Goal: Task Accomplishment & Management: Manage account settings

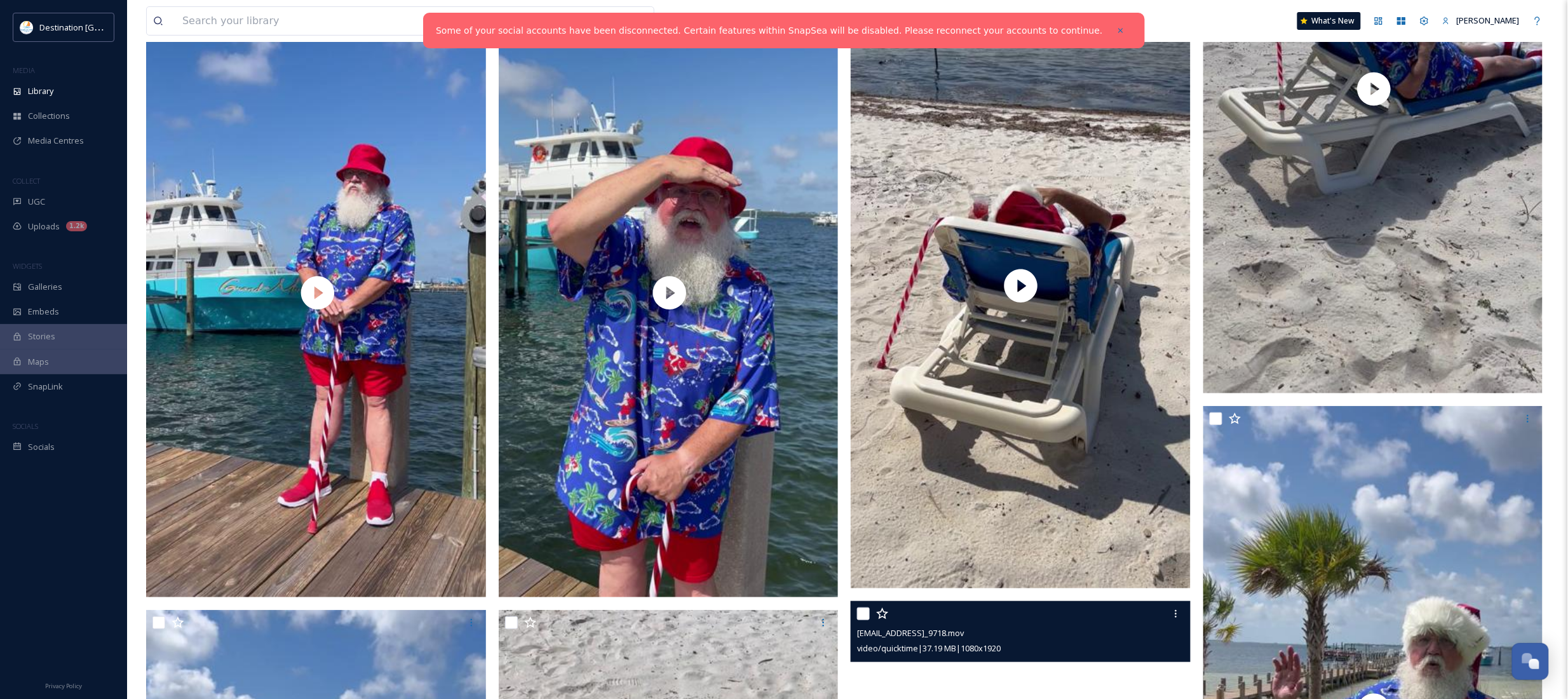
scroll to position [2224, 0]
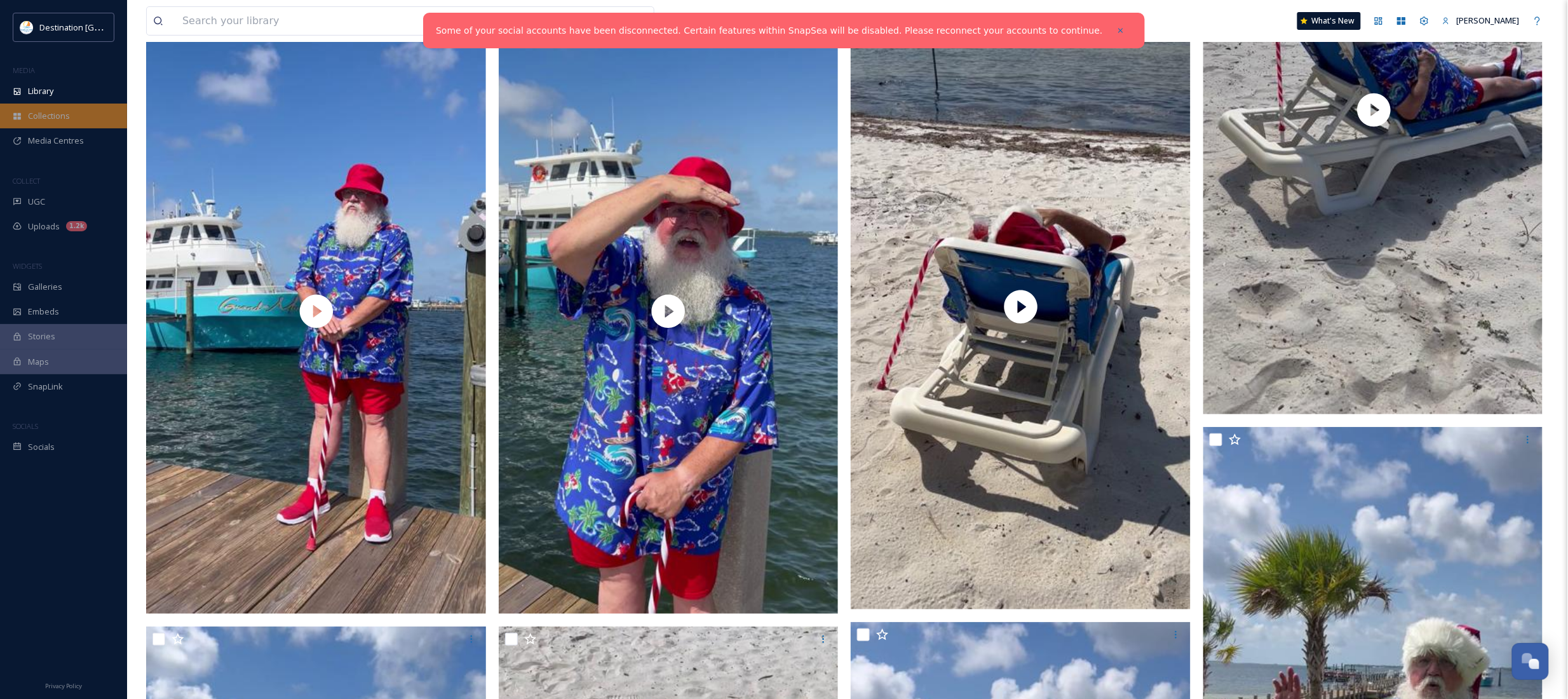
click at [46, 105] on div "Collections" at bounding box center [64, 116] width 127 height 25
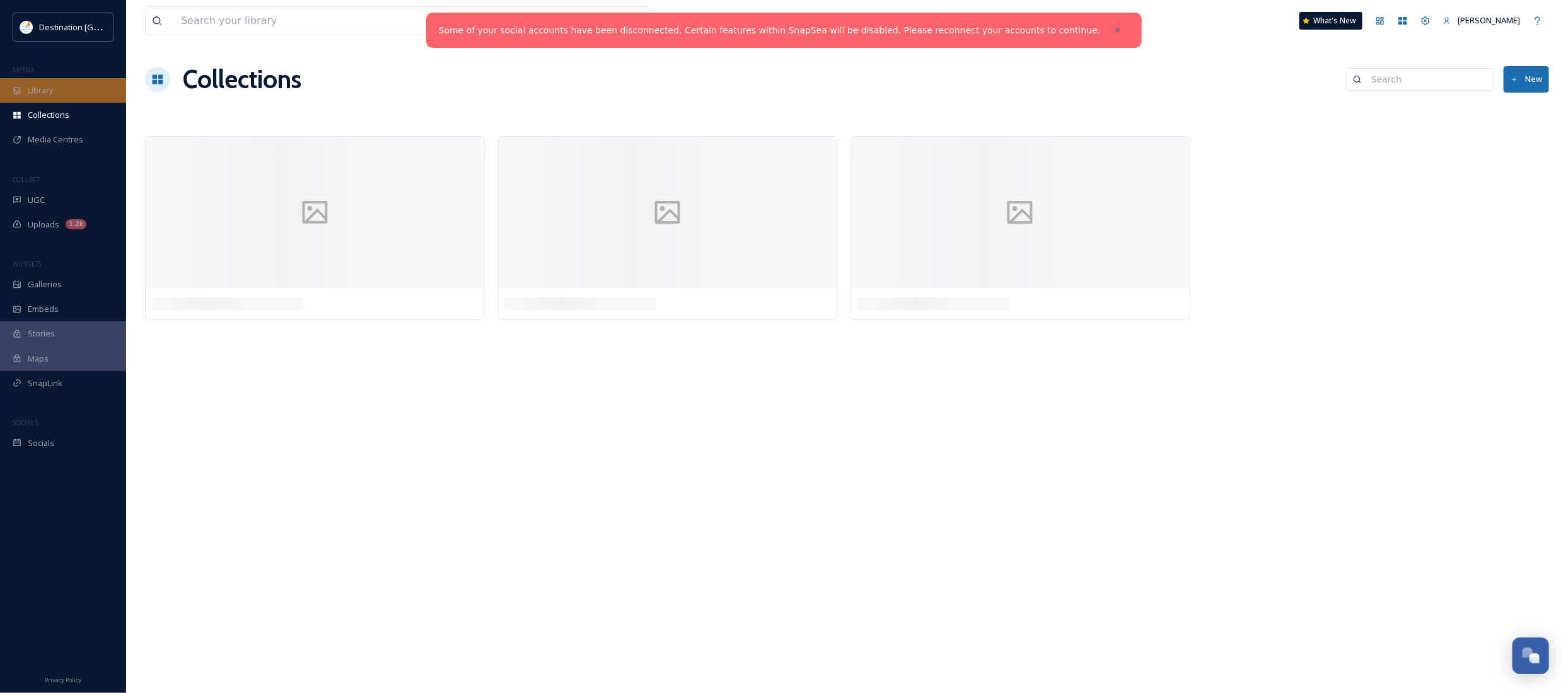
click at [46, 92] on span "Library" at bounding box center [40, 90] width 25 height 12
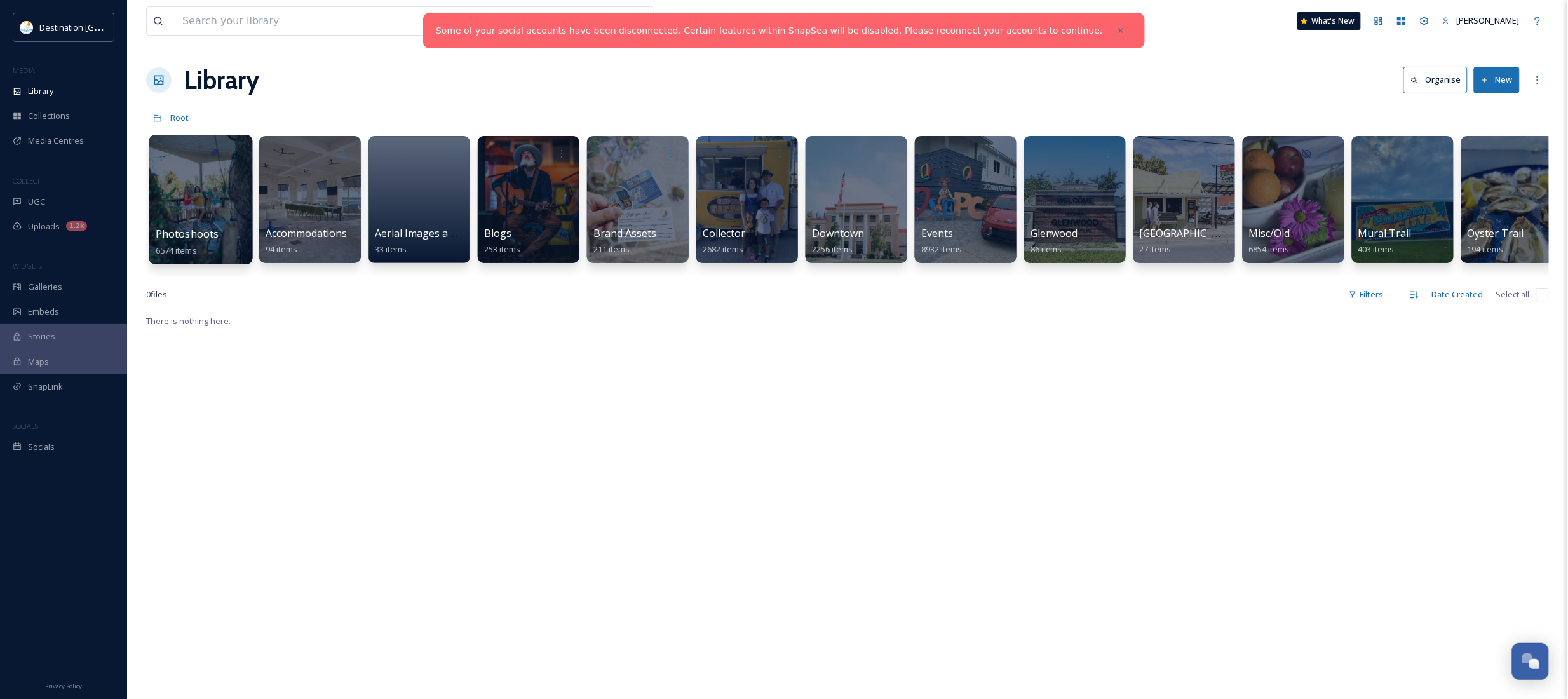
click at [188, 227] on span "Photoshoots" at bounding box center [187, 233] width 64 height 14
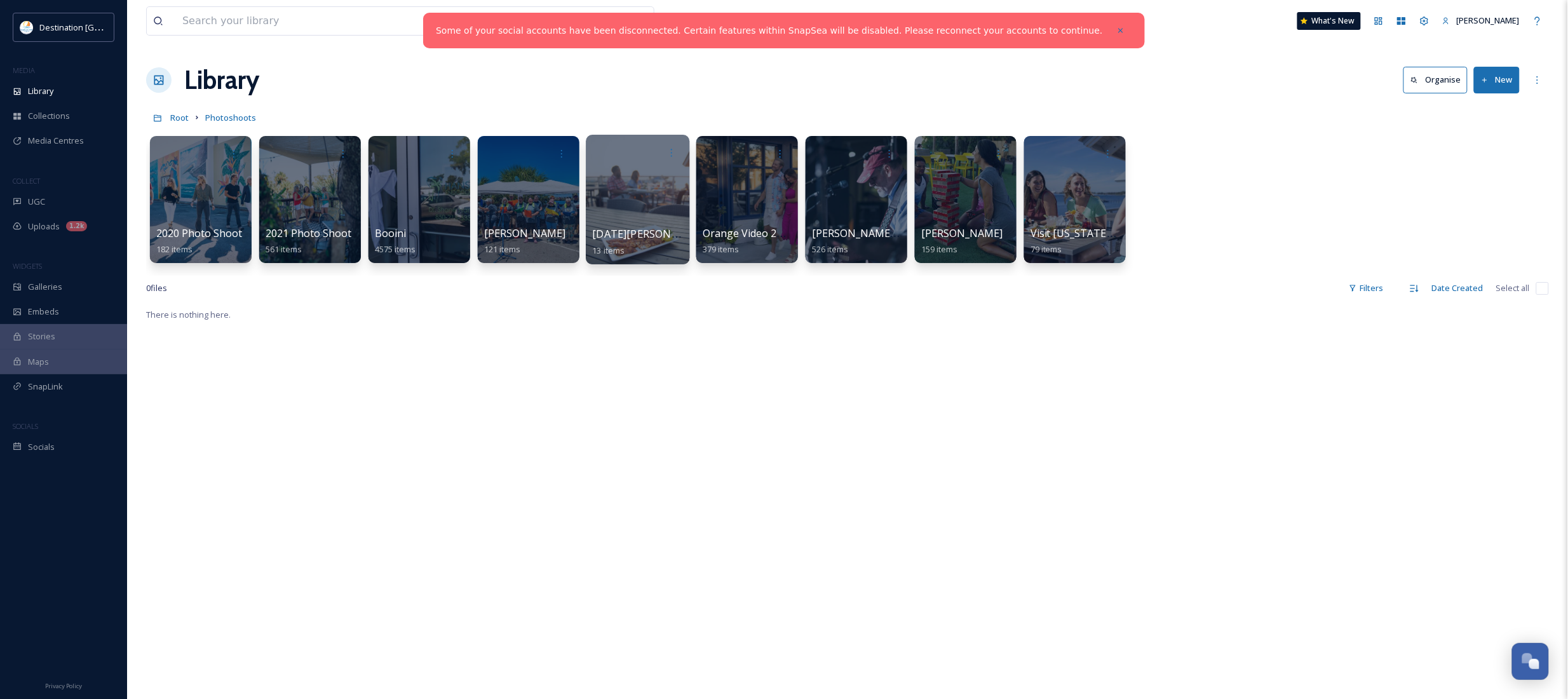
click at [653, 219] on div at bounding box center [637, 199] width 104 height 130
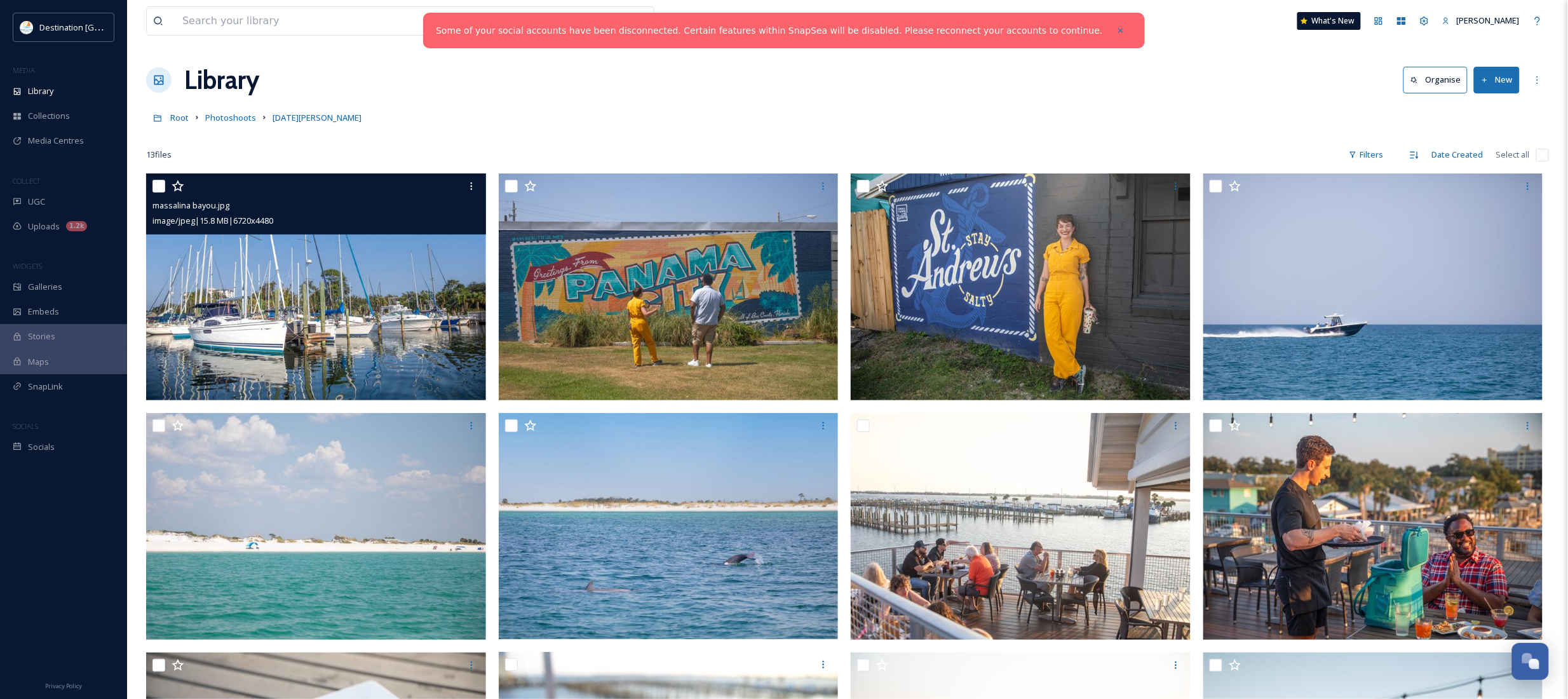
click at [417, 299] on img at bounding box center [316, 286] width 340 height 227
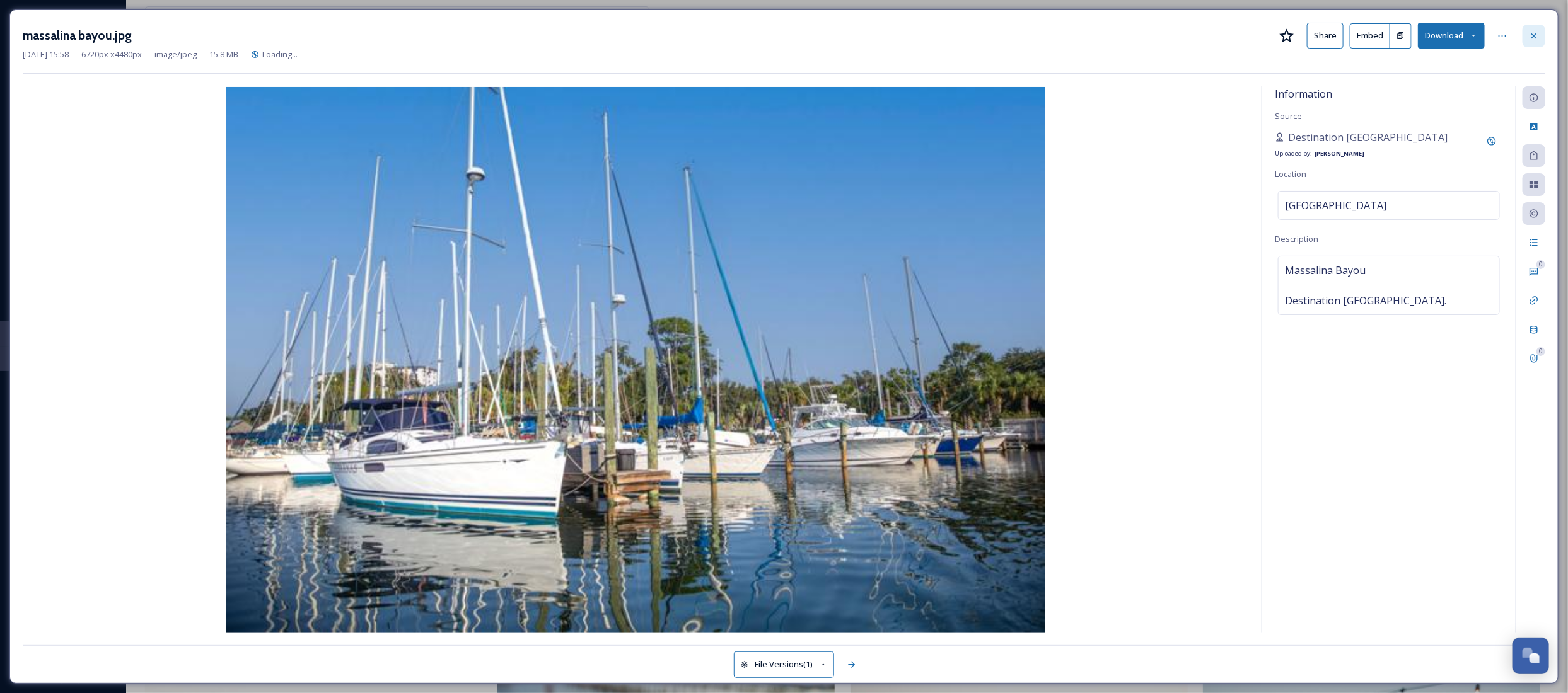
click at [1533, 32] on icon at bounding box center [1533, 36] width 10 height 10
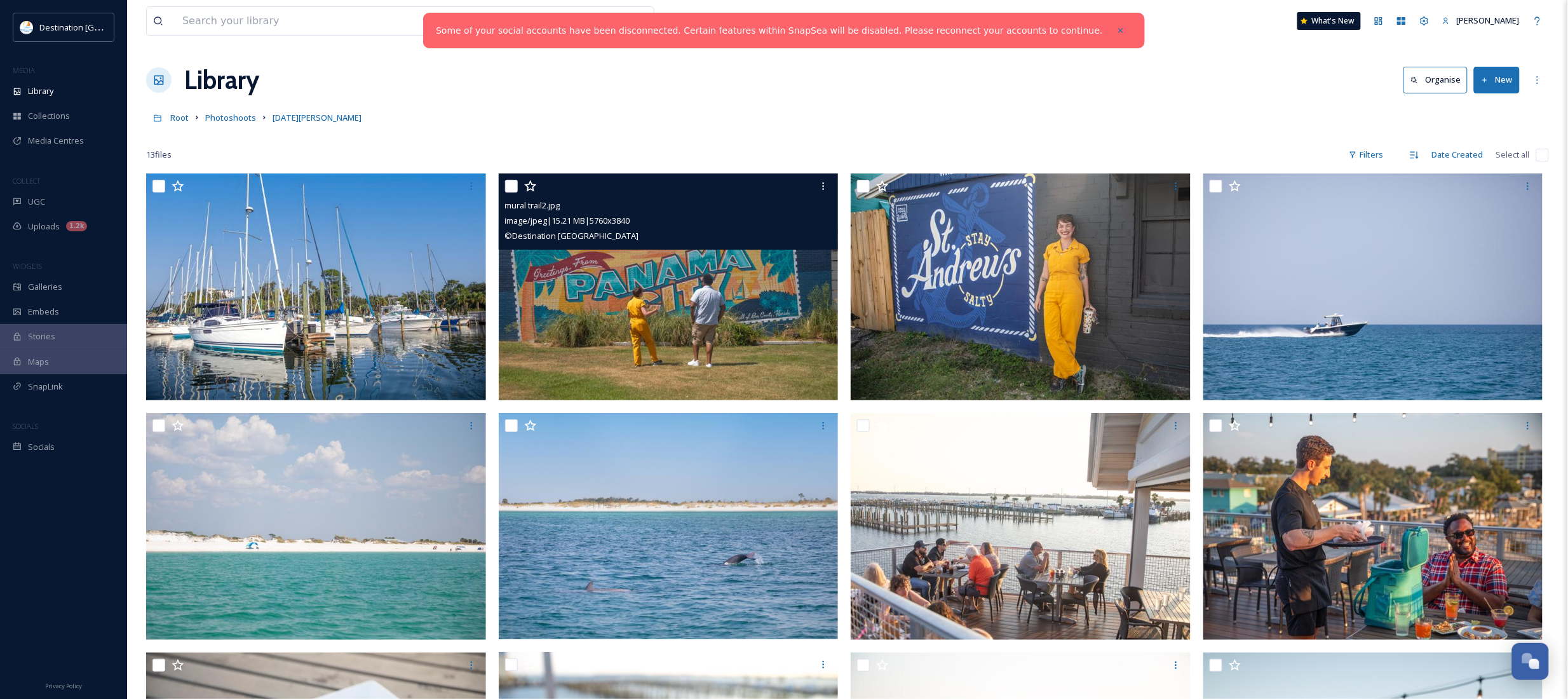
click at [640, 323] on img at bounding box center [669, 286] width 340 height 227
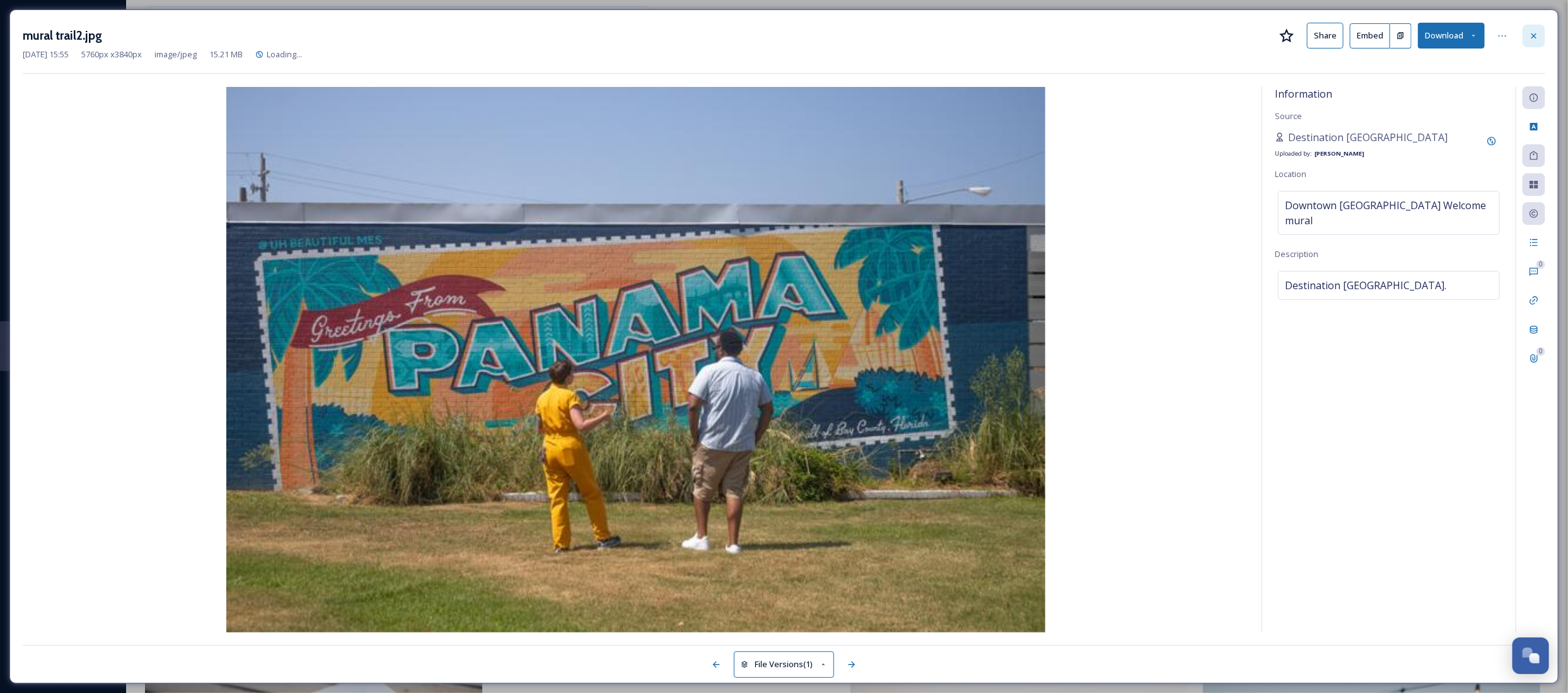
click at [1543, 34] on div at bounding box center [1533, 36] width 23 height 23
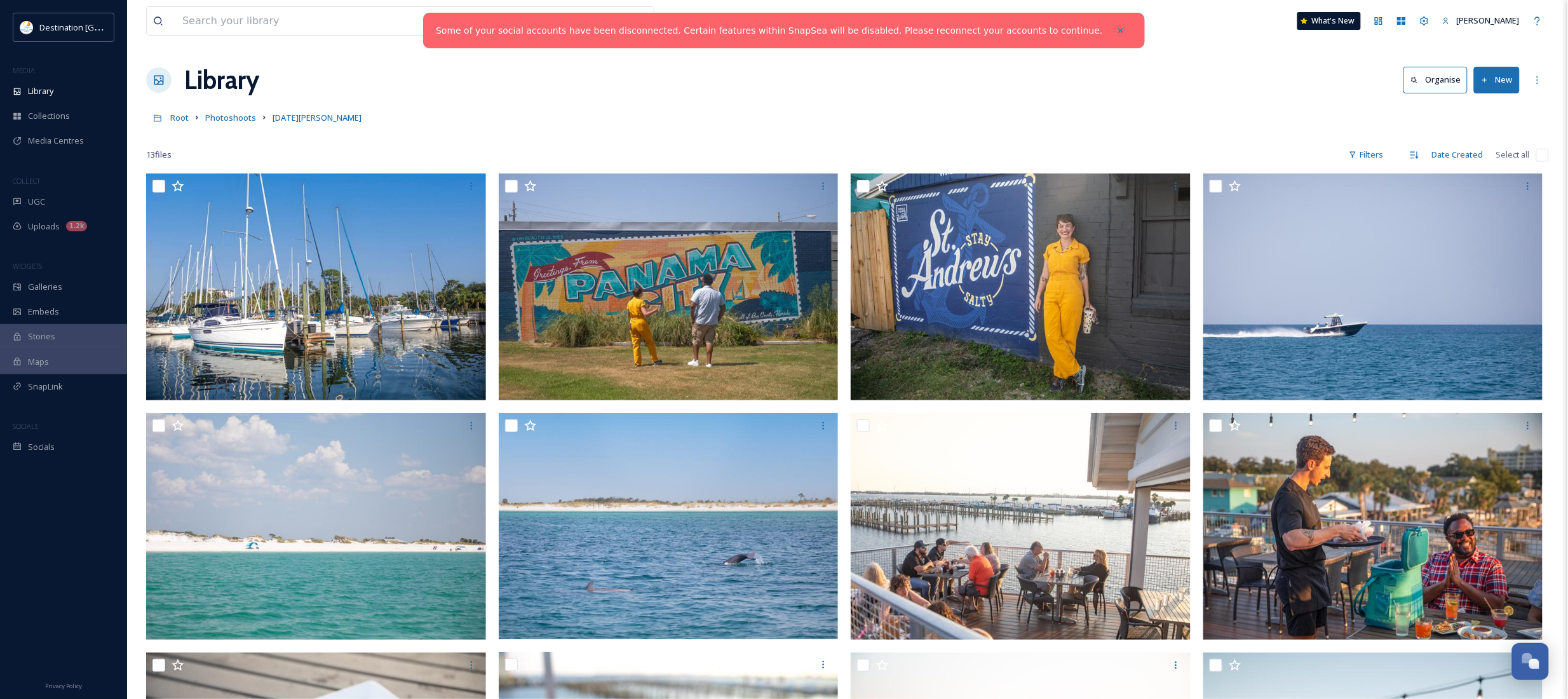
click at [1491, 81] on button "New" at bounding box center [1496, 80] width 45 height 26
click at [1490, 104] on span "File Upload" at bounding box center [1490, 110] width 42 height 12
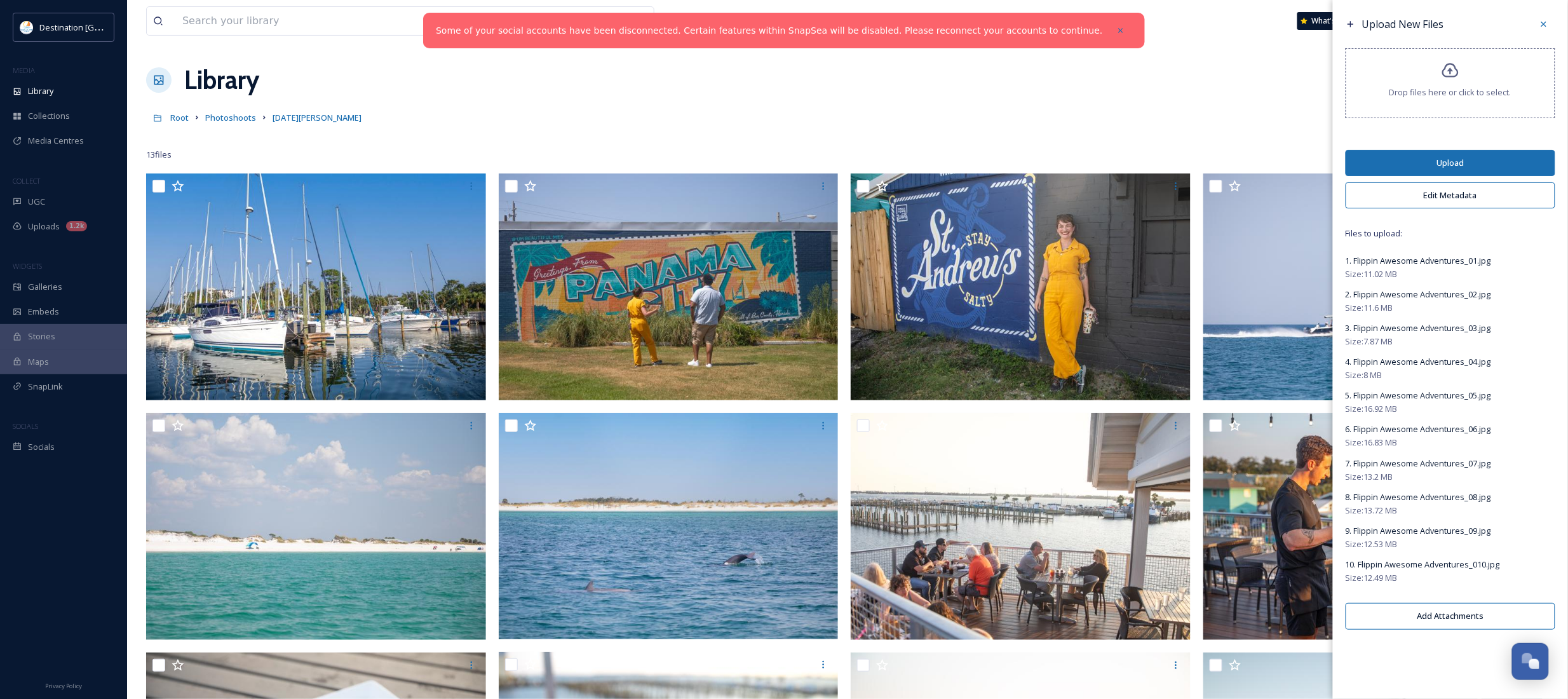
click at [1466, 196] on button "Edit Metadata" at bounding box center [1450, 195] width 210 height 26
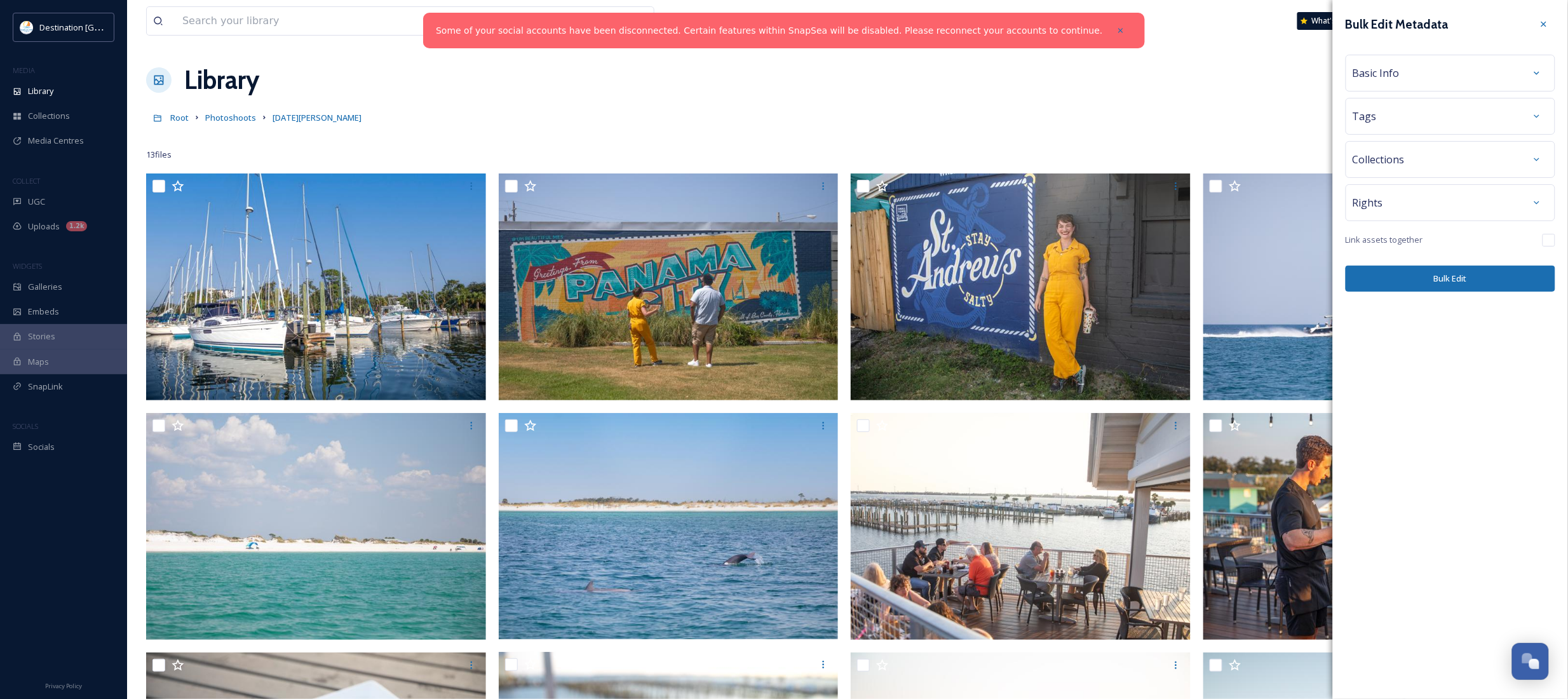
click at [1452, 78] on div "Basic Info" at bounding box center [1450, 73] width 196 height 23
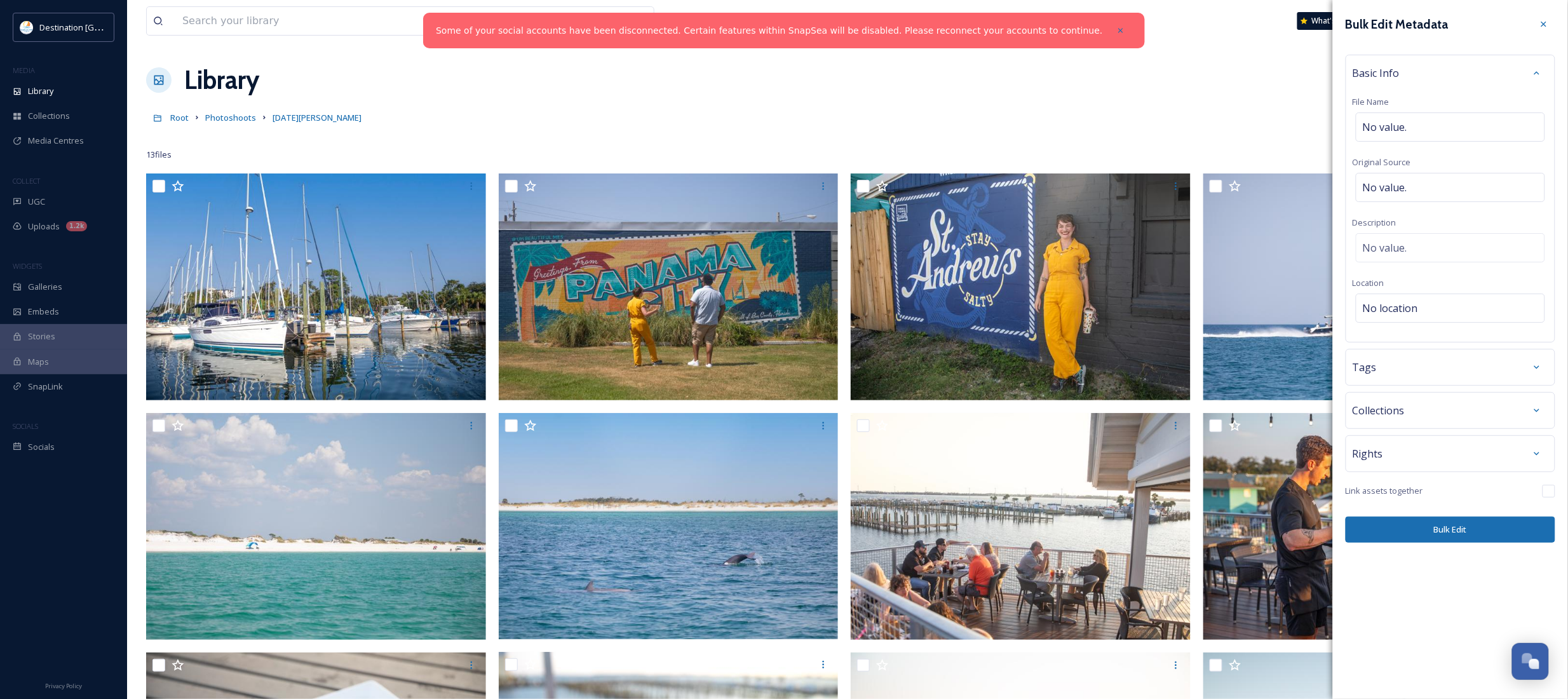
click at [1458, 443] on div "Rights" at bounding box center [1450, 454] width 210 height 37
click at [1458, 452] on div "Rights" at bounding box center [1450, 454] width 196 height 23
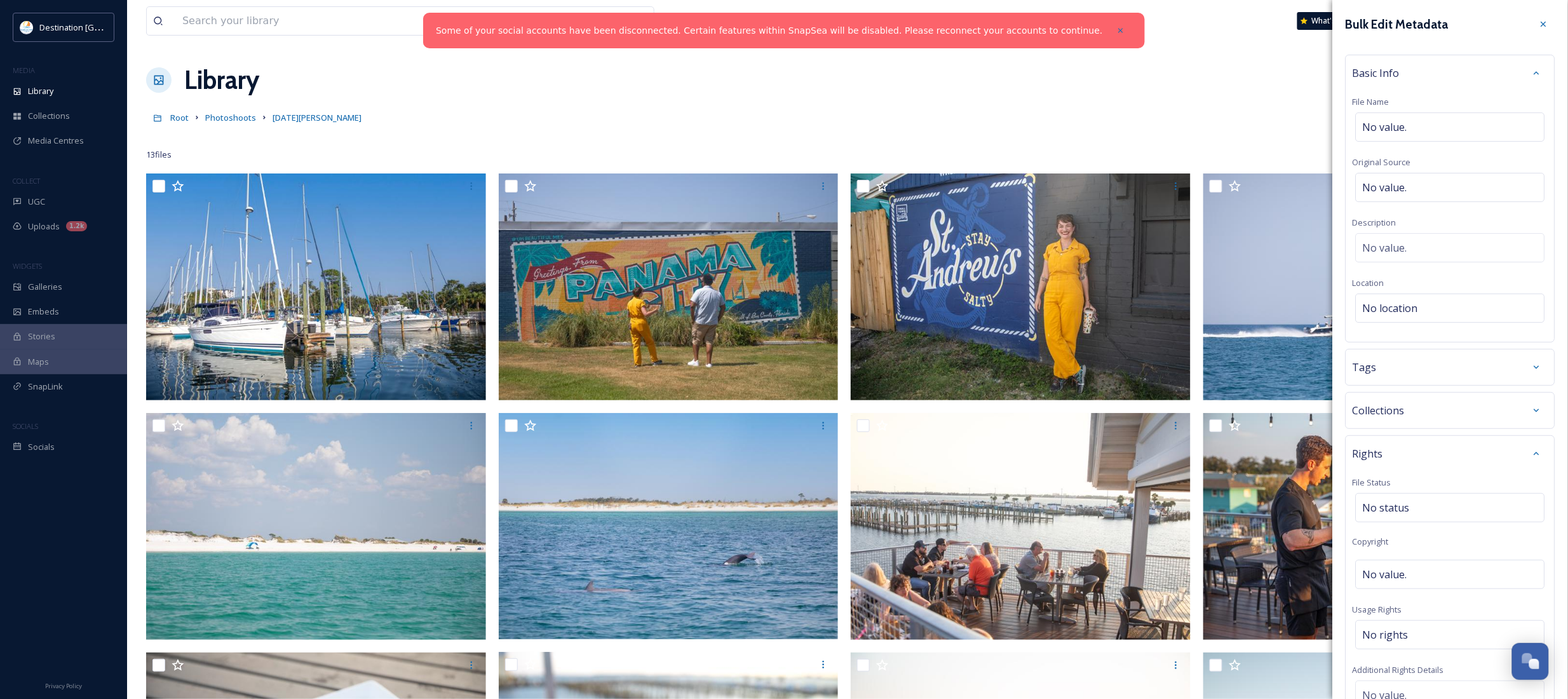
click at [1432, 364] on div "Tags" at bounding box center [1450, 367] width 196 height 23
click at [1424, 456] on div "Collections" at bounding box center [1450, 456] width 196 height 23
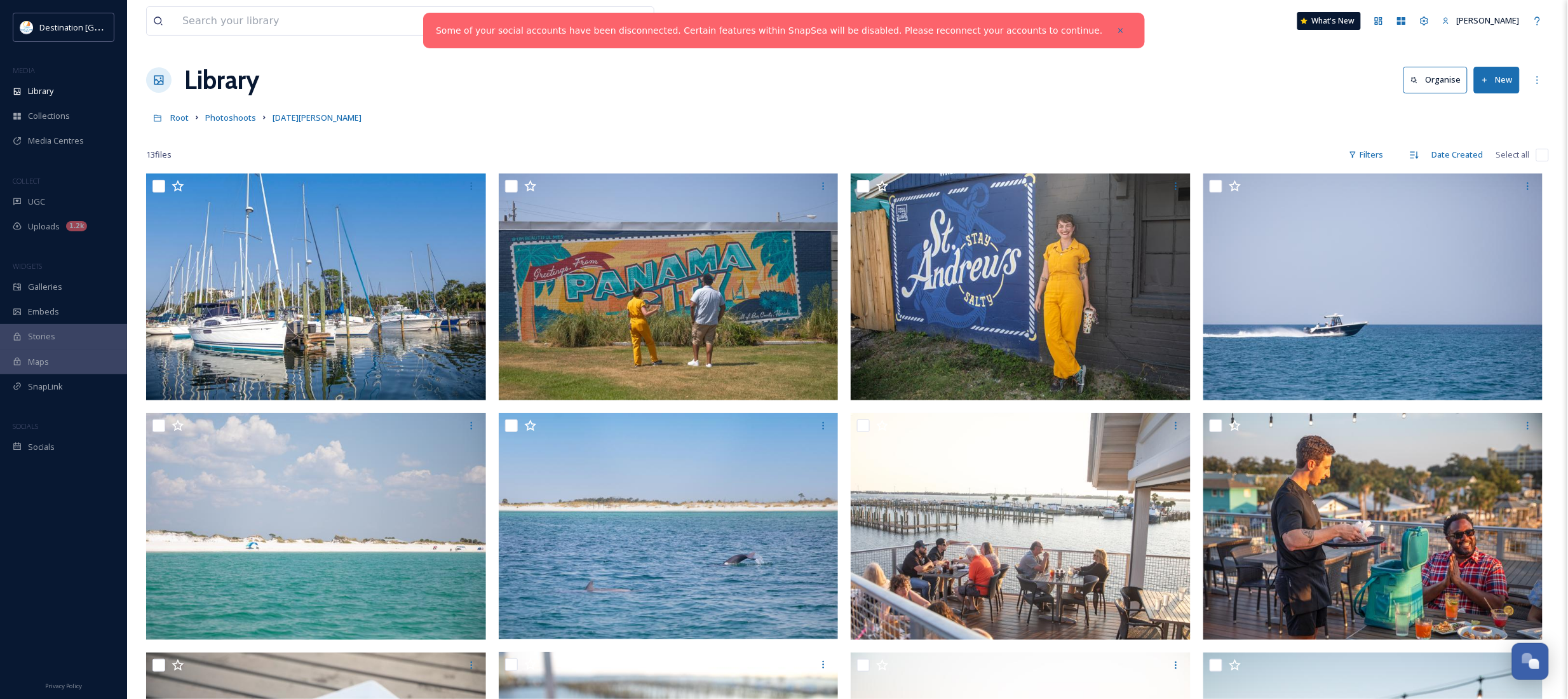
click at [1196, 84] on div "Library Organise New" at bounding box center [848, 80] width 1403 height 38
click at [1485, 77] on icon at bounding box center [1484, 80] width 8 height 8
click at [1471, 107] on span "File Upload" at bounding box center [1490, 110] width 42 height 12
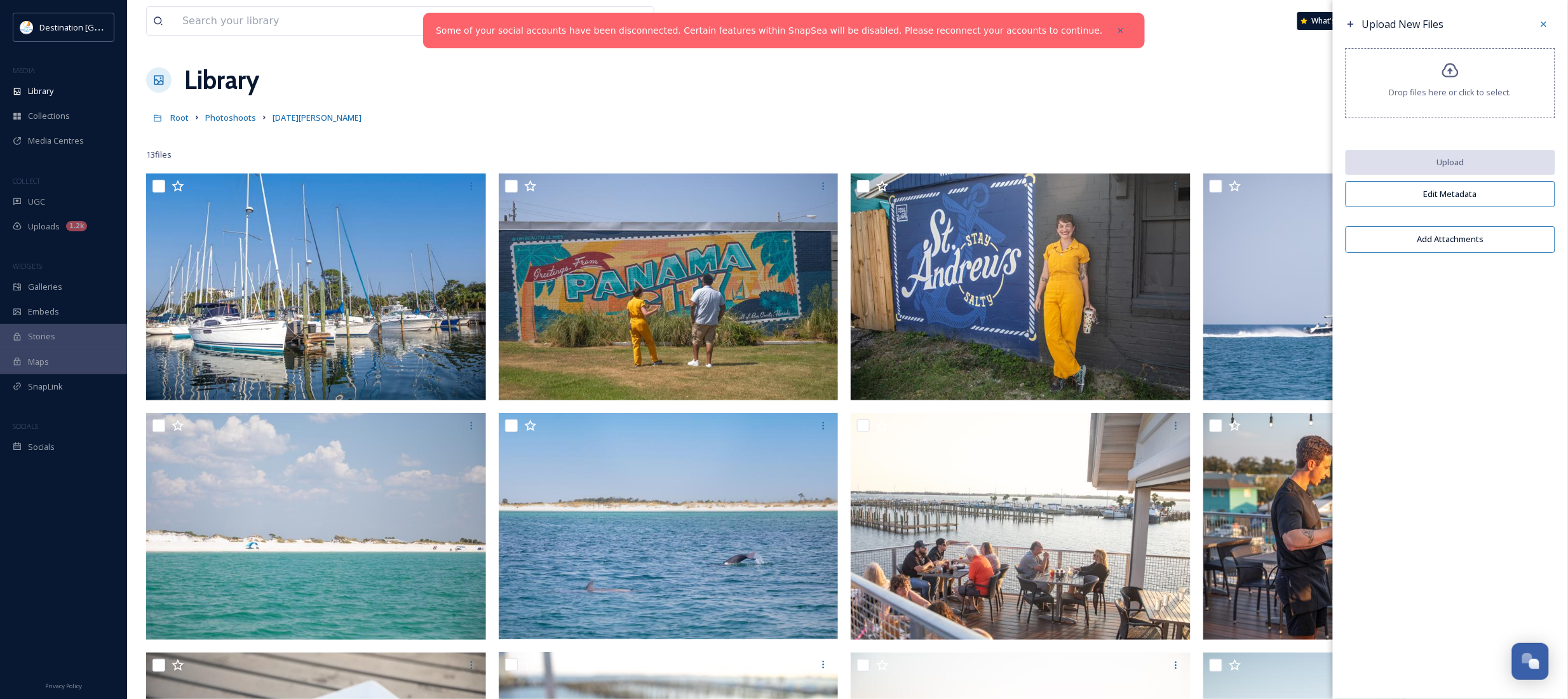
click at [1458, 200] on button "Edit Metadata" at bounding box center [1450, 194] width 210 height 26
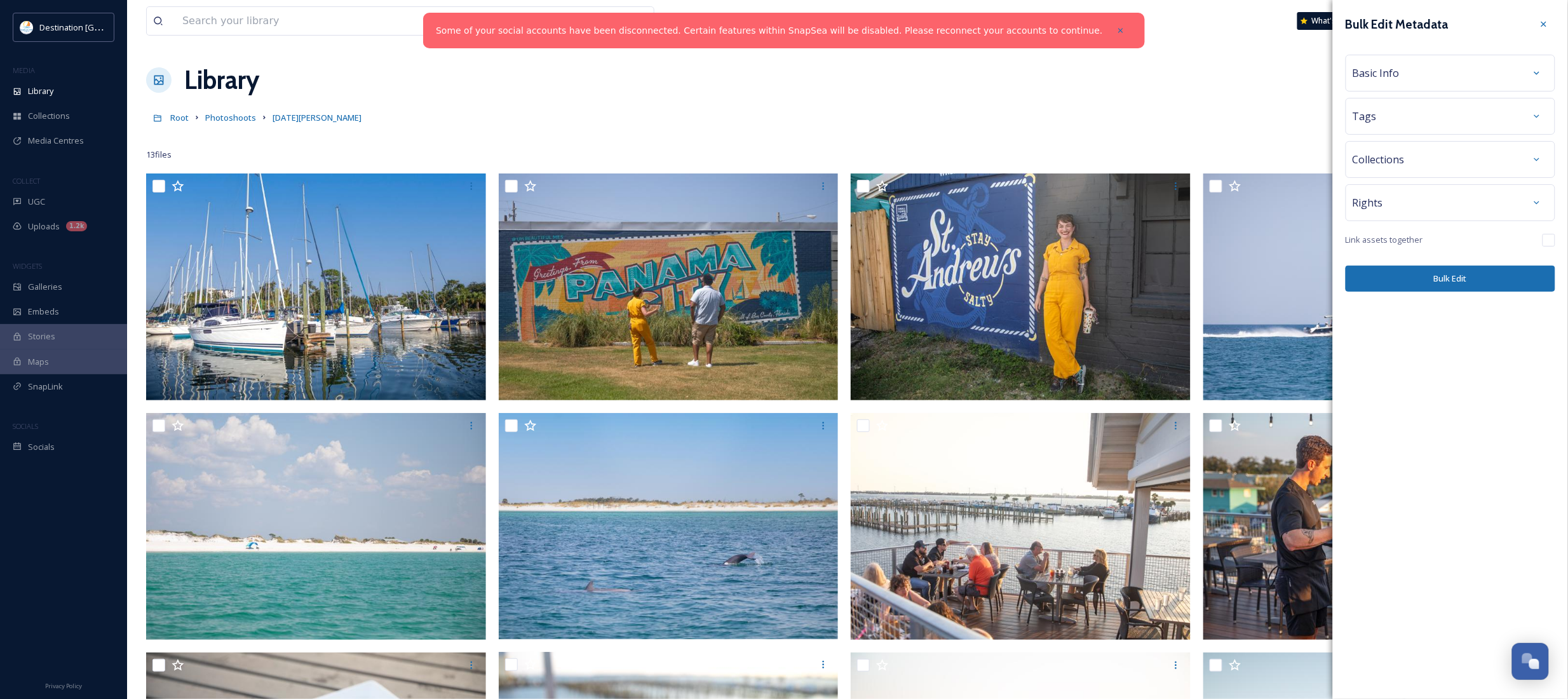
click at [1472, 67] on div "Basic Info" at bounding box center [1450, 73] width 196 height 23
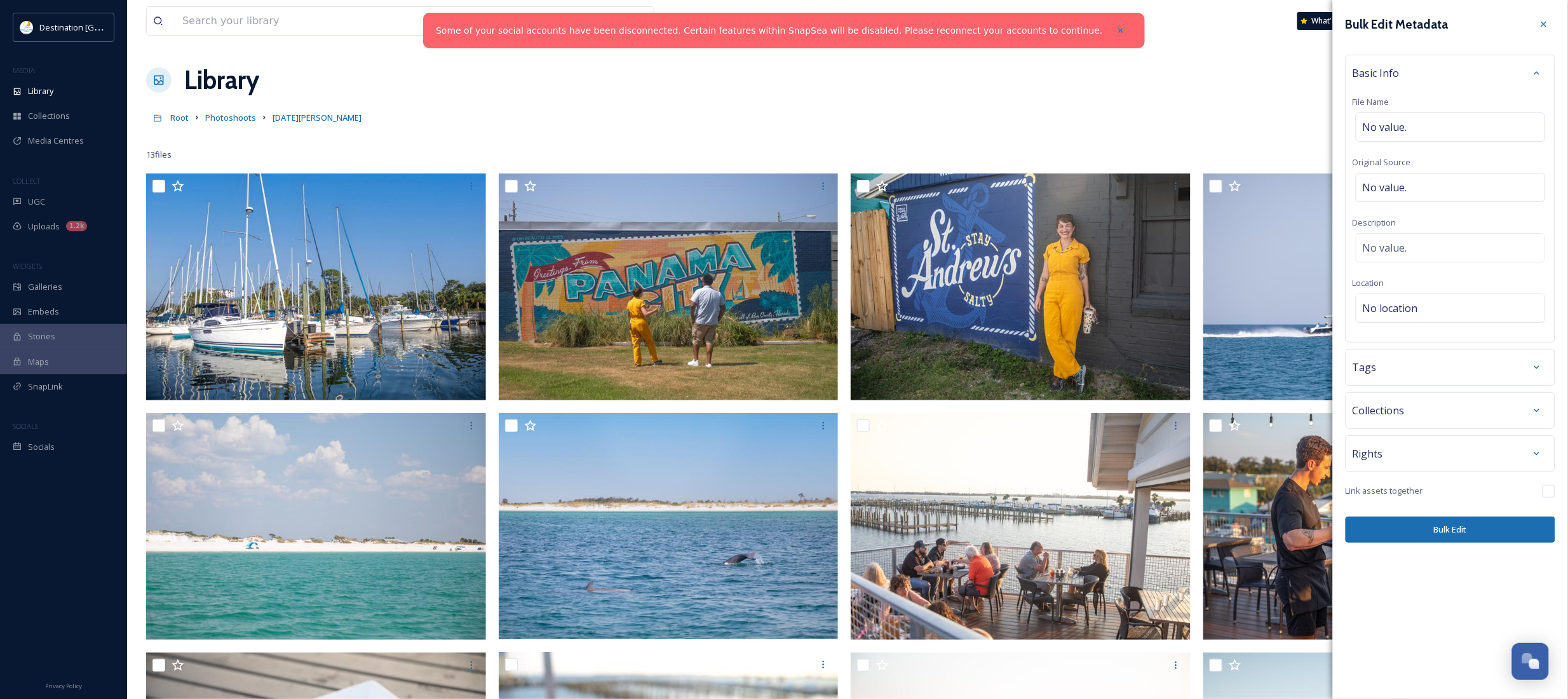
click at [1472, 67] on div "Basic Info" at bounding box center [1450, 73] width 196 height 23
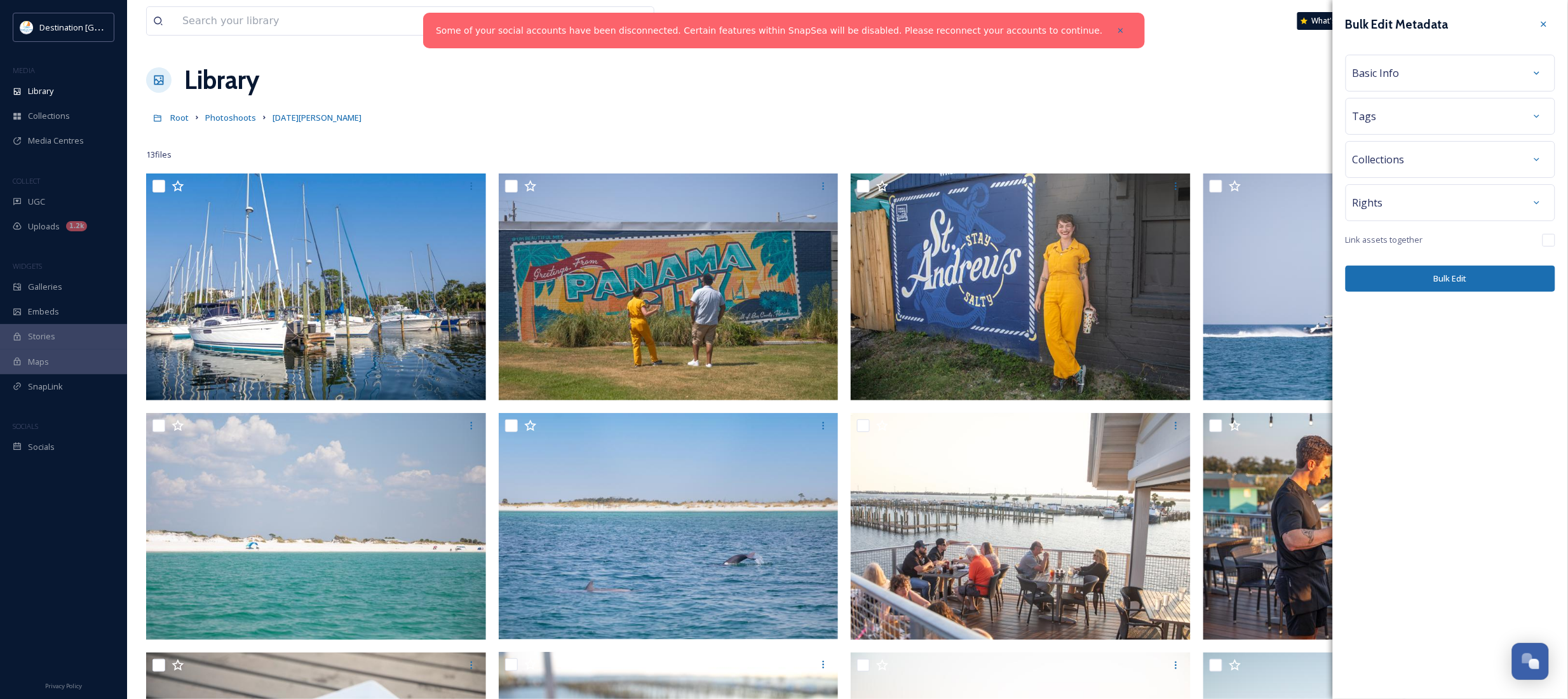
click at [1438, 288] on button "Bulk Edit" at bounding box center [1450, 278] width 210 height 26
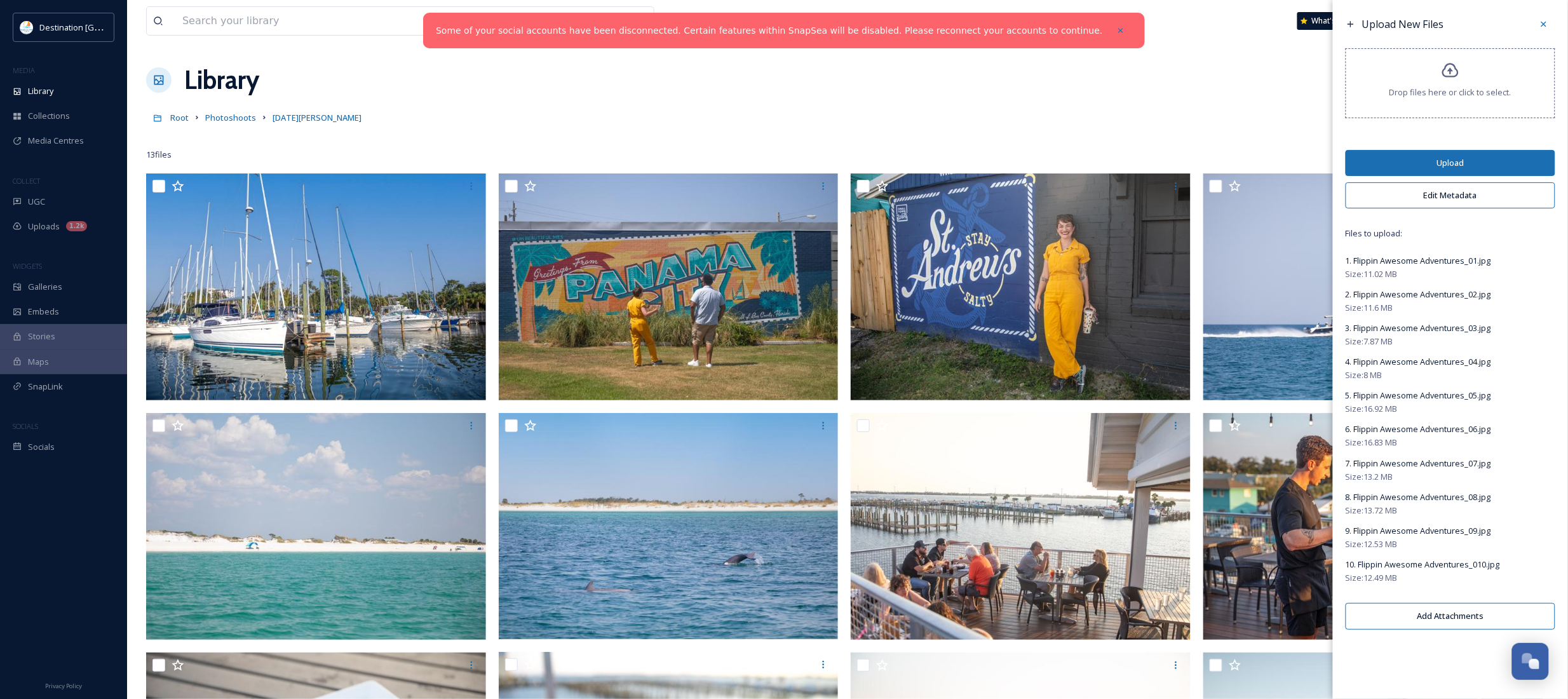
click at [1427, 155] on button "Upload" at bounding box center [1450, 163] width 210 height 26
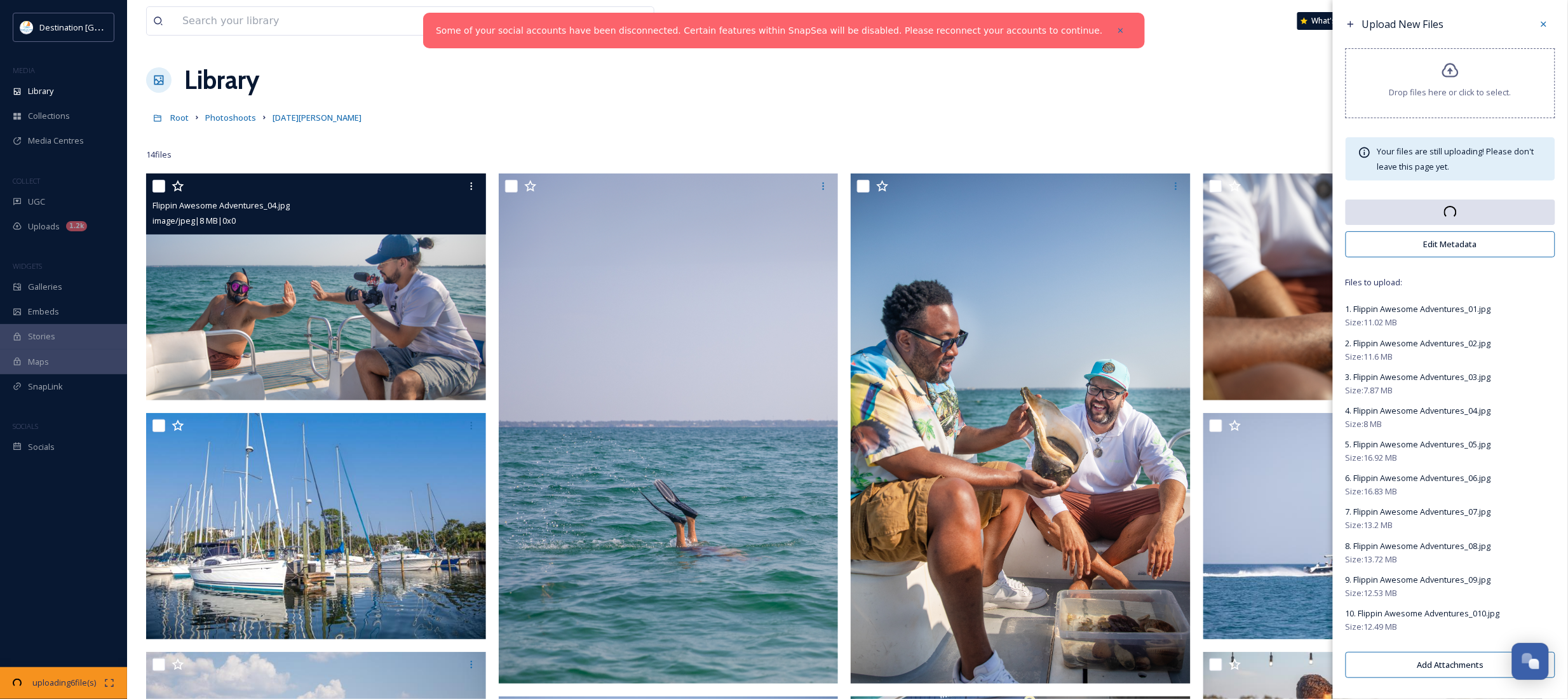
click at [366, 310] on img at bounding box center [316, 286] width 340 height 227
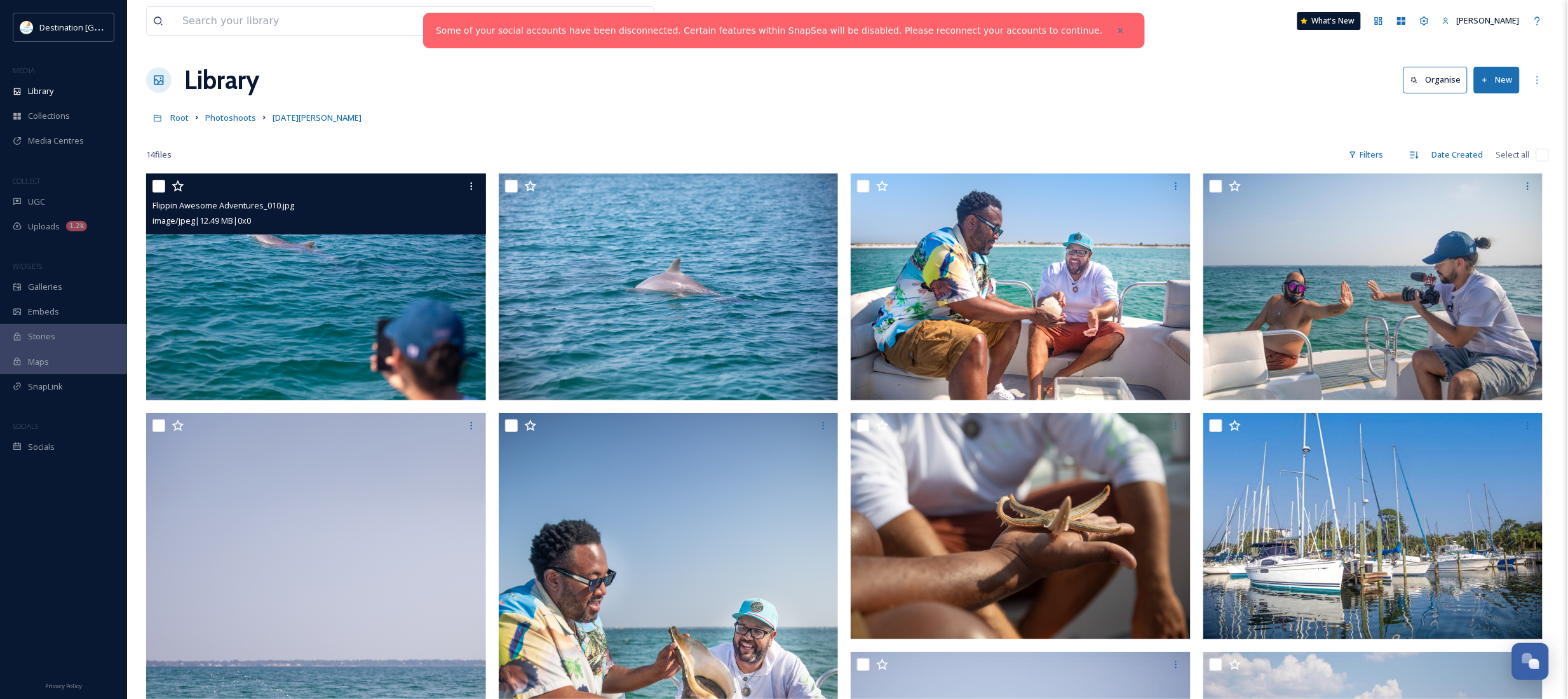
click at [248, 272] on img at bounding box center [316, 286] width 340 height 227
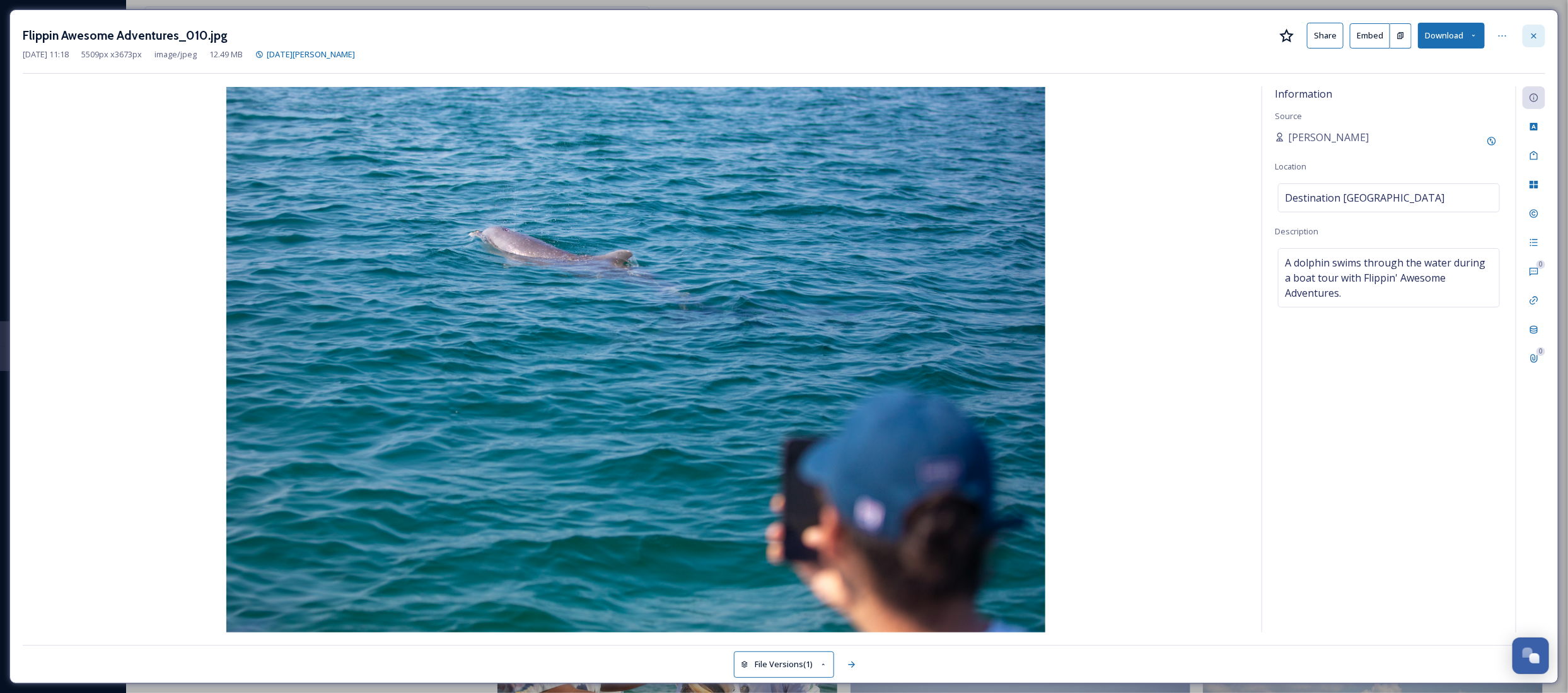
click at [1530, 45] on div at bounding box center [1533, 36] width 23 height 23
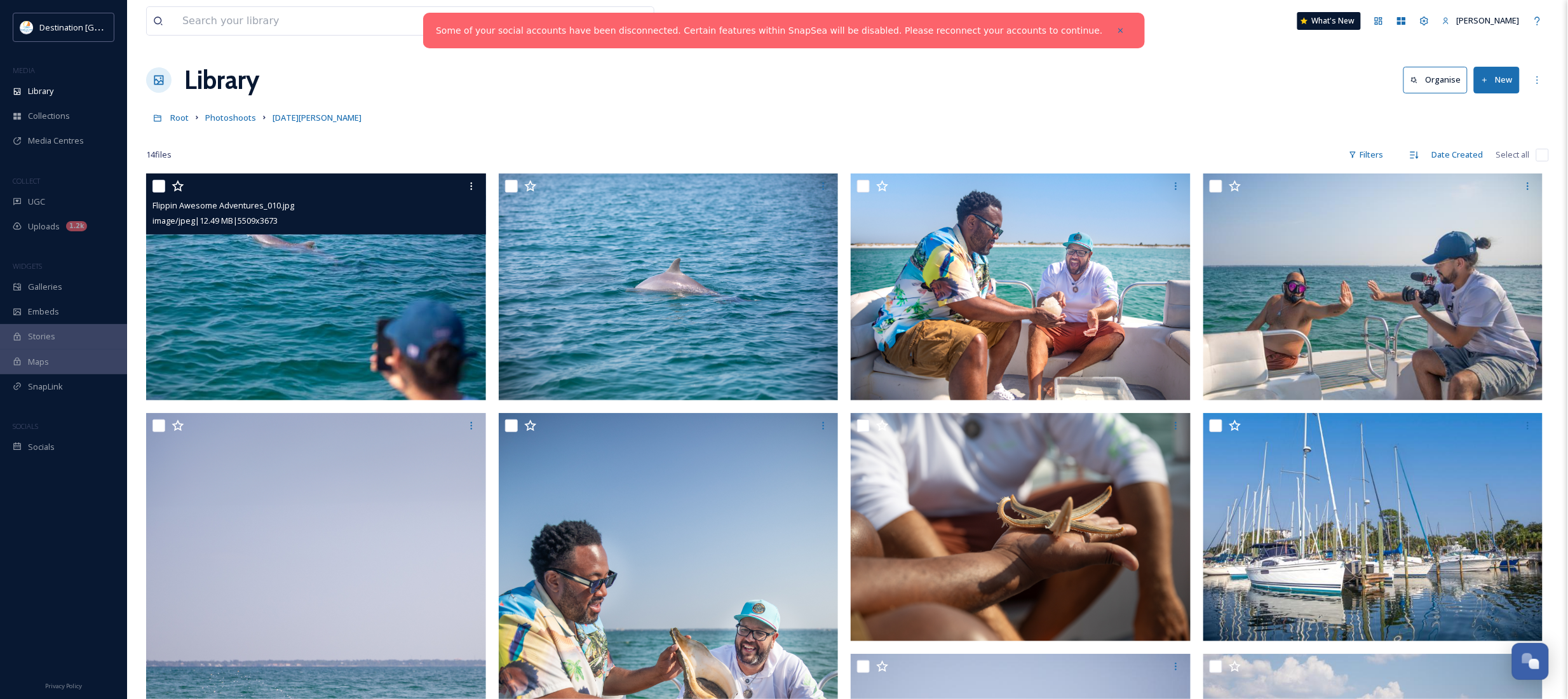
click at [286, 267] on img at bounding box center [316, 286] width 340 height 227
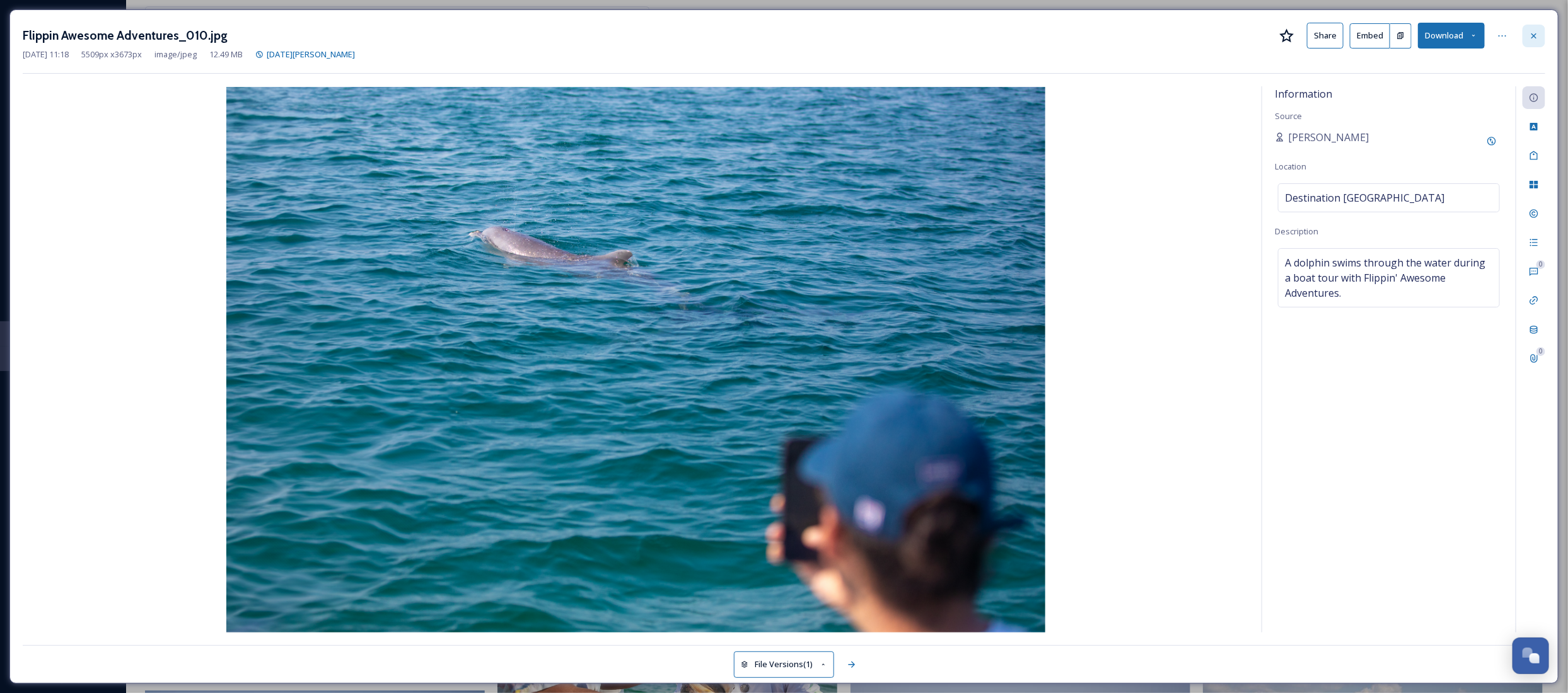
click at [1545, 36] on div at bounding box center [1533, 36] width 23 height 23
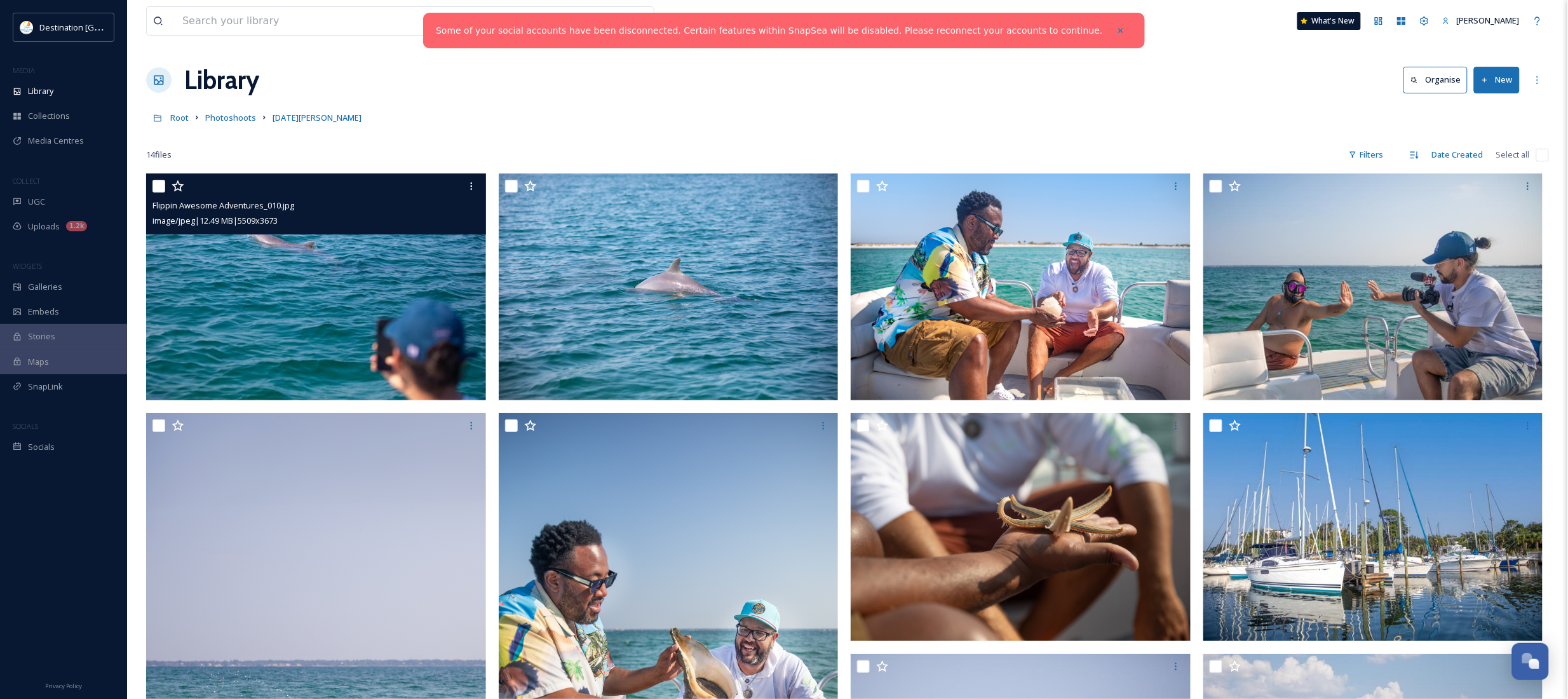
click at [287, 322] on img at bounding box center [316, 286] width 340 height 227
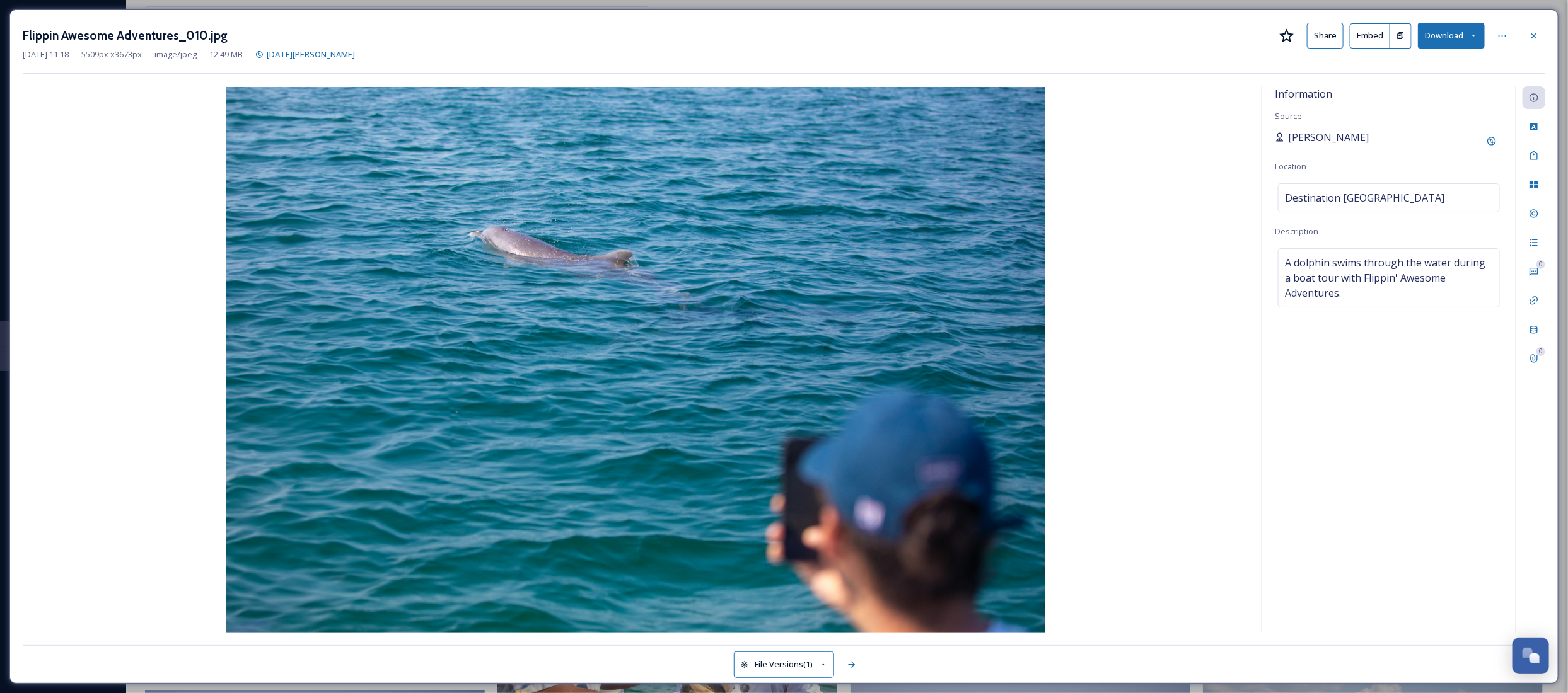
click at [1293, 145] on span "[PERSON_NAME]" at bounding box center [1328, 137] width 81 height 15
click at [1293, 141] on span "[PERSON_NAME]" at bounding box center [1328, 137] width 81 height 15
click at [1490, 143] on icon at bounding box center [1491, 141] width 10 height 10
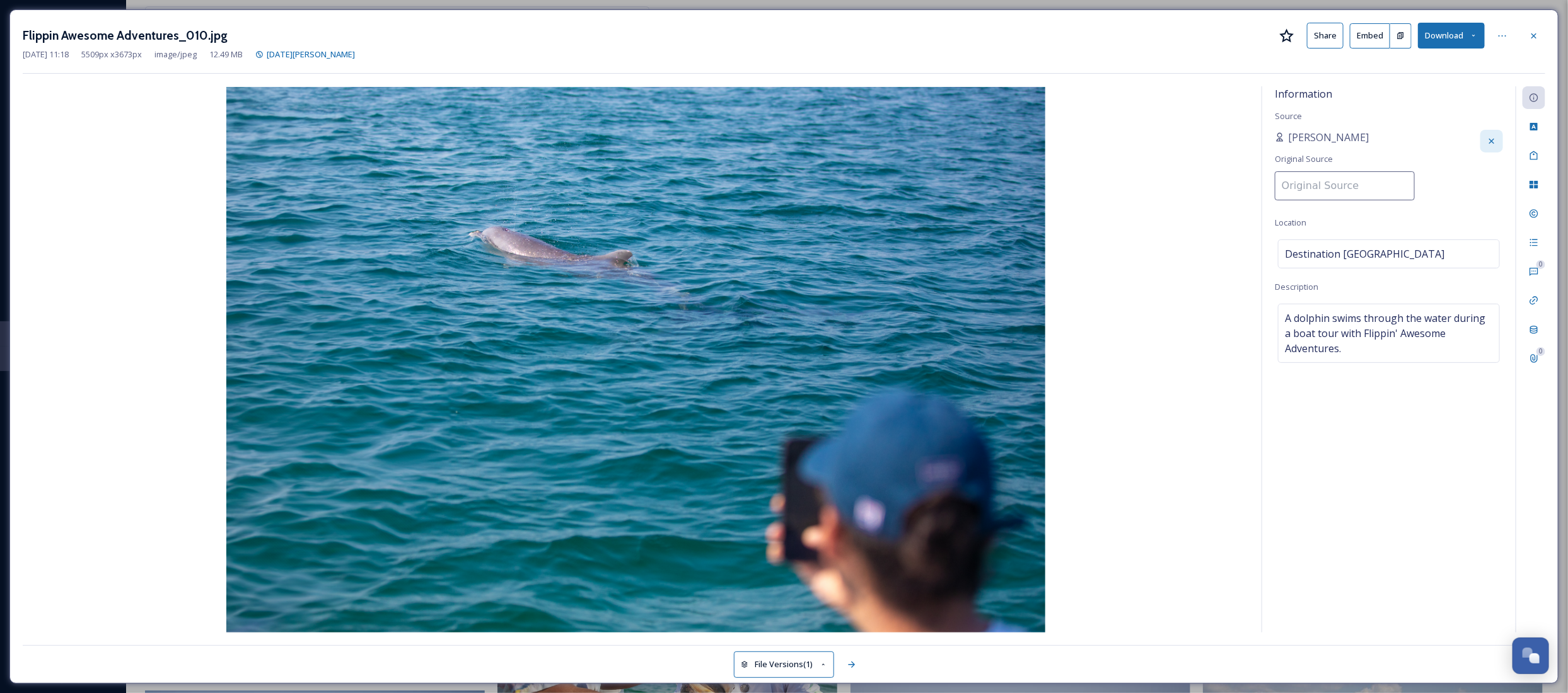
click at [1354, 184] on input at bounding box center [1344, 186] width 140 height 29
type input "Destination [GEOGRAPHIC_DATA]"
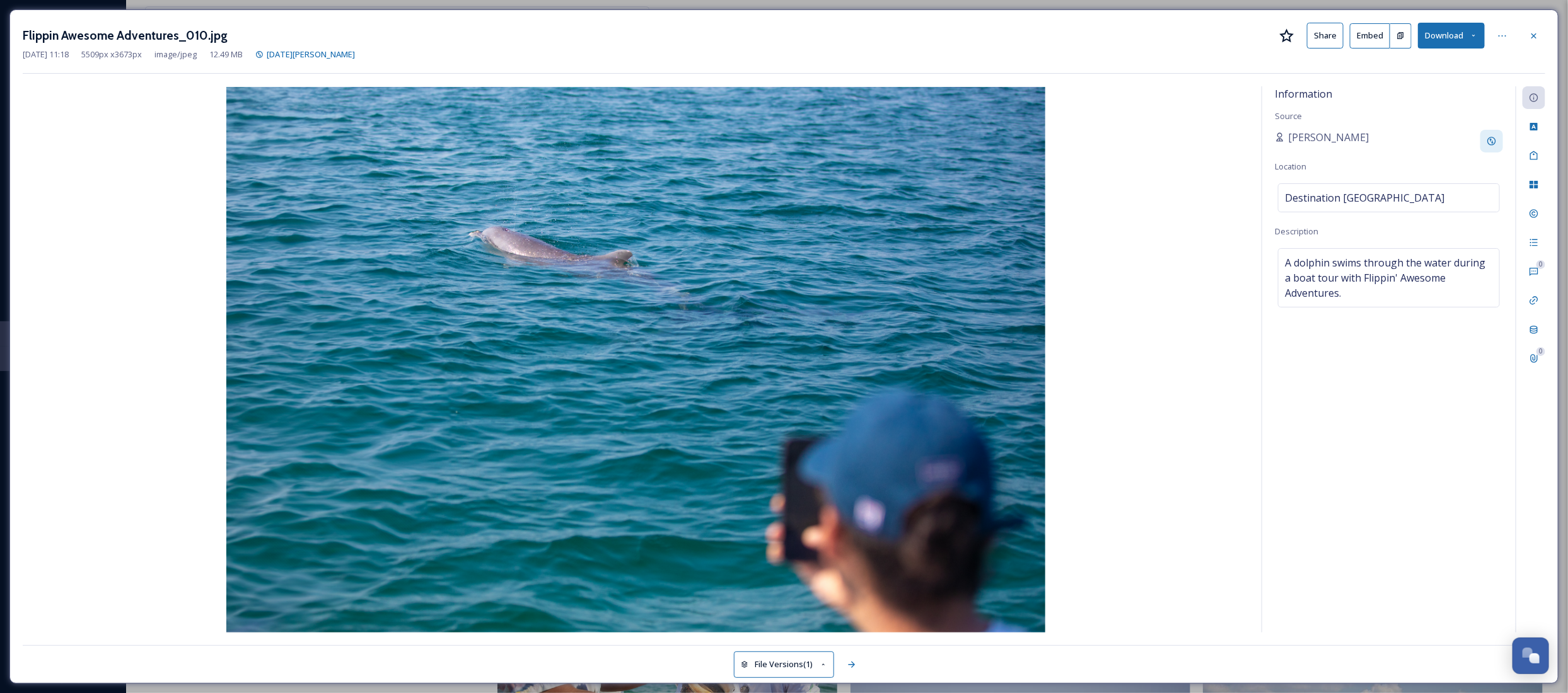
click at [1079, 82] on div "Flippin Awesome Adventures_010.jpg Share Embed Download [DATE] 11:18 5509 px x …" at bounding box center [784, 346] width 1549 height 674
click at [1533, 30] on div at bounding box center [1533, 36] width 23 height 23
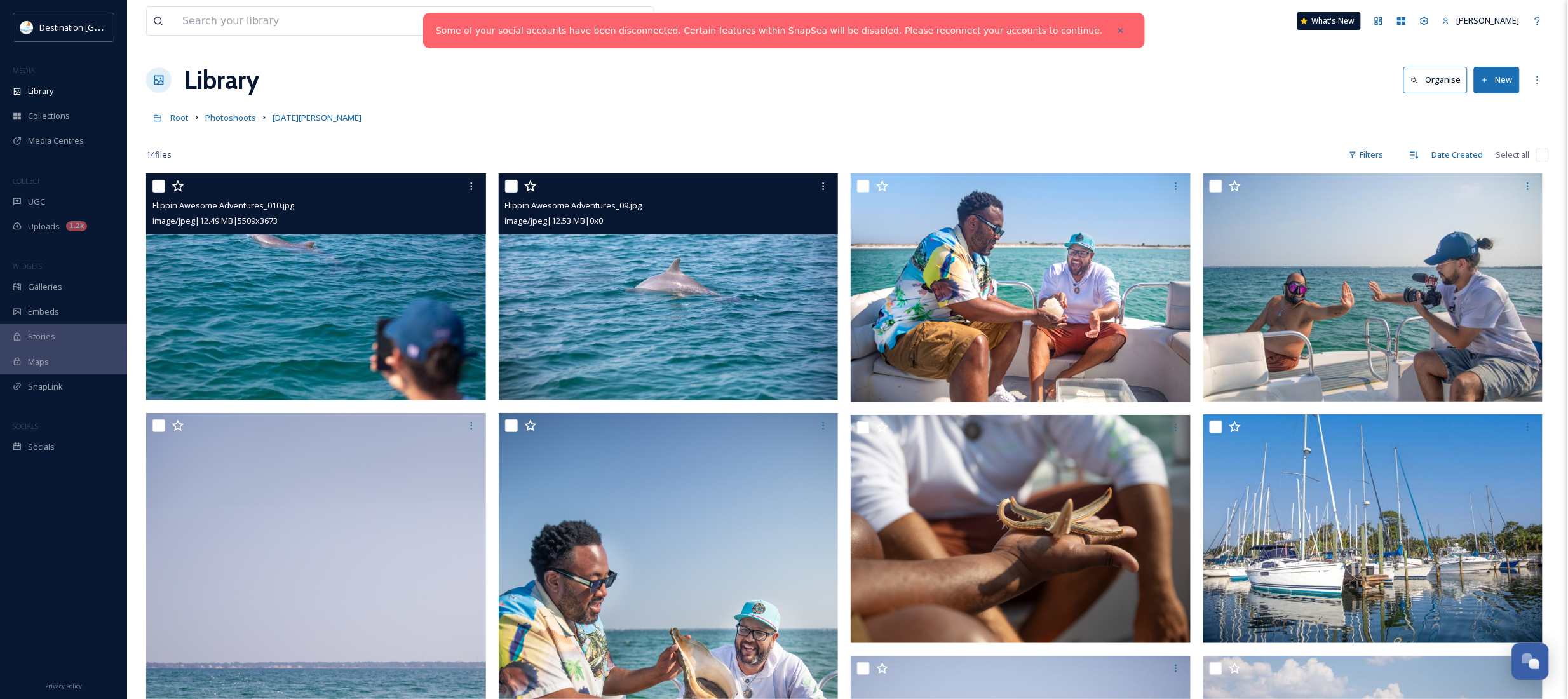
click at [668, 360] on img at bounding box center [669, 286] width 340 height 227
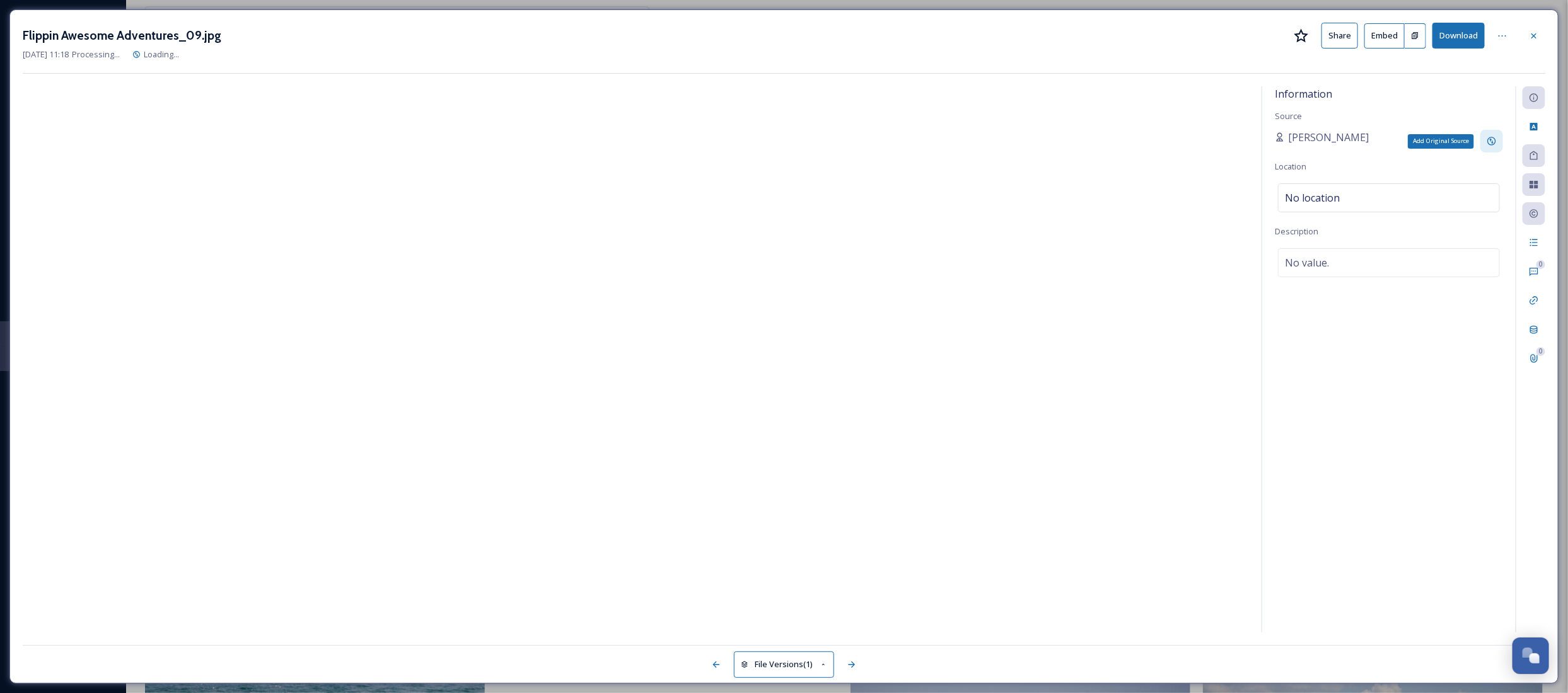
click at [1486, 143] on icon at bounding box center [1491, 141] width 10 height 10
click at [1338, 188] on input at bounding box center [1344, 186] width 140 height 29
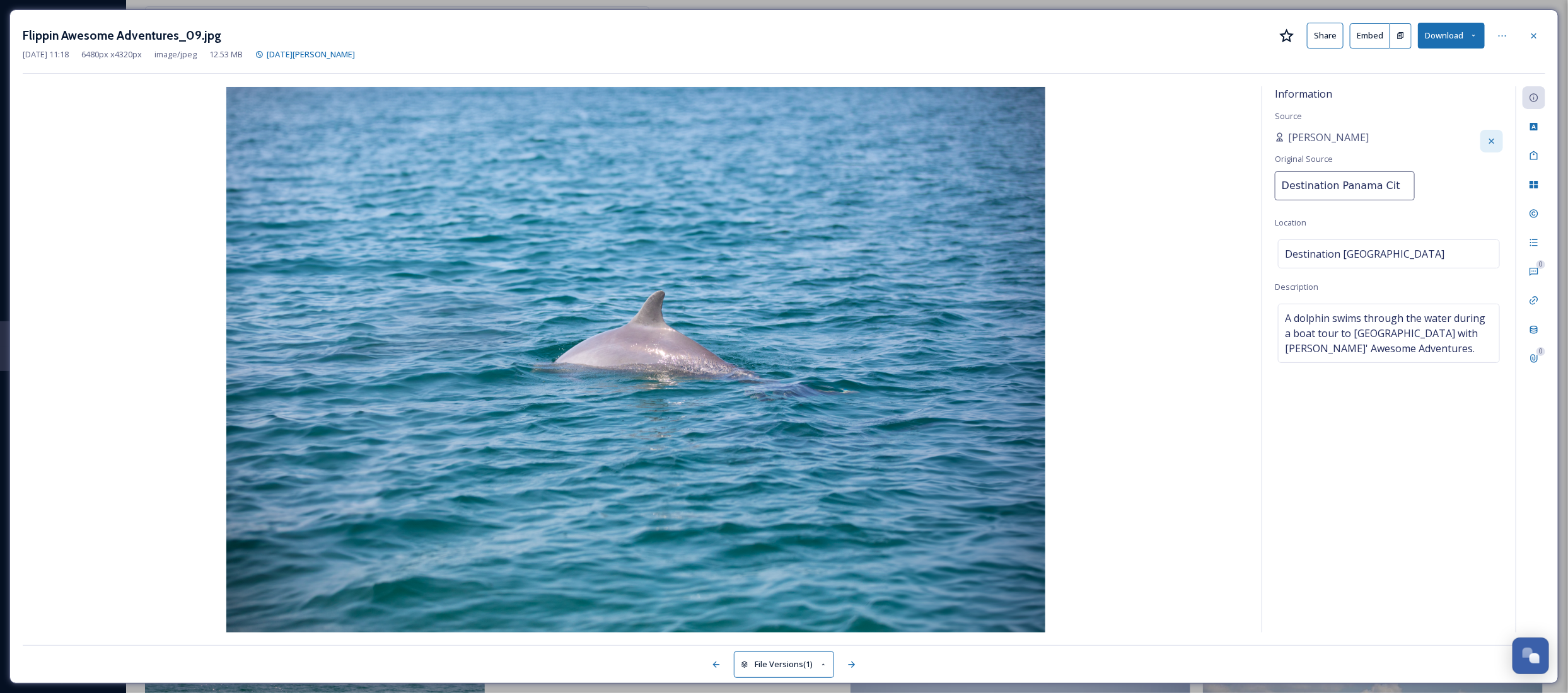
type input "Destination [GEOGRAPHIC_DATA]"
click at [1429, 105] on div "Information Source [PERSON_NAME] Original Source Destination [GEOGRAPHIC_DATA] …" at bounding box center [1389, 359] width 253 height 546
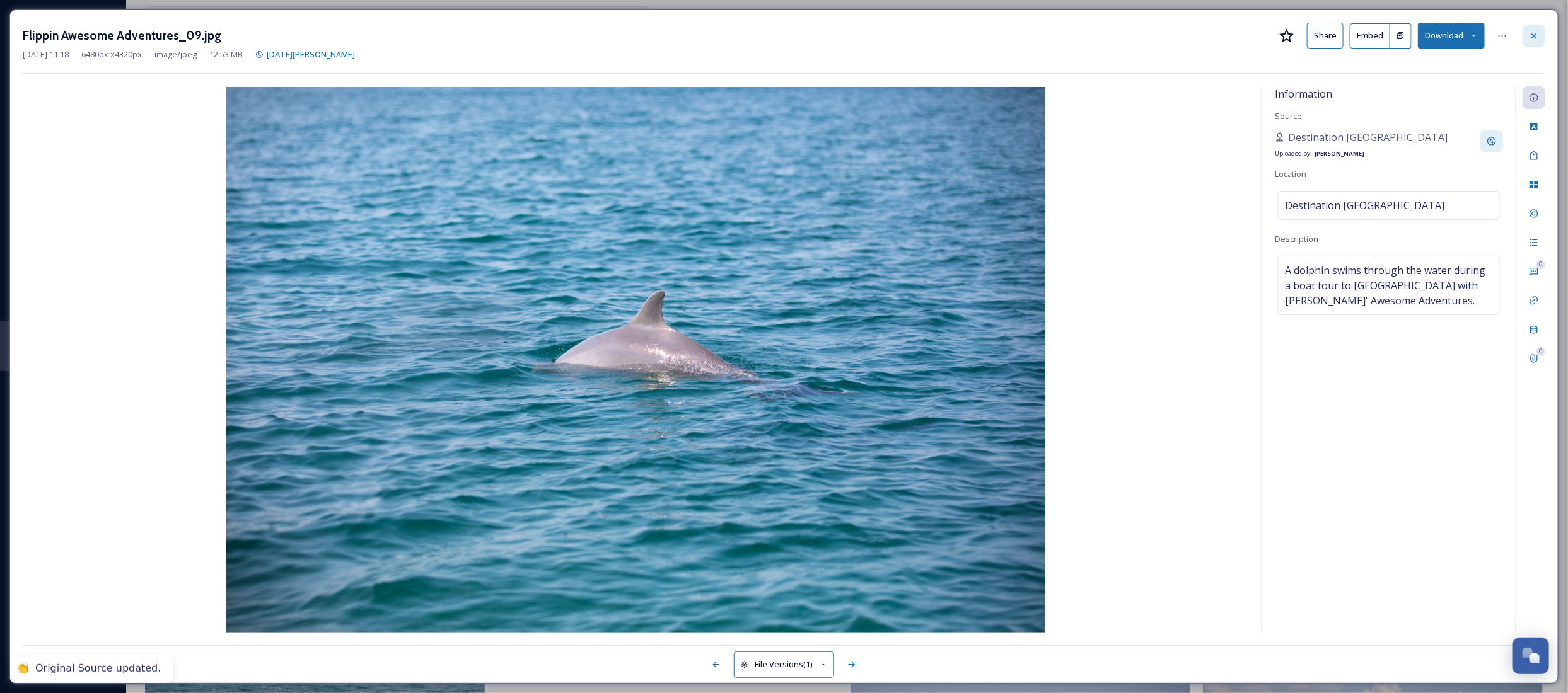
click at [1530, 32] on icon at bounding box center [1533, 36] width 10 height 10
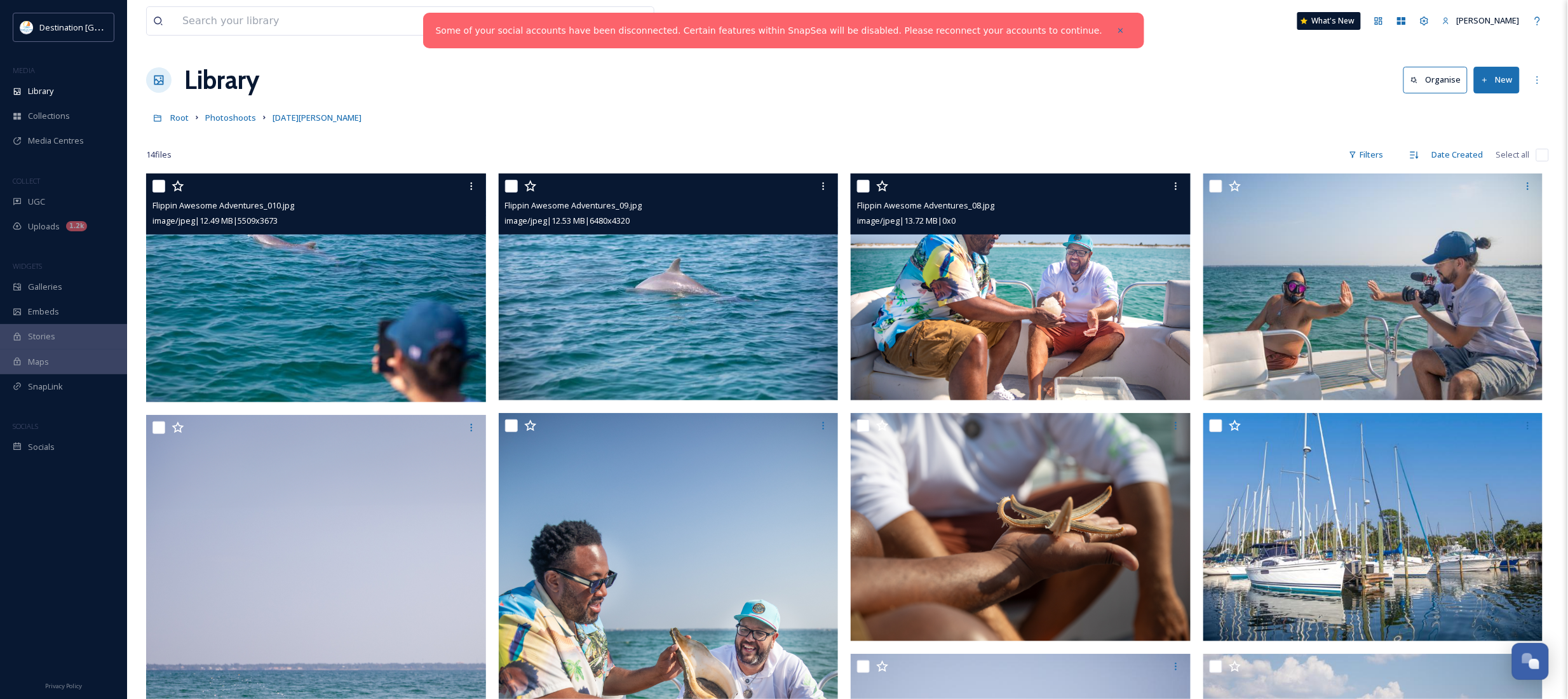
click at [1061, 322] on img at bounding box center [1020, 286] width 340 height 227
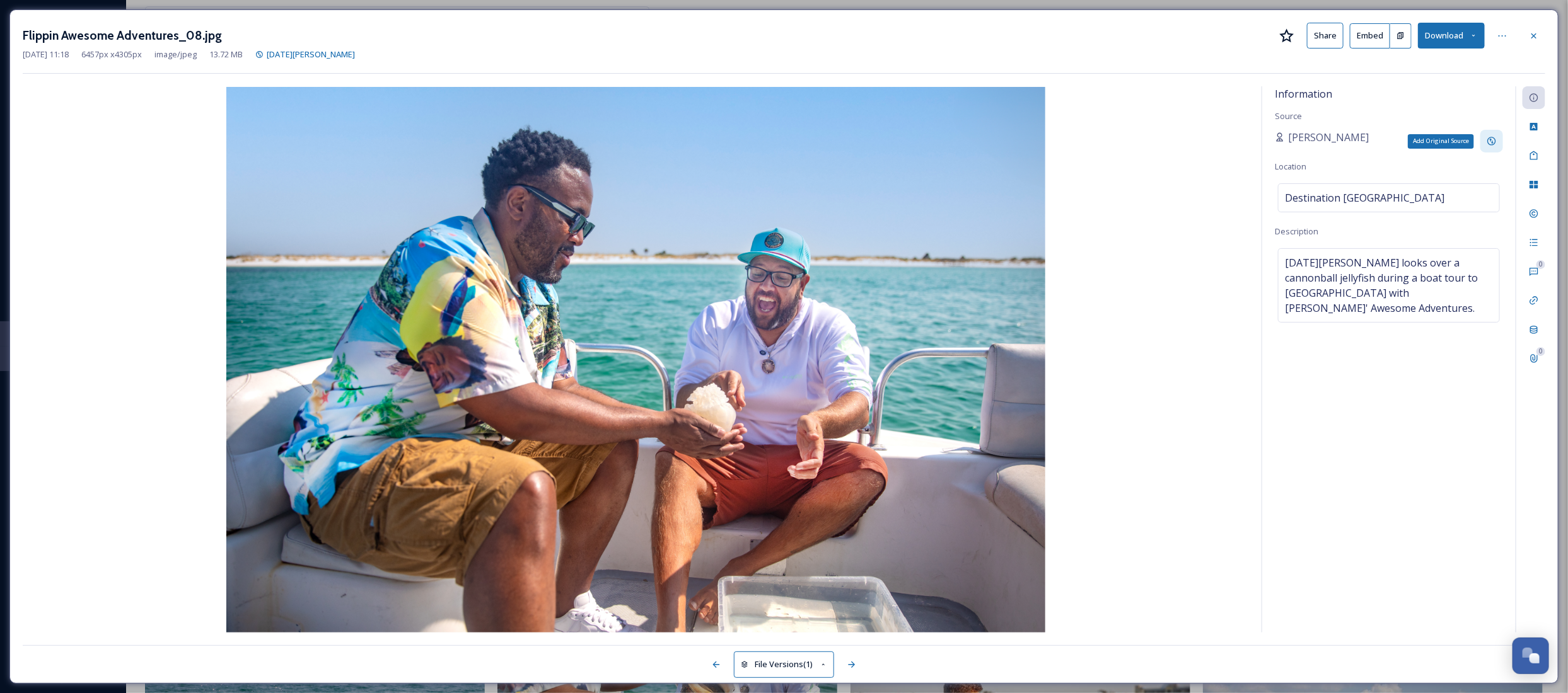
click at [1491, 139] on icon at bounding box center [1491, 141] width 10 height 10
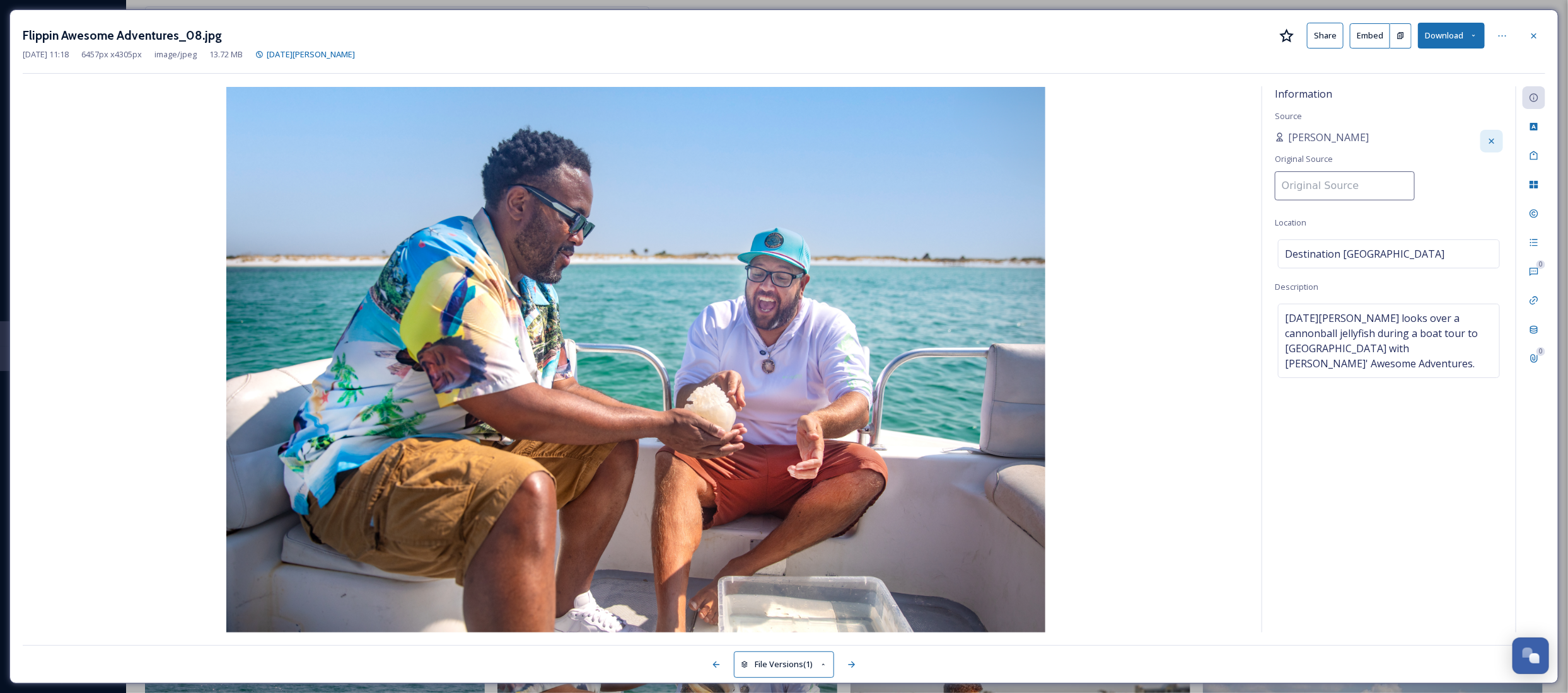
click at [1309, 192] on input at bounding box center [1344, 186] width 140 height 29
paste input "Destination [GEOGRAPHIC_DATA]"
type input "Destination [GEOGRAPHIC_DATA]"
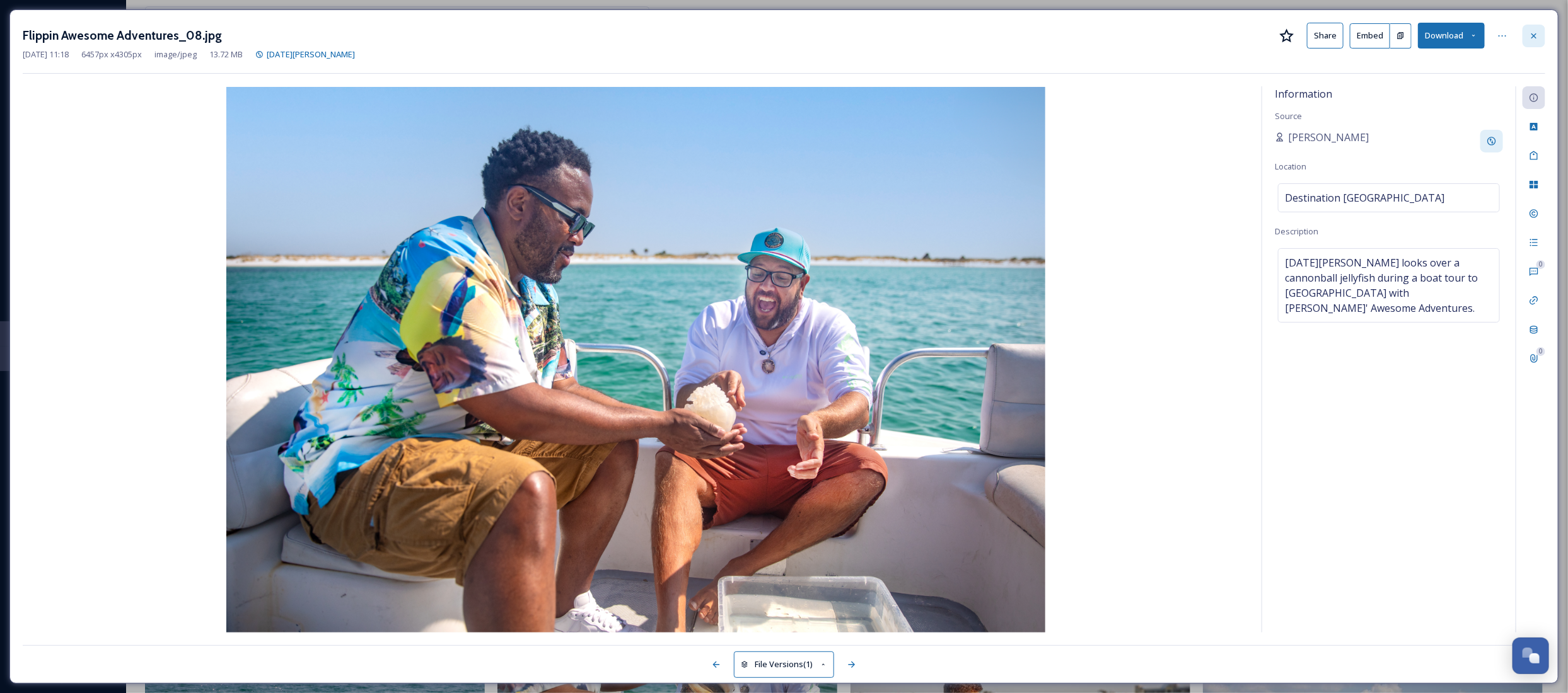
click at [1532, 29] on div at bounding box center [1533, 36] width 23 height 23
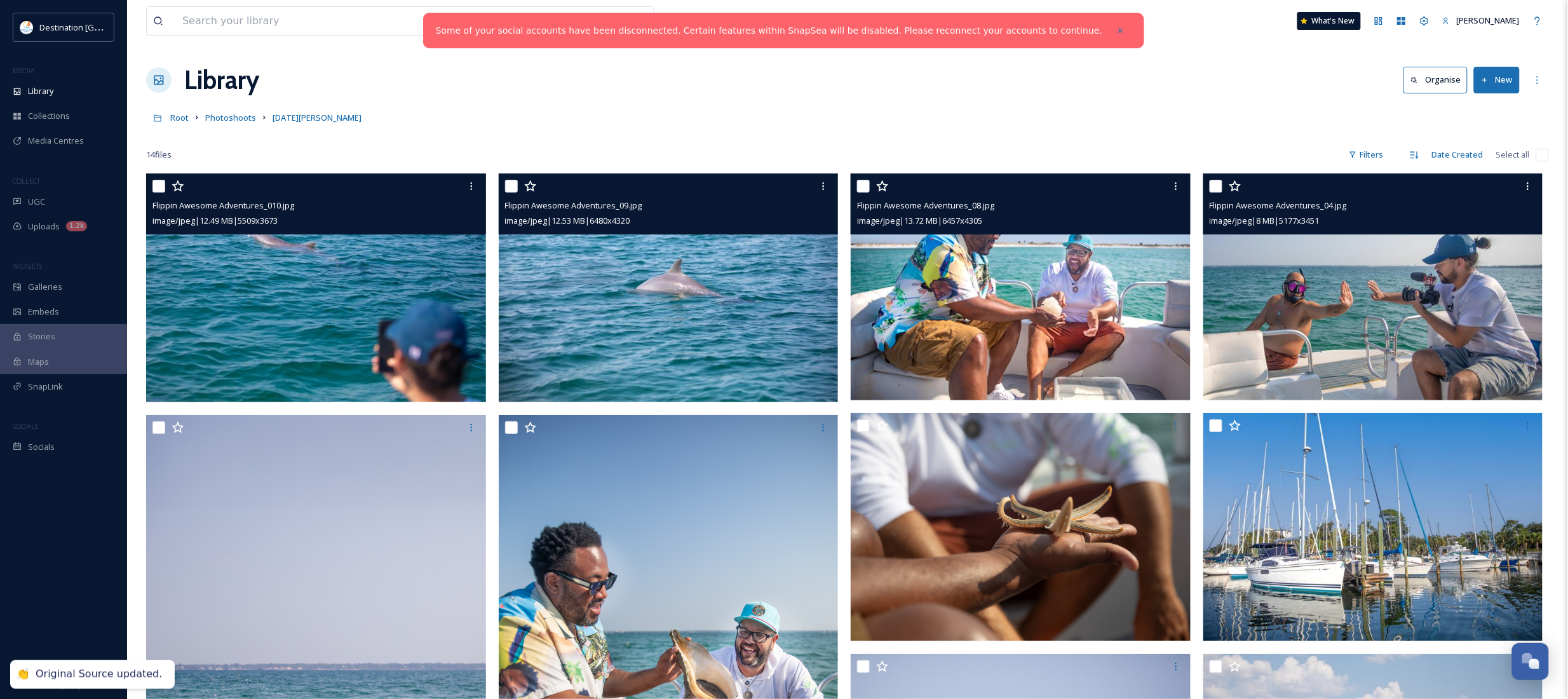
click at [1375, 332] on img at bounding box center [1373, 286] width 340 height 227
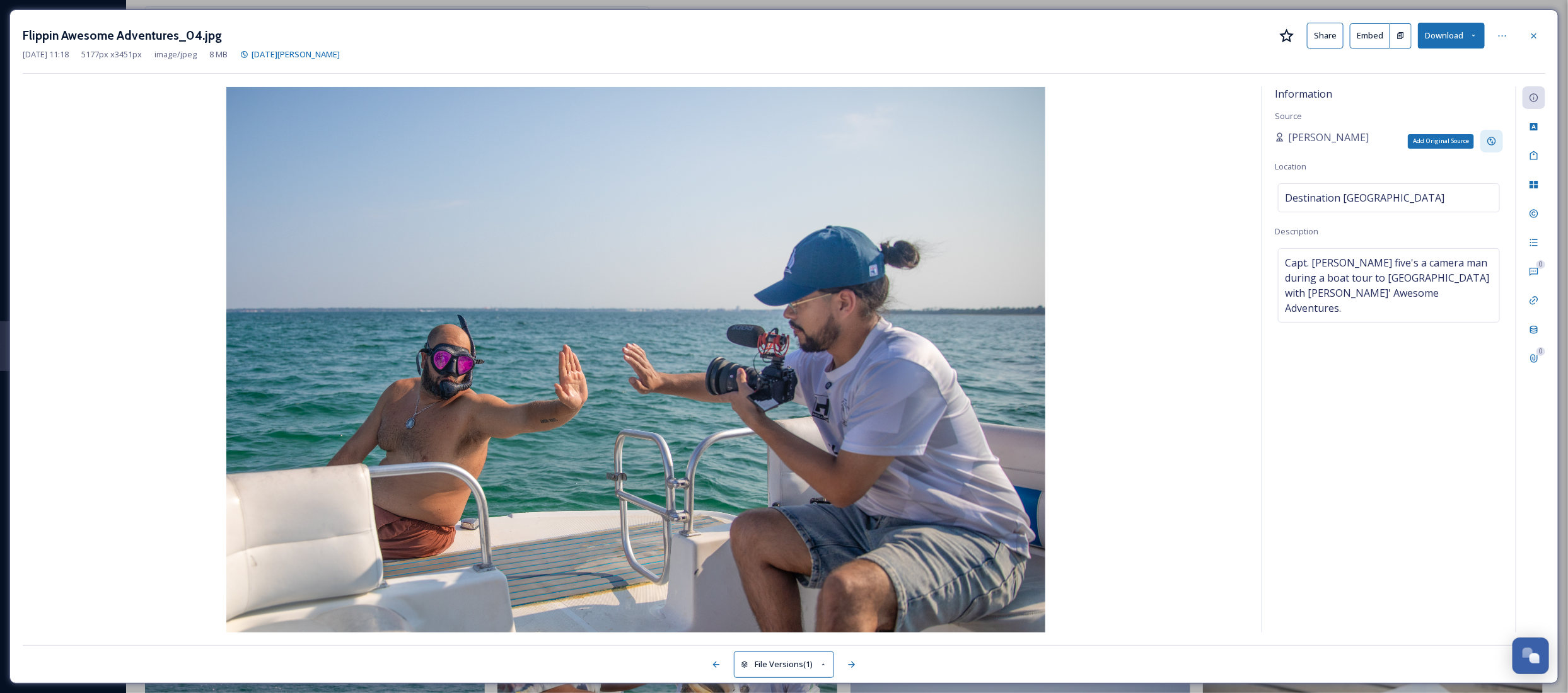
click at [1488, 137] on icon at bounding box center [1491, 141] width 10 height 10
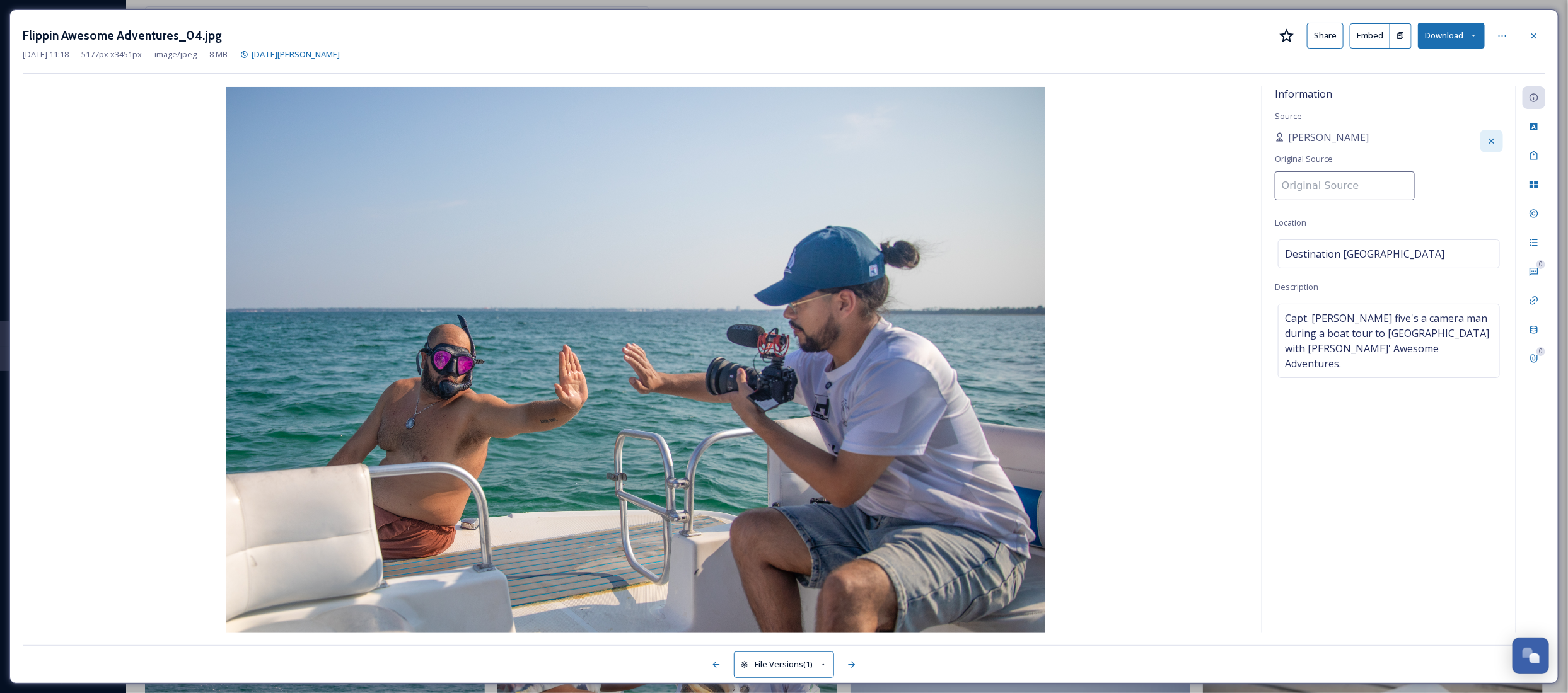
click at [1291, 184] on input at bounding box center [1344, 186] width 140 height 29
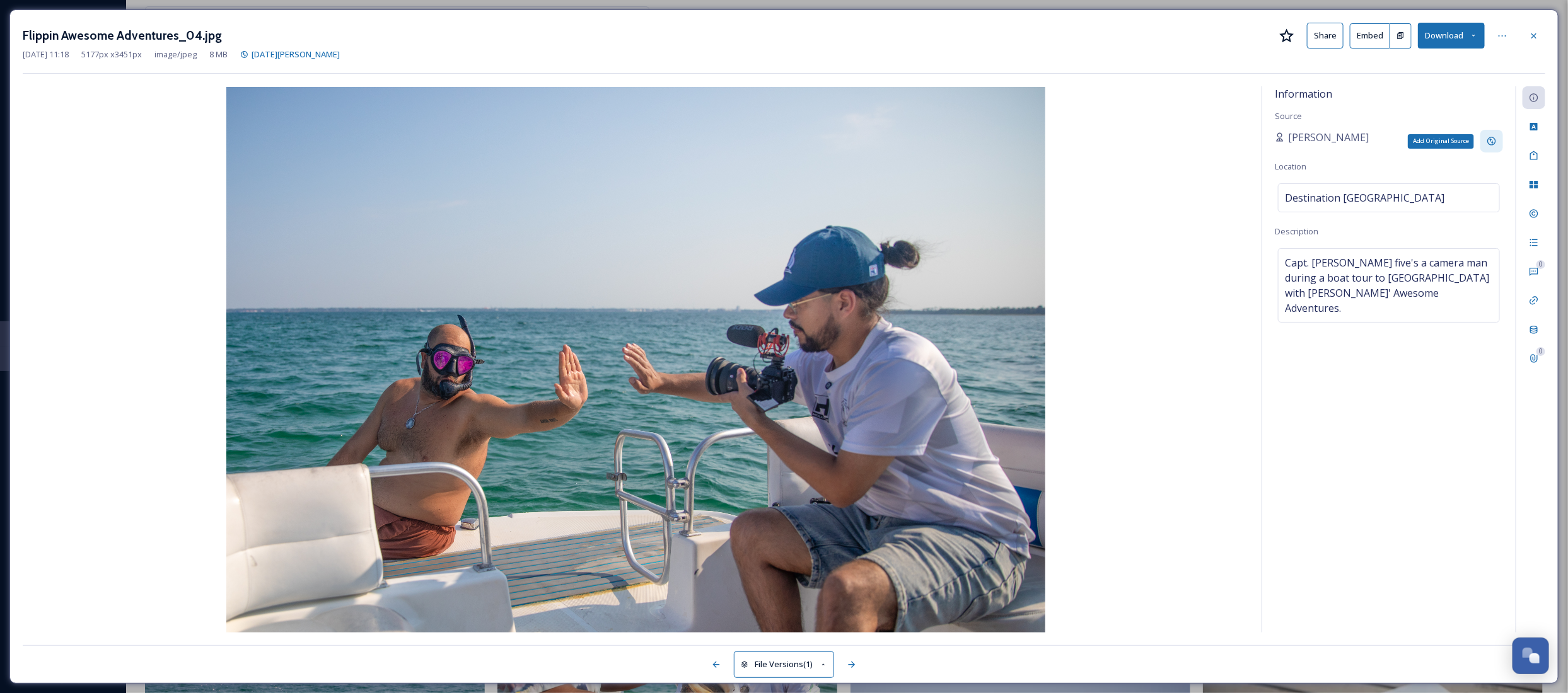
click at [1482, 142] on div "Add Original Source" at bounding box center [1492, 141] width 23 height 23
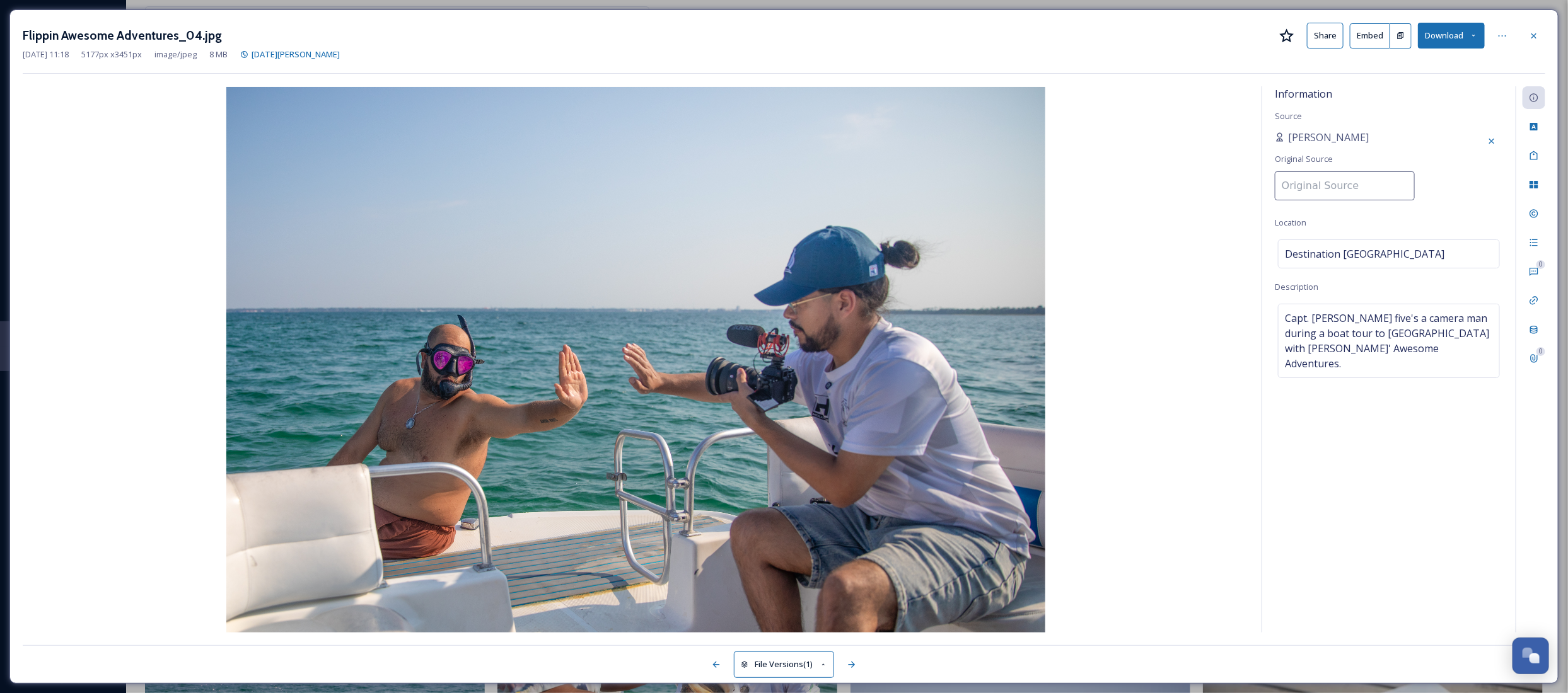
click at [1321, 186] on input at bounding box center [1344, 186] width 140 height 29
paste input "Destination [GEOGRAPHIC_DATA]"
type input "Destination [GEOGRAPHIC_DATA]"
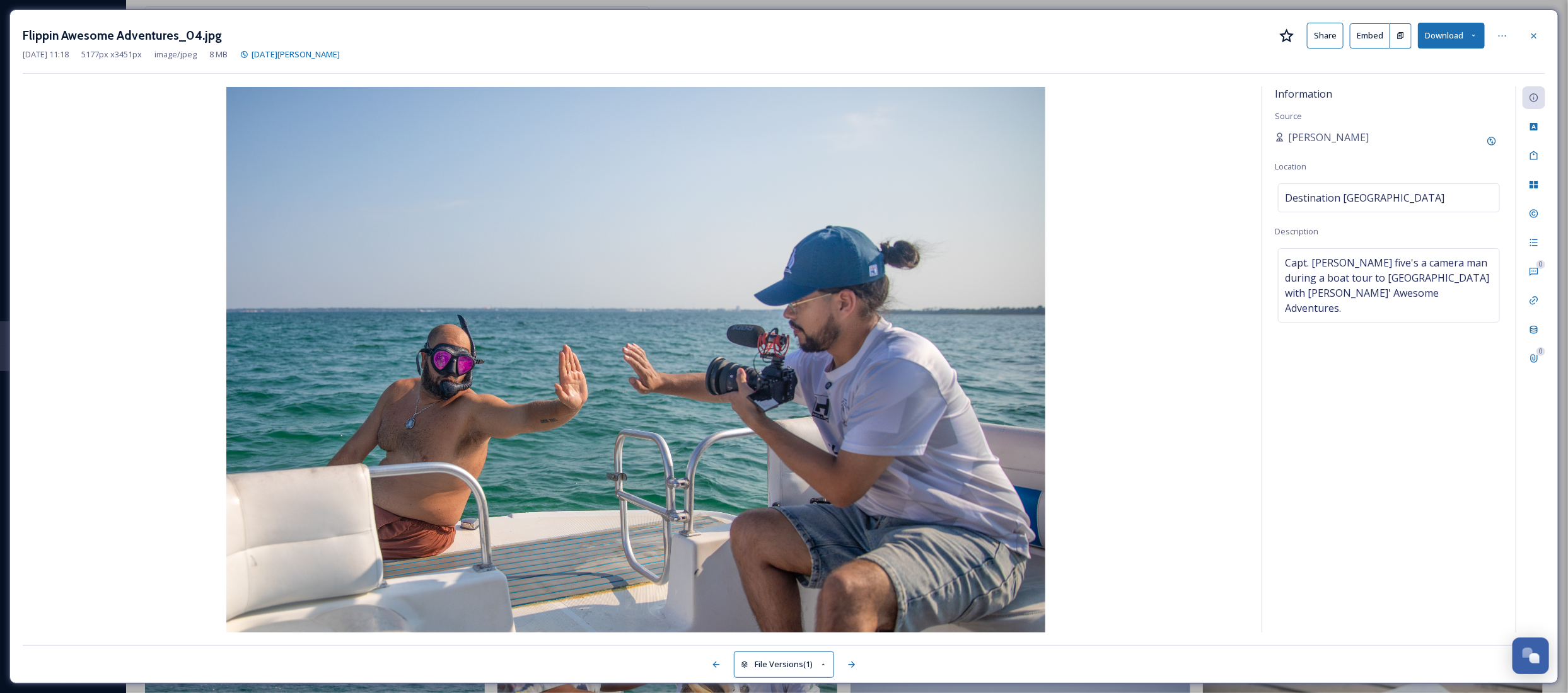
click at [1482, 108] on div "Information Source [PERSON_NAME] Location Destination [GEOGRAPHIC_DATA] Descrip…" at bounding box center [1389, 359] width 253 height 546
click at [1539, 36] on div at bounding box center [1533, 36] width 23 height 23
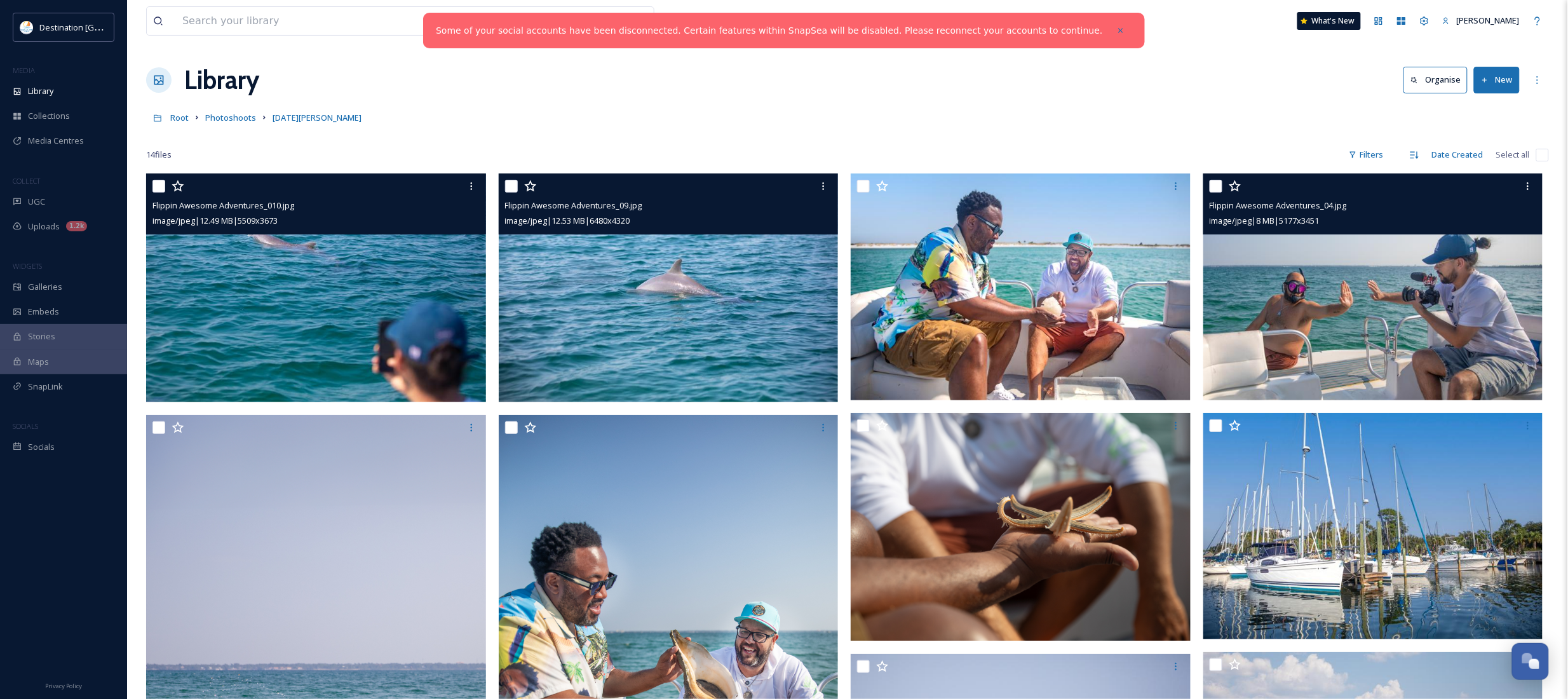
click at [1367, 331] on img at bounding box center [1373, 286] width 340 height 227
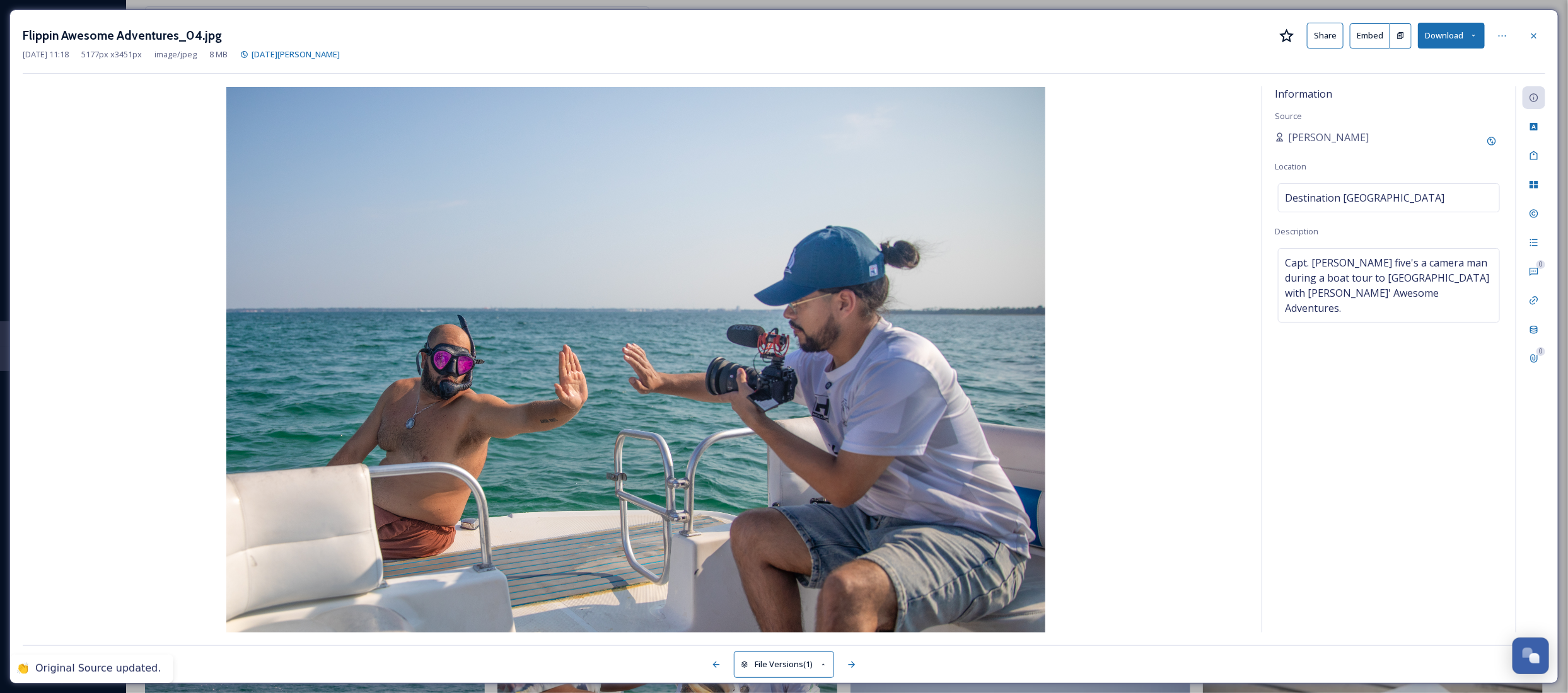
click at [1389, 127] on div "Information Source [PERSON_NAME] Location Destination [GEOGRAPHIC_DATA] Descrip…" at bounding box center [1389, 359] width 253 height 546
click at [1497, 143] on div "Add Original Source" at bounding box center [1492, 141] width 23 height 23
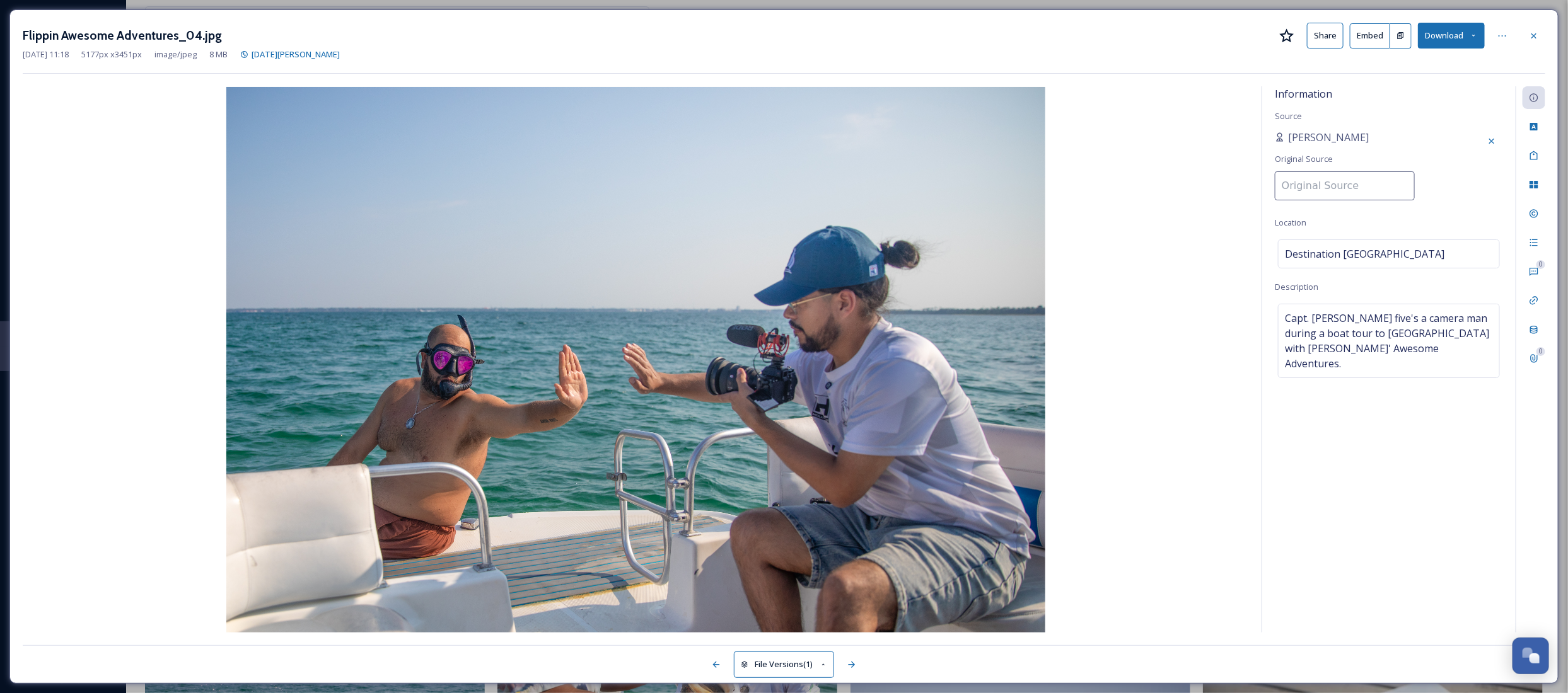
click at [1297, 196] on input at bounding box center [1344, 186] width 140 height 29
paste input "Destination [GEOGRAPHIC_DATA]"
type input "Destination [GEOGRAPHIC_DATA]"
click at [1407, 144] on div "[PERSON_NAME] Original Source Destination [GEOGRAPHIC_DATA]" at bounding box center [1389, 169] width 228 height 78
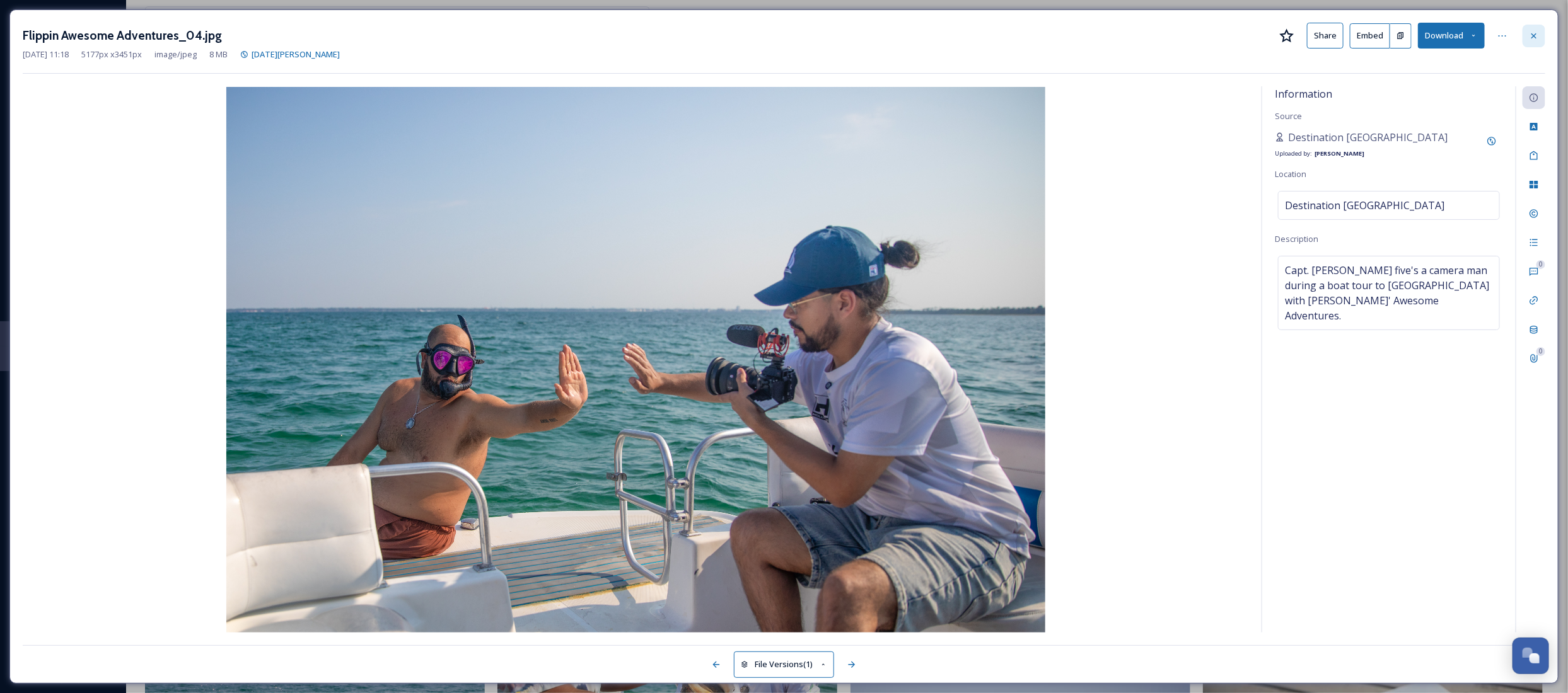
click at [1530, 32] on icon at bounding box center [1533, 36] width 10 height 10
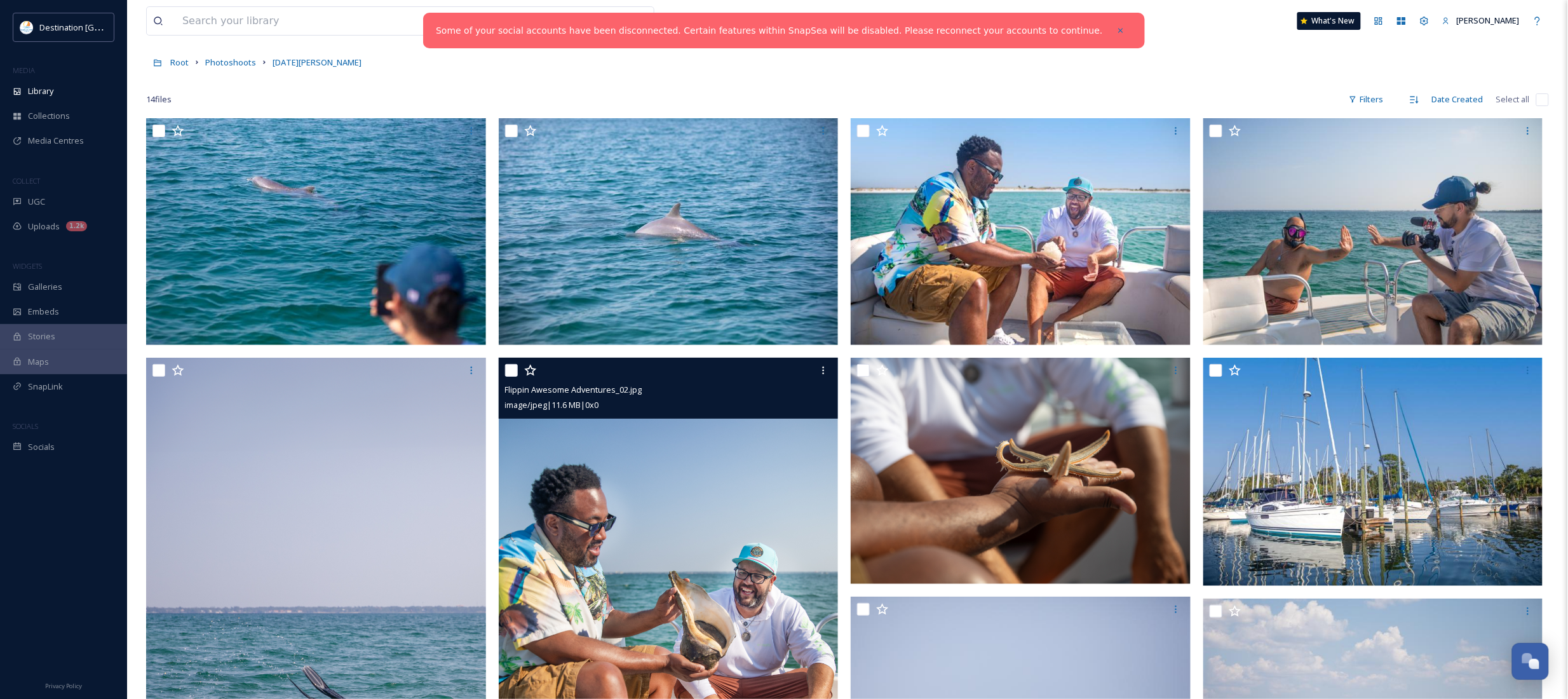
scroll to position [159, 0]
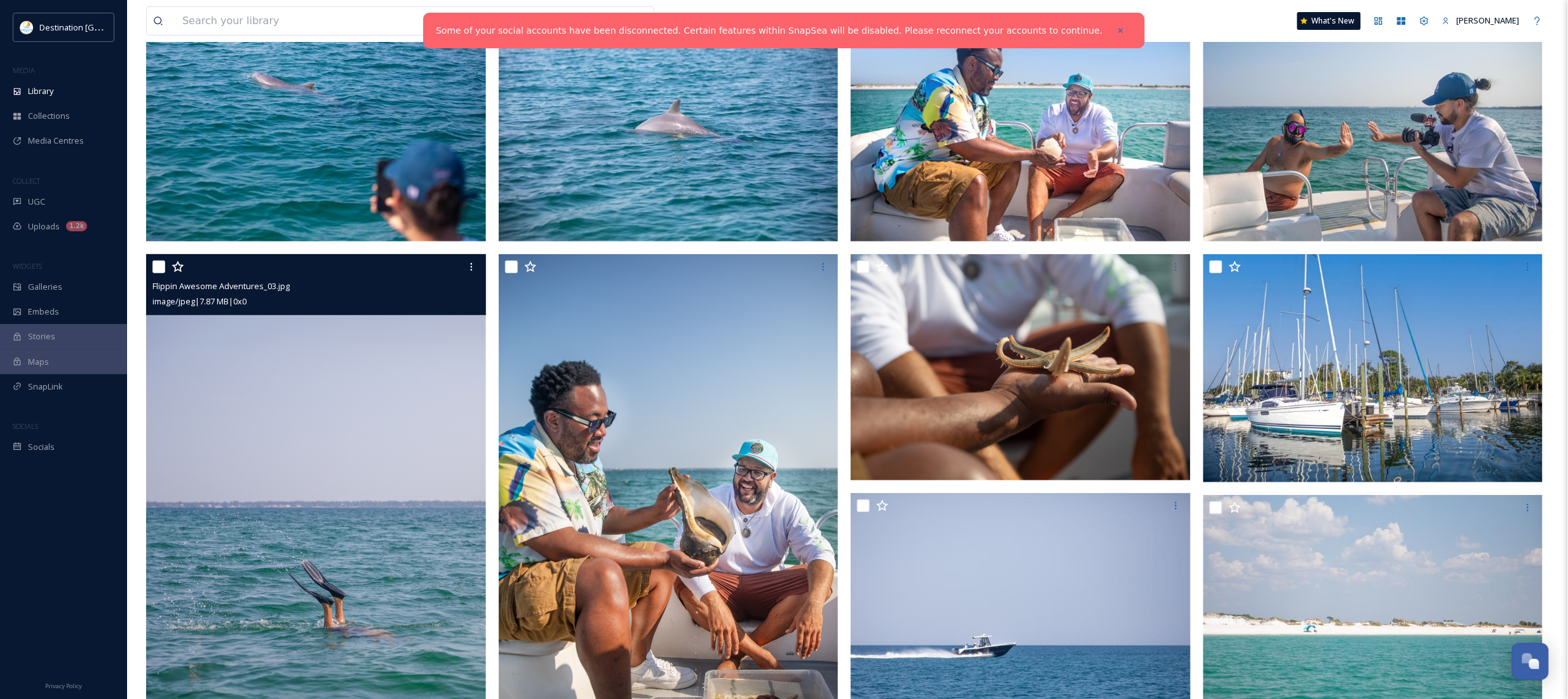
click at [370, 531] on img at bounding box center [316, 509] width 340 height 510
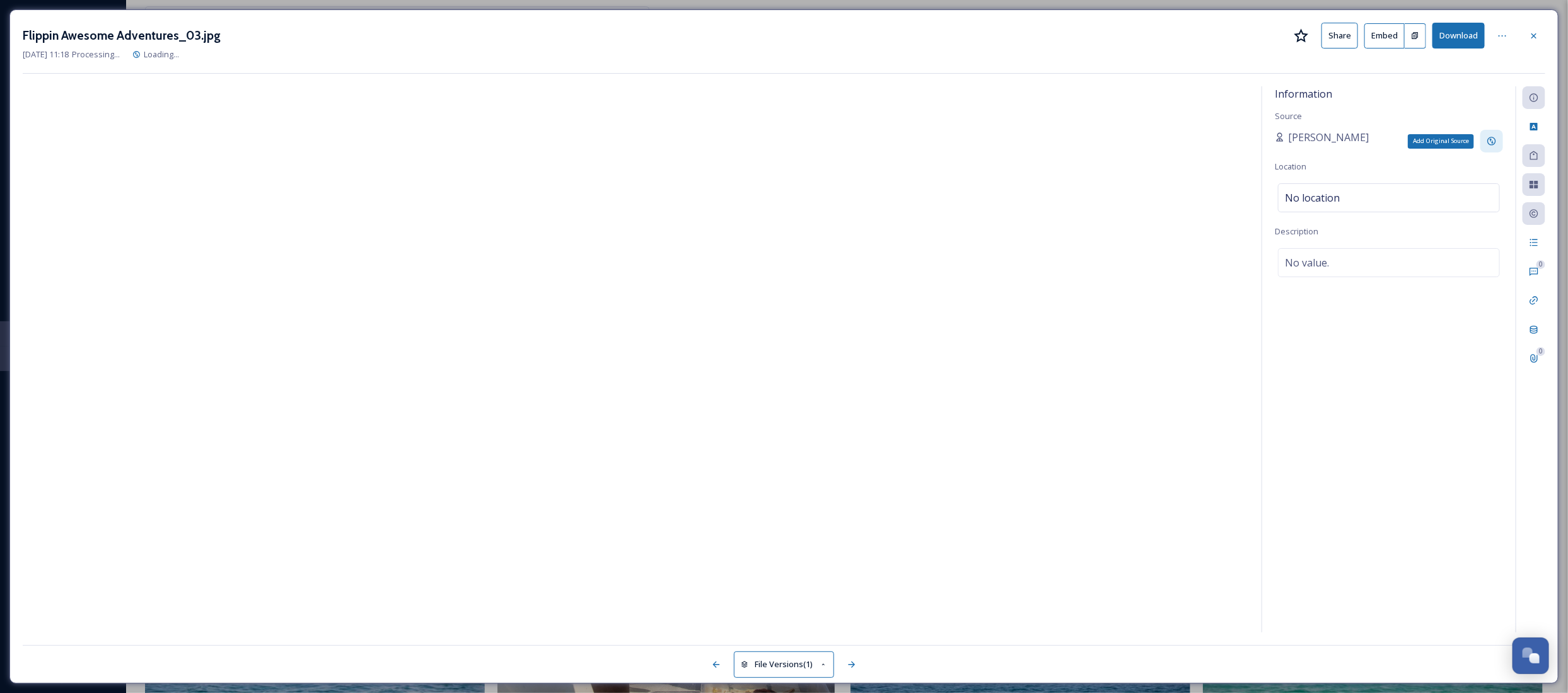
click at [1488, 140] on icon at bounding box center [1491, 141] width 10 height 10
click at [1346, 183] on input at bounding box center [1344, 186] width 140 height 29
paste input "Destination [GEOGRAPHIC_DATA]"
type input "Destination [GEOGRAPHIC_DATA]"
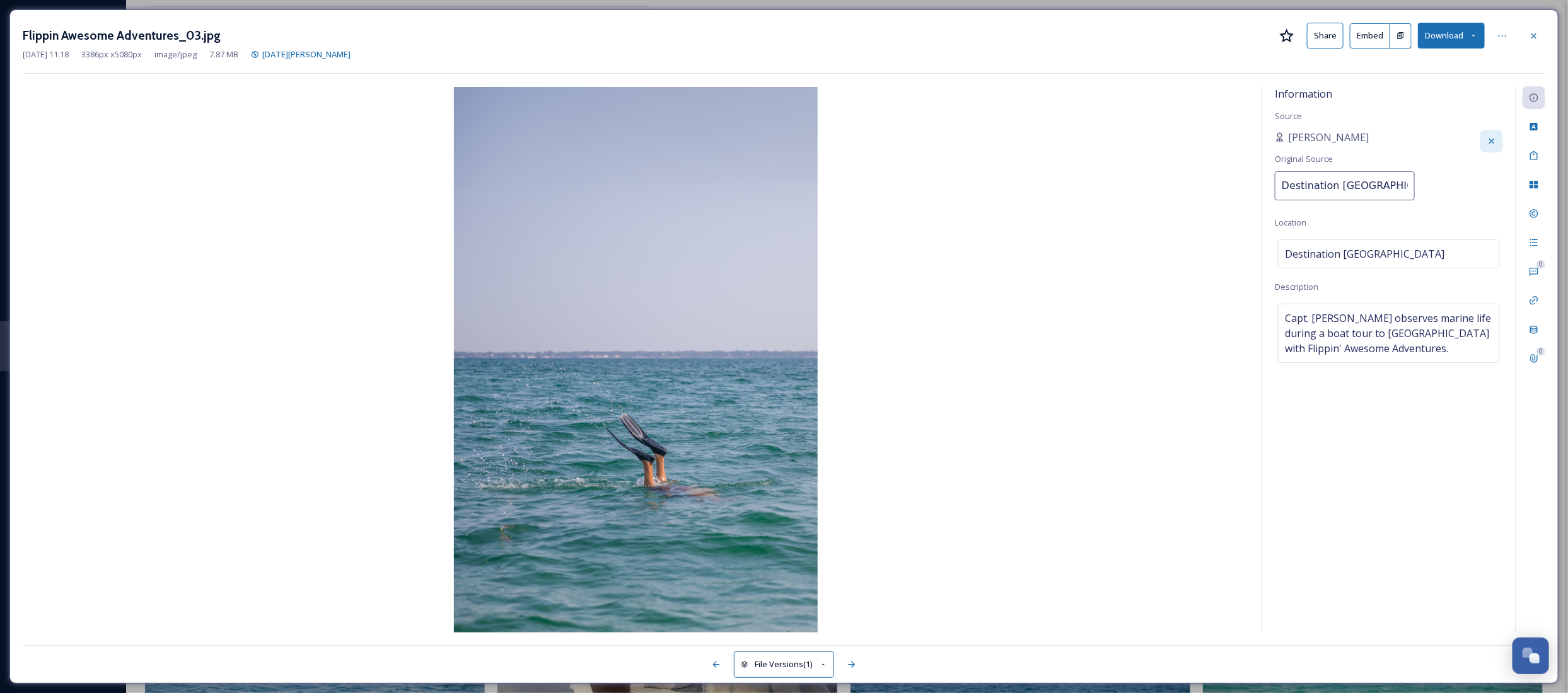
click at [1417, 129] on div "Information Source [PERSON_NAME] Original Source Destination [GEOGRAPHIC_DATA] …" at bounding box center [1389, 359] width 253 height 546
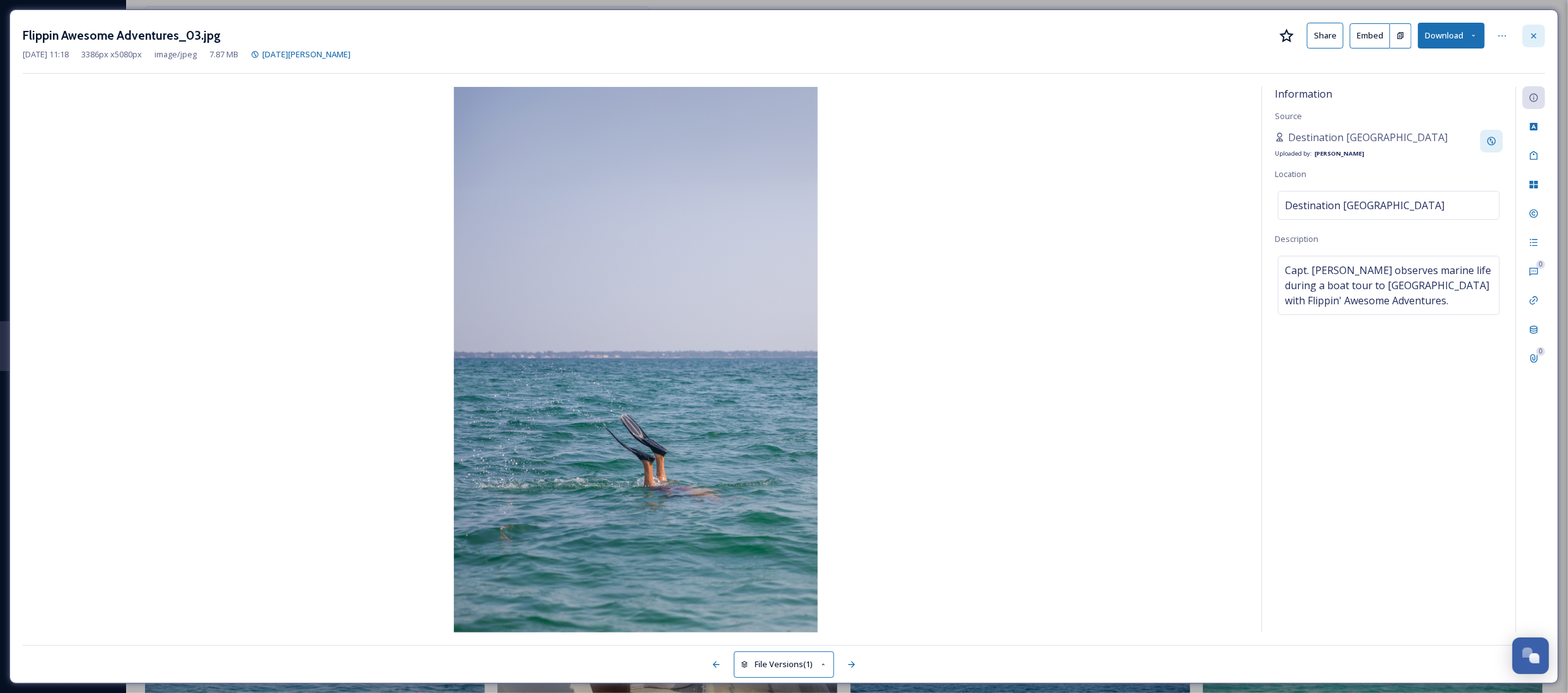
click at [1536, 34] on icon at bounding box center [1533, 36] width 10 height 10
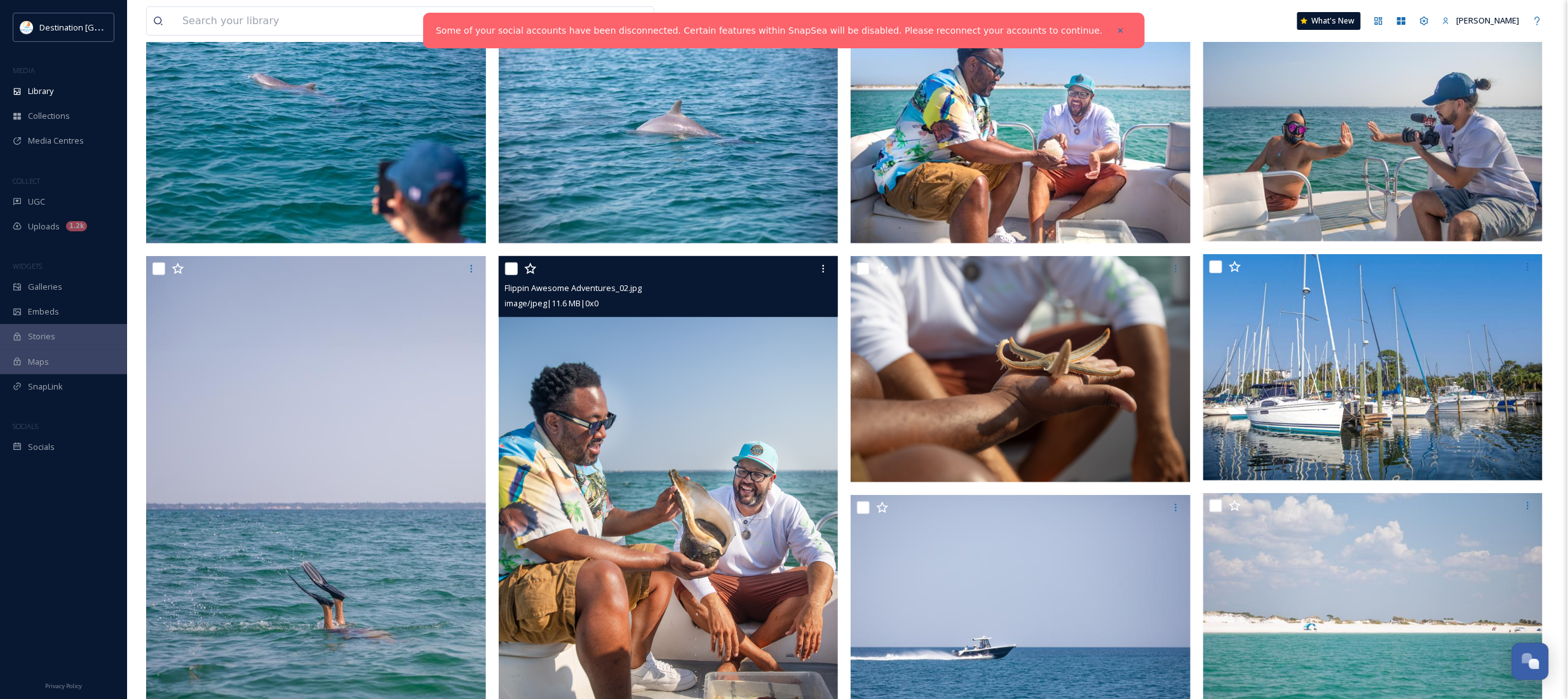
click at [566, 458] on img at bounding box center [669, 511] width 340 height 510
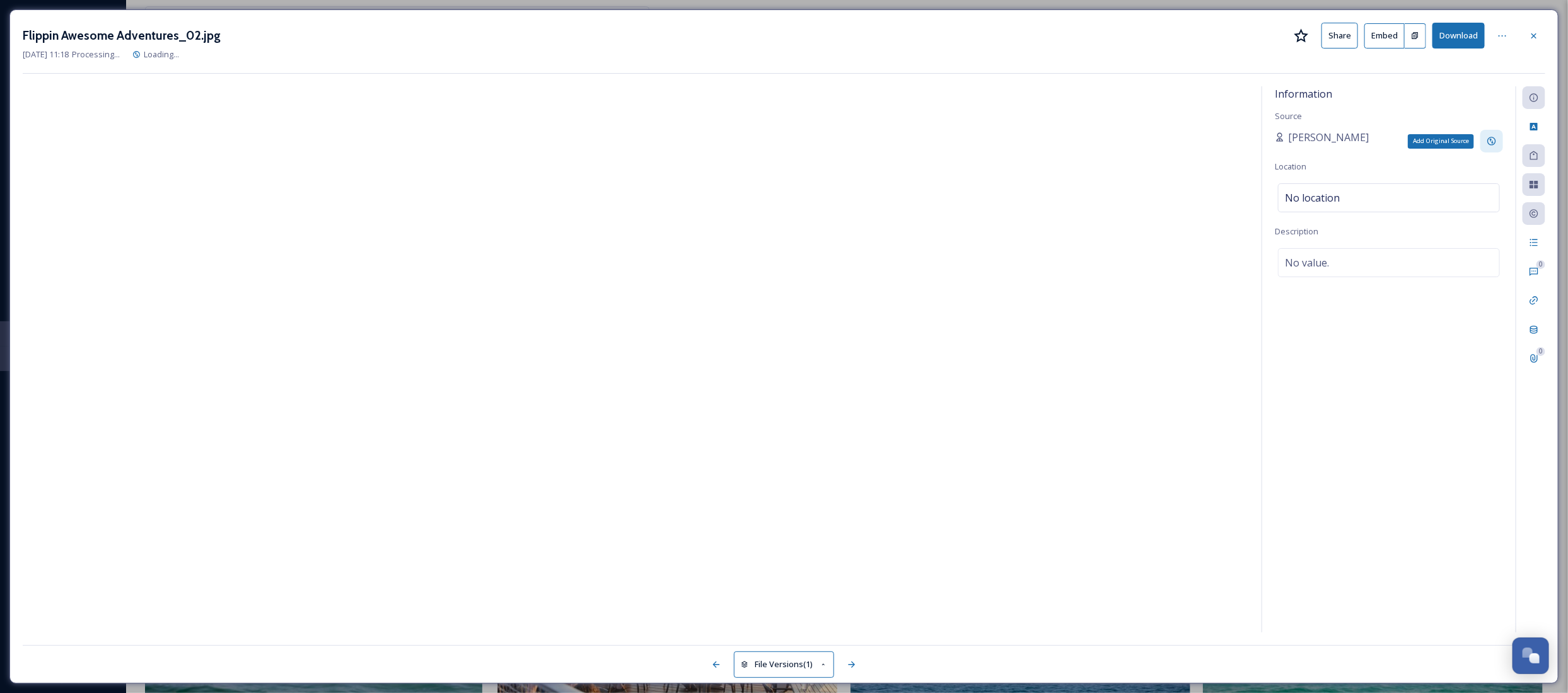
click at [1492, 141] on icon at bounding box center [1491, 141] width 10 height 10
click at [1359, 189] on input at bounding box center [1344, 186] width 140 height 29
paste input "Destination [GEOGRAPHIC_DATA]"
type input "Destination [GEOGRAPHIC_DATA]"
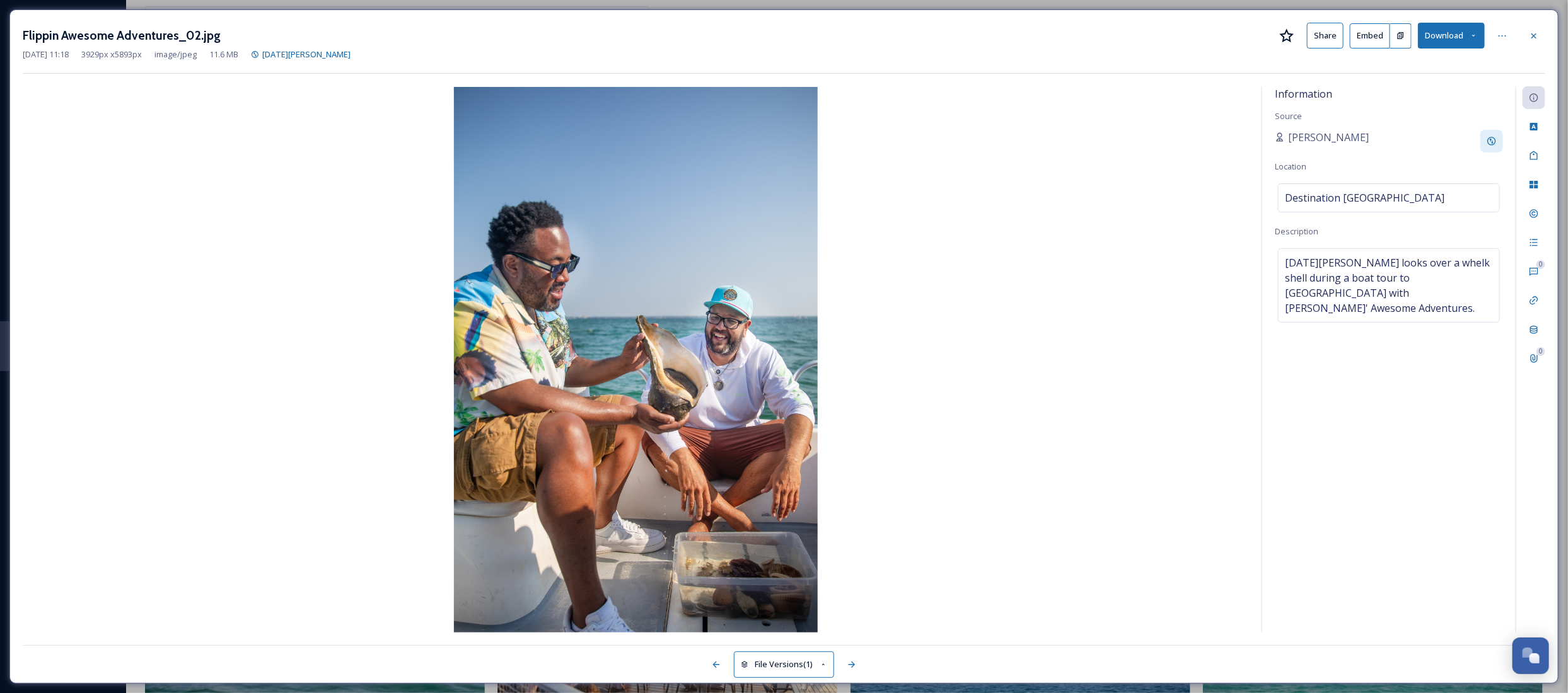
click at [1439, 88] on div "Information Source [PERSON_NAME] Location Destination [GEOGRAPHIC_DATA] Descrip…" at bounding box center [1389, 359] width 253 height 546
click at [1530, 33] on icon at bounding box center [1533, 36] width 10 height 10
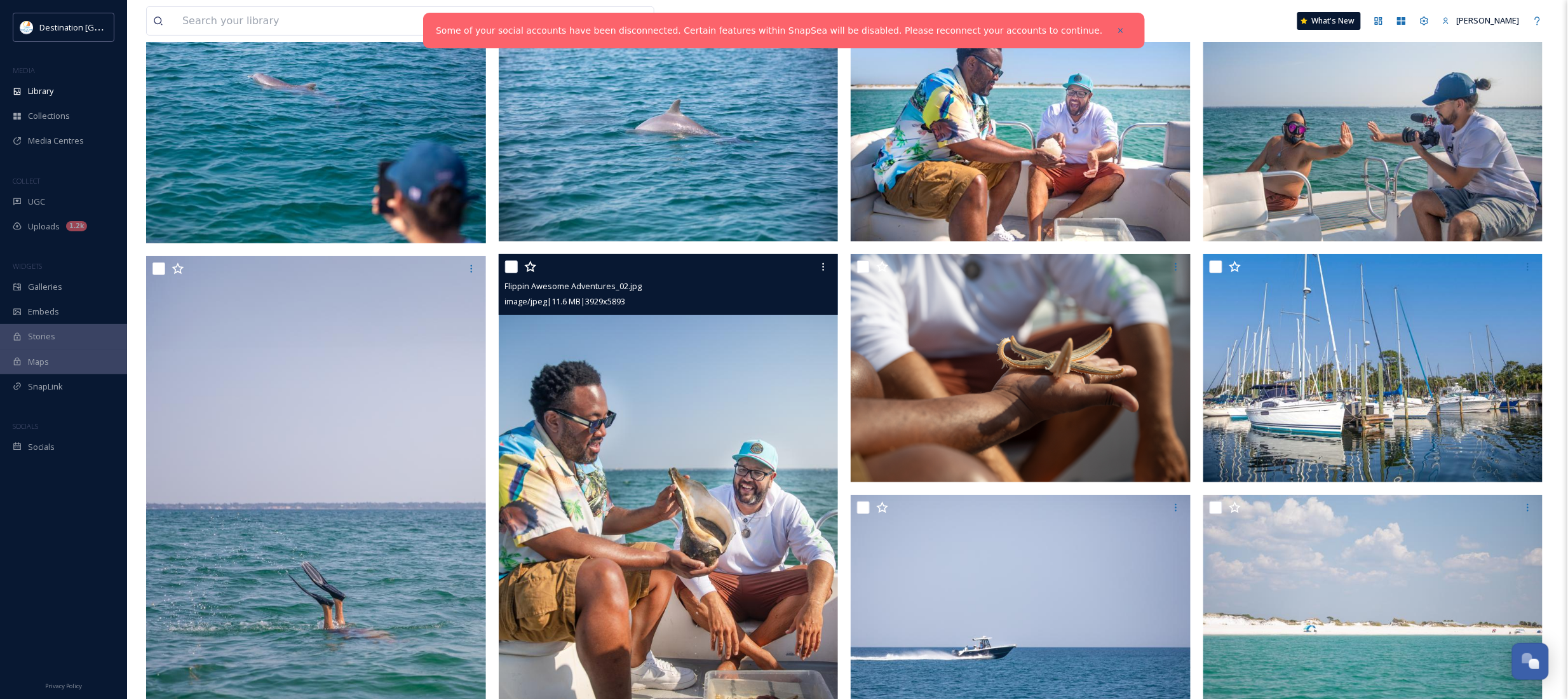
click at [591, 512] on img at bounding box center [669, 509] width 340 height 510
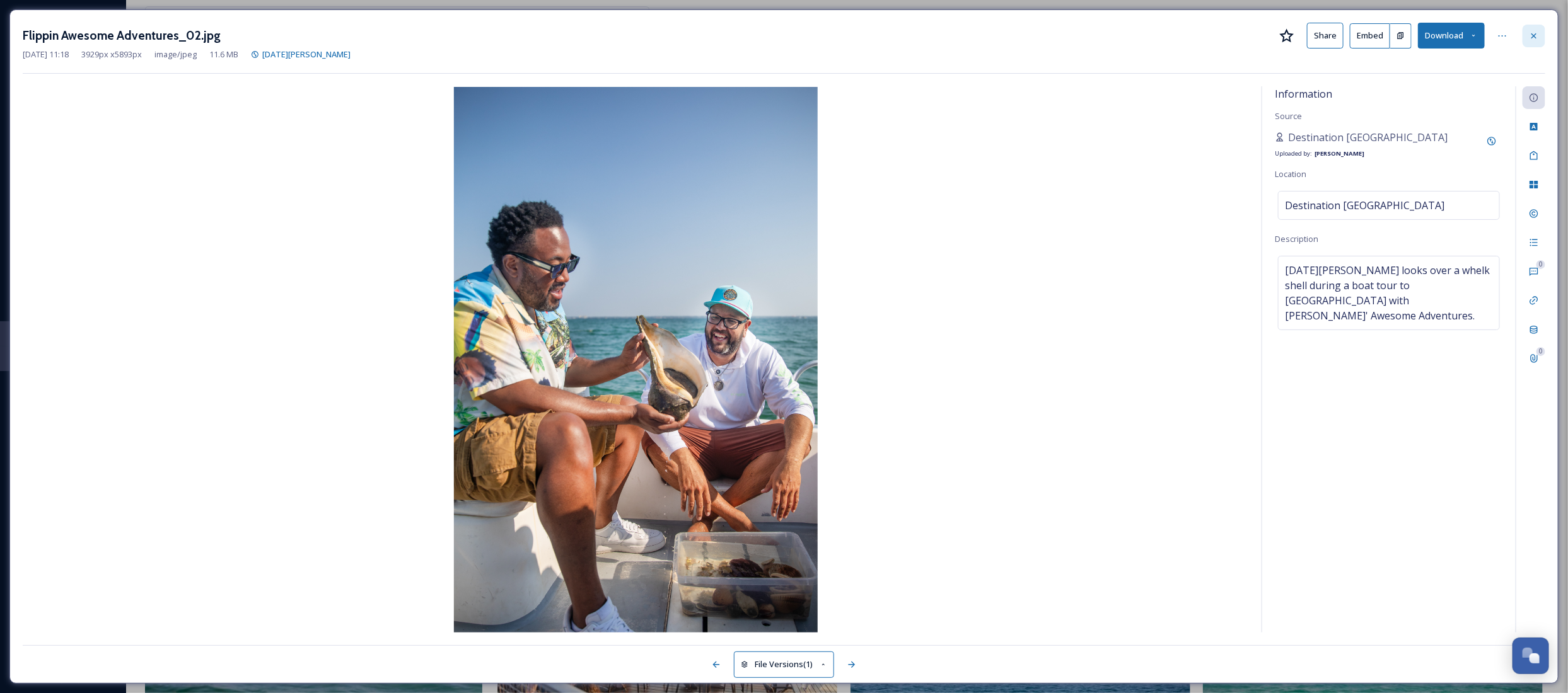
click at [1540, 29] on div at bounding box center [1533, 36] width 23 height 23
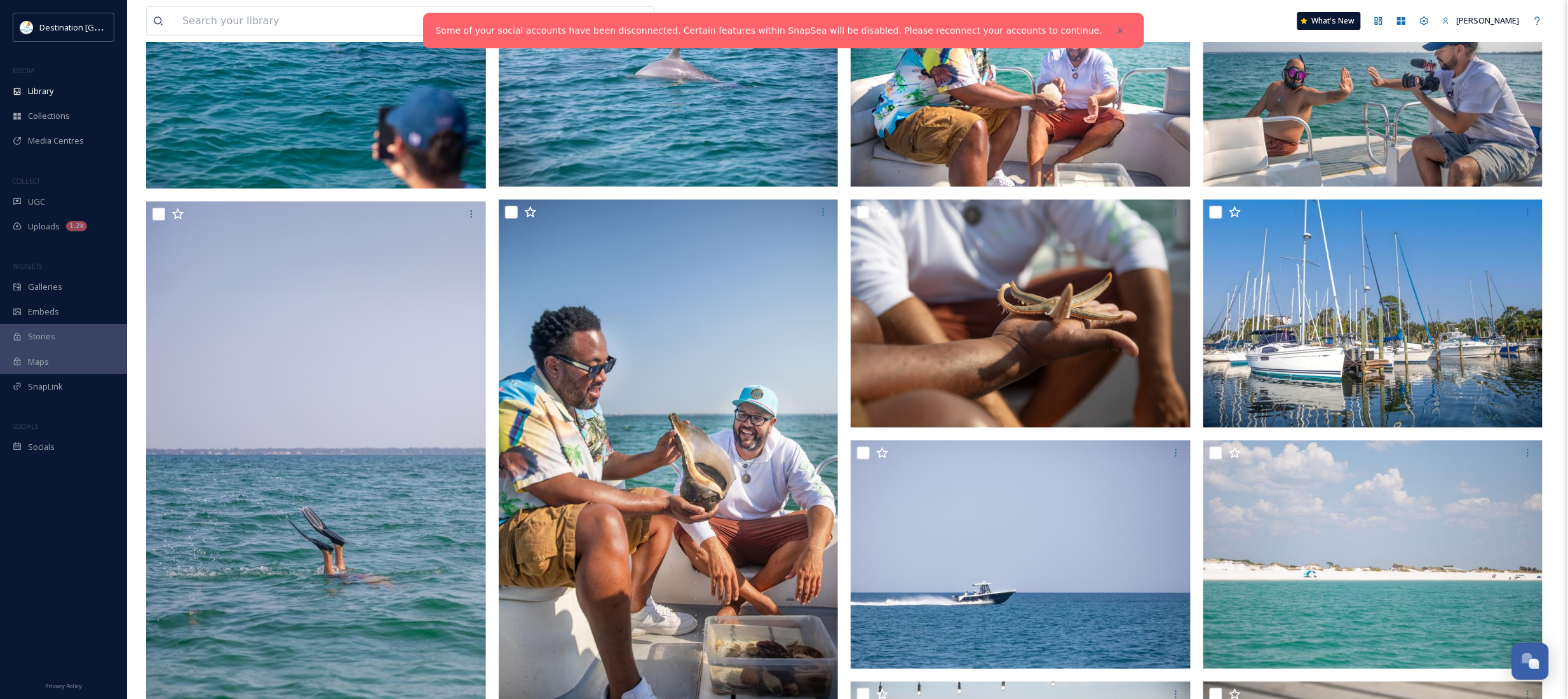
scroll to position [318, 0]
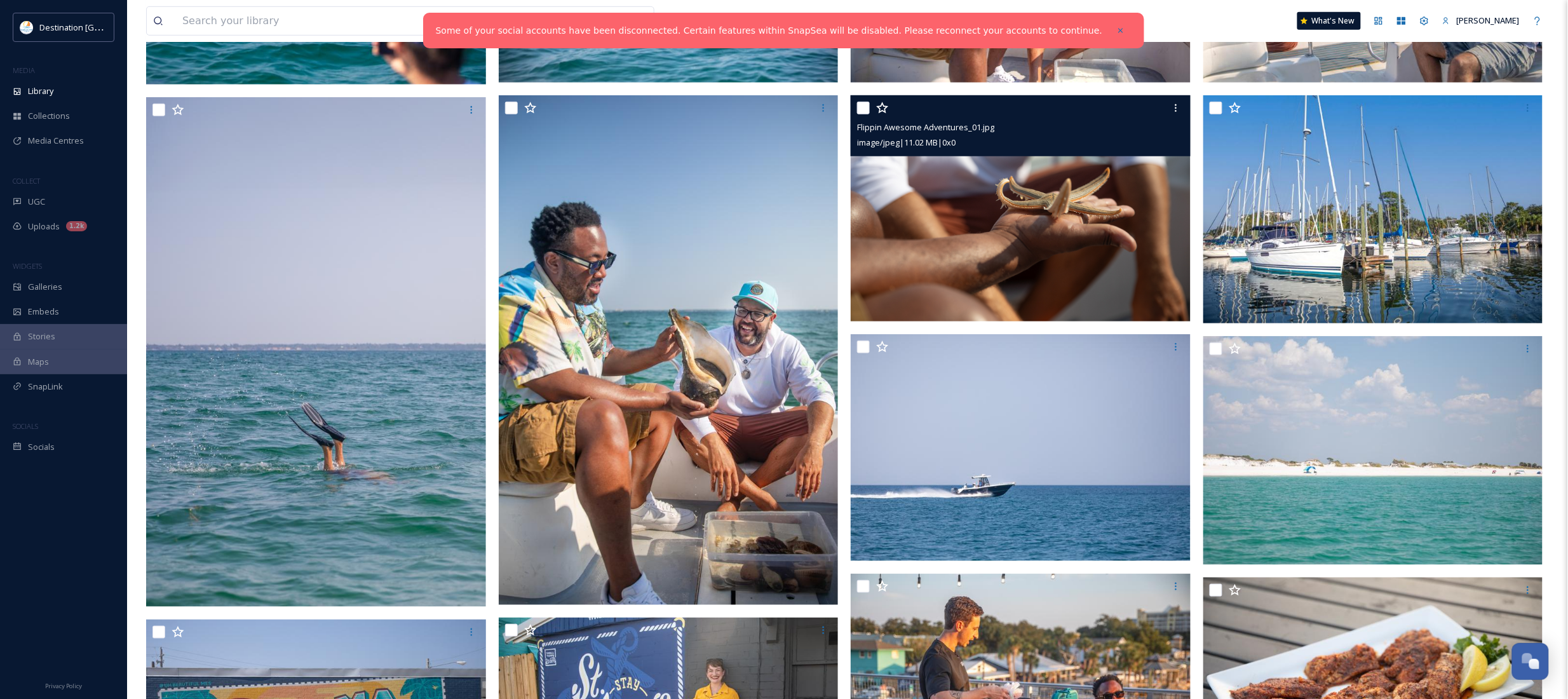
click at [989, 229] on img at bounding box center [1020, 209] width 340 height 227
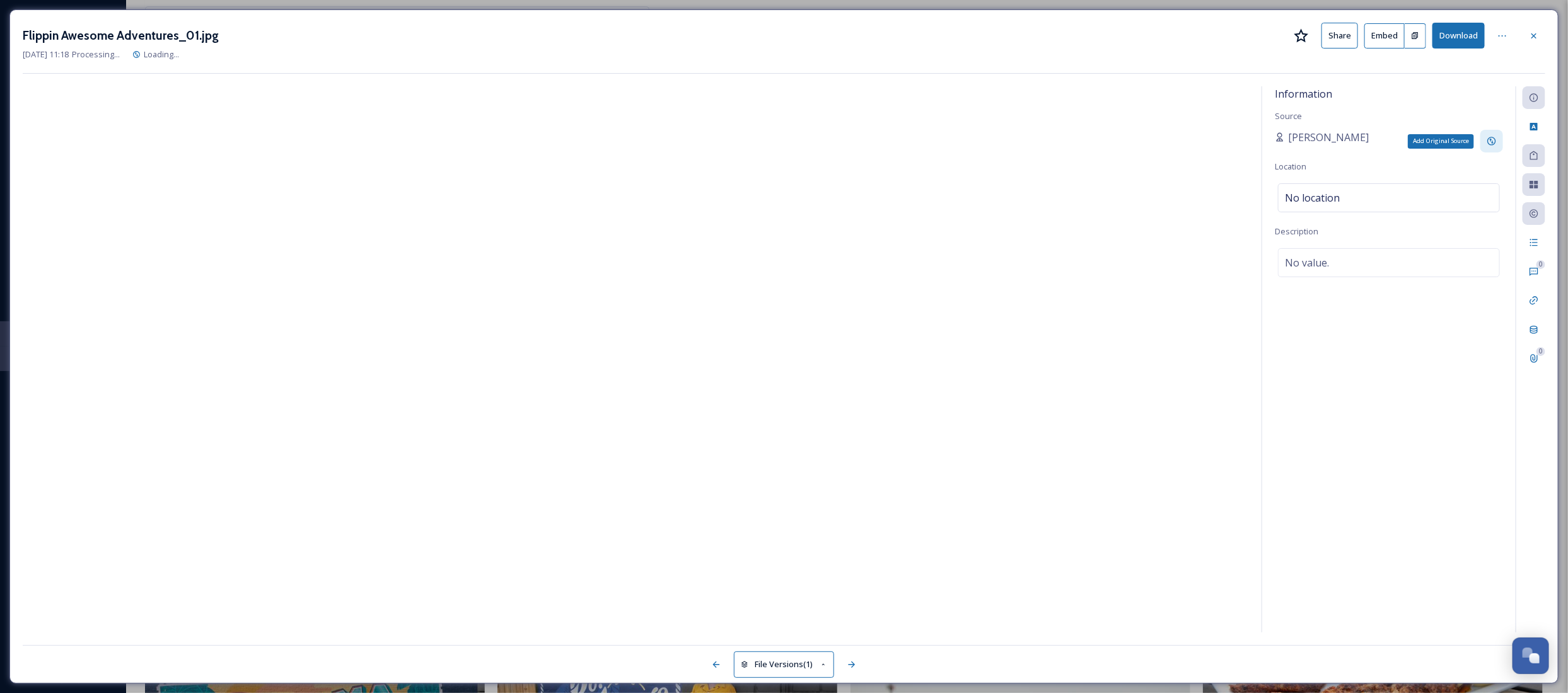
click at [1486, 143] on icon at bounding box center [1491, 141] width 10 height 10
click at [1340, 184] on input at bounding box center [1344, 186] width 140 height 29
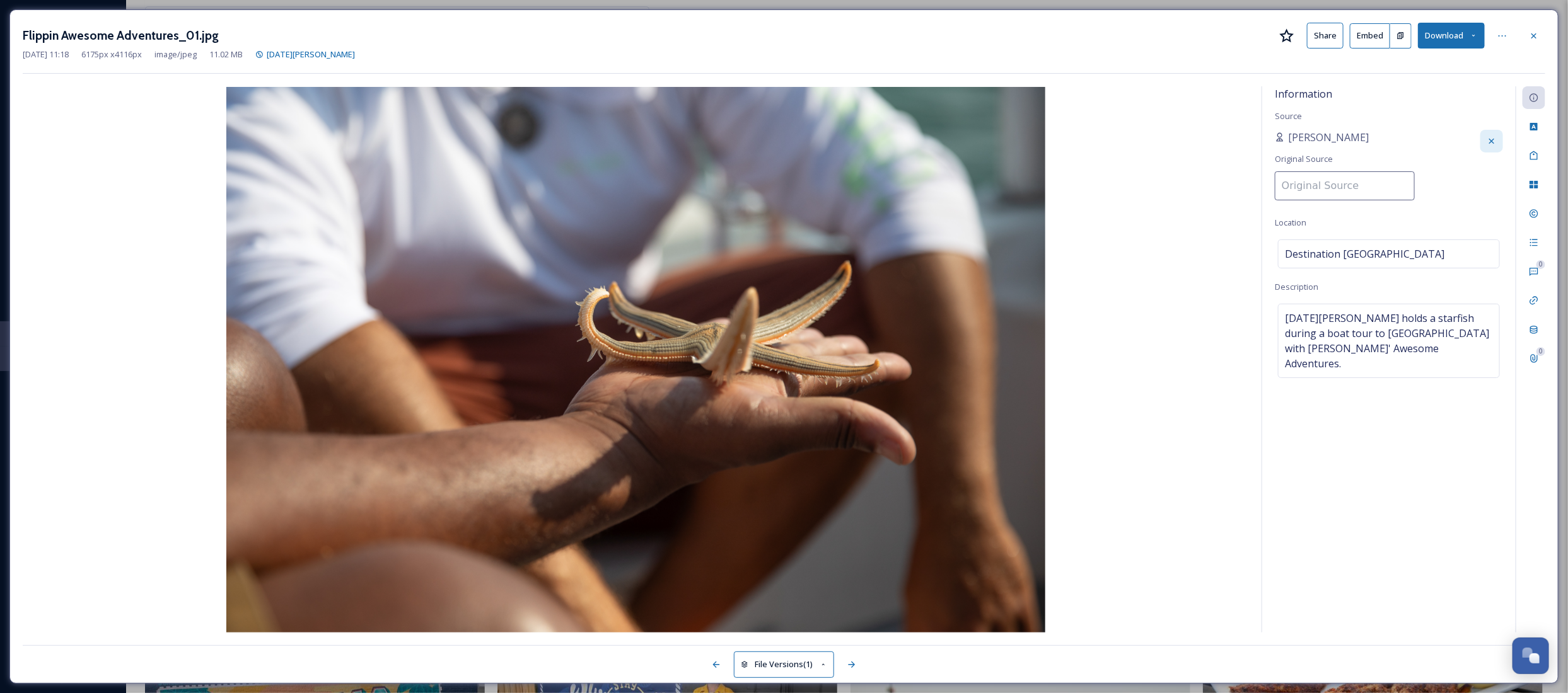
paste input "Destination [GEOGRAPHIC_DATA]"
type input "Destination [GEOGRAPHIC_DATA]"
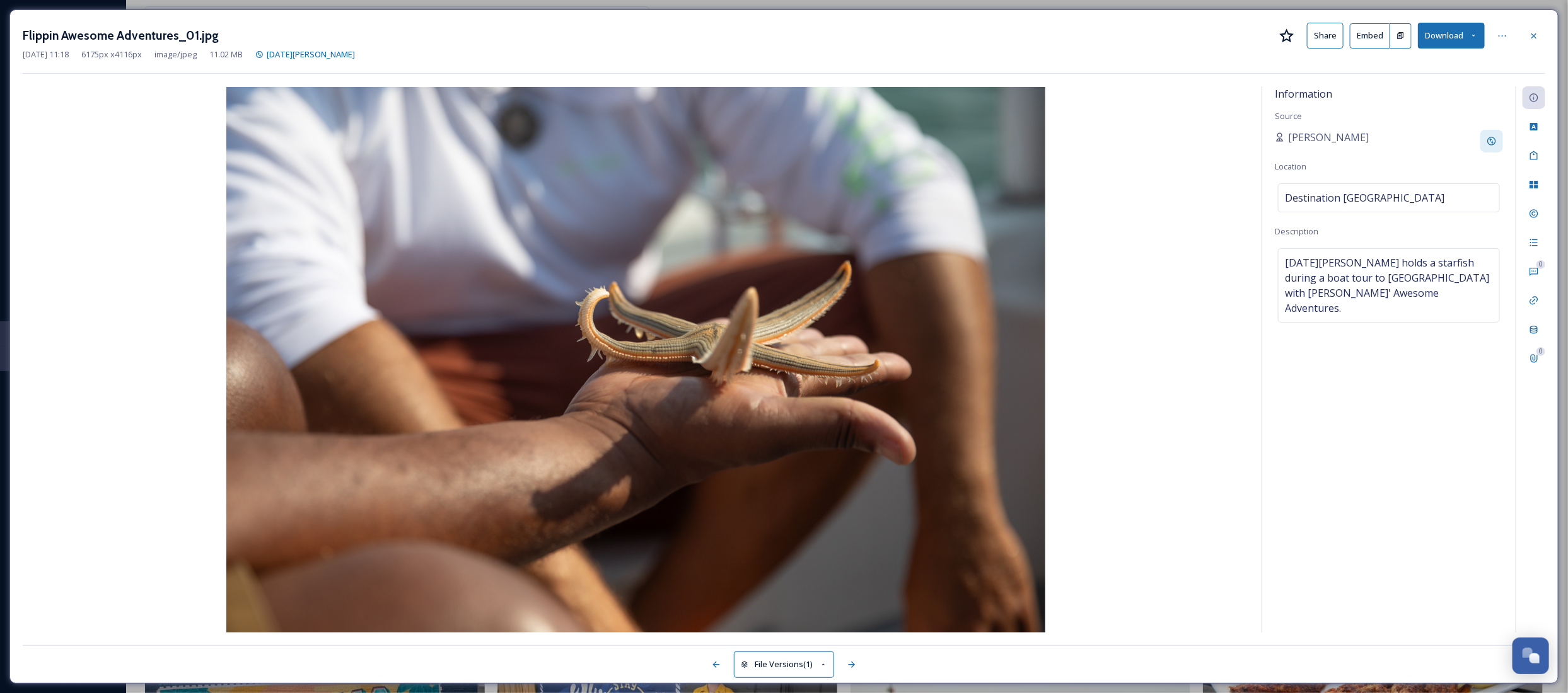
click at [1413, 134] on div "[PERSON_NAME]" at bounding box center [1389, 141] width 228 height 23
click at [1532, 35] on icon at bounding box center [1533, 36] width 10 height 10
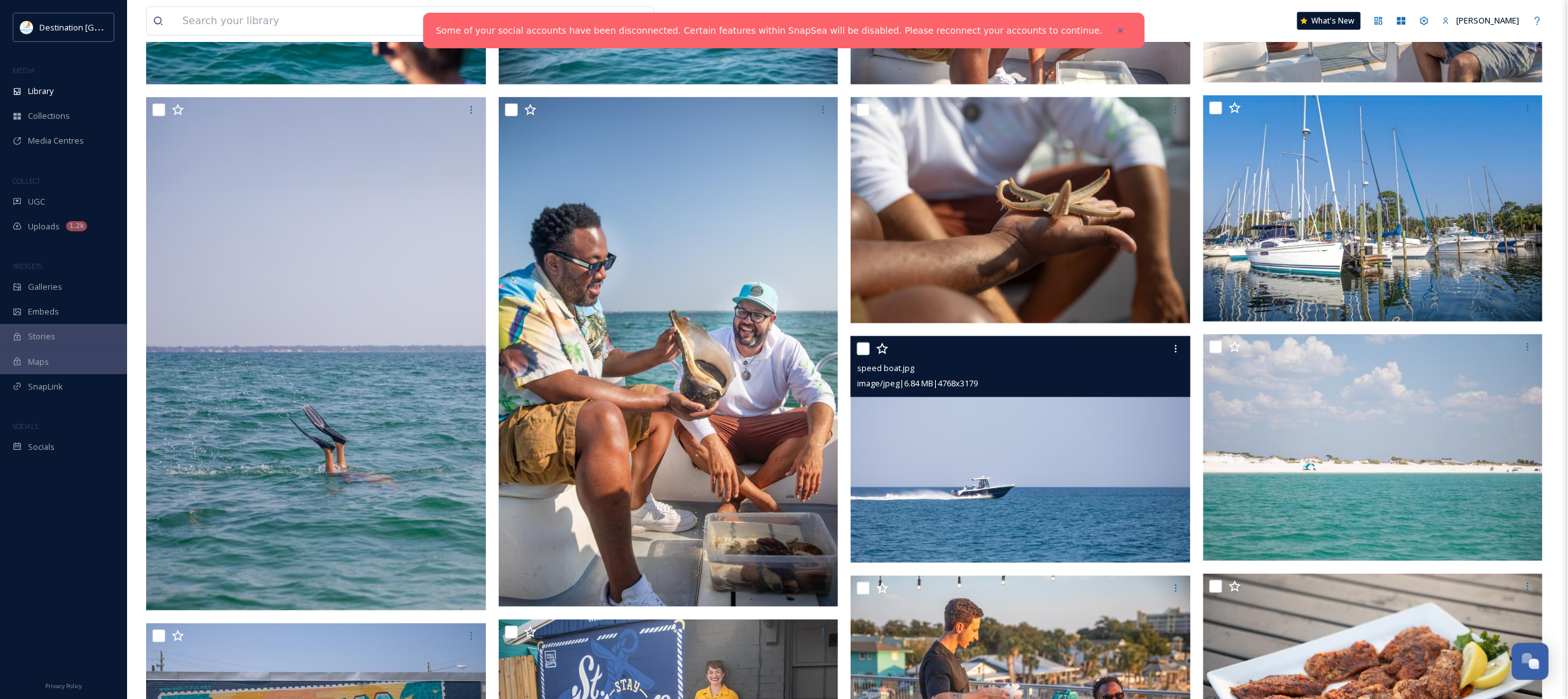
click at [1023, 505] on img at bounding box center [1020, 450] width 340 height 227
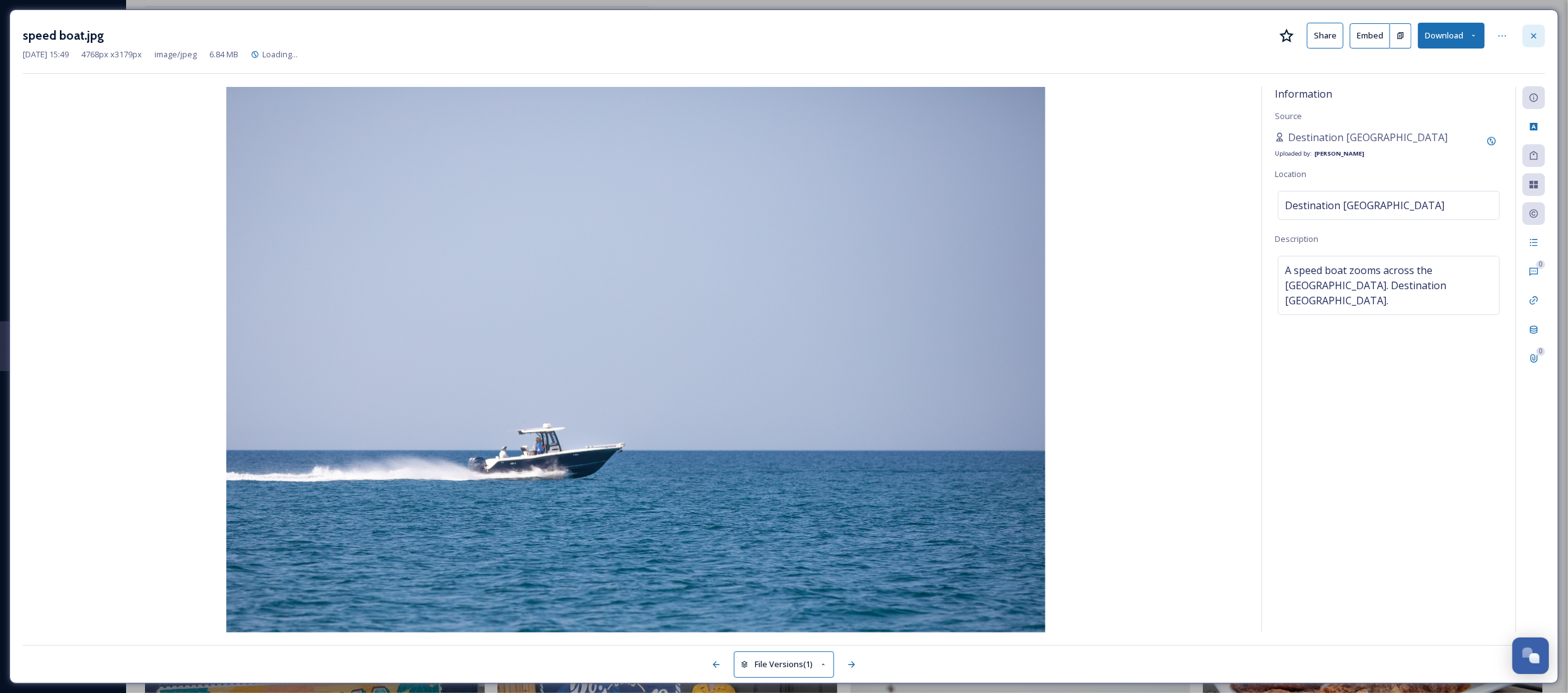
click at [1532, 26] on div at bounding box center [1533, 36] width 23 height 23
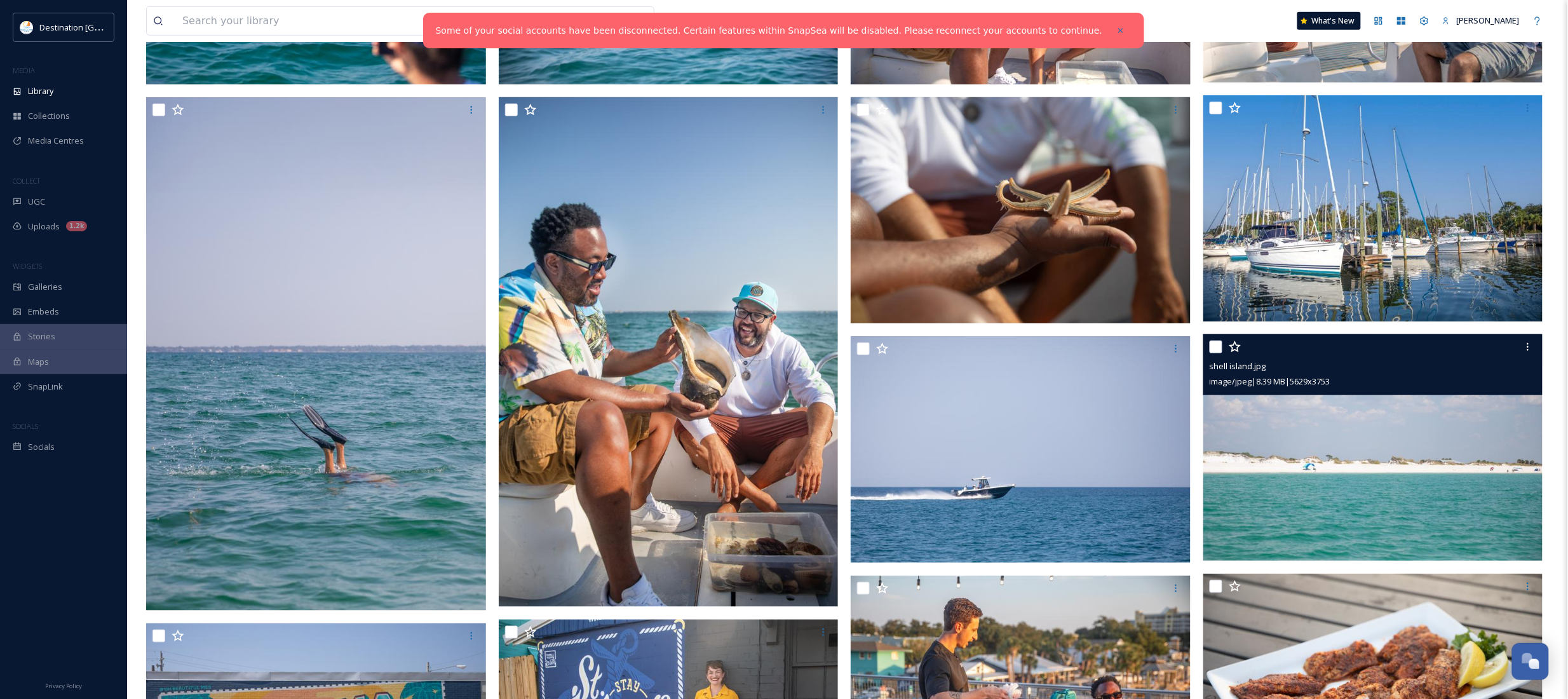
click at [1268, 528] on img at bounding box center [1373, 447] width 340 height 227
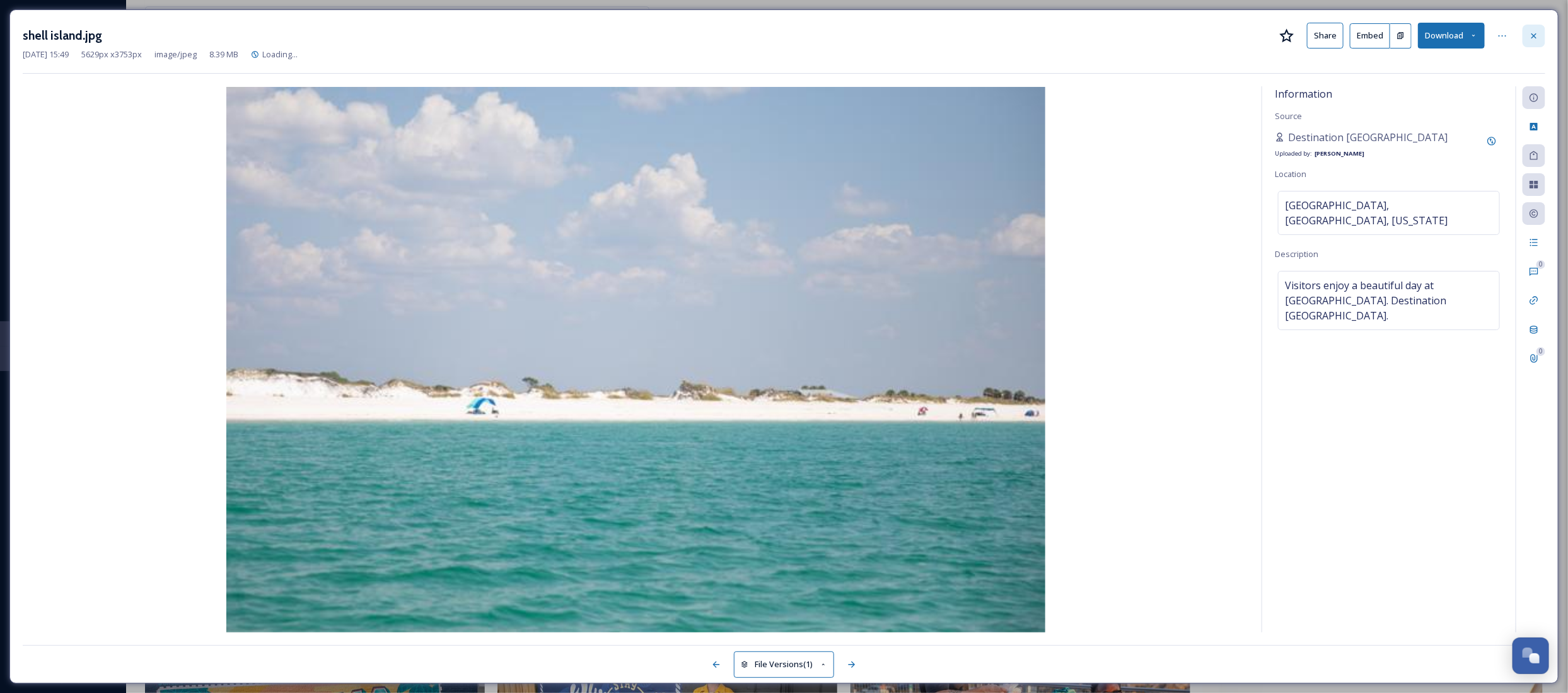
click at [1536, 32] on icon at bounding box center [1533, 36] width 10 height 10
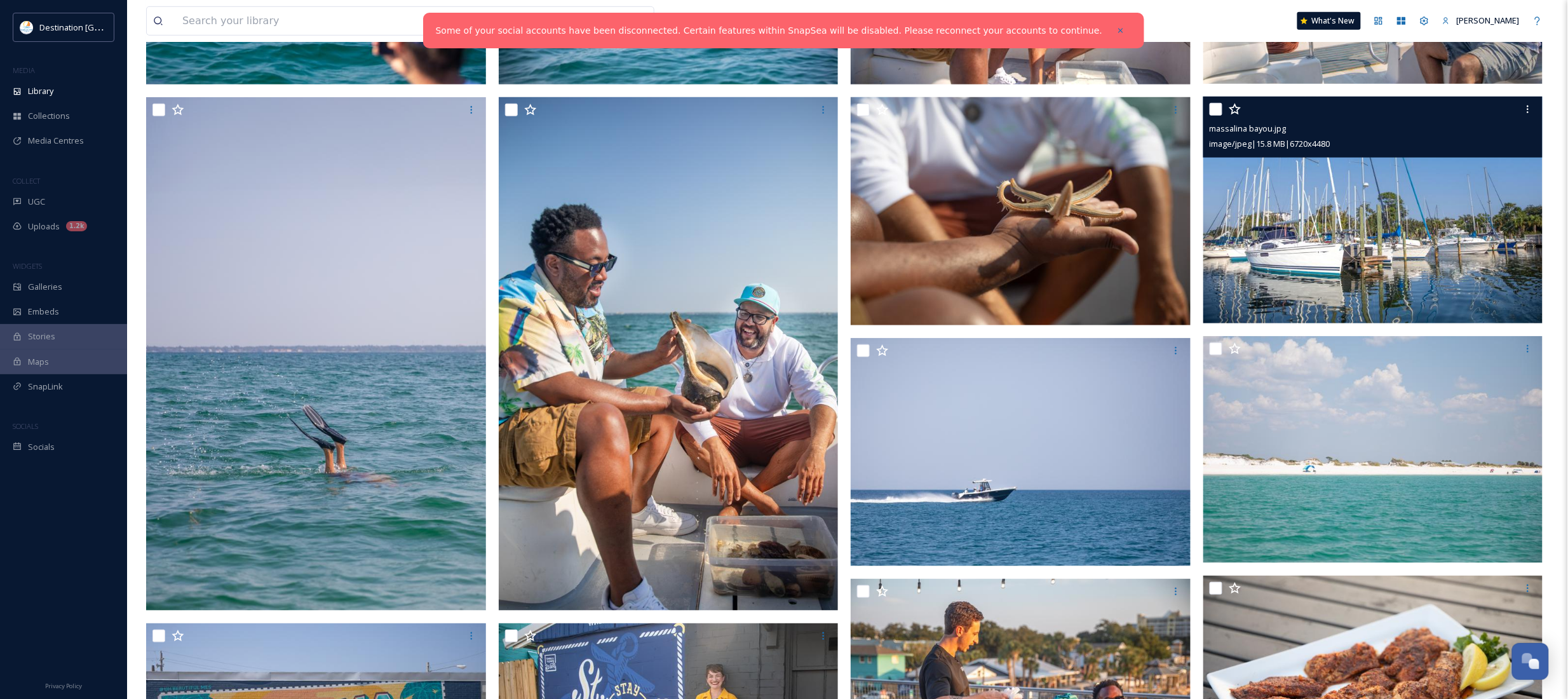
click at [1375, 220] on img at bounding box center [1373, 209] width 340 height 227
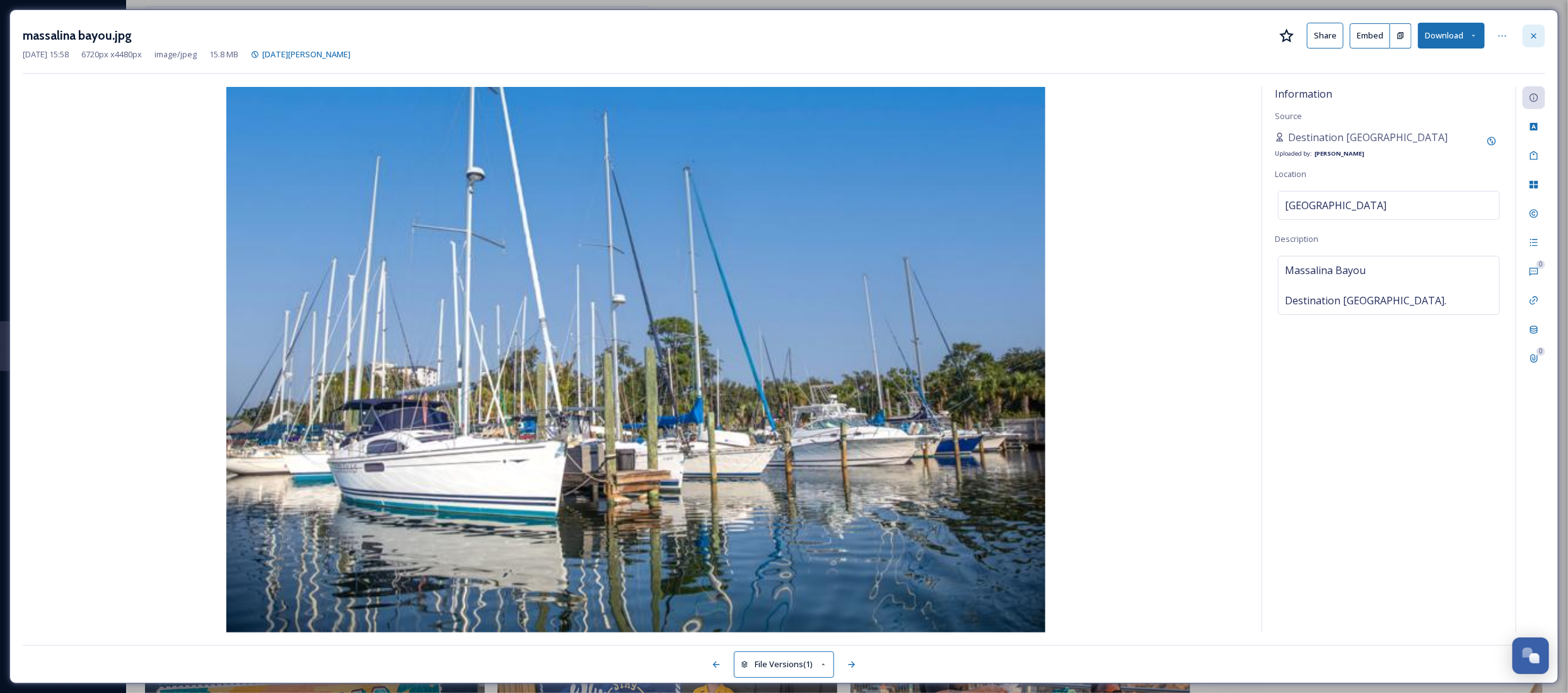
click at [1528, 39] on div at bounding box center [1533, 36] width 23 height 23
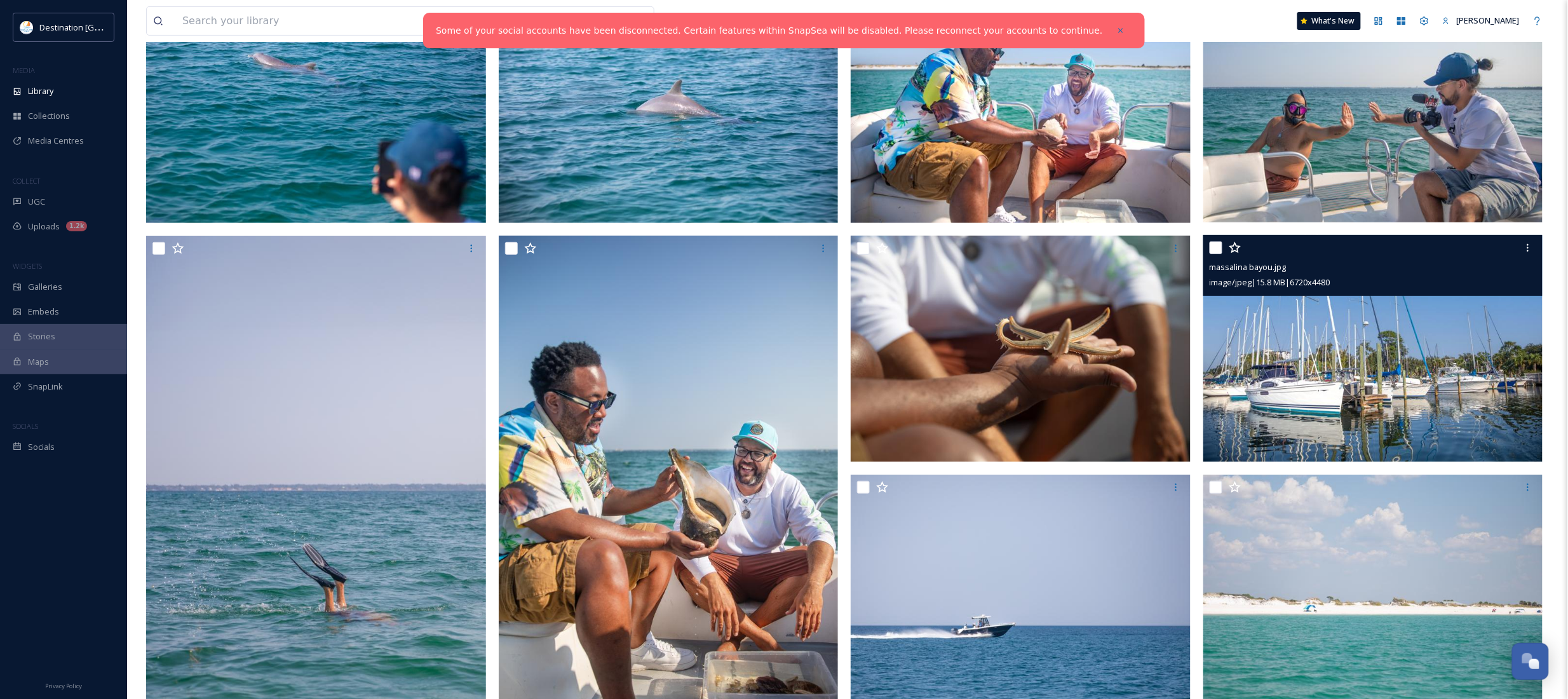
scroll to position [159, 0]
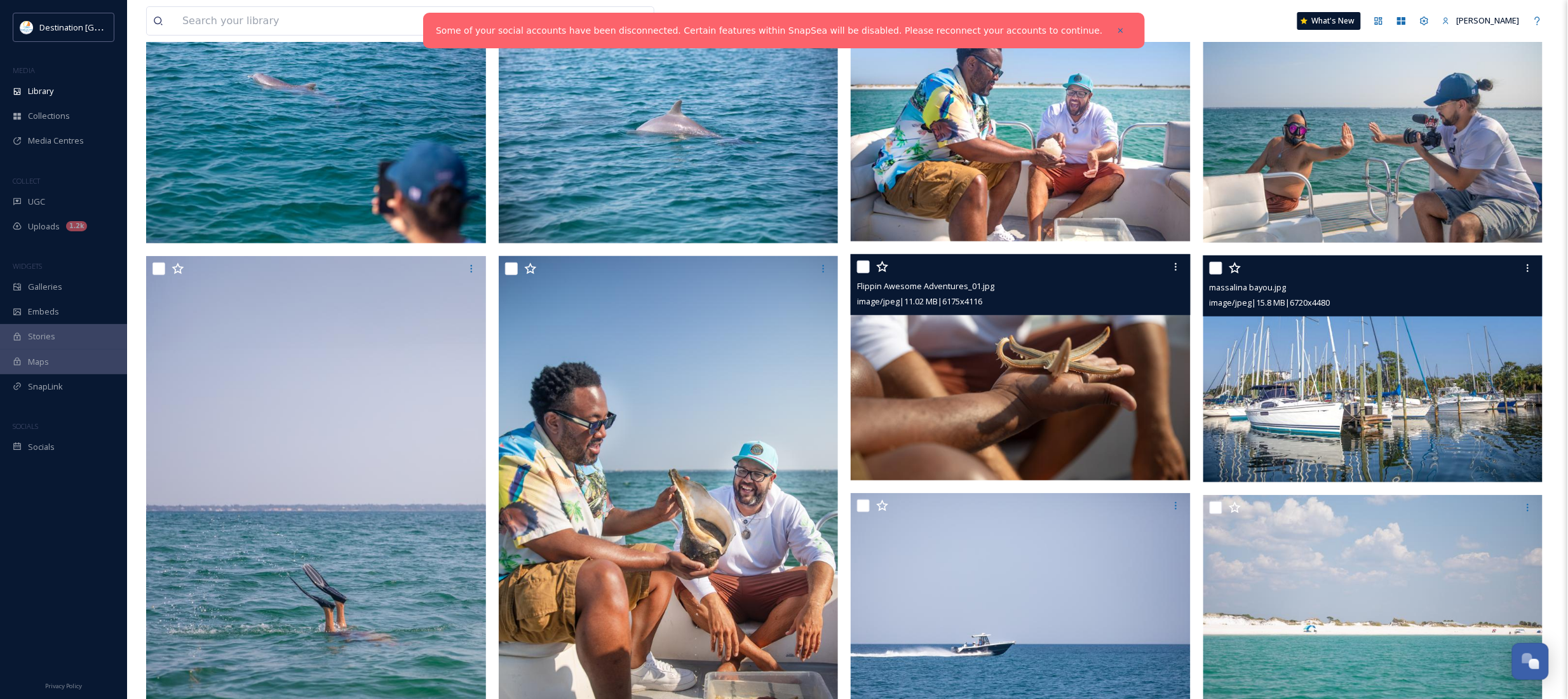
click at [1032, 402] on img at bounding box center [1020, 367] width 340 height 227
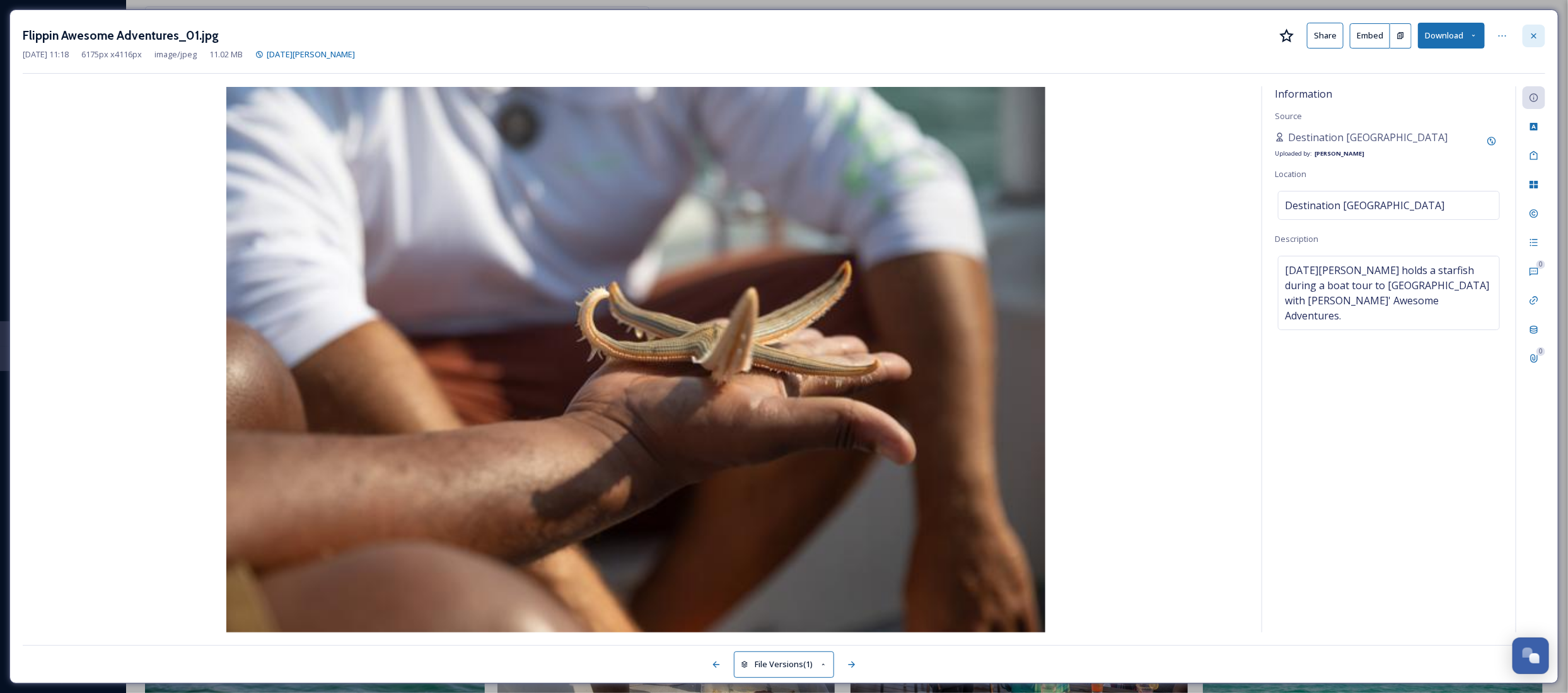
click at [1533, 29] on div at bounding box center [1533, 36] width 23 height 23
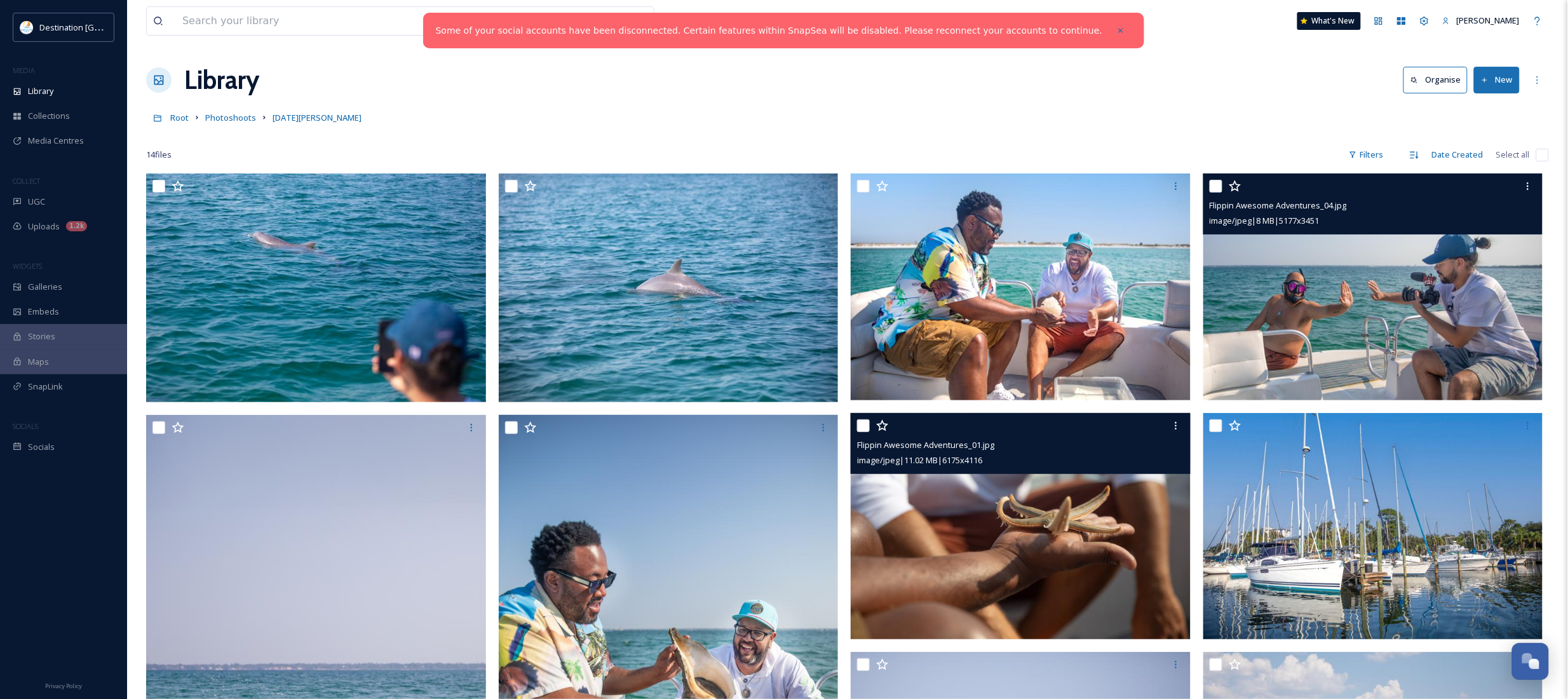
click at [1294, 322] on img at bounding box center [1373, 286] width 340 height 227
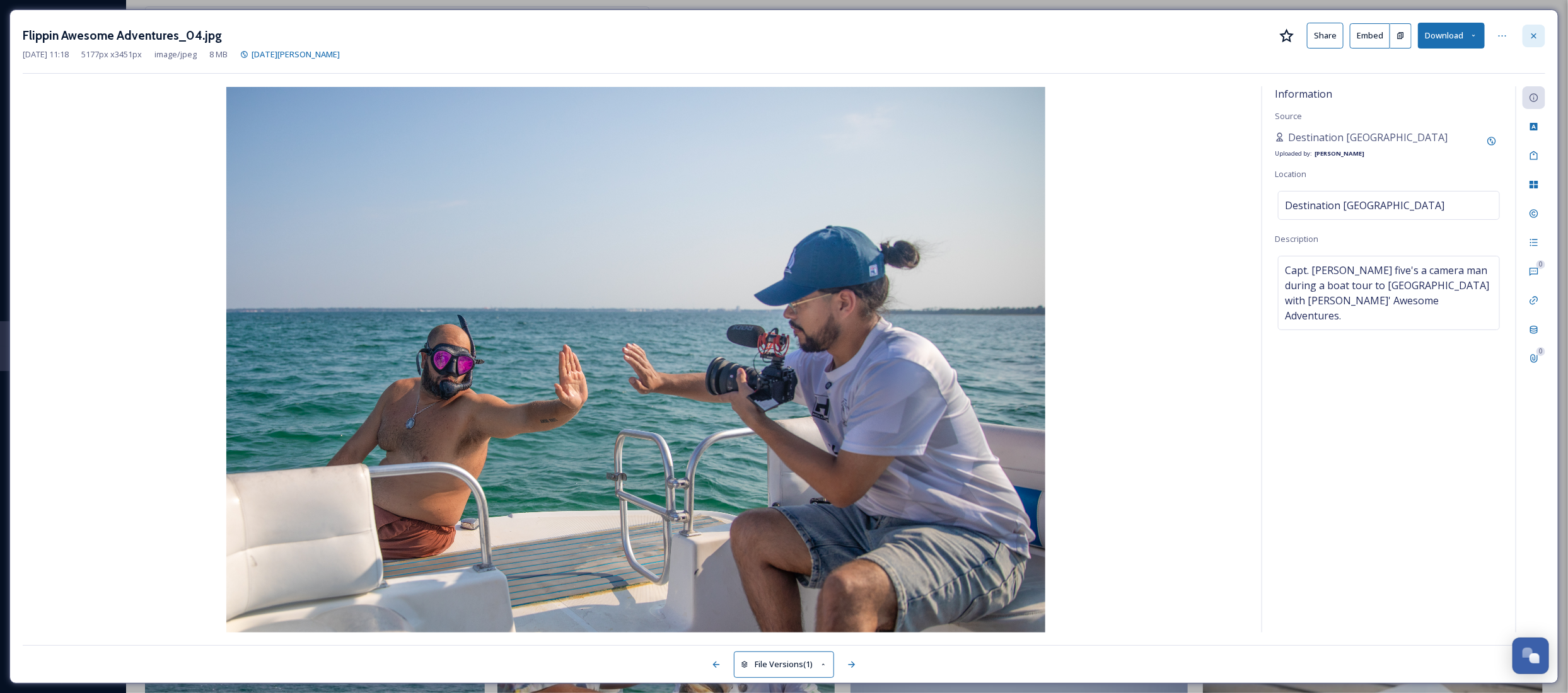
click at [1536, 32] on icon at bounding box center [1533, 36] width 10 height 10
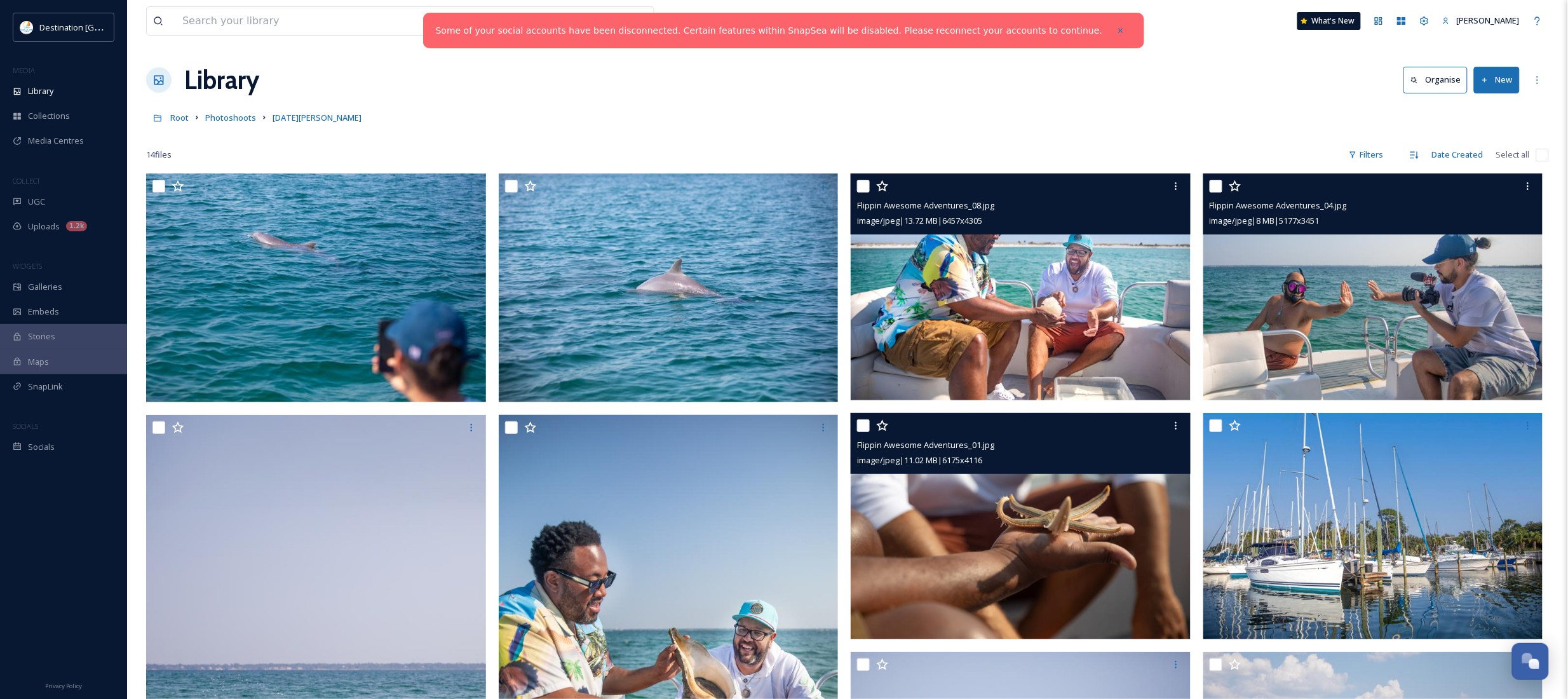
click at [1054, 277] on img at bounding box center [1020, 286] width 340 height 227
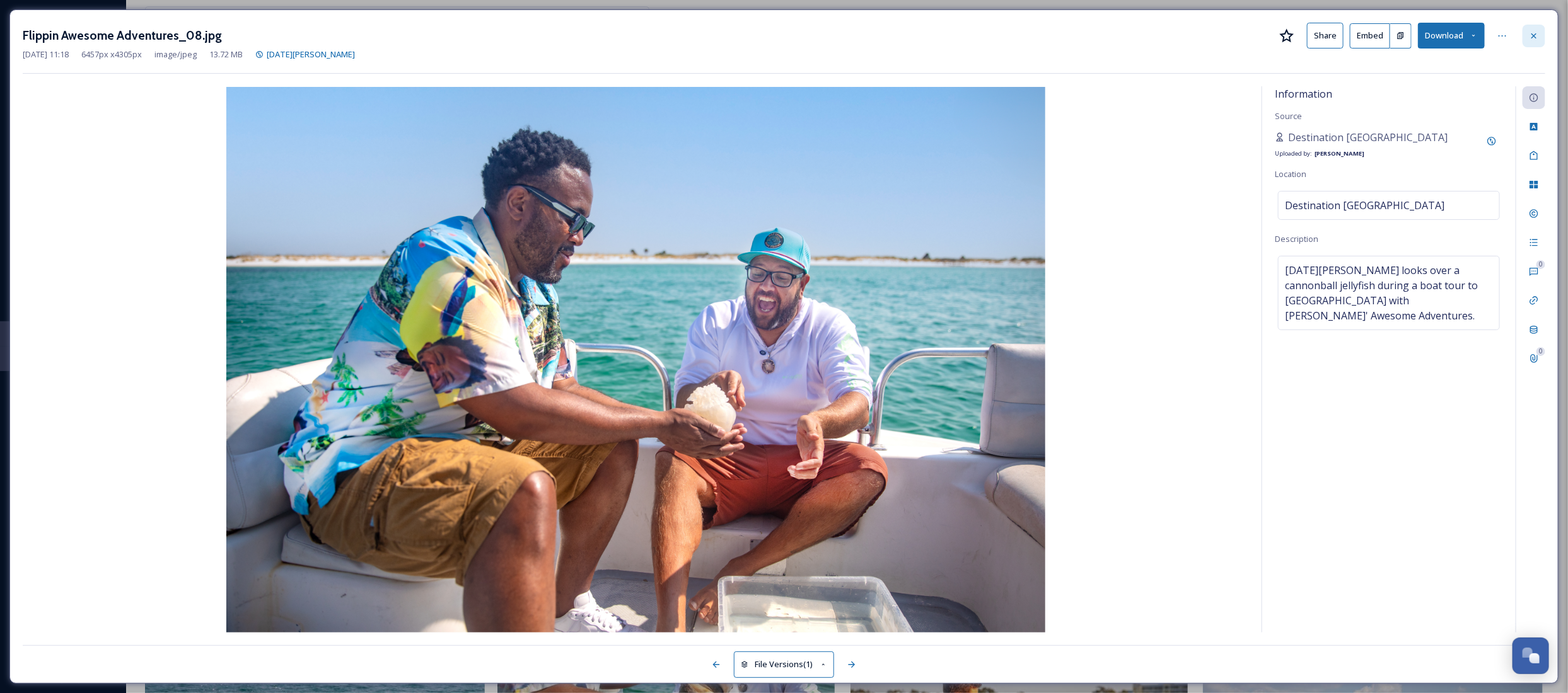
click at [1533, 32] on icon at bounding box center [1533, 36] width 10 height 10
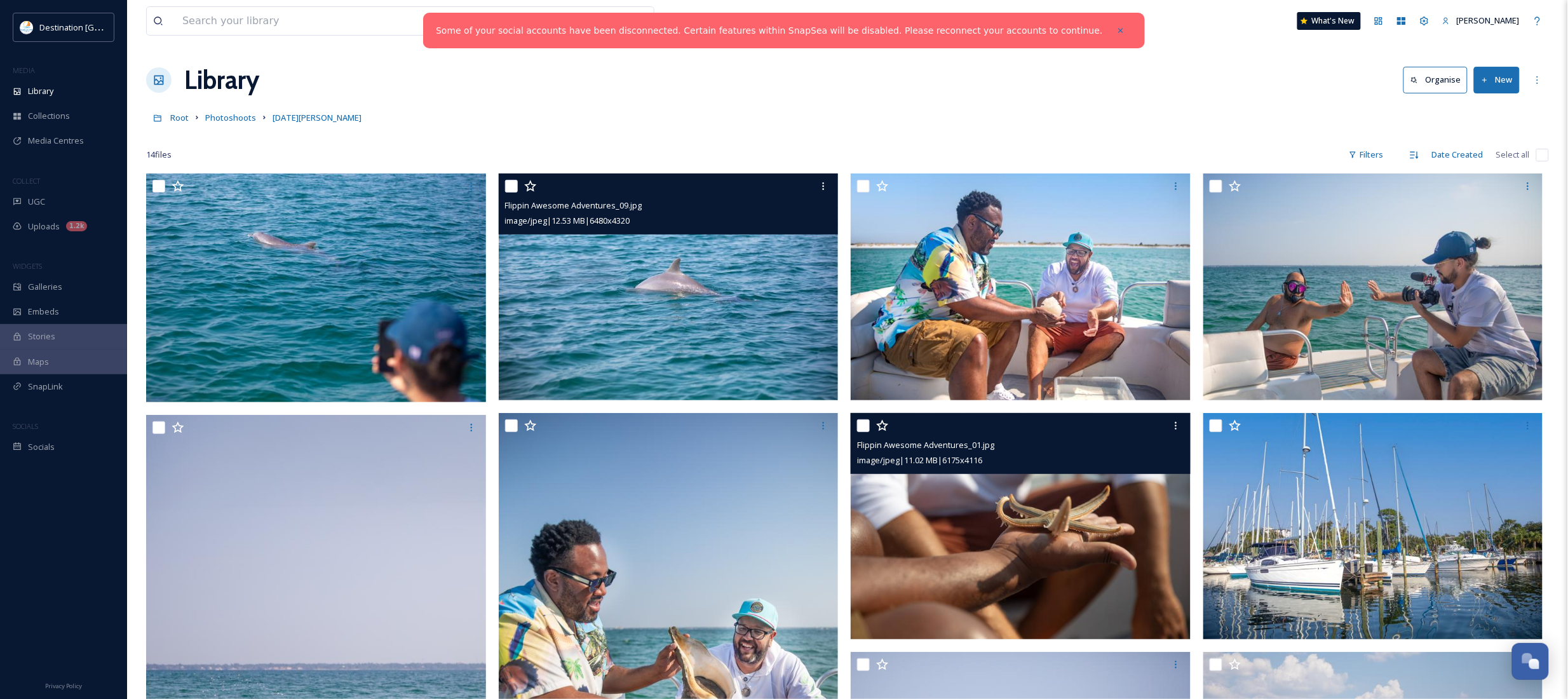
click at [637, 356] on img at bounding box center [669, 286] width 340 height 227
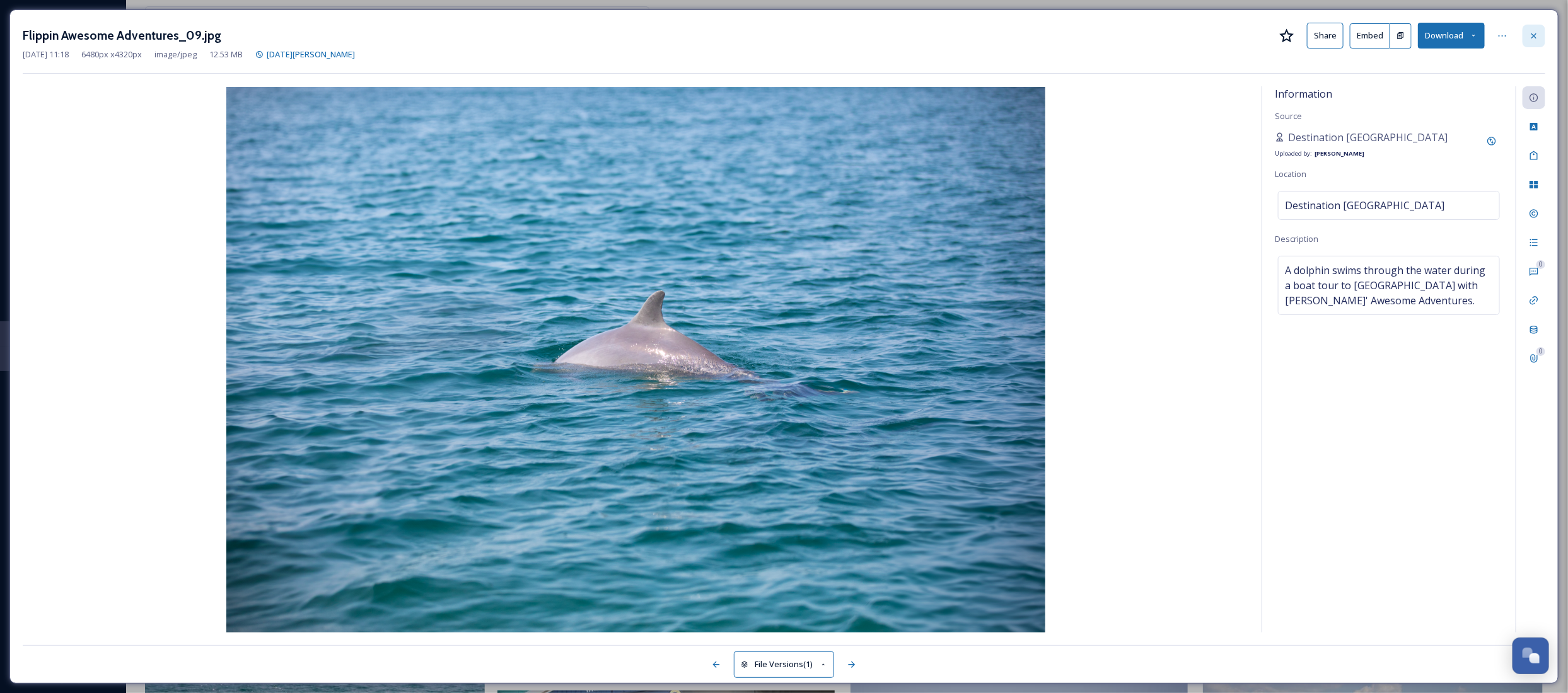
click at [1530, 36] on icon at bounding box center [1533, 36] width 10 height 10
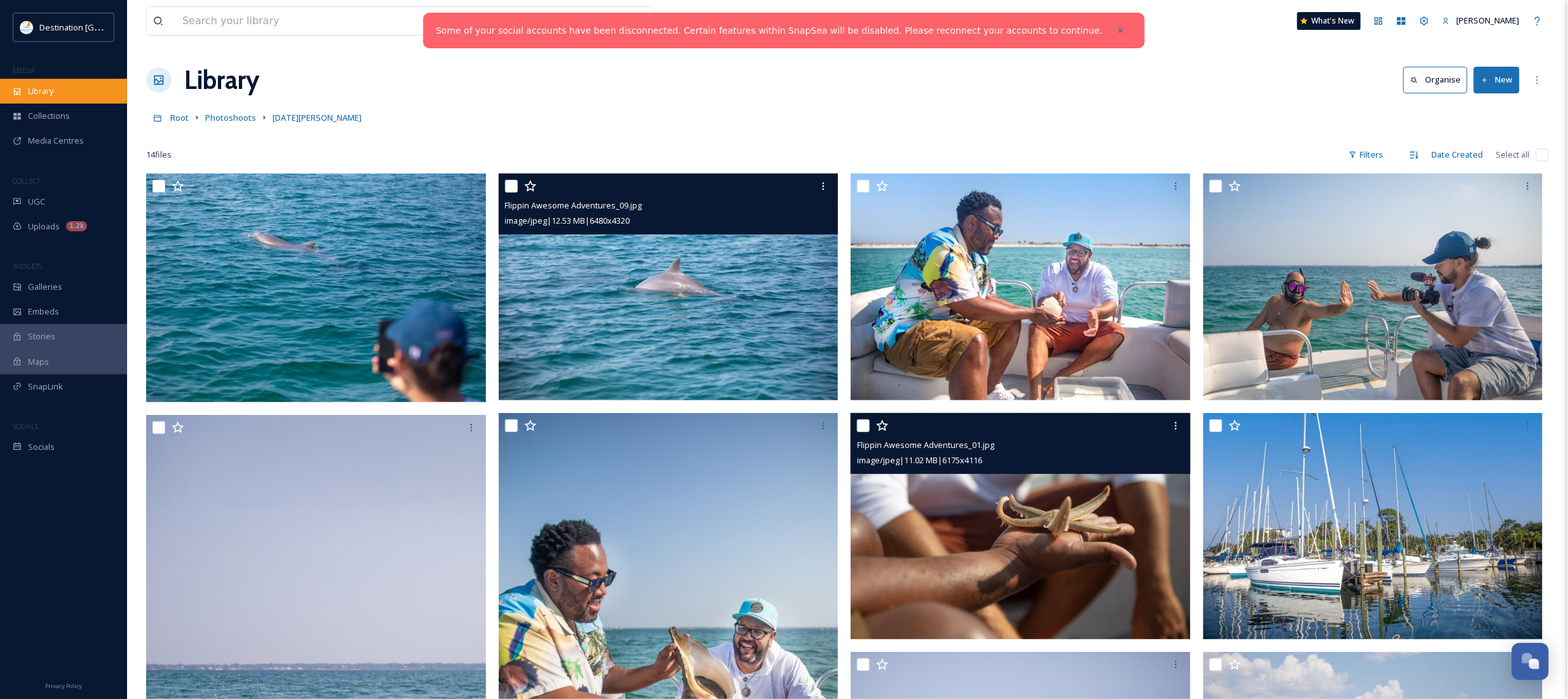
click at [88, 97] on div "Library" at bounding box center [64, 91] width 127 height 25
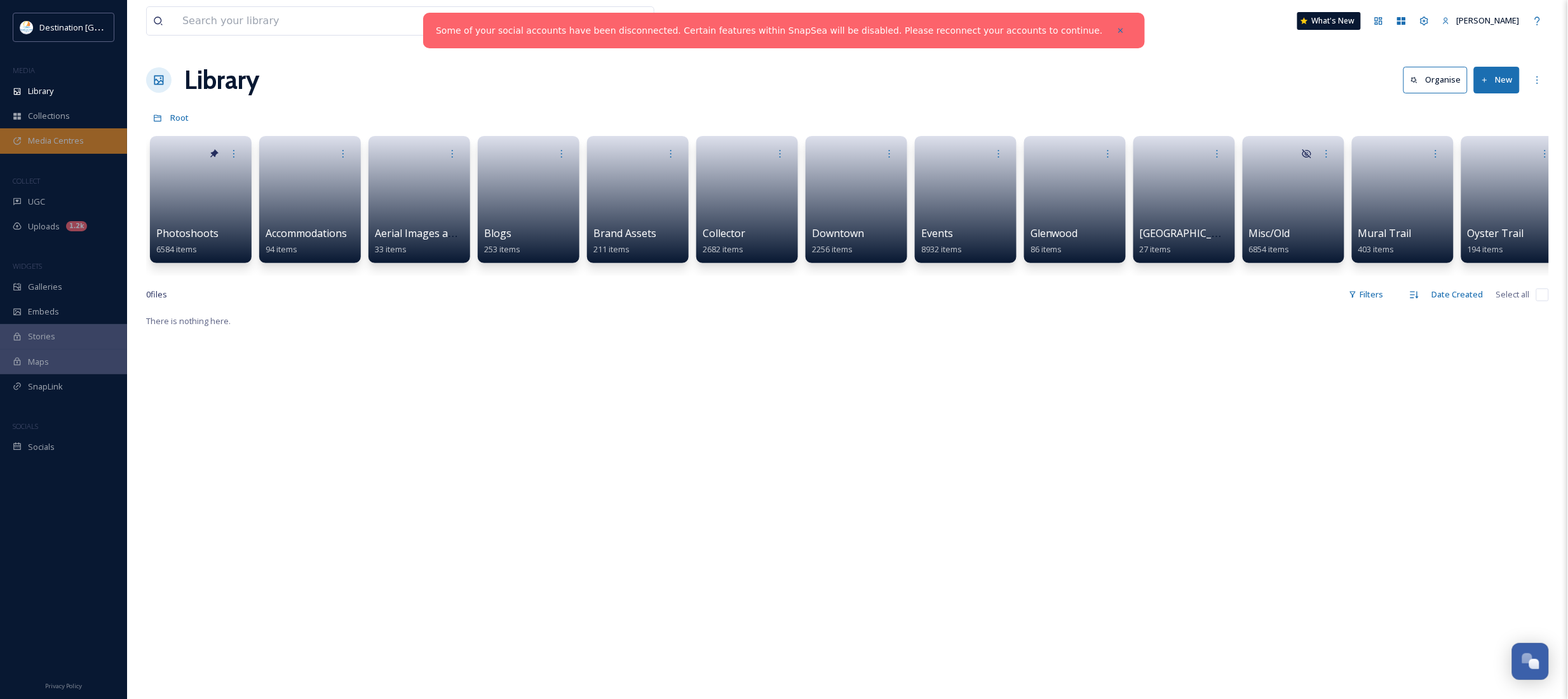
click at [49, 142] on span "Media Centres" at bounding box center [56, 140] width 56 height 12
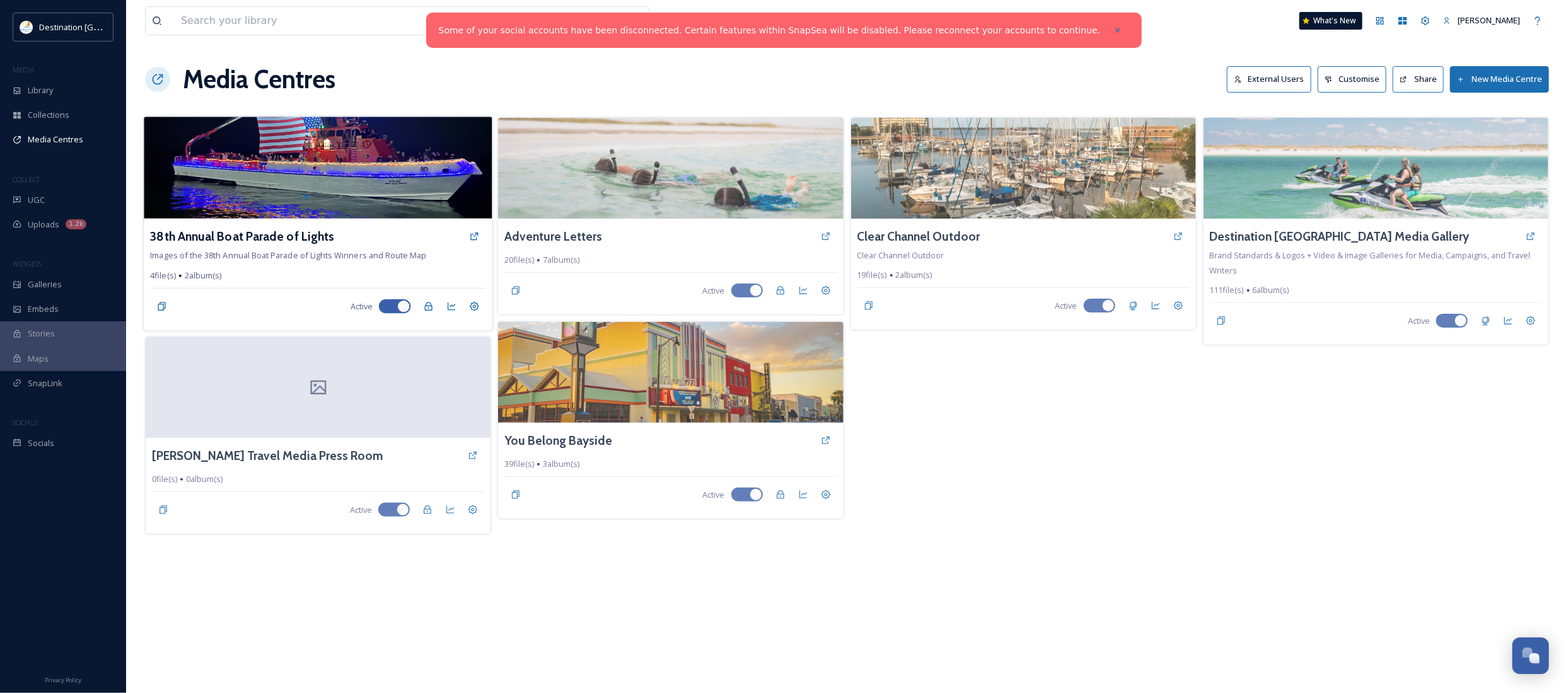
click at [300, 211] on img at bounding box center [318, 168] width 348 height 102
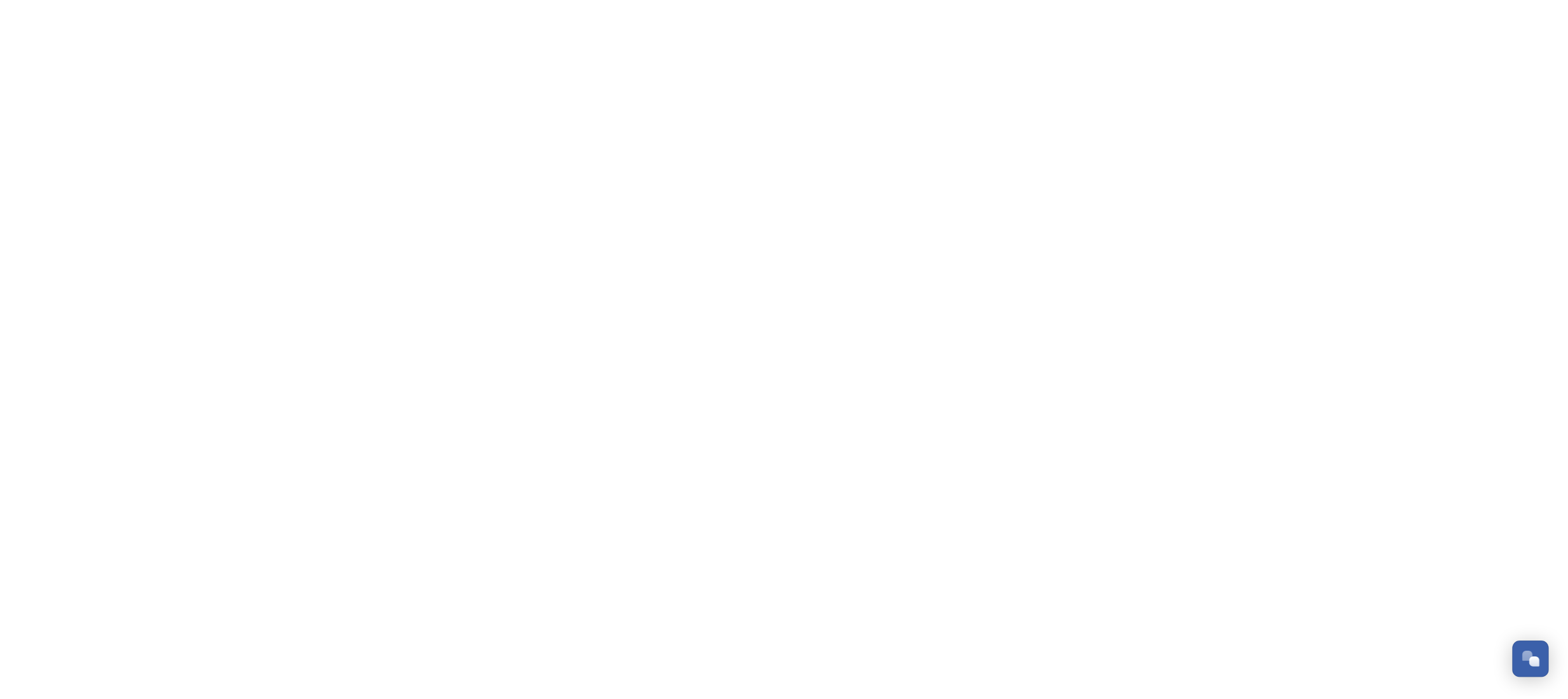
scroll to position [1110, 0]
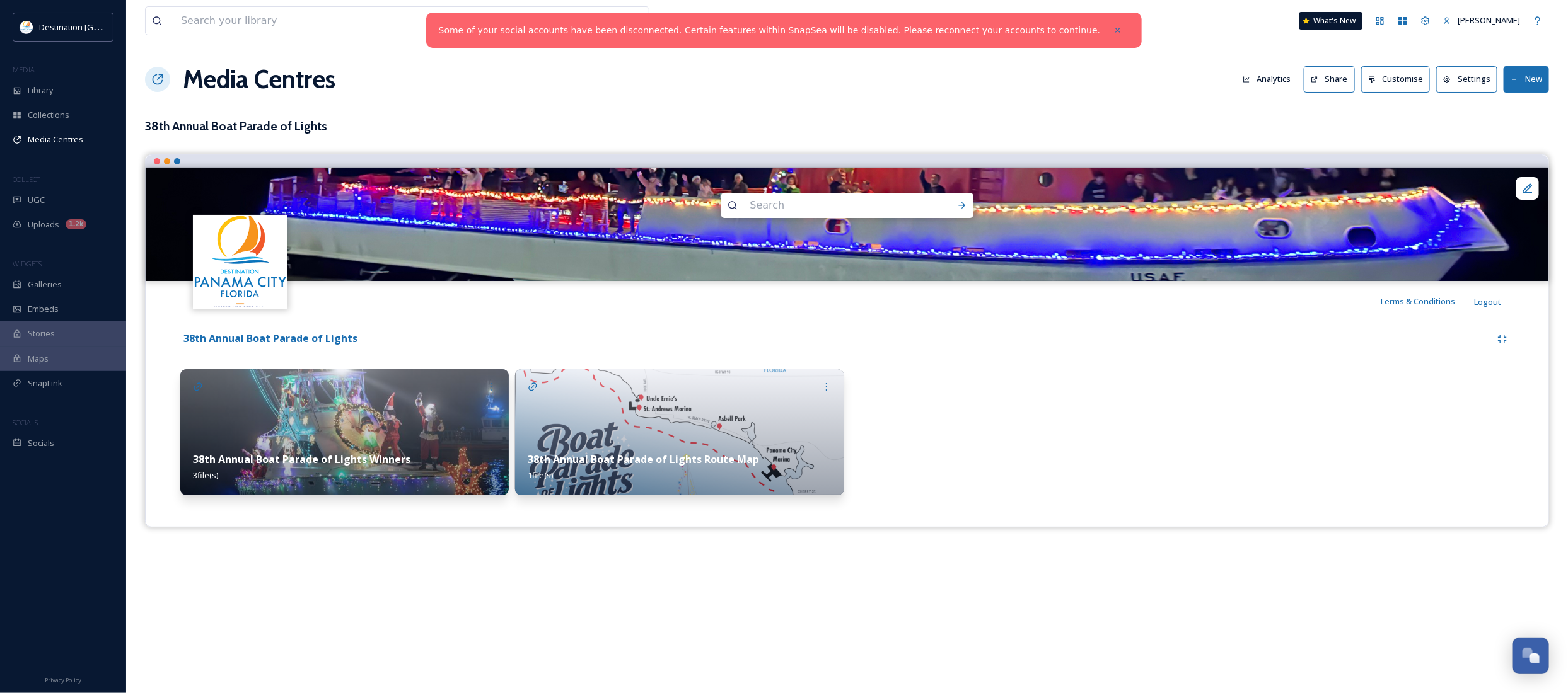
click at [320, 428] on img at bounding box center [344, 432] width 328 height 126
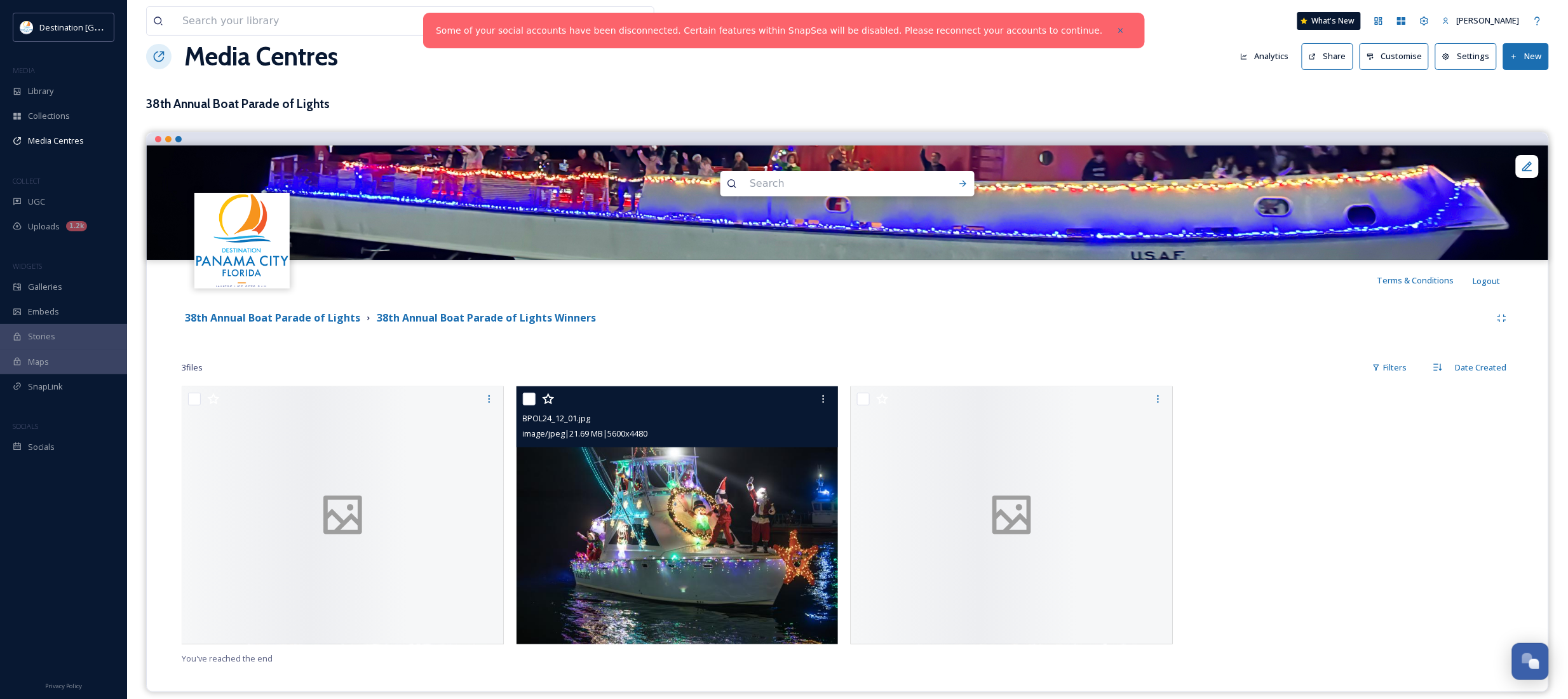
scroll to position [36, 0]
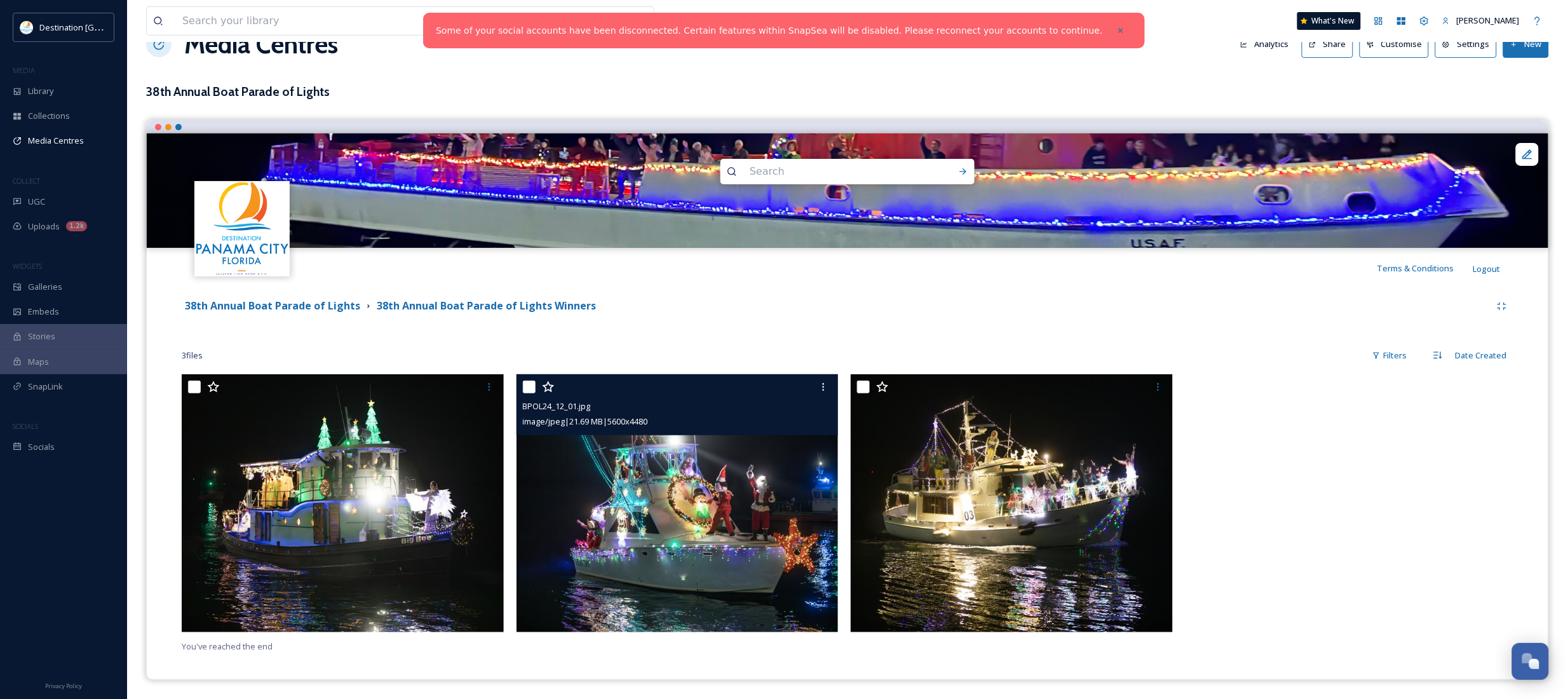
click at [591, 510] on img at bounding box center [677, 504] width 322 height 258
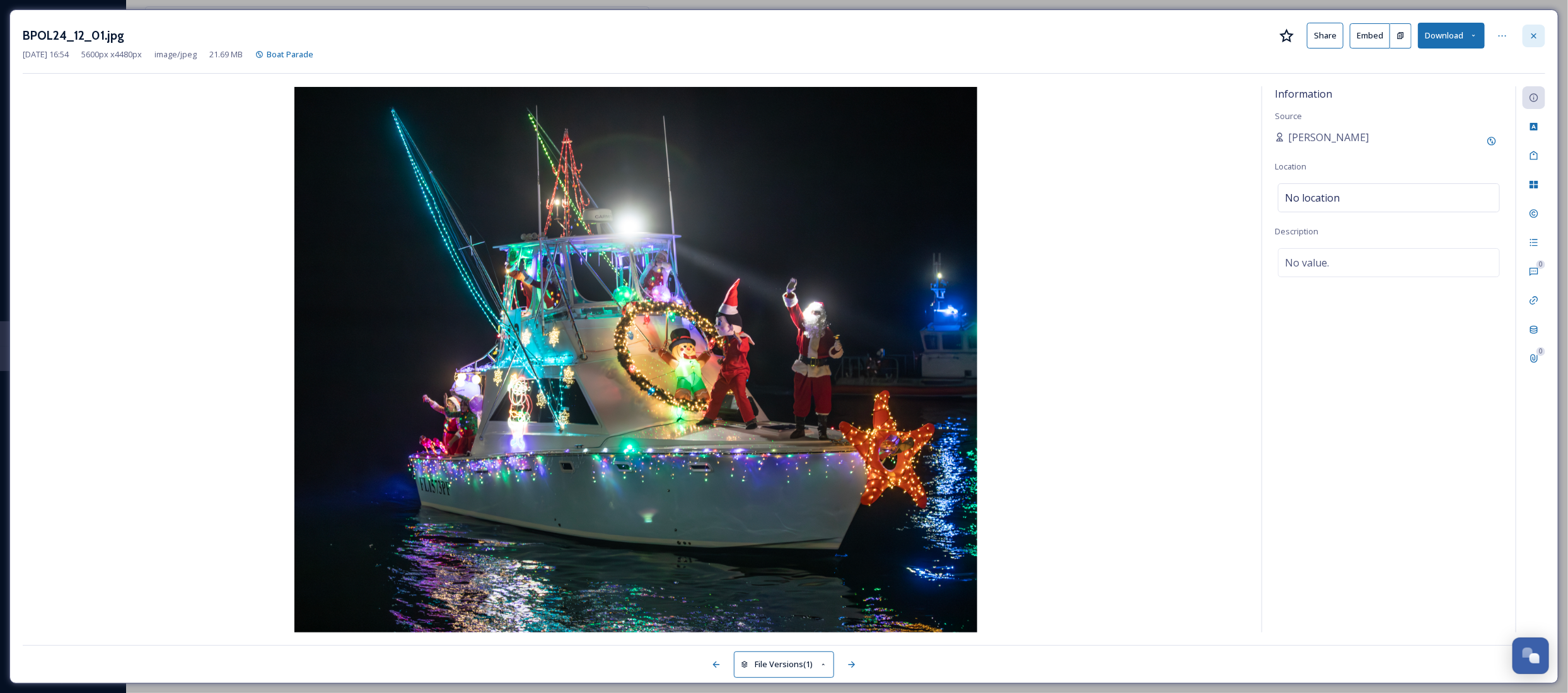
click at [1542, 31] on div at bounding box center [1533, 36] width 23 height 23
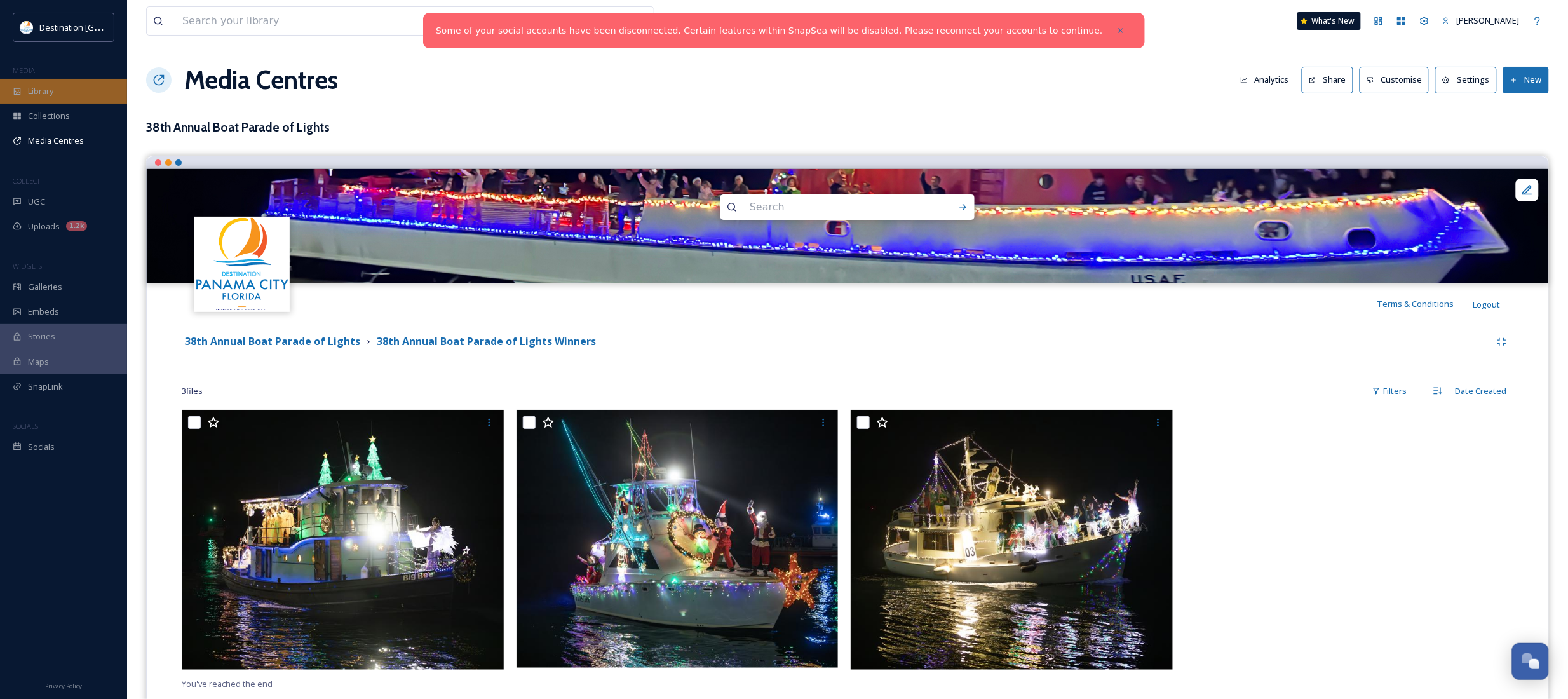
click at [48, 89] on span "Library" at bounding box center [41, 91] width 25 height 12
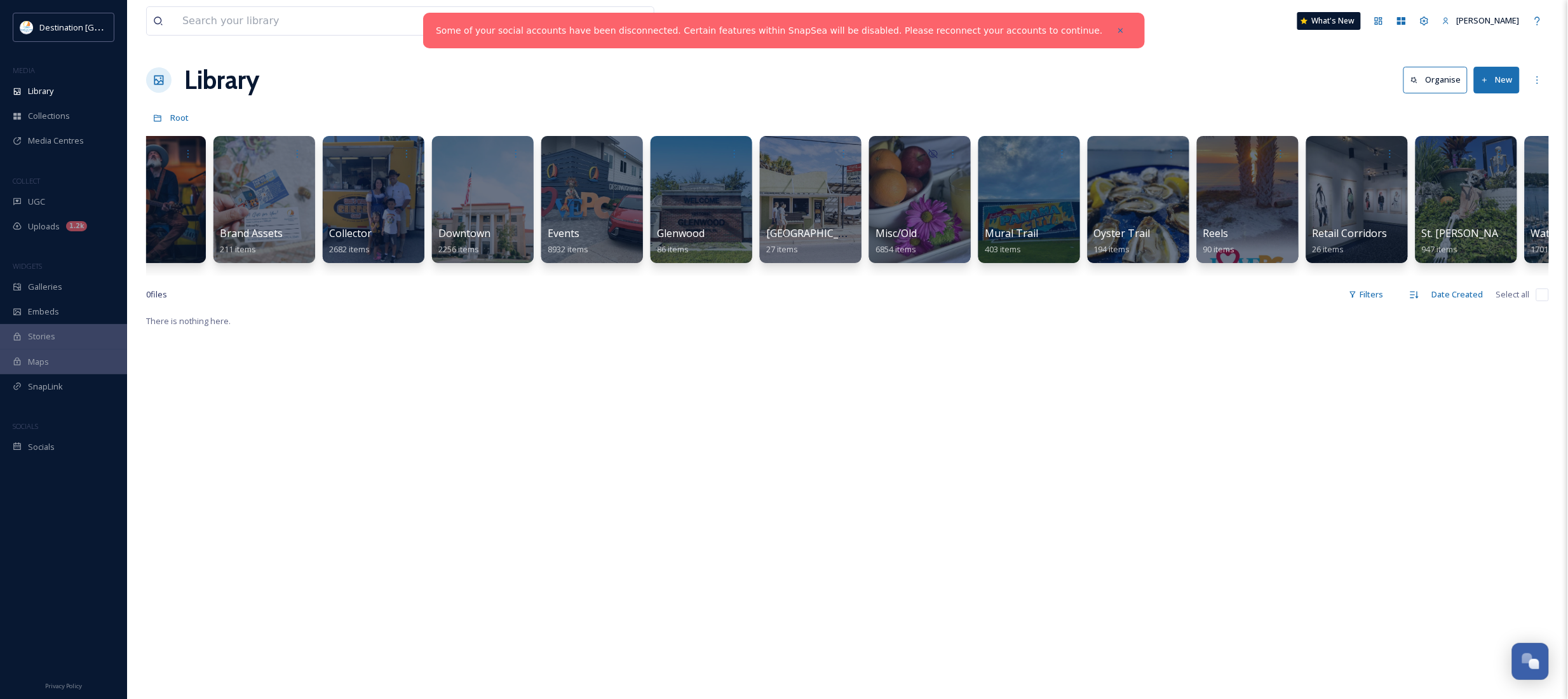
scroll to position [0, 388]
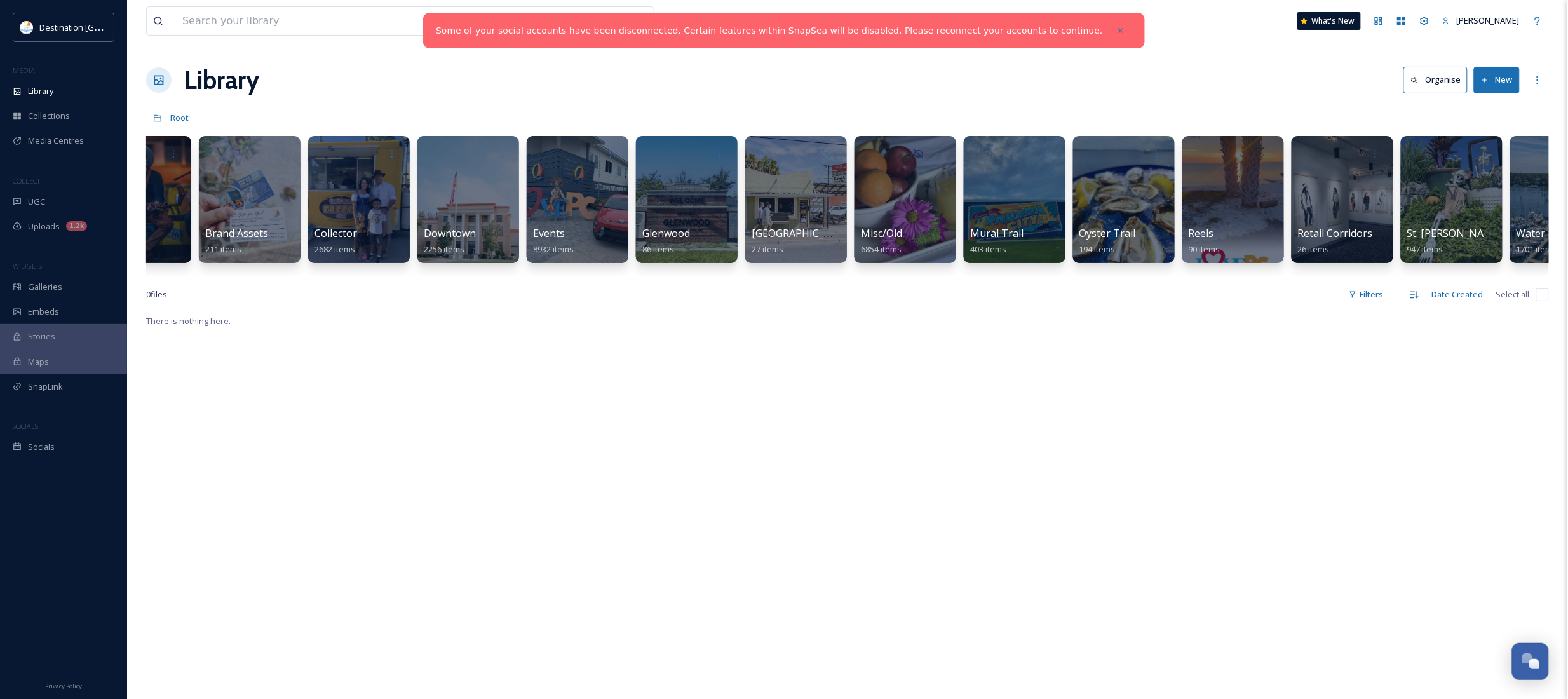
click at [1010, 31] on link "Some of your social accounts have been disconnected. Certain features within Sn…" at bounding box center [770, 31] width 667 height 13
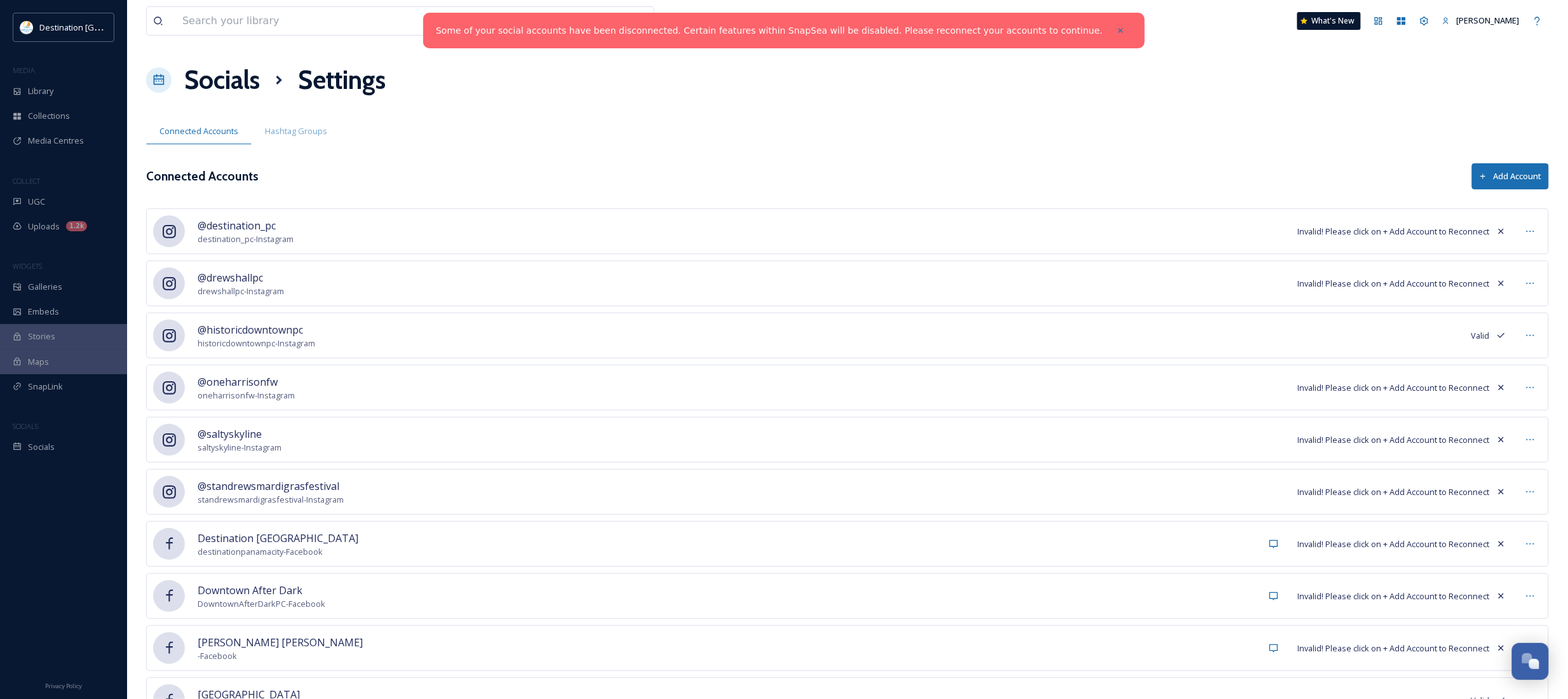
click at [1423, 233] on span "Invalid! Please click on + Add Account to Reconnect" at bounding box center [1393, 231] width 192 height 12
click at [173, 231] on icon at bounding box center [169, 231] width 16 height 16
click at [1375, 234] on span "Invalid! Please click on + Add Account to Reconnect" at bounding box center [1393, 231] width 192 height 12
click at [162, 239] on icon at bounding box center [169, 231] width 16 height 16
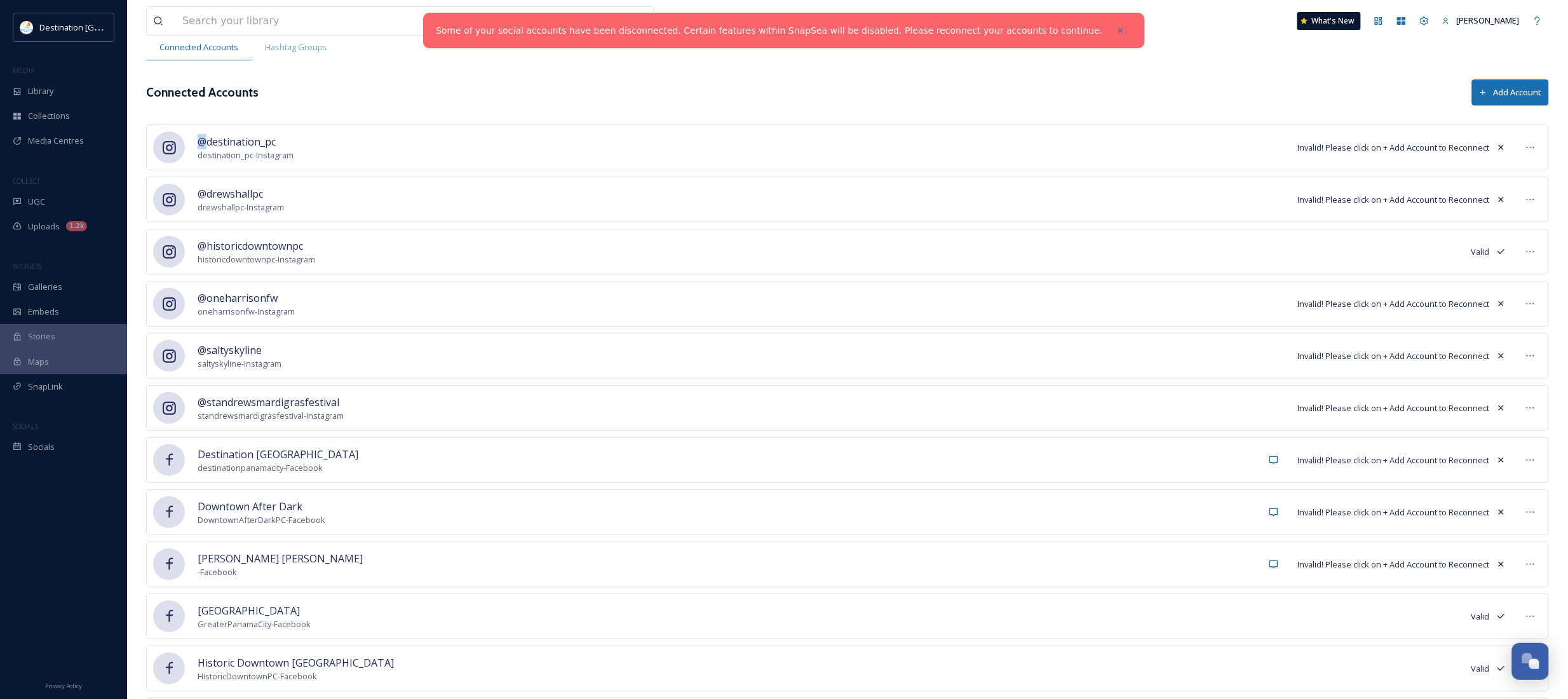
scroll to position [80, 0]
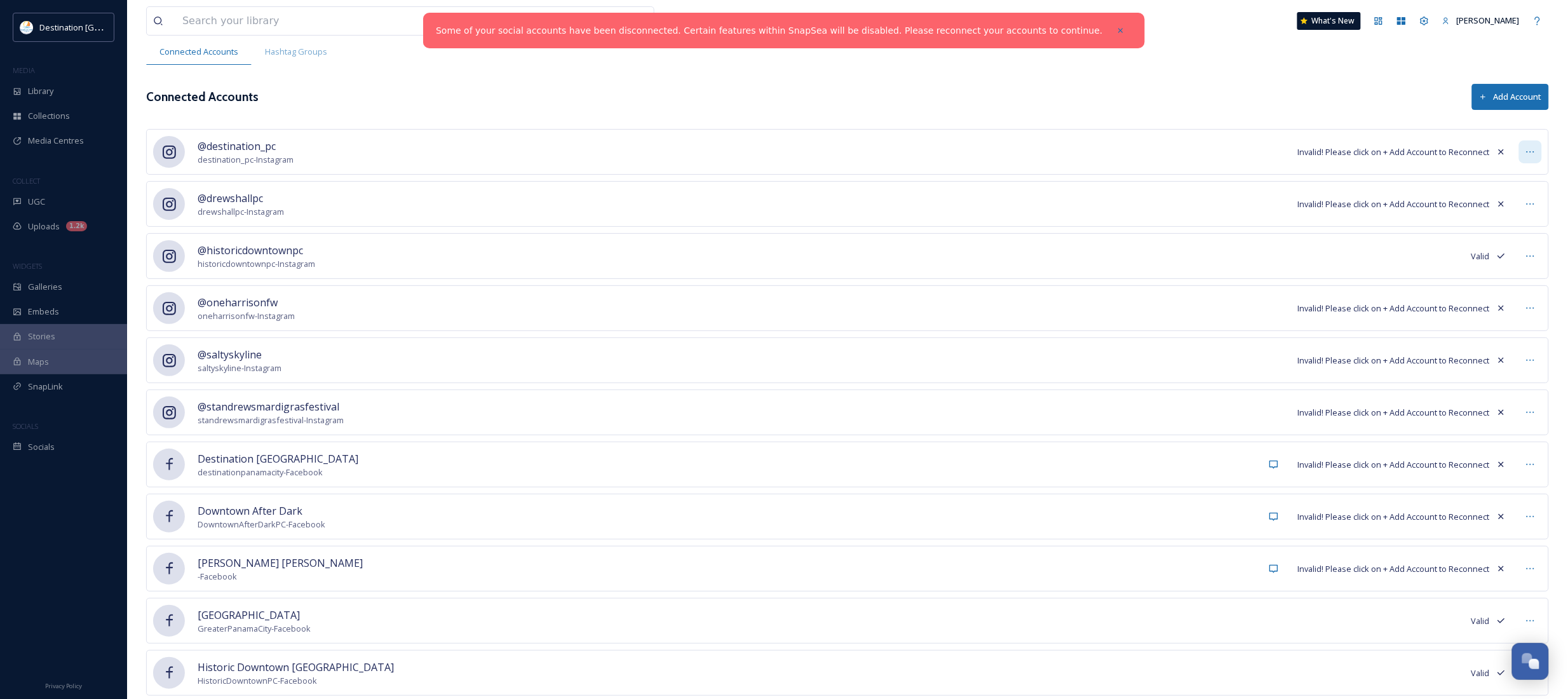
click at [1527, 151] on icon at bounding box center [1530, 151] width 10 height 10
click at [1180, 155] on div "@destination_pc destination_pc - Instagram Invalid! Please click on + Add Accou…" at bounding box center [848, 152] width 1403 height 45
click at [1375, 157] on span "Invalid! Please click on + Add Account to Reconnect" at bounding box center [1393, 153] width 192 height 12
click at [1399, 157] on span "Invalid! Please click on + Add Account to Reconnect" at bounding box center [1393, 153] width 192 height 12
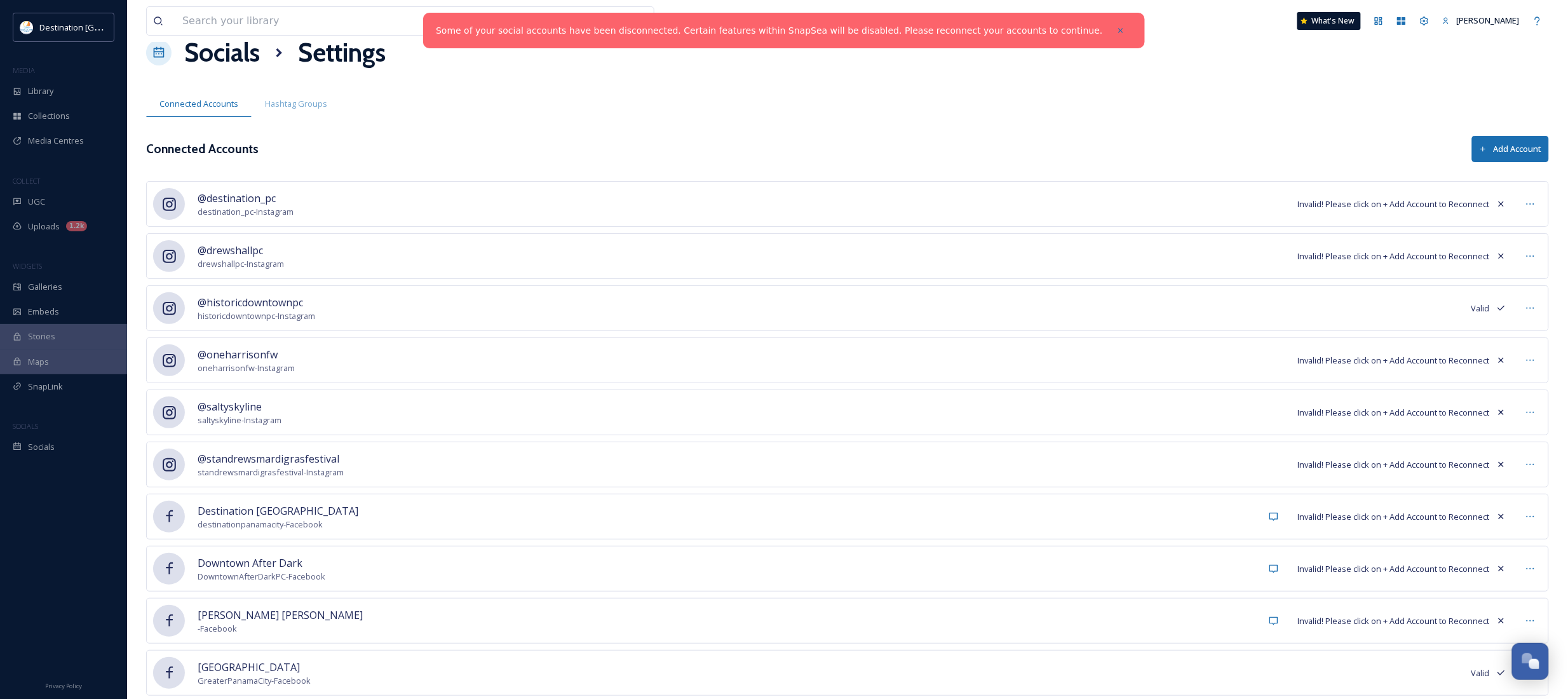
scroll to position [0, 0]
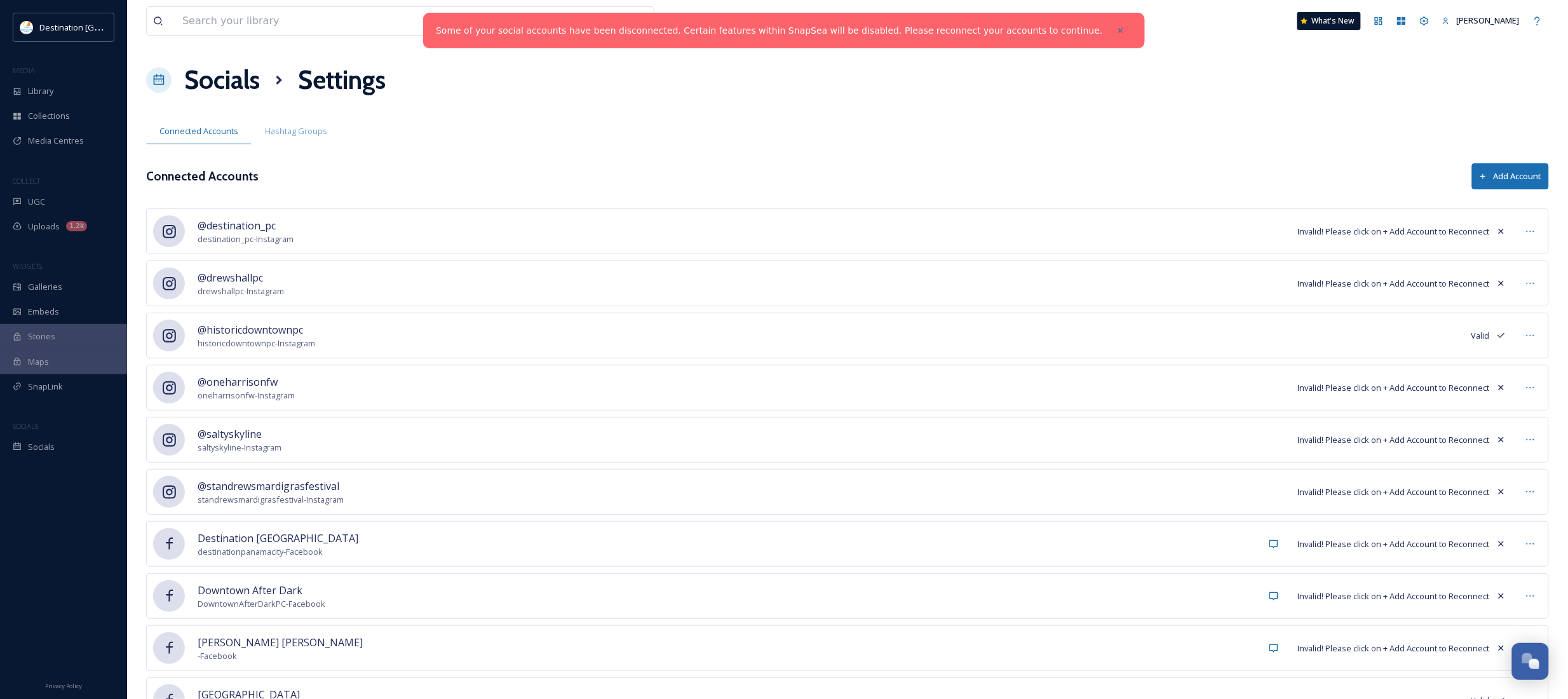
click at [307, 245] on div "@destination_pc destination_pc - Instagram Invalid! Please click on + Add Accou…" at bounding box center [848, 231] width 1403 height 45
click at [220, 231] on span "@destination_pc" at bounding box center [245, 225] width 96 height 15
click at [167, 238] on icon at bounding box center [169, 231] width 13 height 13
click at [1497, 186] on button "Add Account" at bounding box center [1510, 176] width 77 height 26
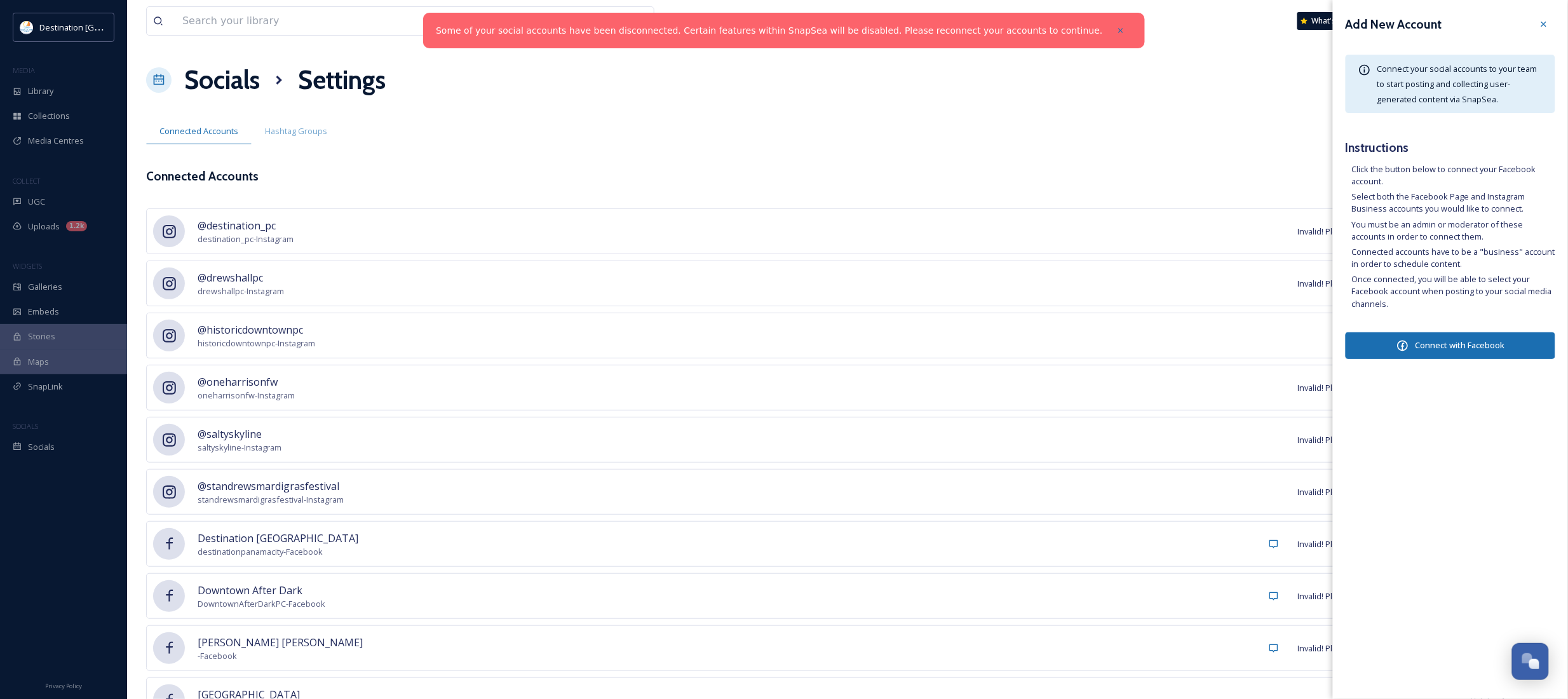
click at [1453, 346] on button "Connect with Facebook" at bounding box center [1450, 346] width 210 height 27
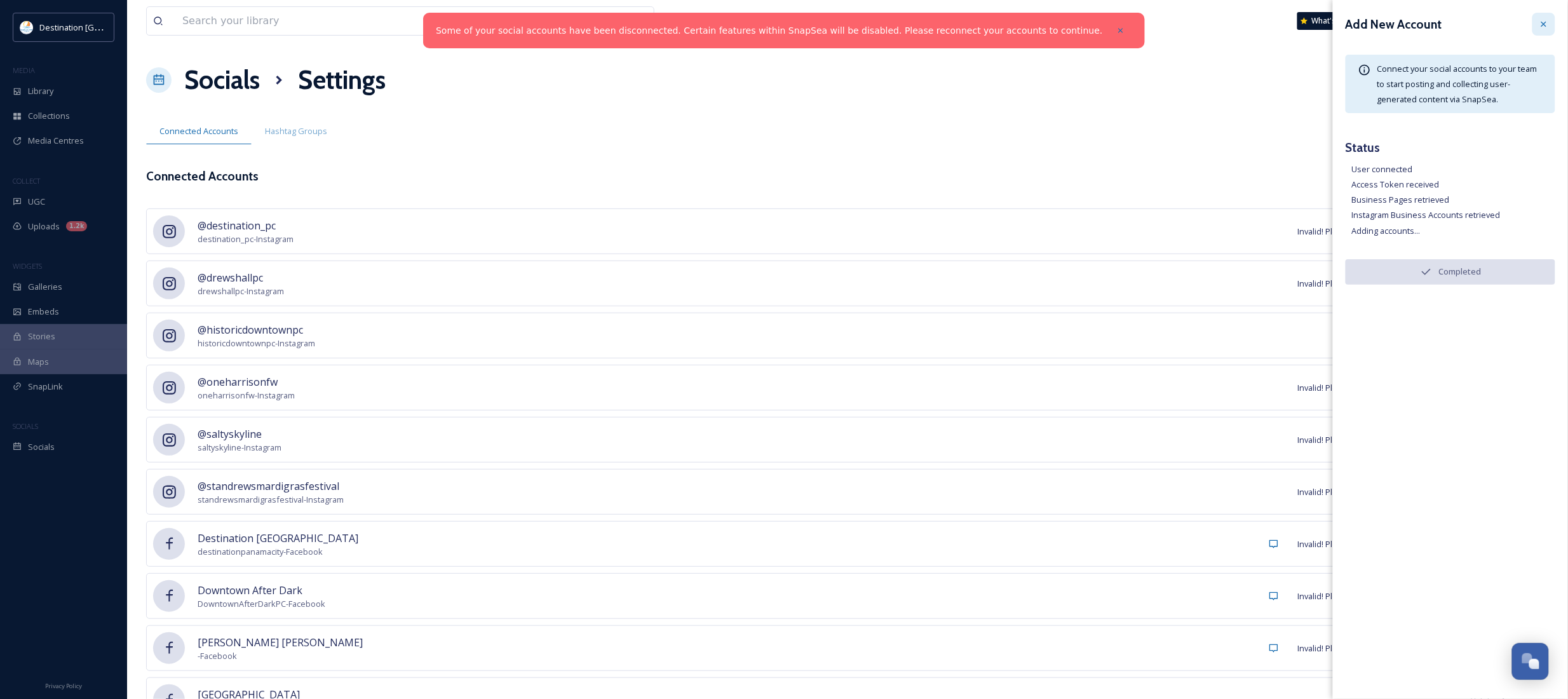
click at [1545, 23] on icon at bounding box center [1543, 24] width 10 height 10
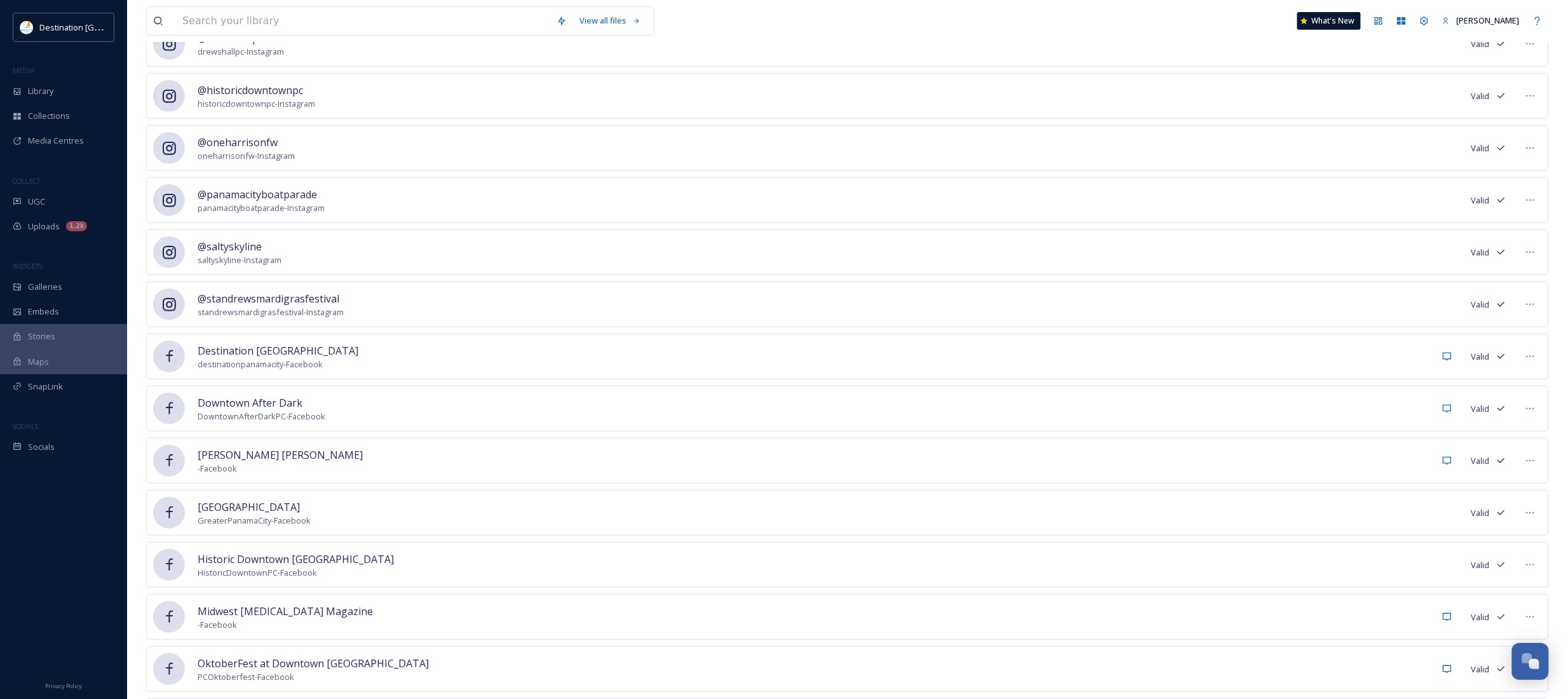
scroll to position [238, 0]
click at [1527, 258] on icon at bounding box center [1530, 253] width 10 height 10
click at [1515, 278] on span "Mark as Inactive" at bounding box center [1504, 281] width 60 height 12
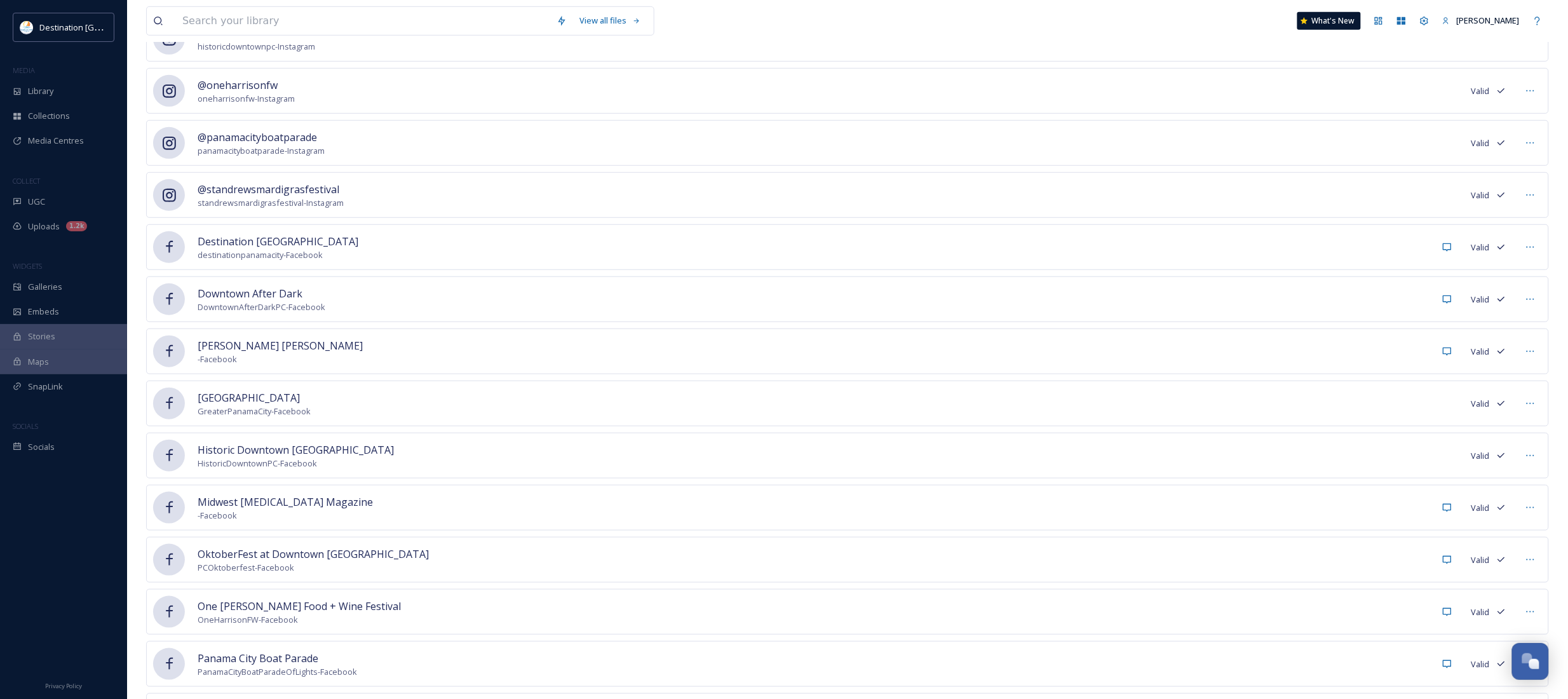
scroll to position [397, 0]
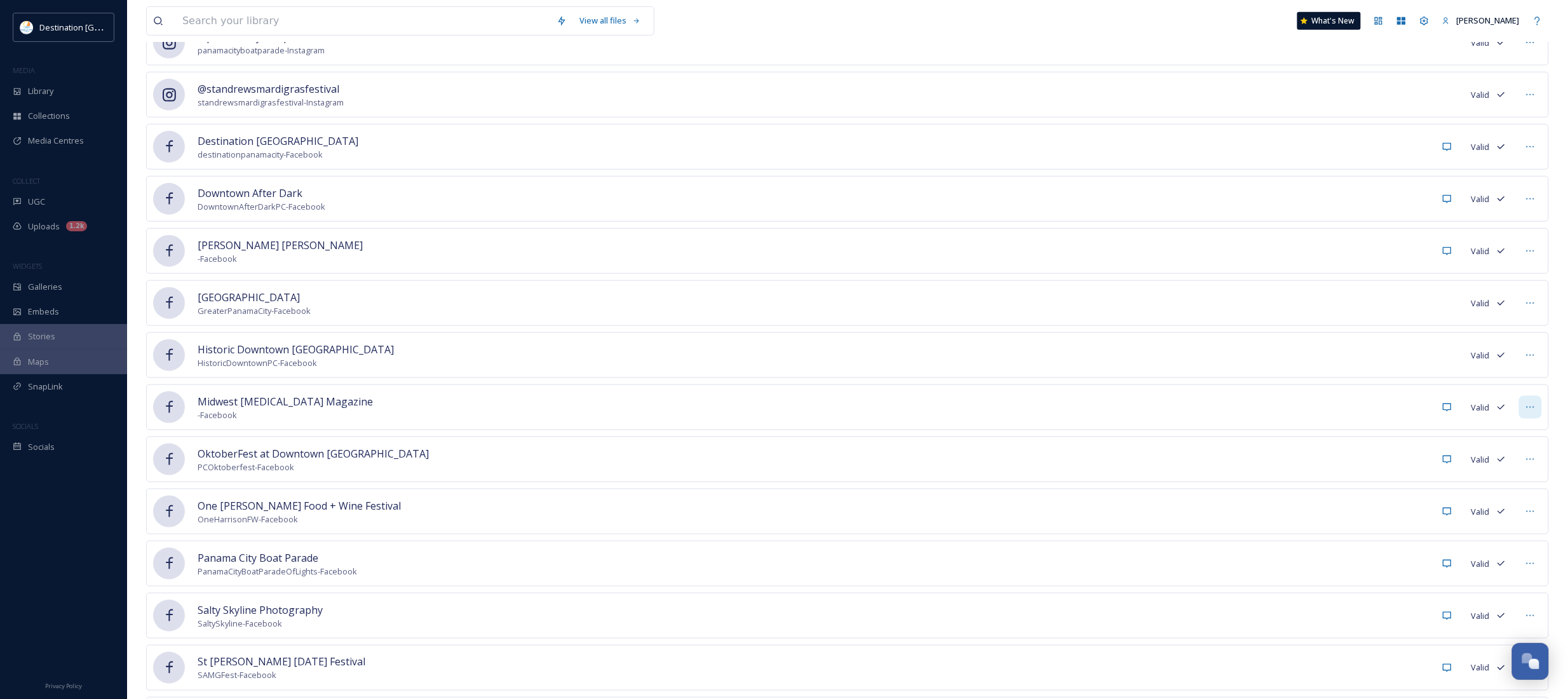
click at [1528, 413] on icon at bounding box center [1530, 407] width 10 height 10
click at [1513, 439] on span "Mark as Inactive" at bounding box center [1504, 435] width 60 height 12
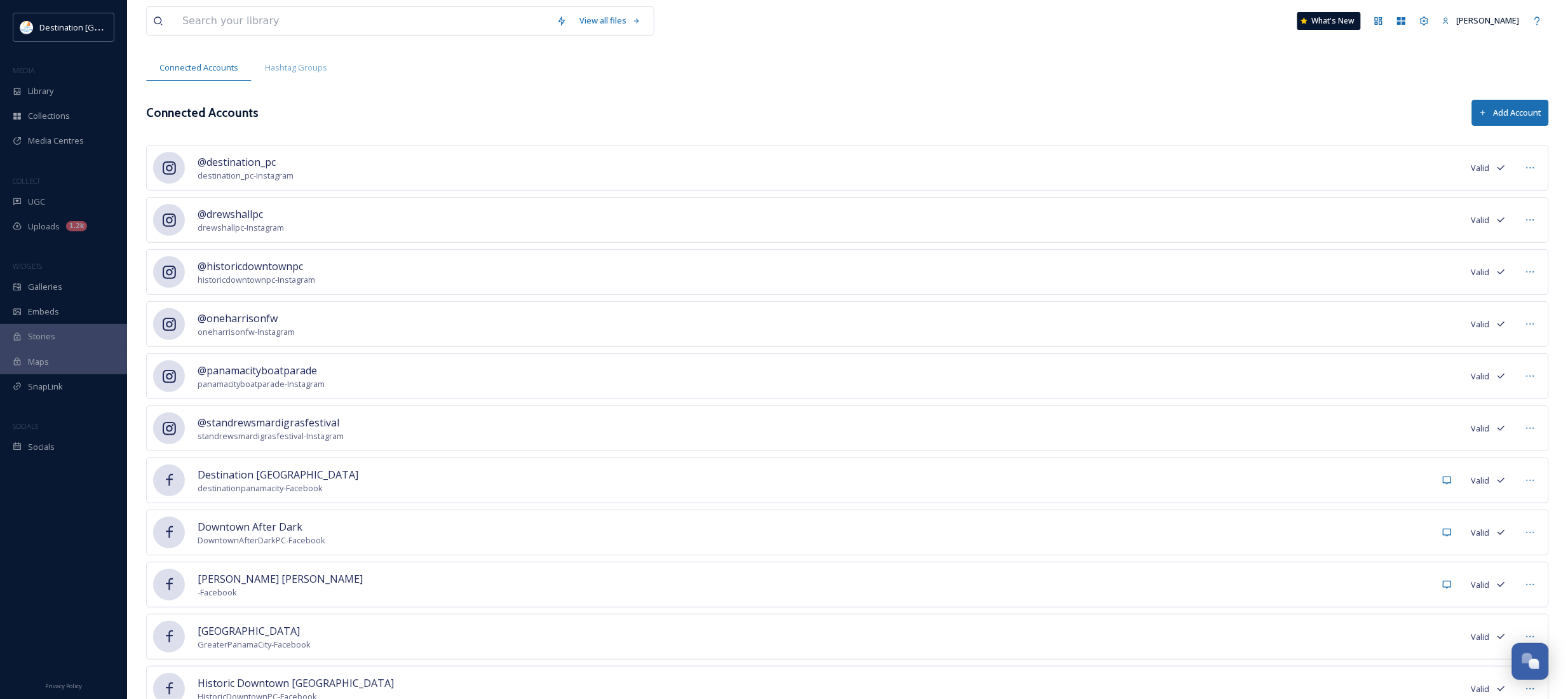
scroll to position [0, 0]
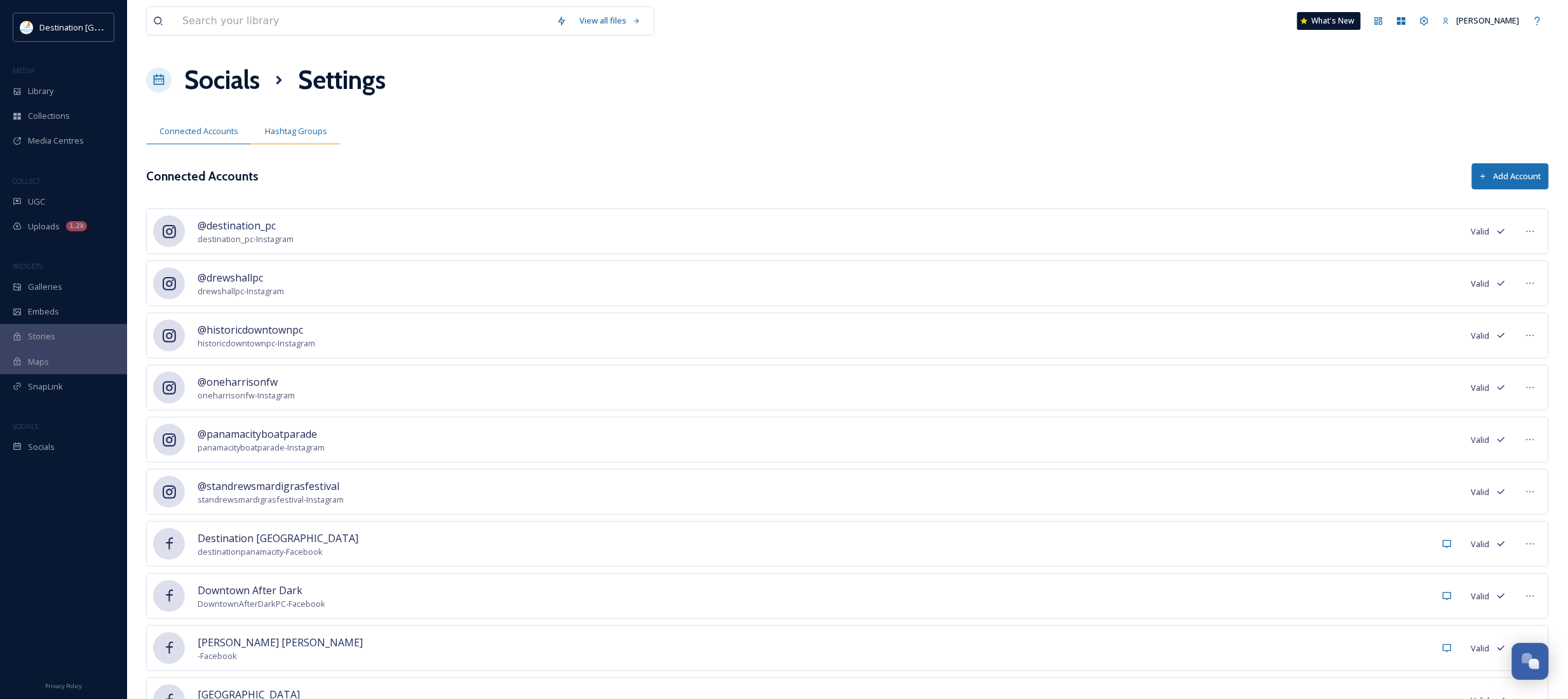
click at [297, 134] on span "Hashtag Groups" at bounding box center [296, 131] width 62 height 12
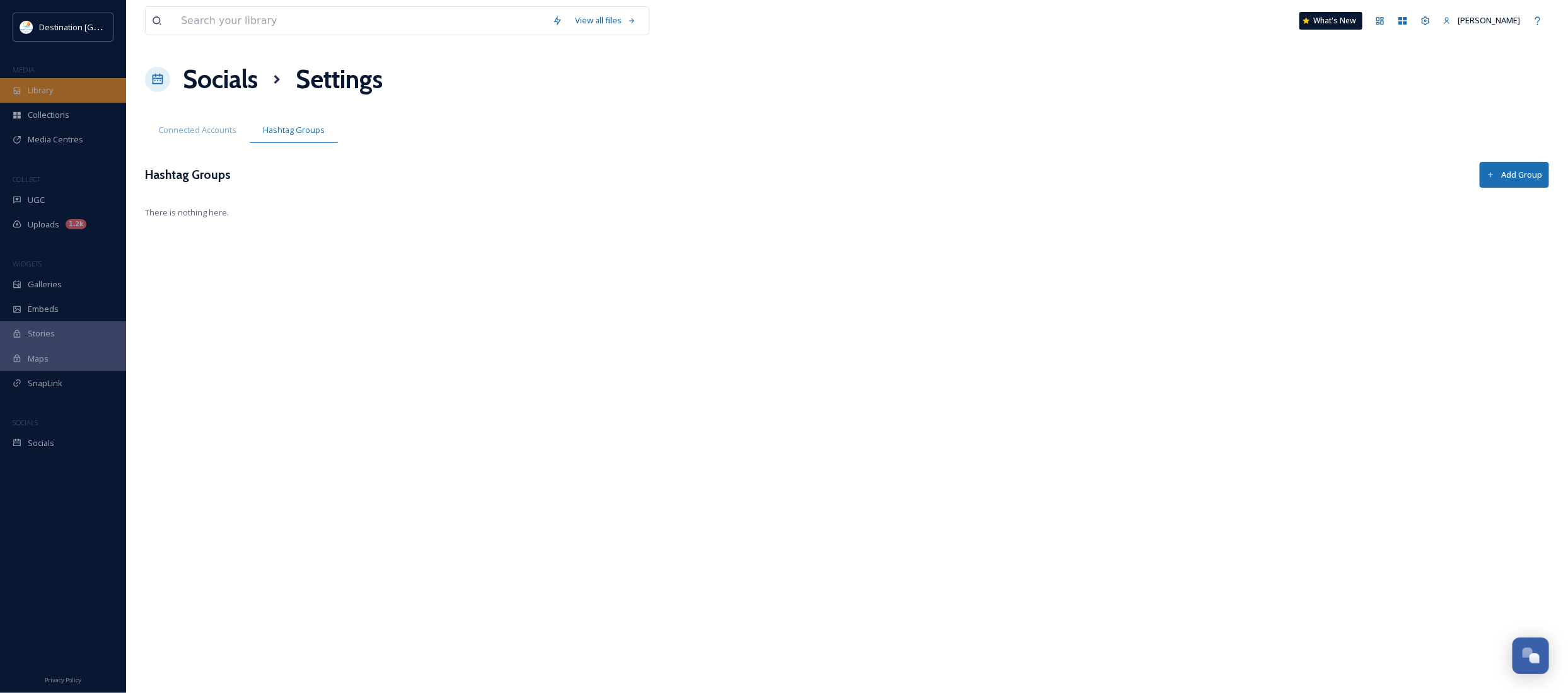
click at [93, 95] on div "Library" at bounding box center [63, 90] width 126 height 25
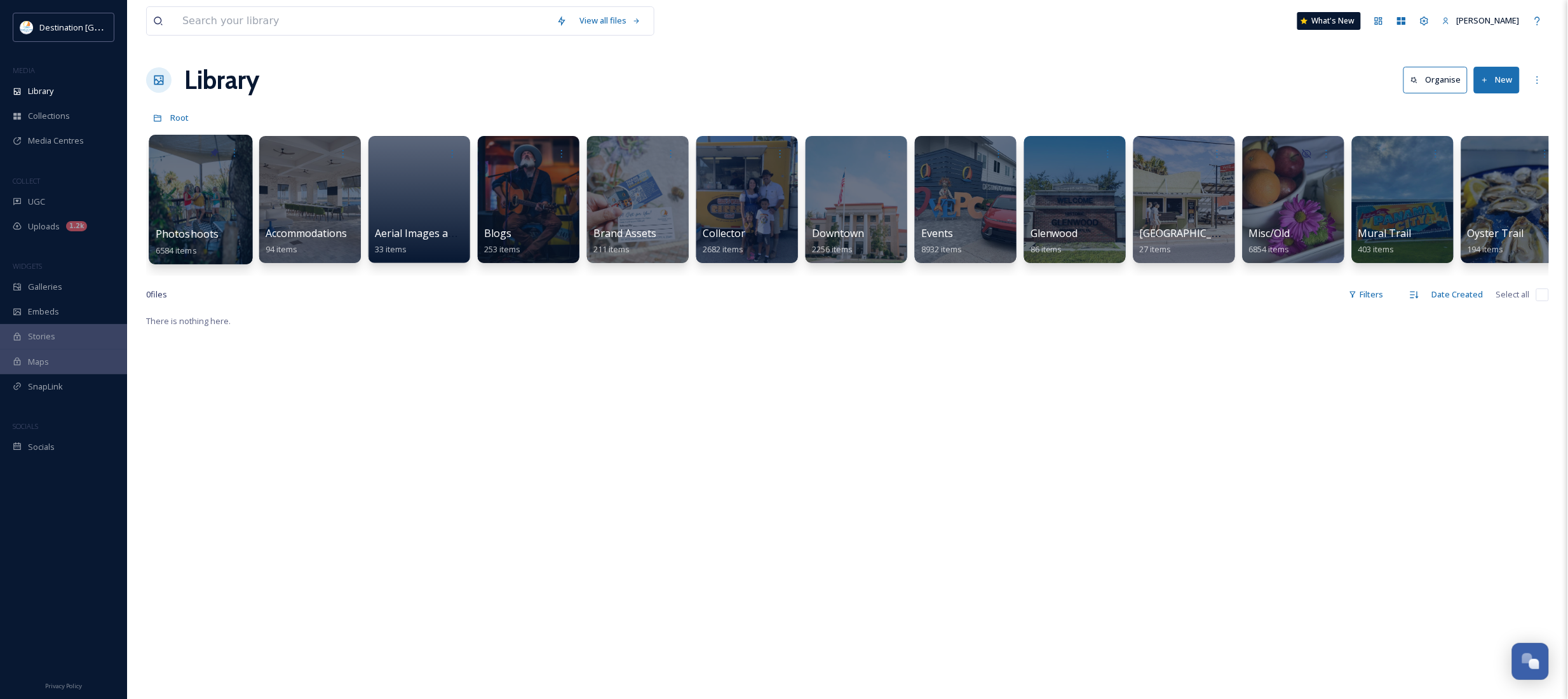
click at [202, 233] on span "Photoshoots" at bounding box center [187, 233] width 64 height 14
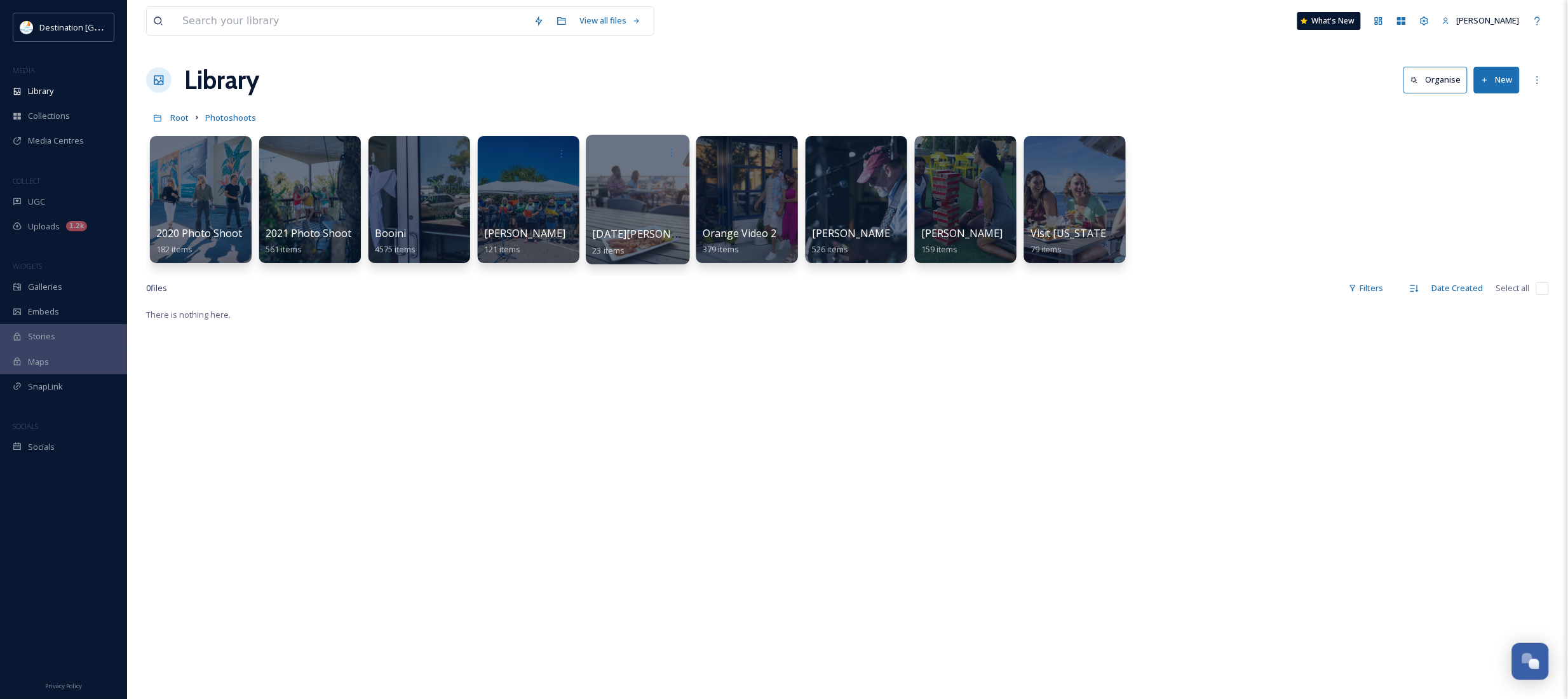
click at [633, 189] on div at bounding box center [637, 199] width 104 height 130
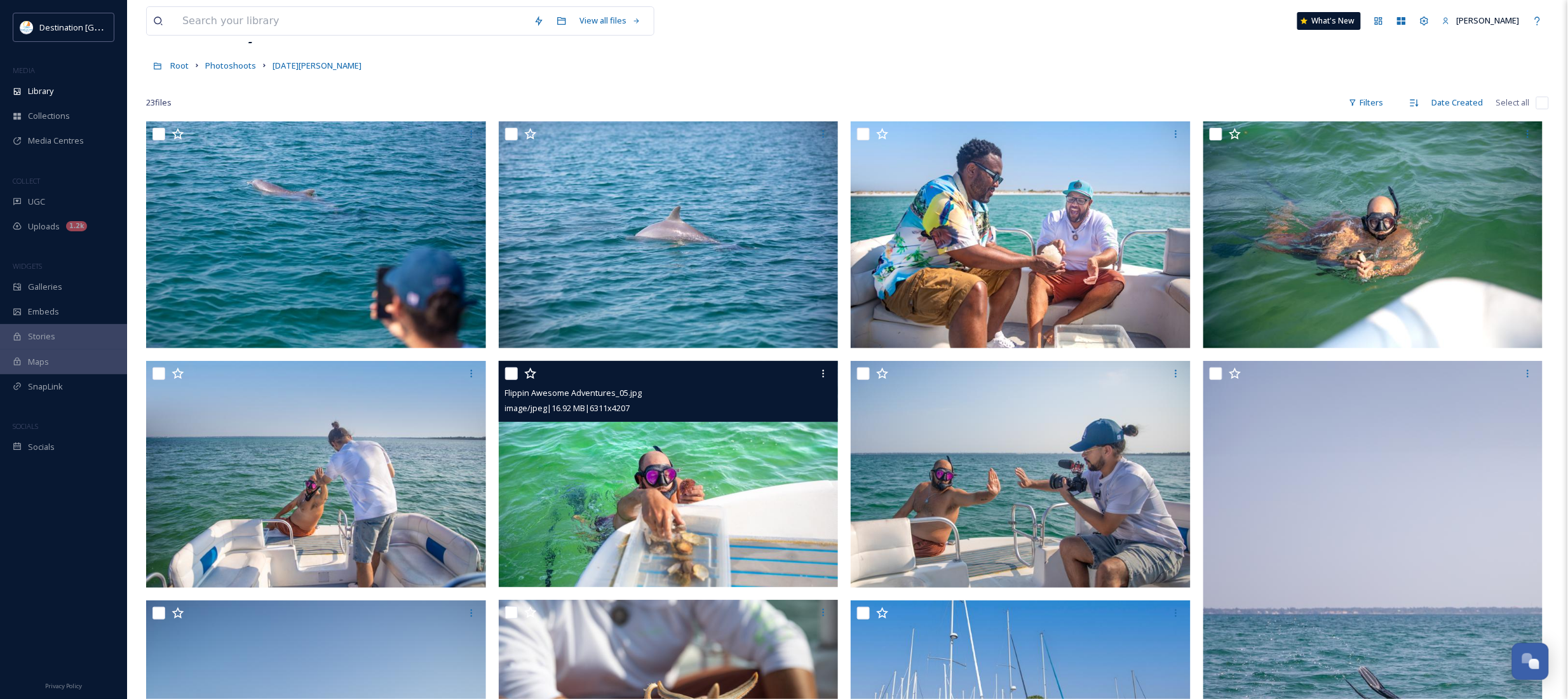
scroll to position [159, 0]
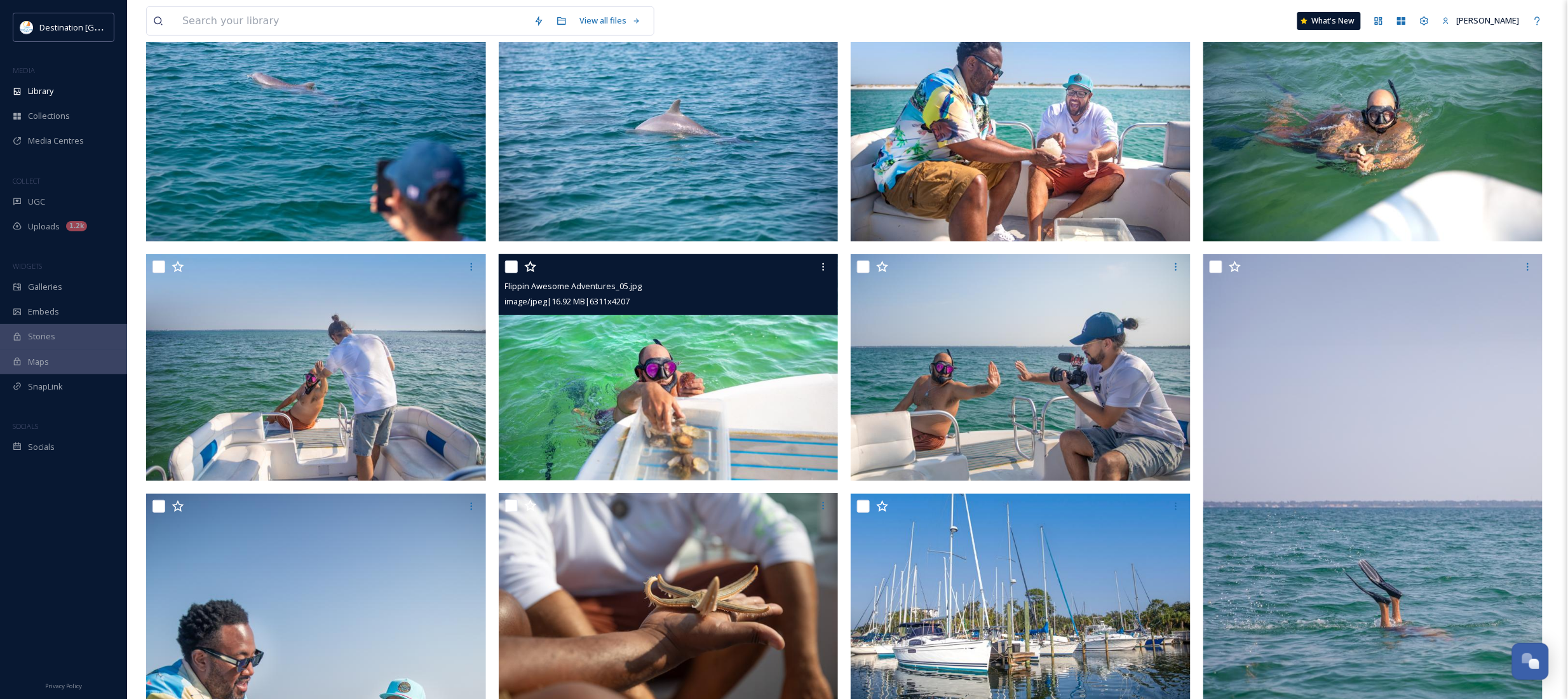
click at [826, 348] on img at bounding box center [669, 367] width 340 height 227
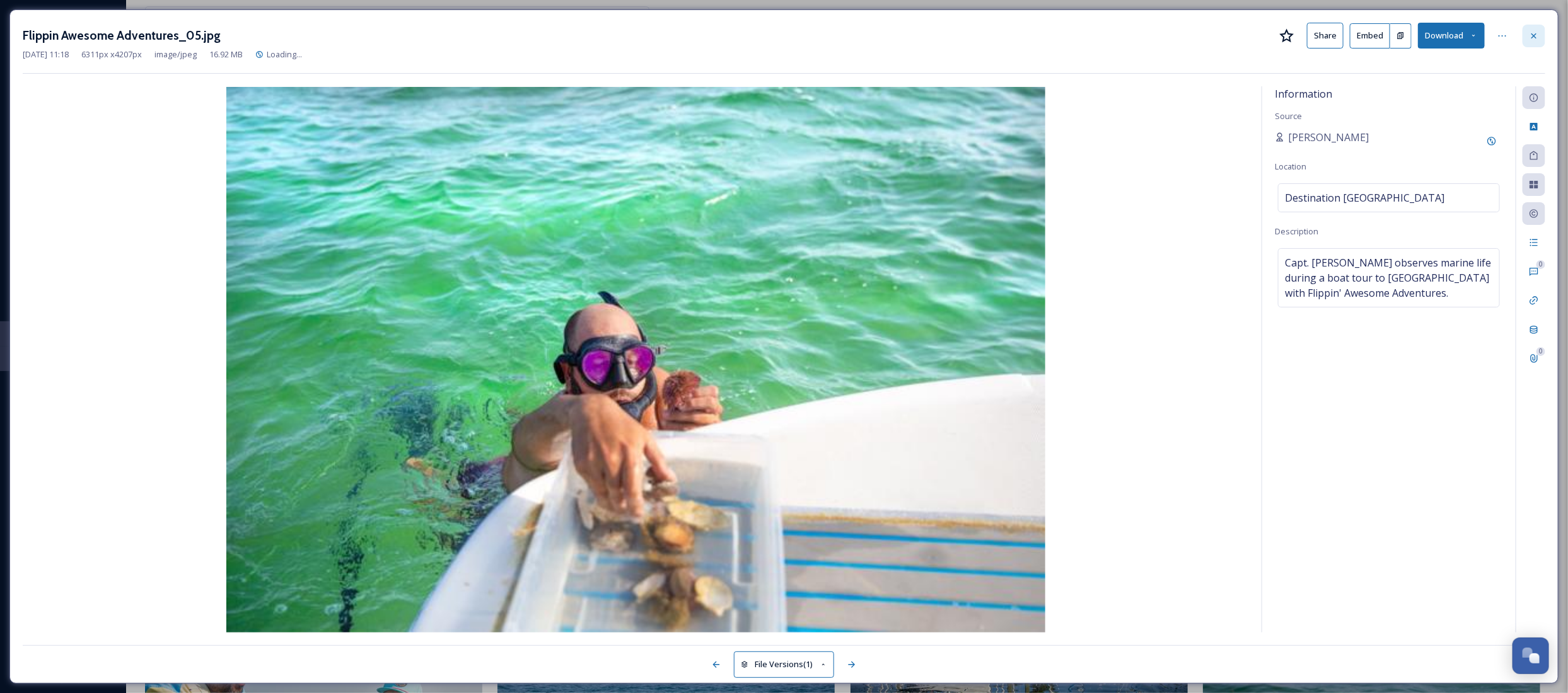
click at [1533, 30] on div at bounding box center [1533, 36] width 23 height 23
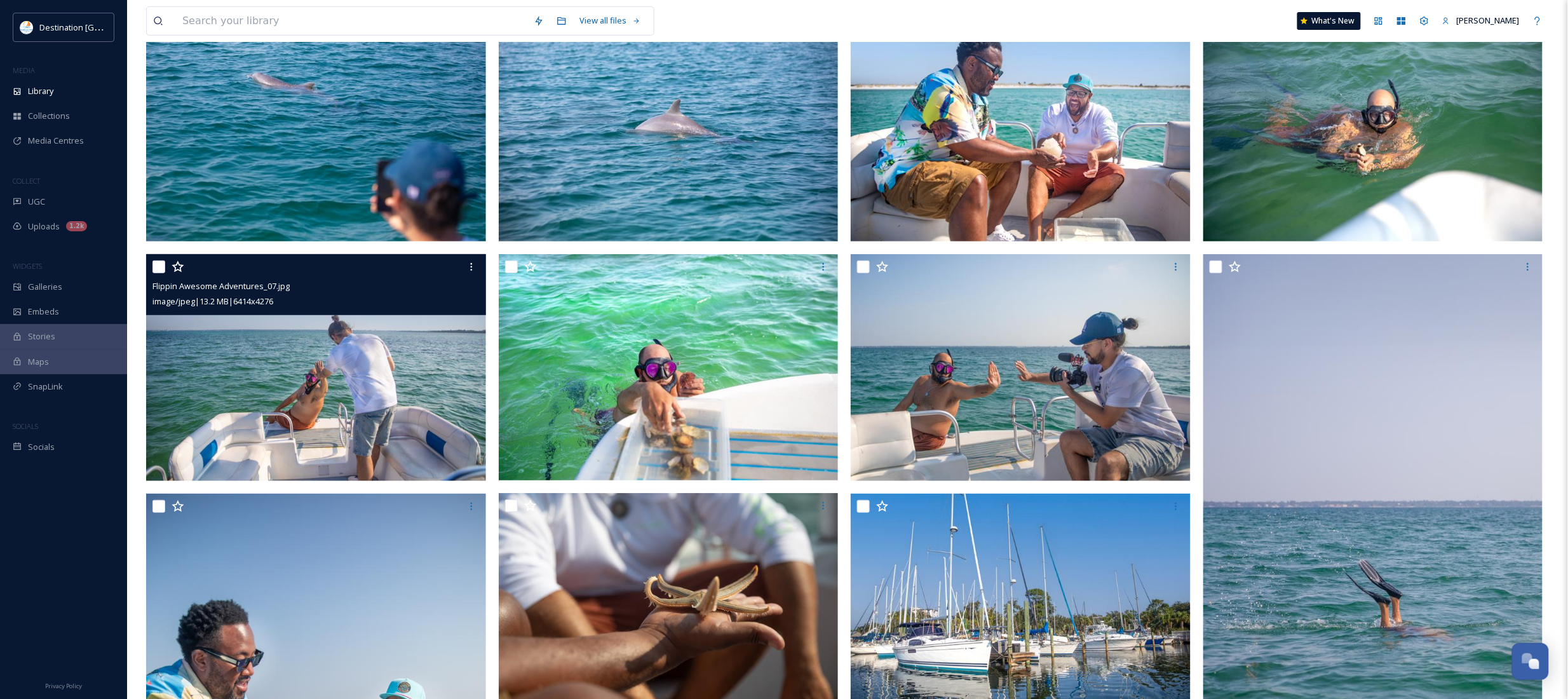
click at [304, 418] on img at bounding box center [316, 367] width 340 height 227
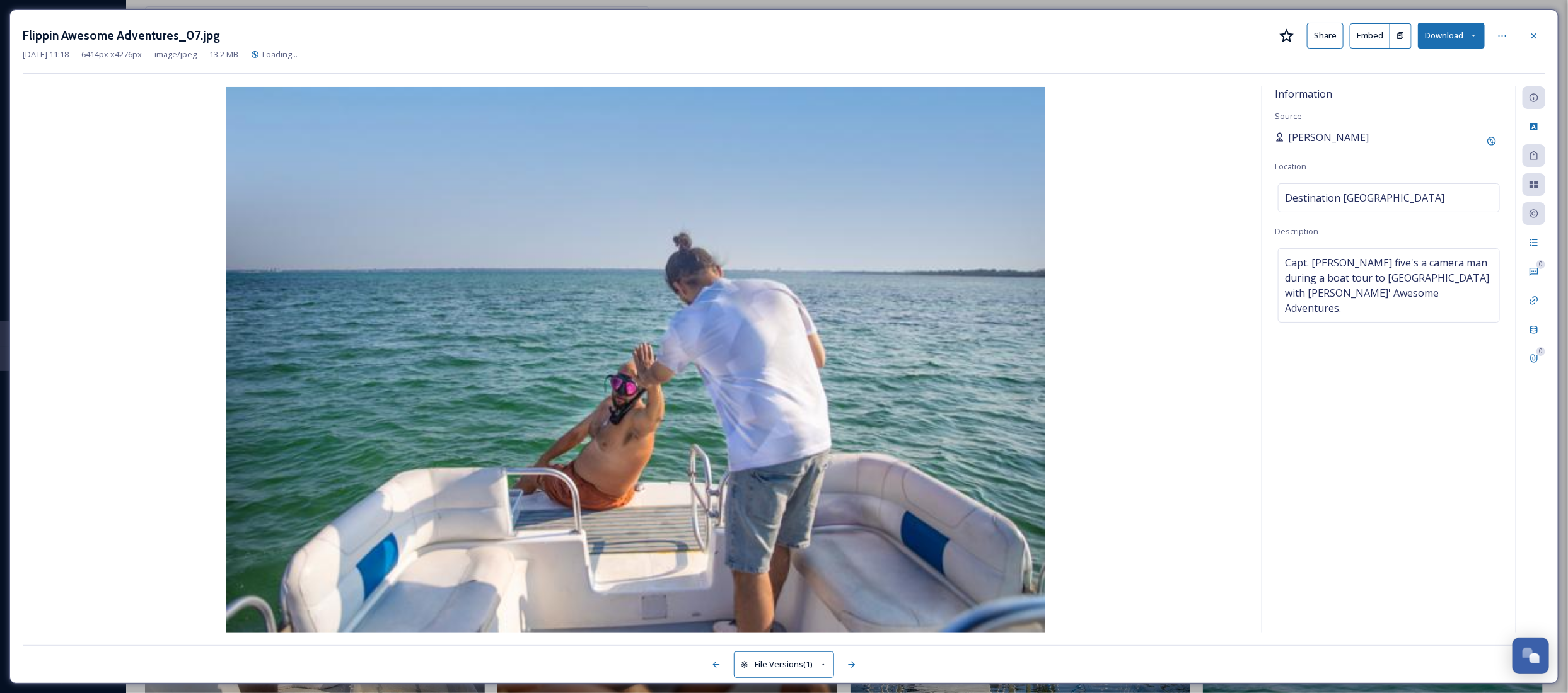
click at [1306, 133] on span "[PERSON_NAME]" at bounding box center [1328, 137] width 81 height 15
click at [1498, 143] on div "Add Original Source" at bounding box center [1492, 141] width 23 height 23
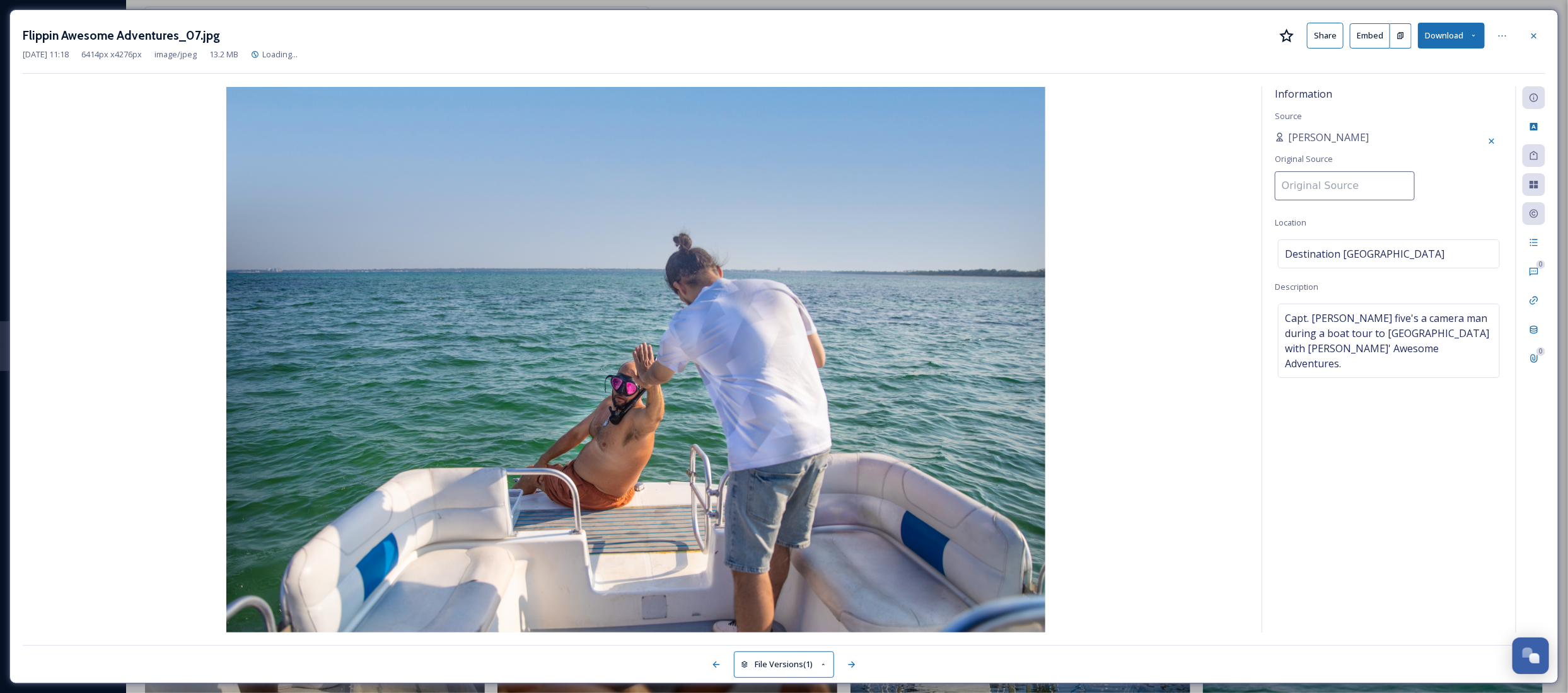
click at [1301, 180] on input at bounding box center [1344, 186] width 140 height 29
paste input "Destination [GEOGRAPHIC_DATA]"
type input "Destination [GEOGRAPHIC_DATA]"
click at [1422, 123] on div "Information Source Patti Original Source Destination Panama City Location Desti…" at bounding box center [1389, 359] width 253 height 546
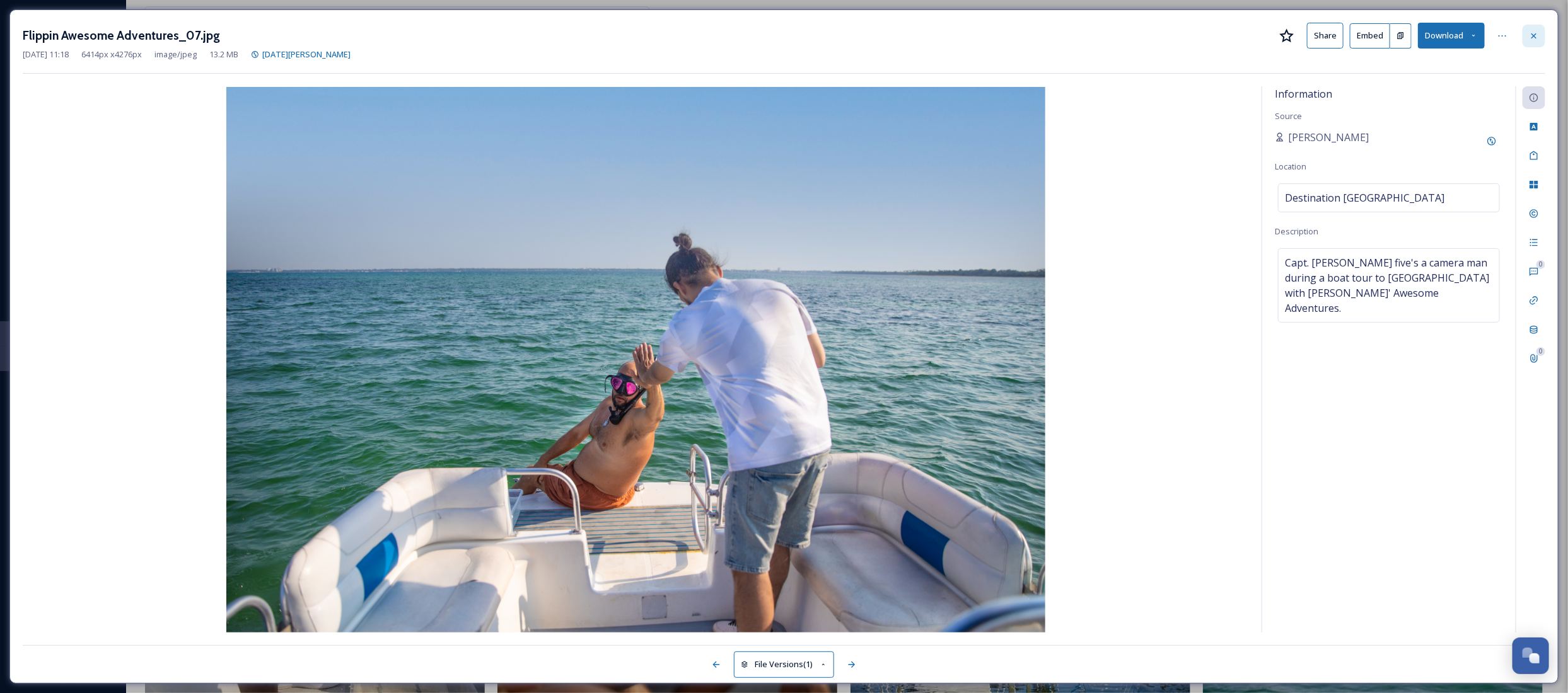
click at [1532, 36] on icon at bounding box center [1534, 35] width 5 height 5
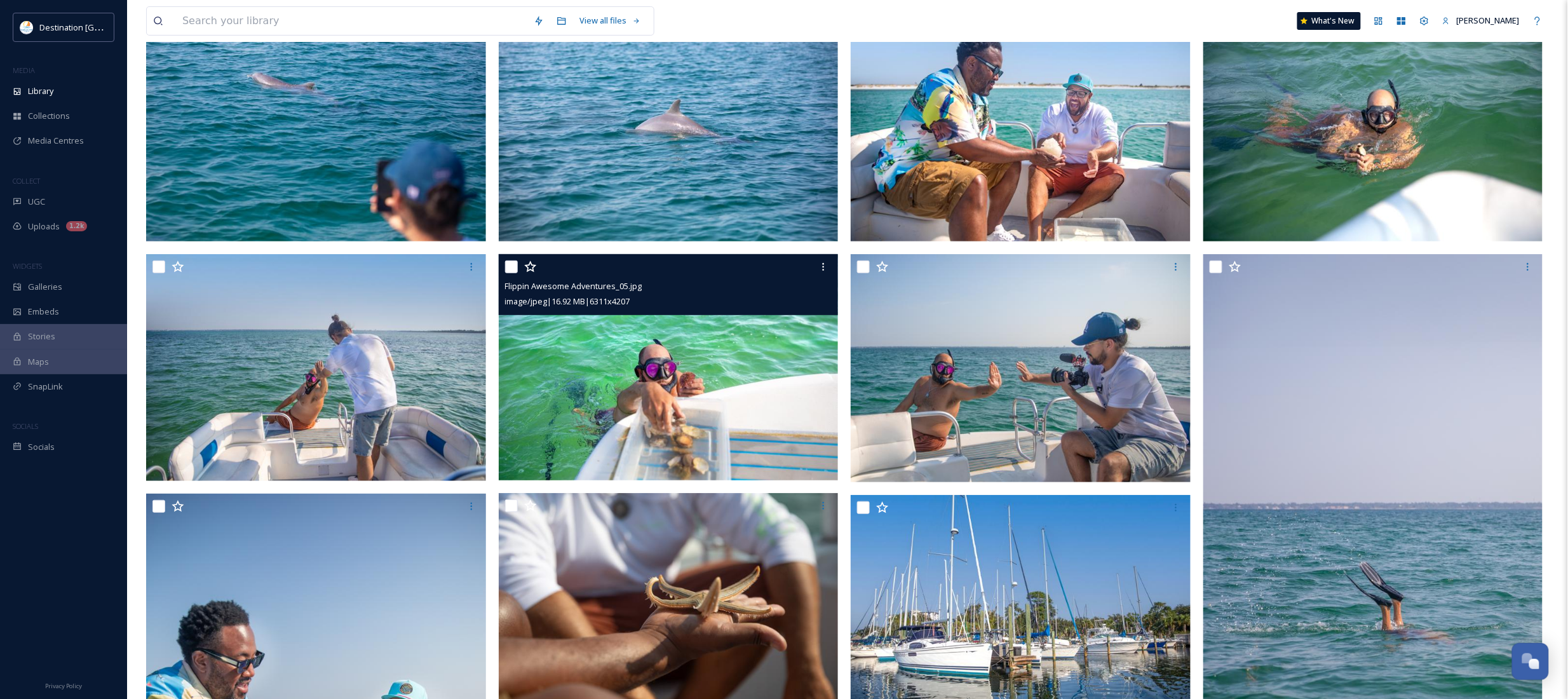
click at [617, 363] on img at bounding box center [669, 367] width 340 height 227
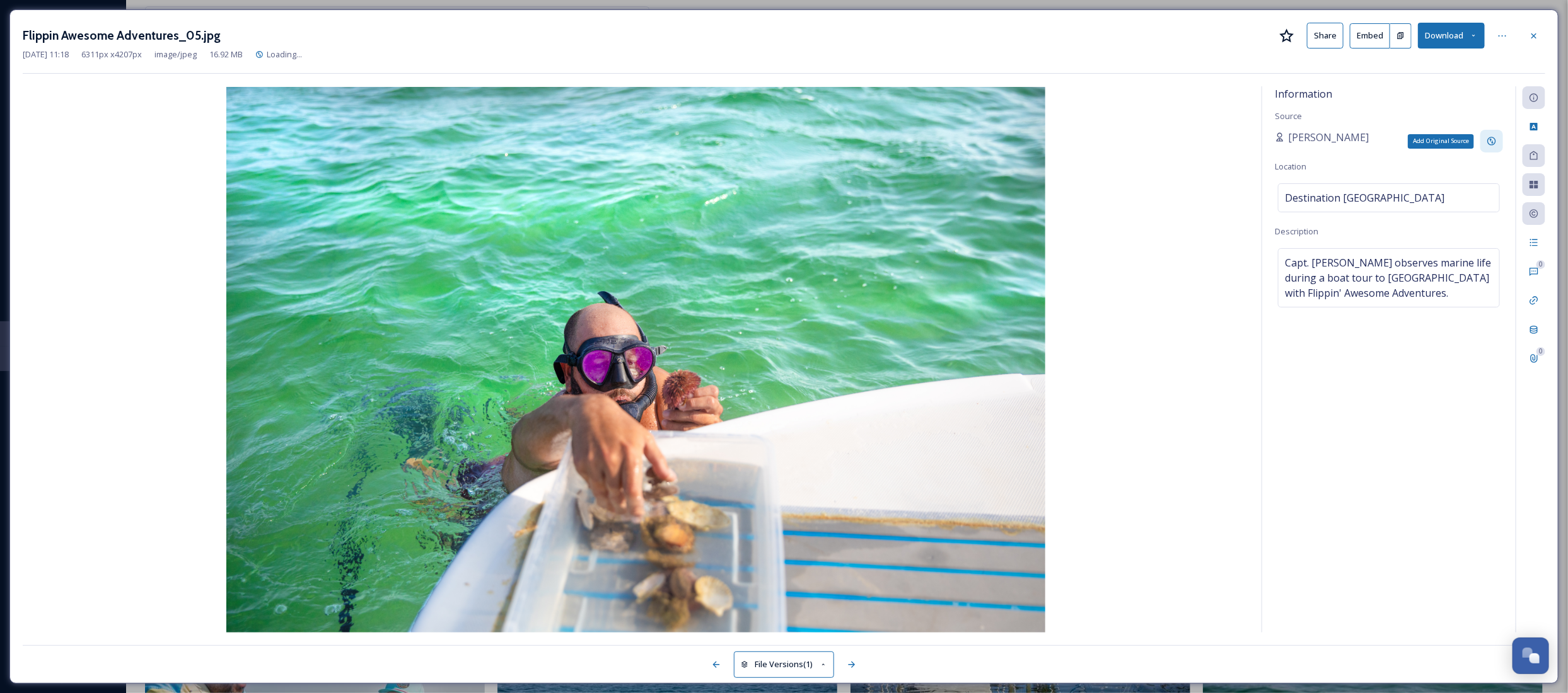
click at [1498, 139] on div "Add Original Source" at bounding box center [1492, 141] width 23 height 23
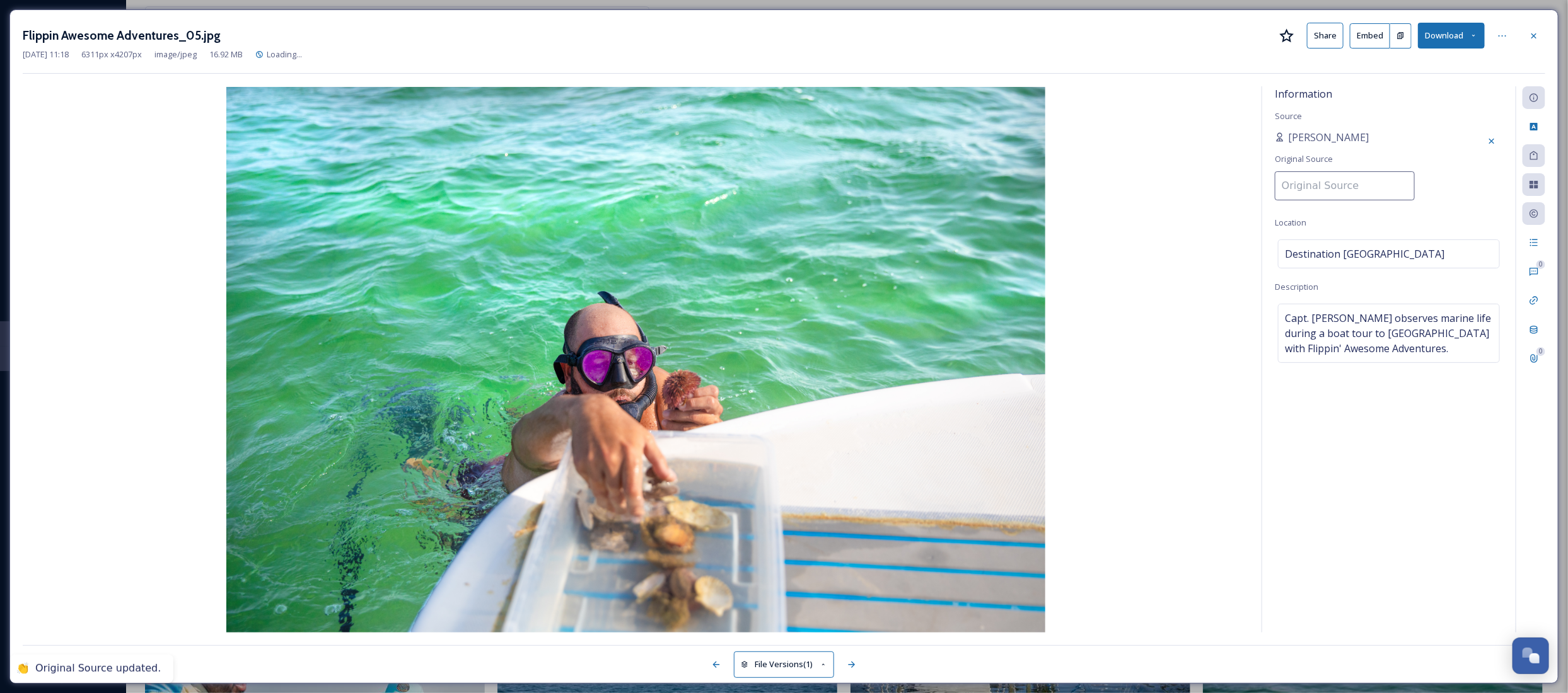
click at [1338, 193] on input at bounding box center [1344, 186] width 140 height 29
paste input "Destination [GEOGRAPHIC_DATA]"
type input "Destination [GEOGRAPHIC_DATA]"
click at [1365, 117] on div "Information Source [PERSON_NAME] Original Source Destination [GEOGRAPHIC_DATA] …" at bounding box center [1389, 359] width 253 height 546
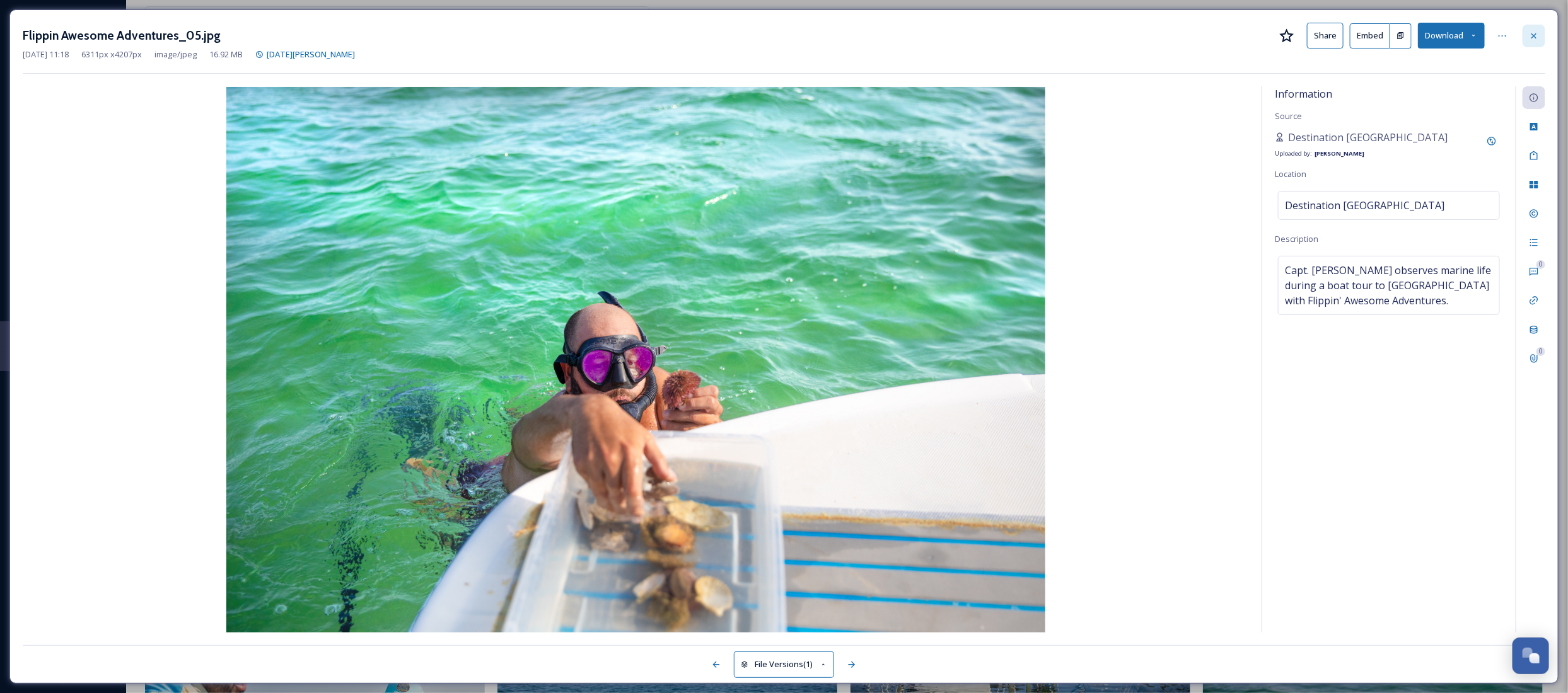
click at [1535, 34] on icon at bounding box center [1534, 35] width 5 height 5
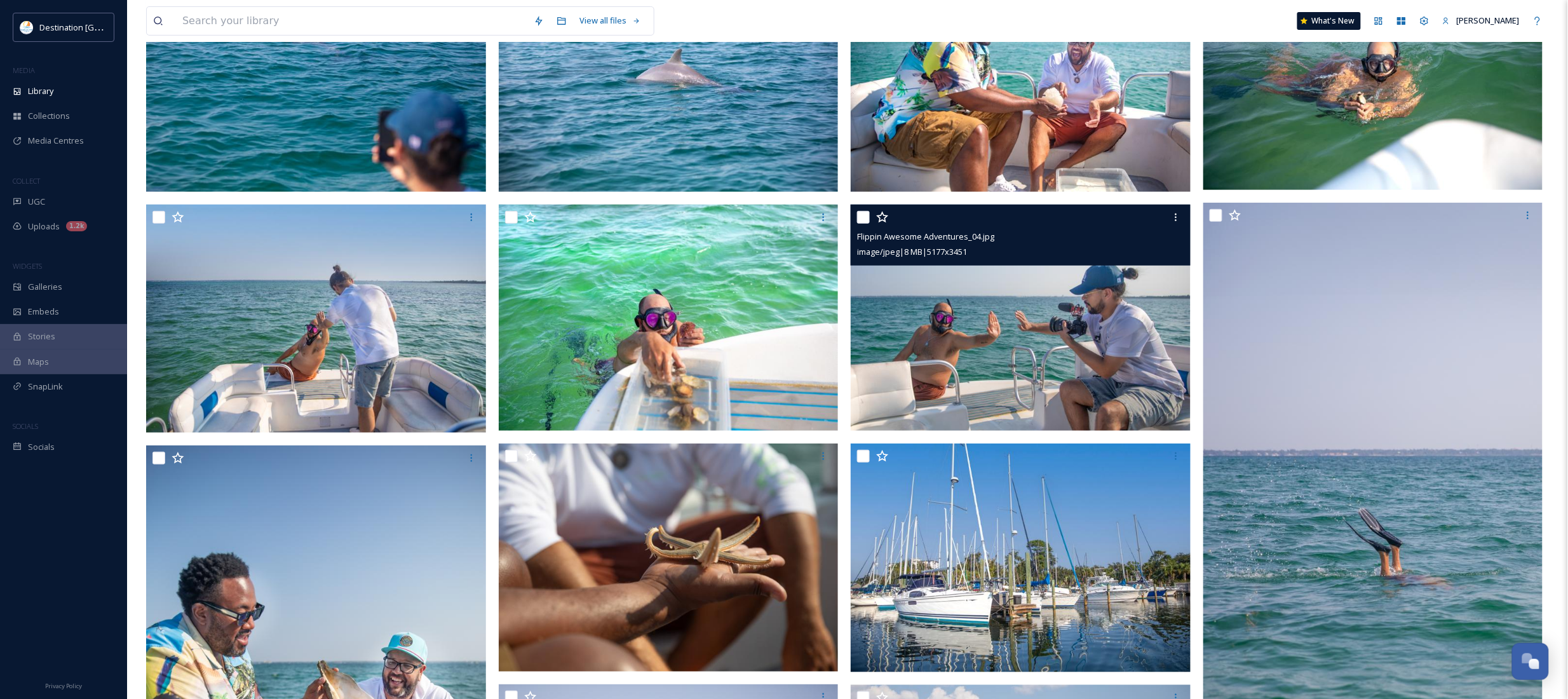
scroll to position [238, 0]
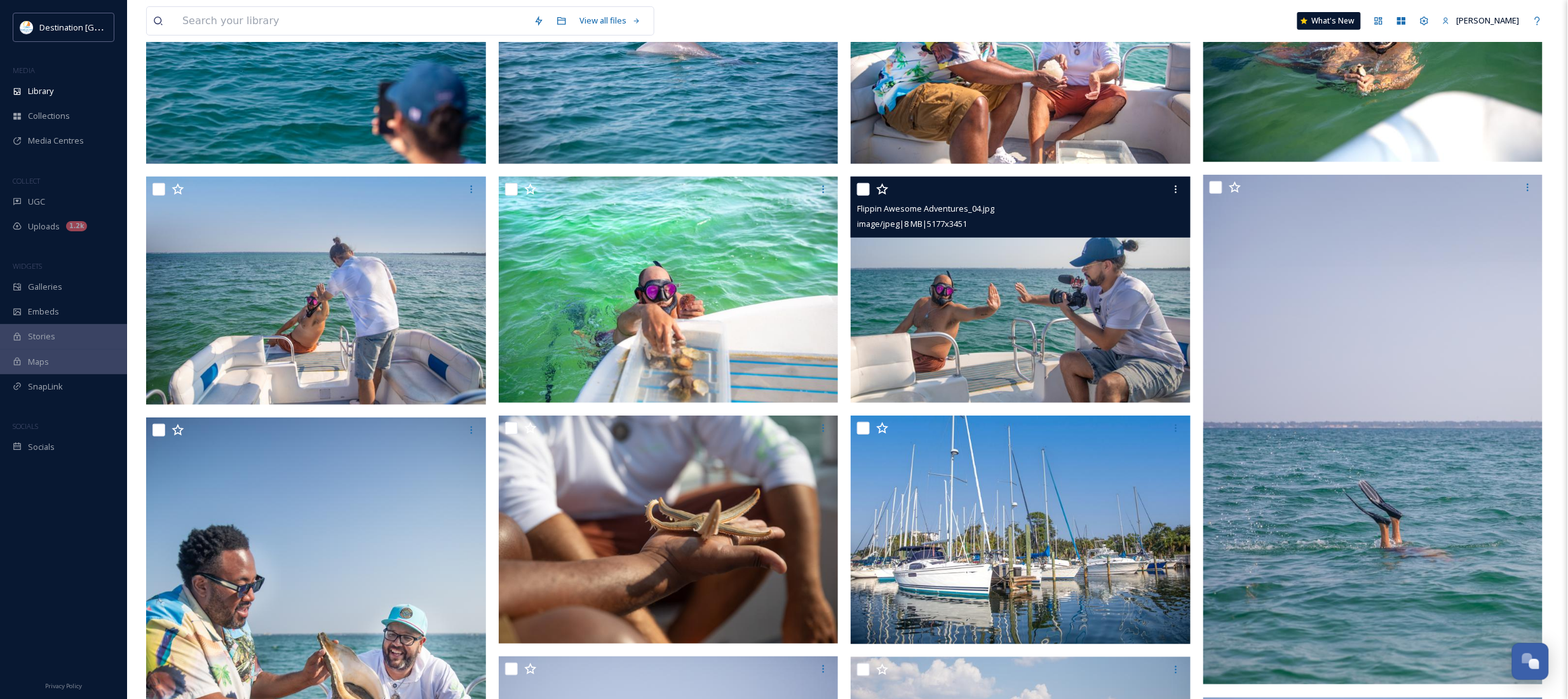
click at [1074, 350] on img at bounding box center [1020, 289] width 340 height 227
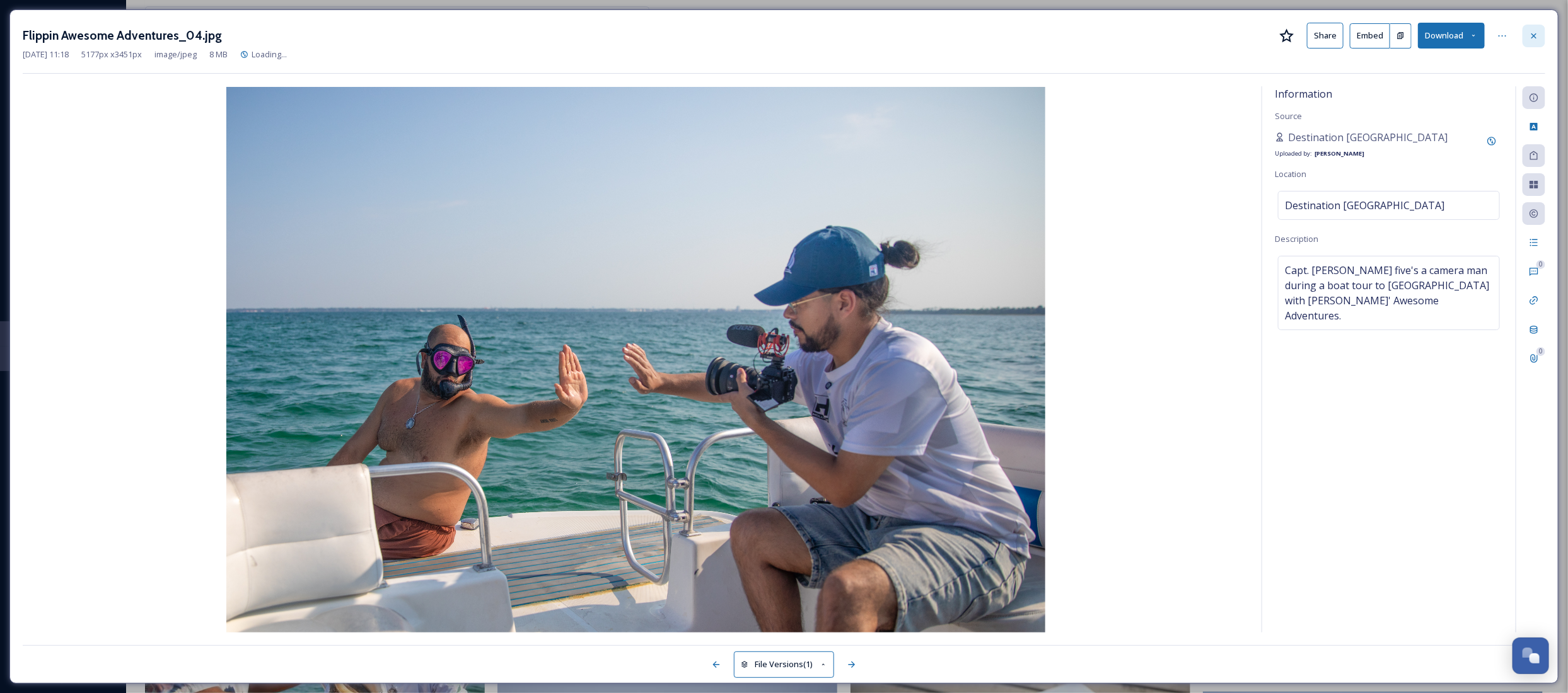
click at [1530, 32] on icon at bounding box center [1533, 36] width 10 height 10
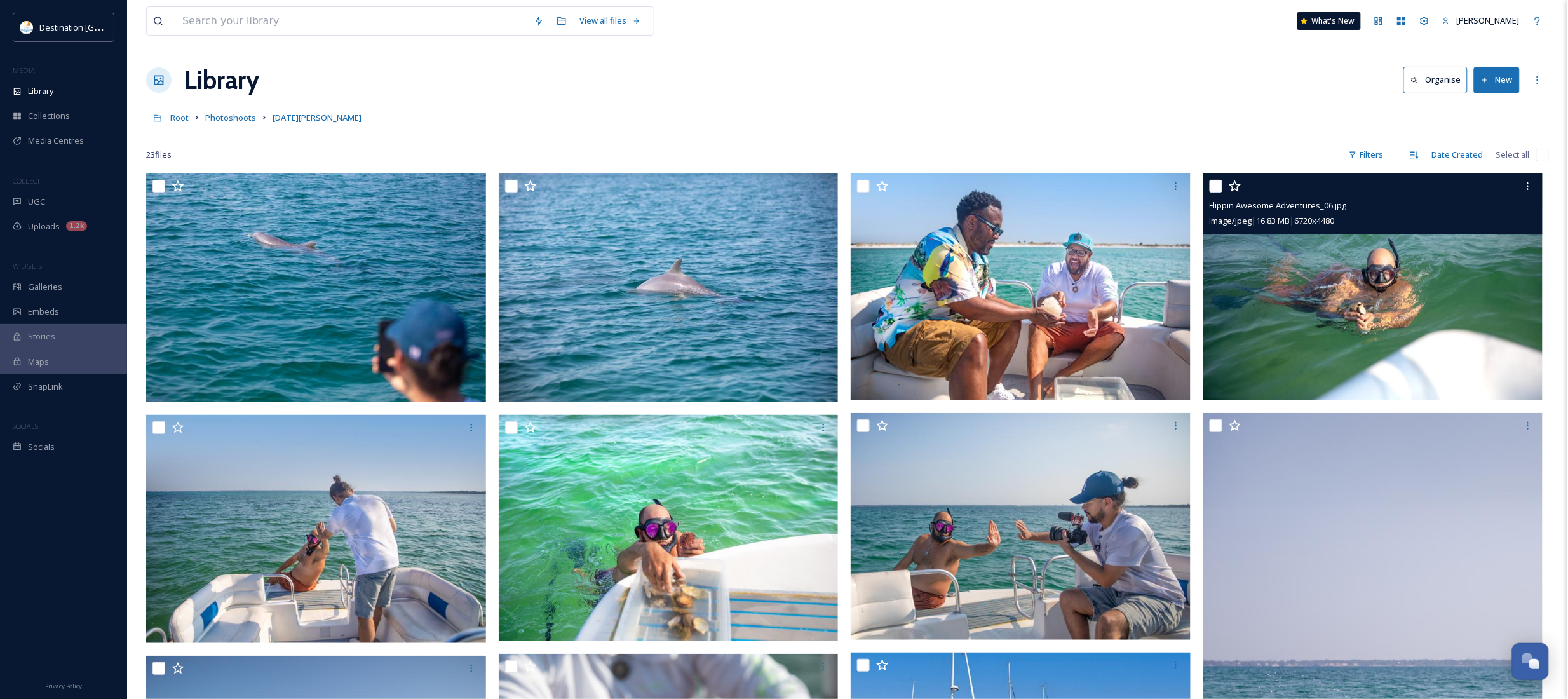
click at [1339, 310] on img at bounding box center [1373, 286] width 340 height 227
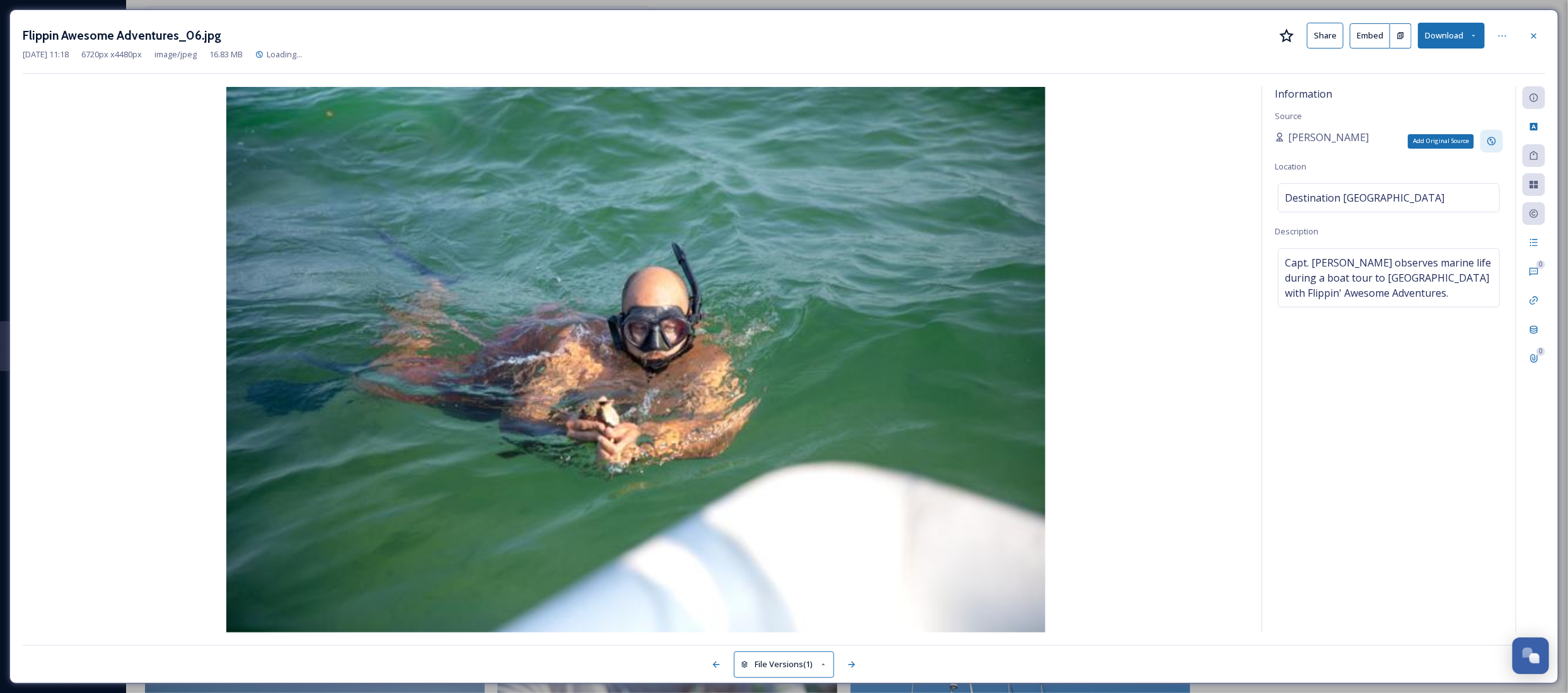
click at [1492, 137] on icon at bounding box center [1491, 141] width 10 height 10
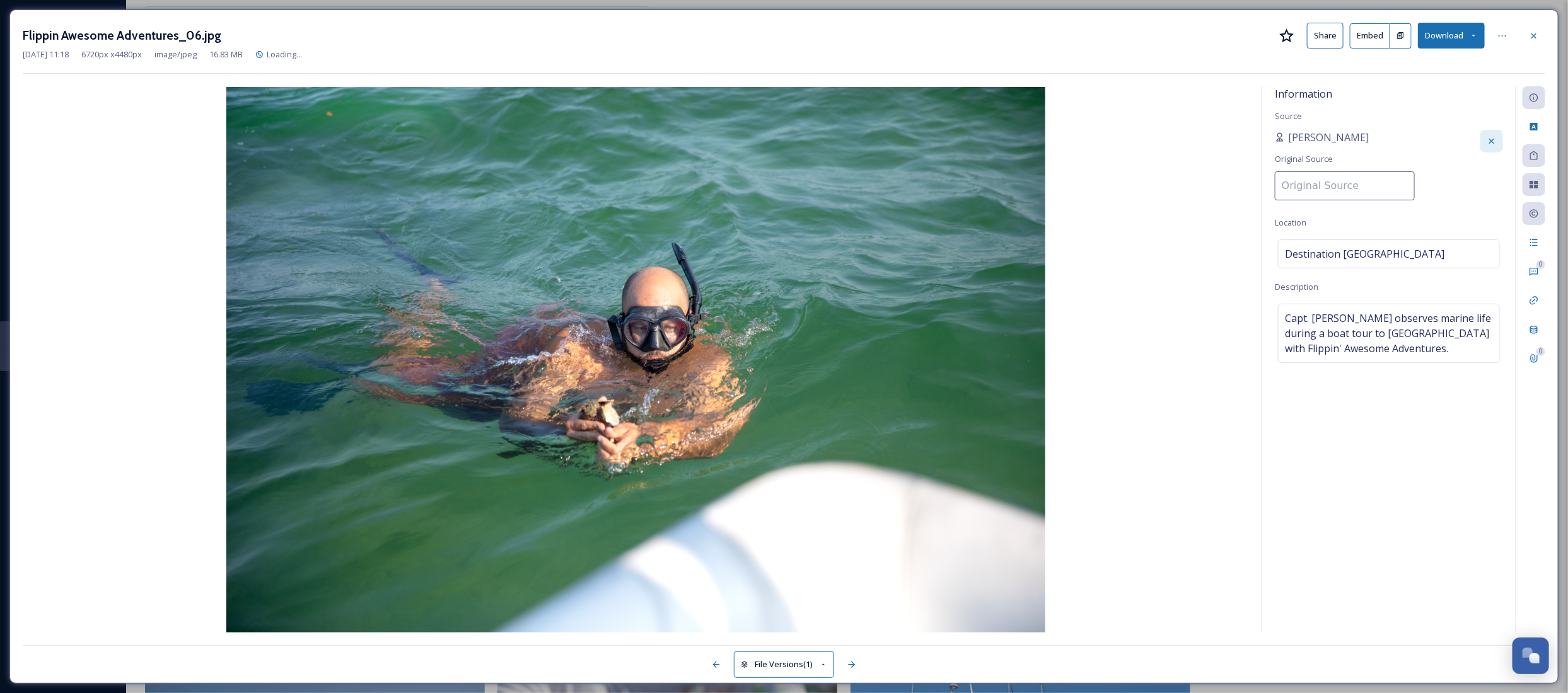
click at [1353, 189] on input at bounding box center [1344, 186] width 140 height 29
paste input "Destination [GEOGRAPHIC_DATA]"
type input "Destination [GEOGRAPHIC_DATA]"
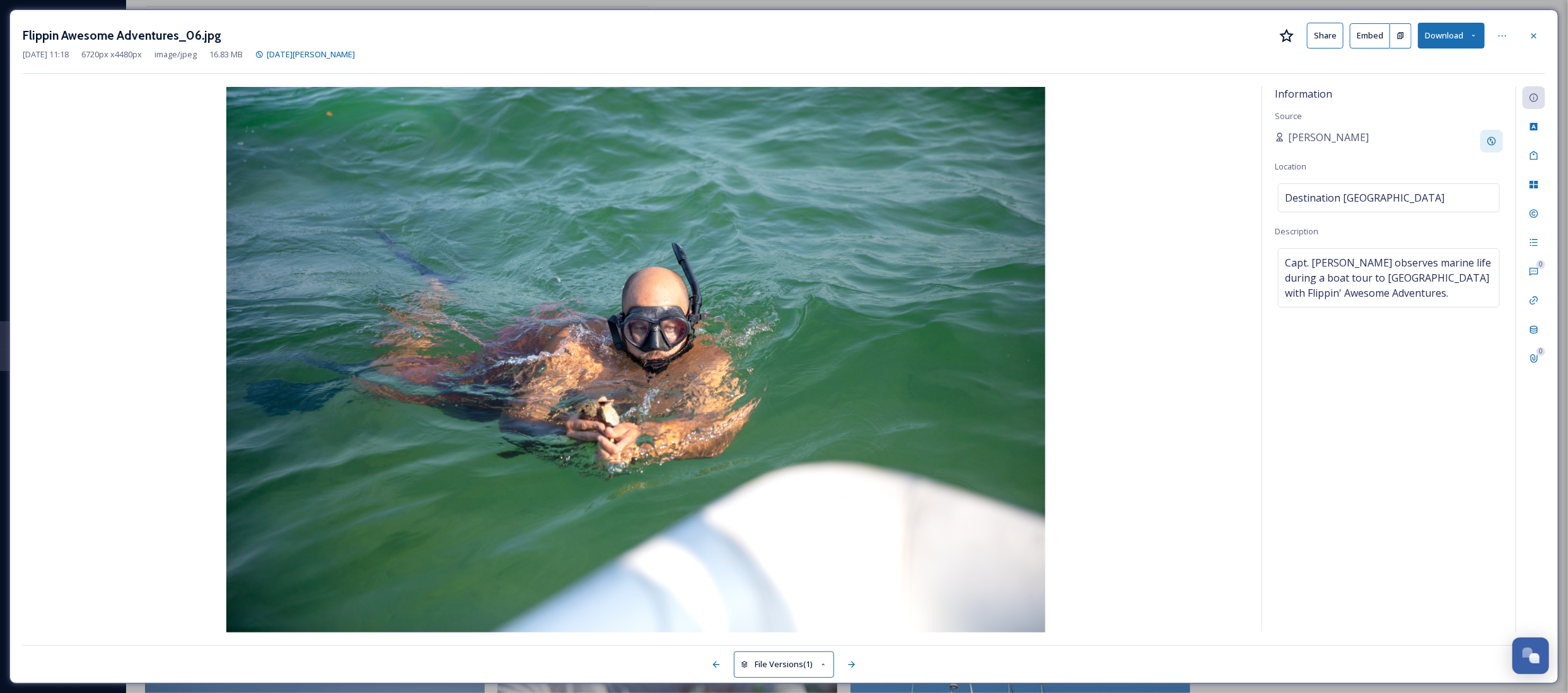
click at [1411, 142] on div "[PERSON_NAME]" at bounding box center [1389, 141] width 228 height 23
click at [1488, 139] on icon at bounding box center [1491, 141] width 10 height 10
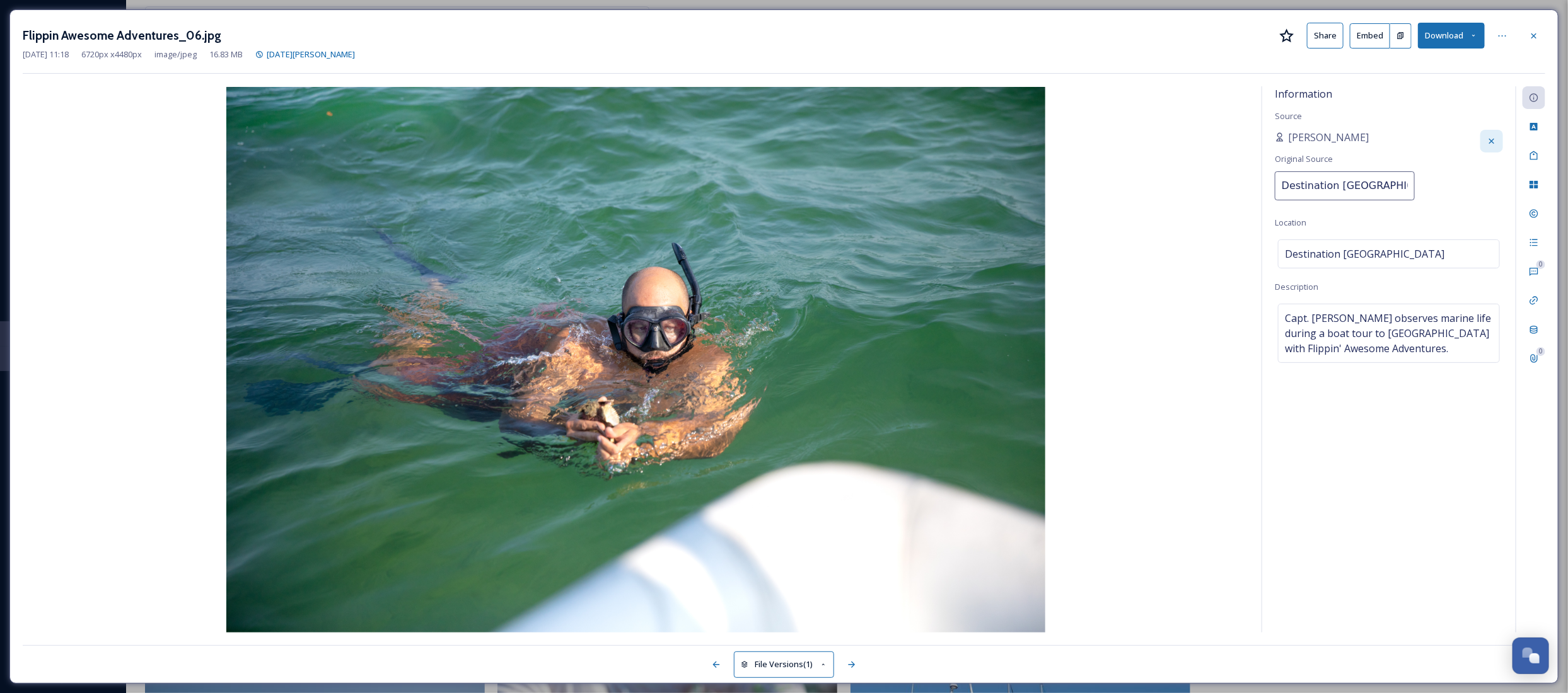
click at [1448, 117] on div "Information Source [PERSON_NAME] Original Source Destination [GEOGRAPHIC_DATA] …" at bounding box center [1389, 359] width 253 height 546
click at [1538, 34] on icon at bounding box center [1533, 36] width 10 height 10
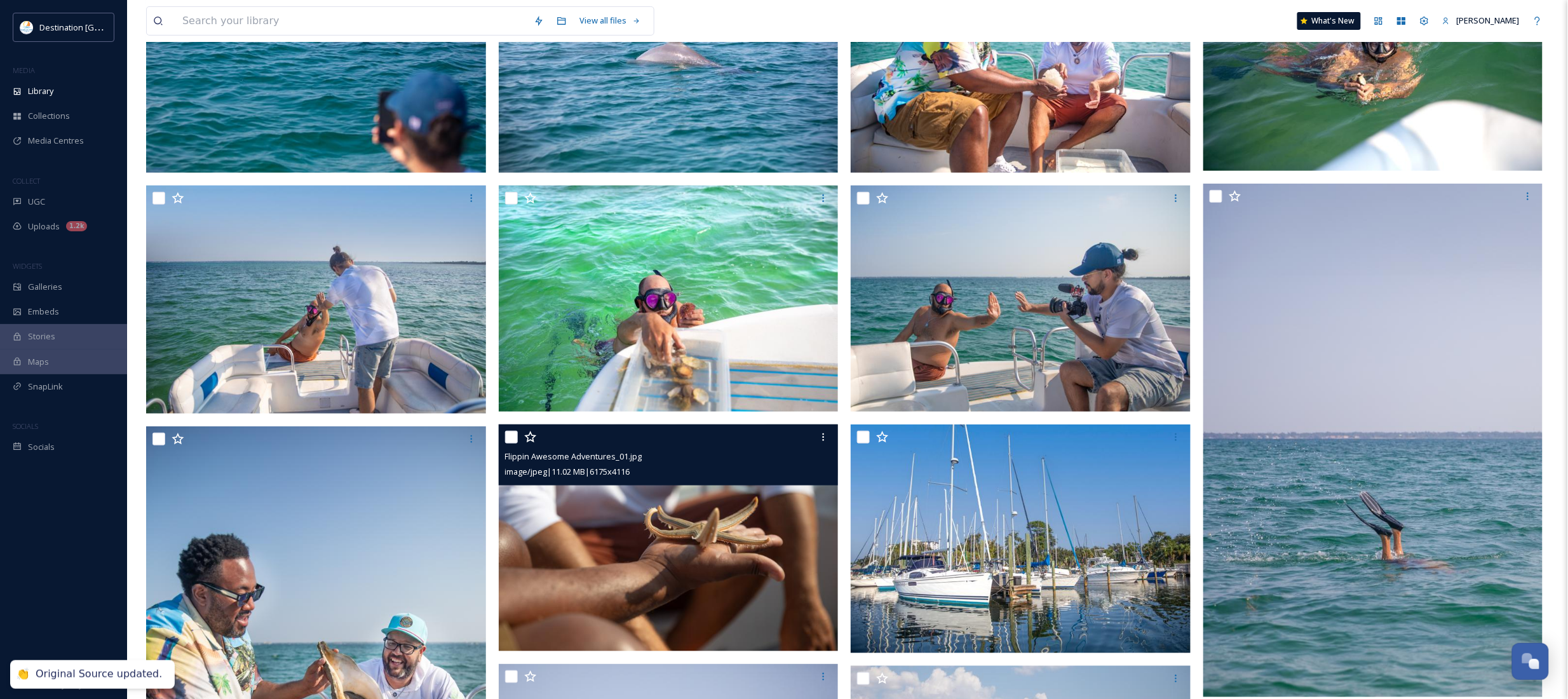
scroll to position [318, 0]
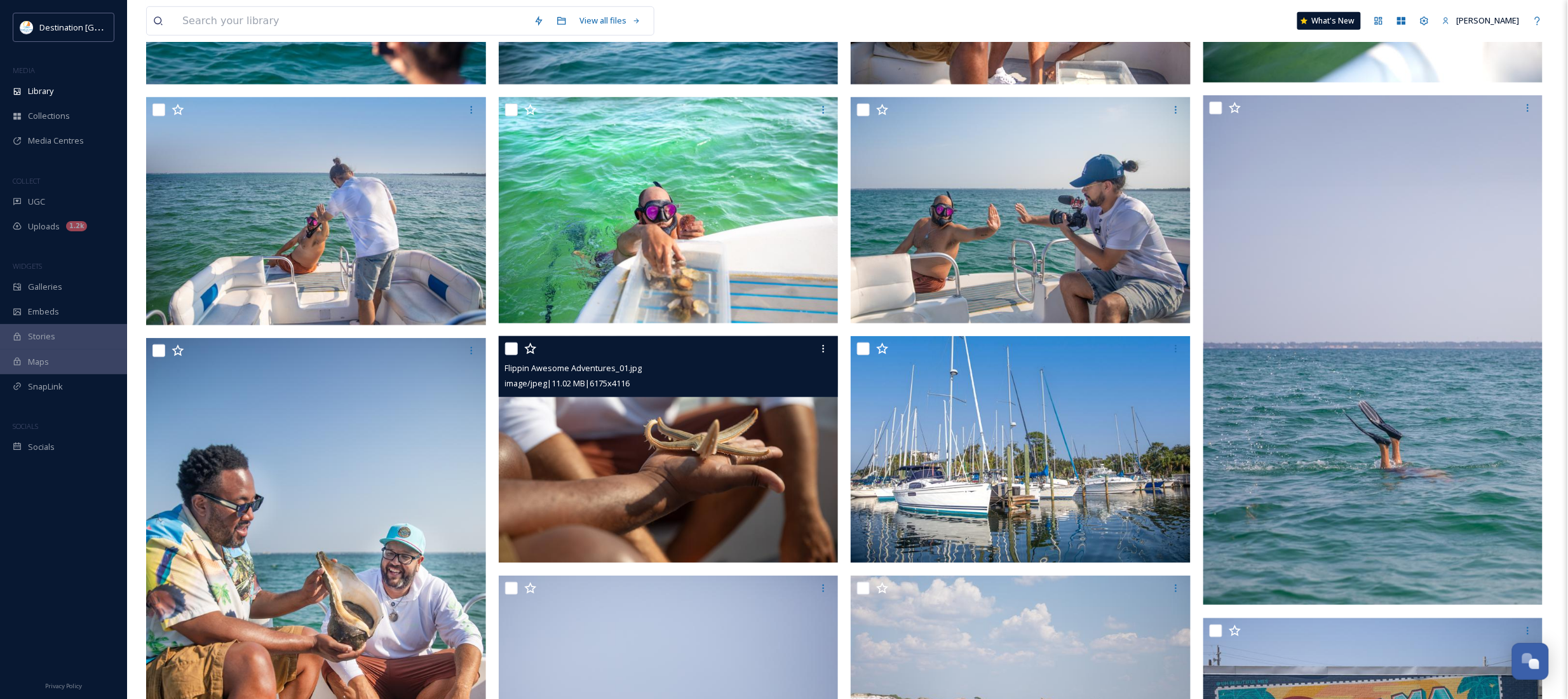
click at [649, 455] on img at bounding box center [669, 450] width 340 height 227
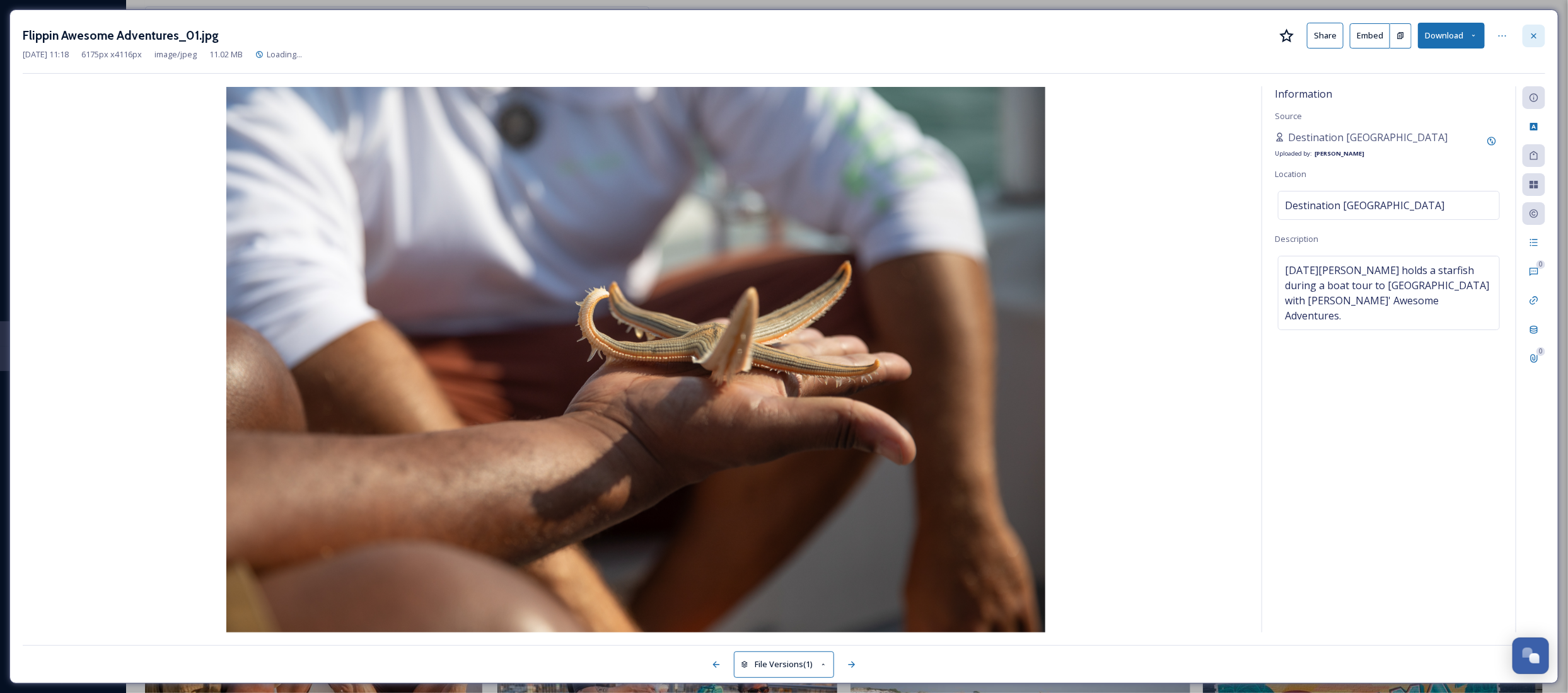
click at [1533, 32] on icon at bounding box center [1533, 36] width 10 height 10
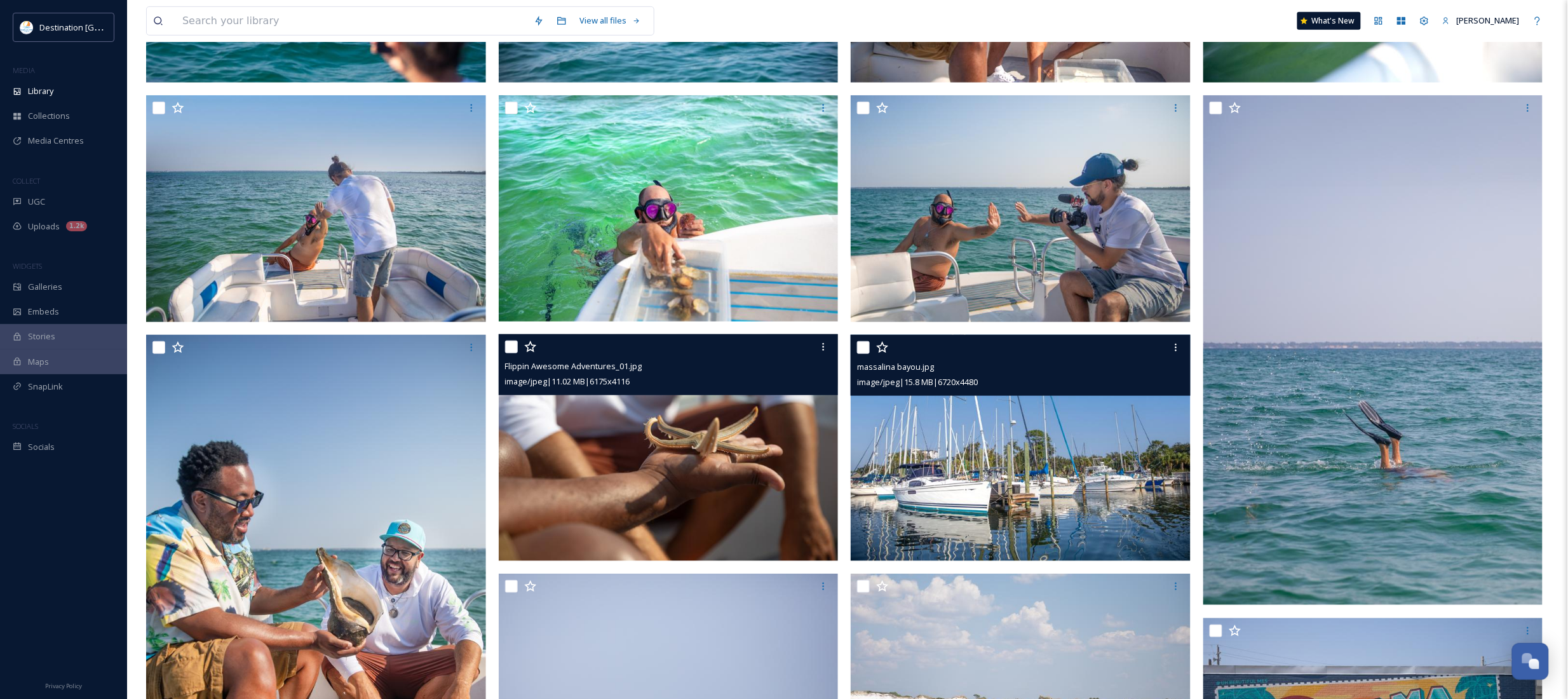
click at [962, 493] on img at bounding box center [1020, 447] width 340 height 227
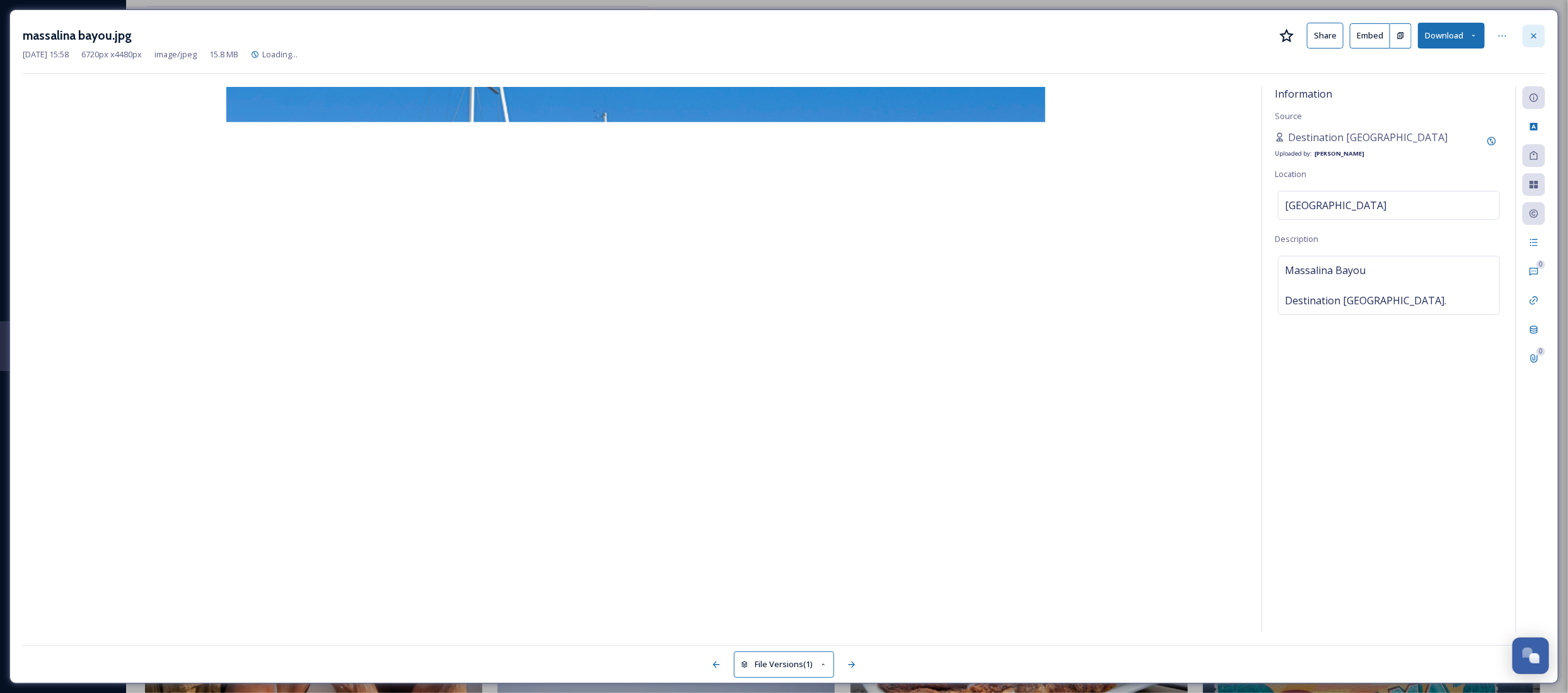
click at [1539, 35] on div at bounding box center [1533, 36] width 23 height 23
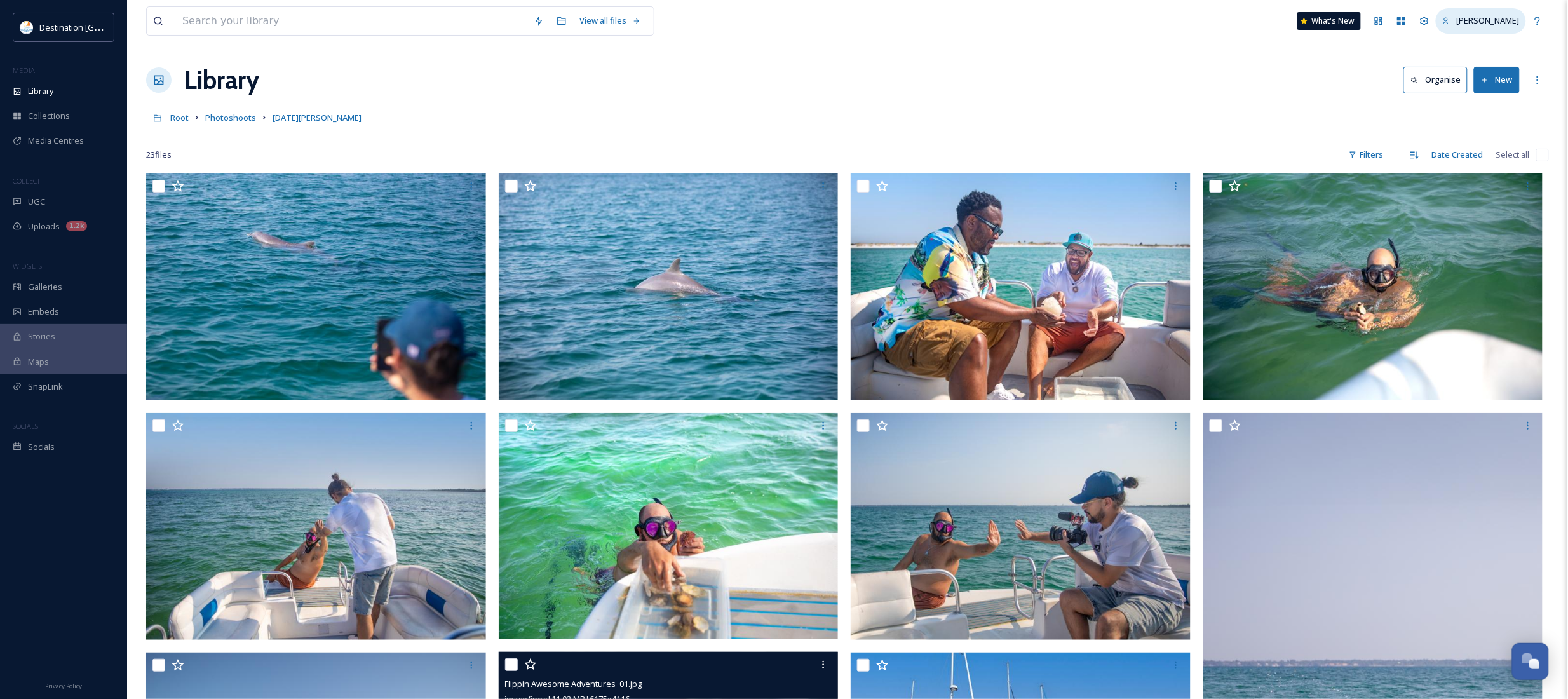
click at [1506, 24] on span "[PERSON_NAME]" at bounding box center [1488, 20] width 63 height 11
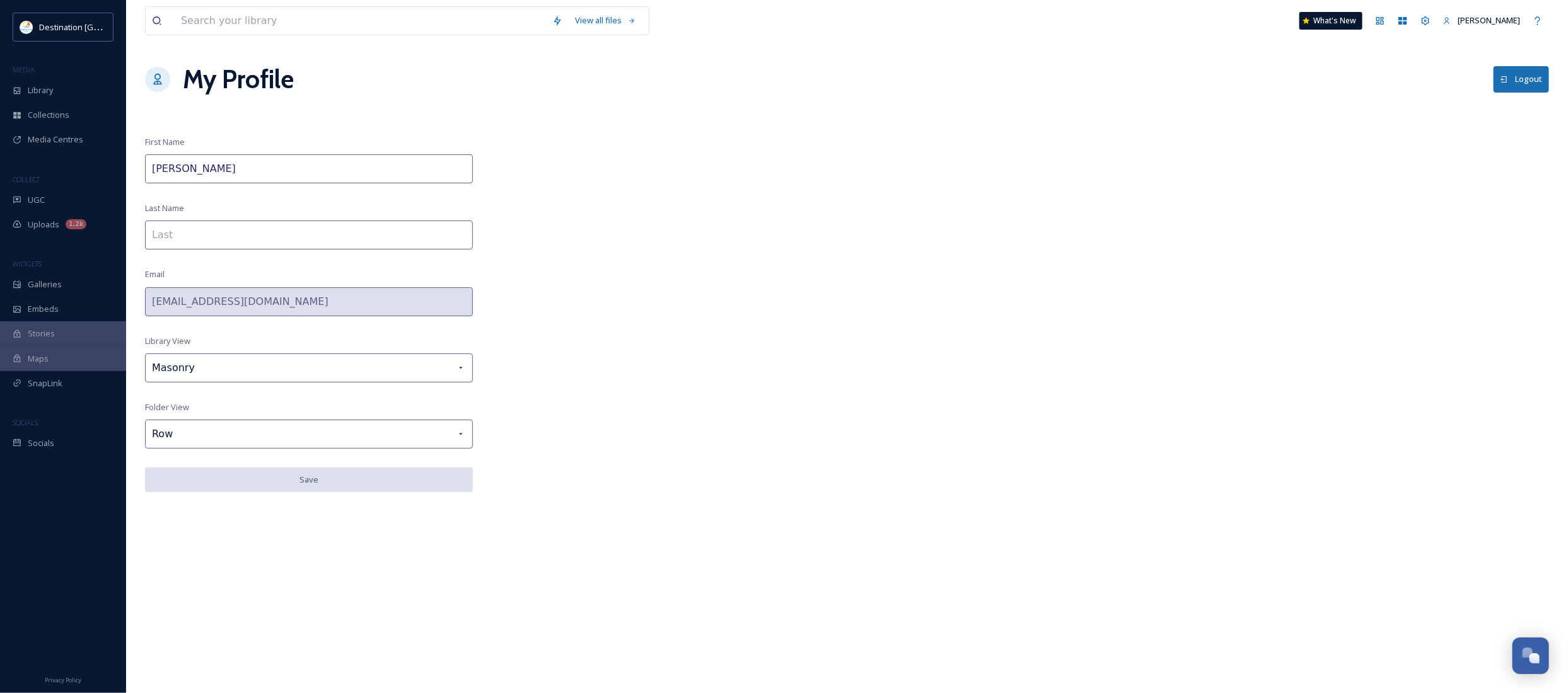
drag, startPoint x: 257, startPoint y: 165, endPoint x: 107, endPoint y: 157, distance: 150.2
click at [5, 148] on div "Destination Panama City MEDIA Library Collections Media Centres COLLECT UGC Upl…" at bounding box center [784, 346] width 1568 height 693
type input "Destination [GEOGRAPHIC_DATA]"
click at [625, 271] on div "View all files What's New Patti My Profile Logout First Name Destination Panama…" at bounding box center [847, 346] width 1442 height 693
click at [799, 331] on div "View all files What's New Patti My Profile Logout First Name Destination Panama…" at bounding box center [847, 346] width 1442 height 693
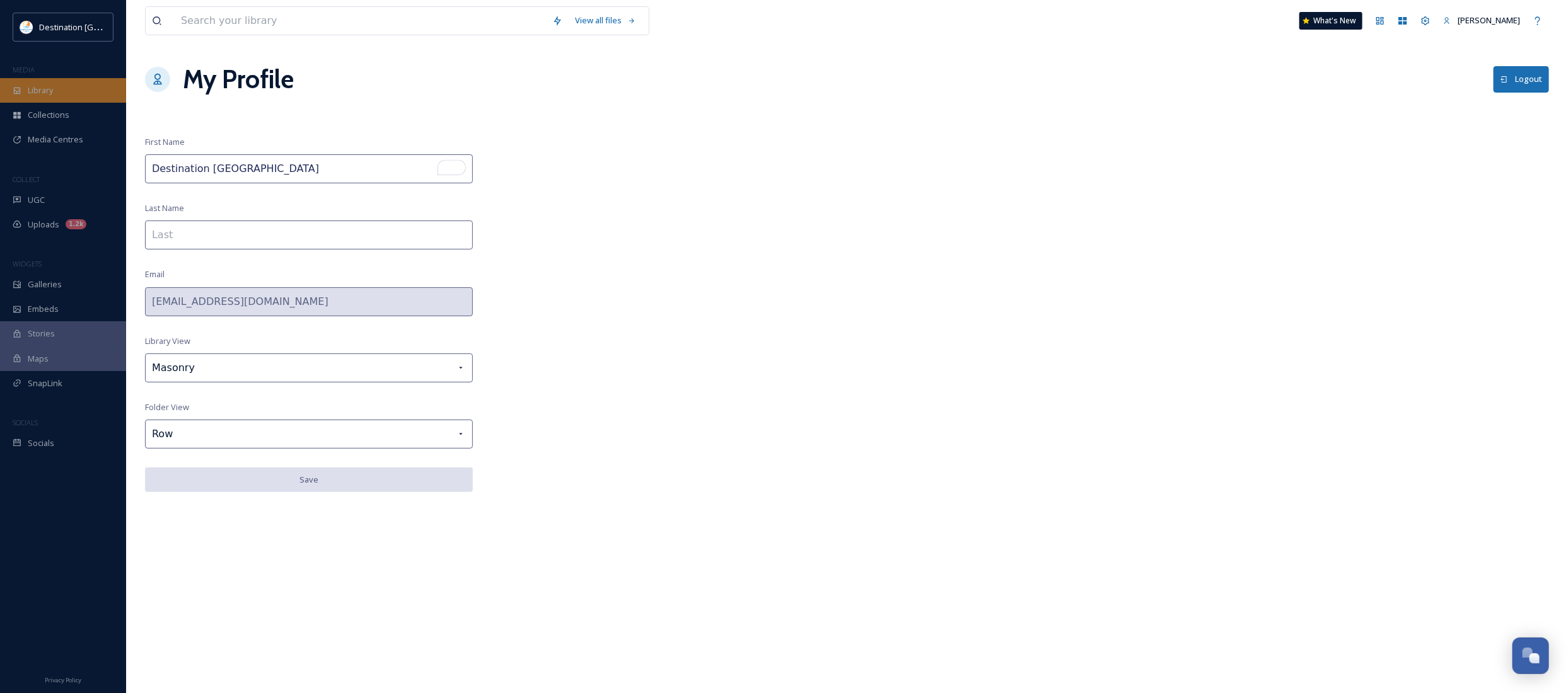
click at [49, 92] on span "Library" at bounding box center [40, 90] width 25 height 12
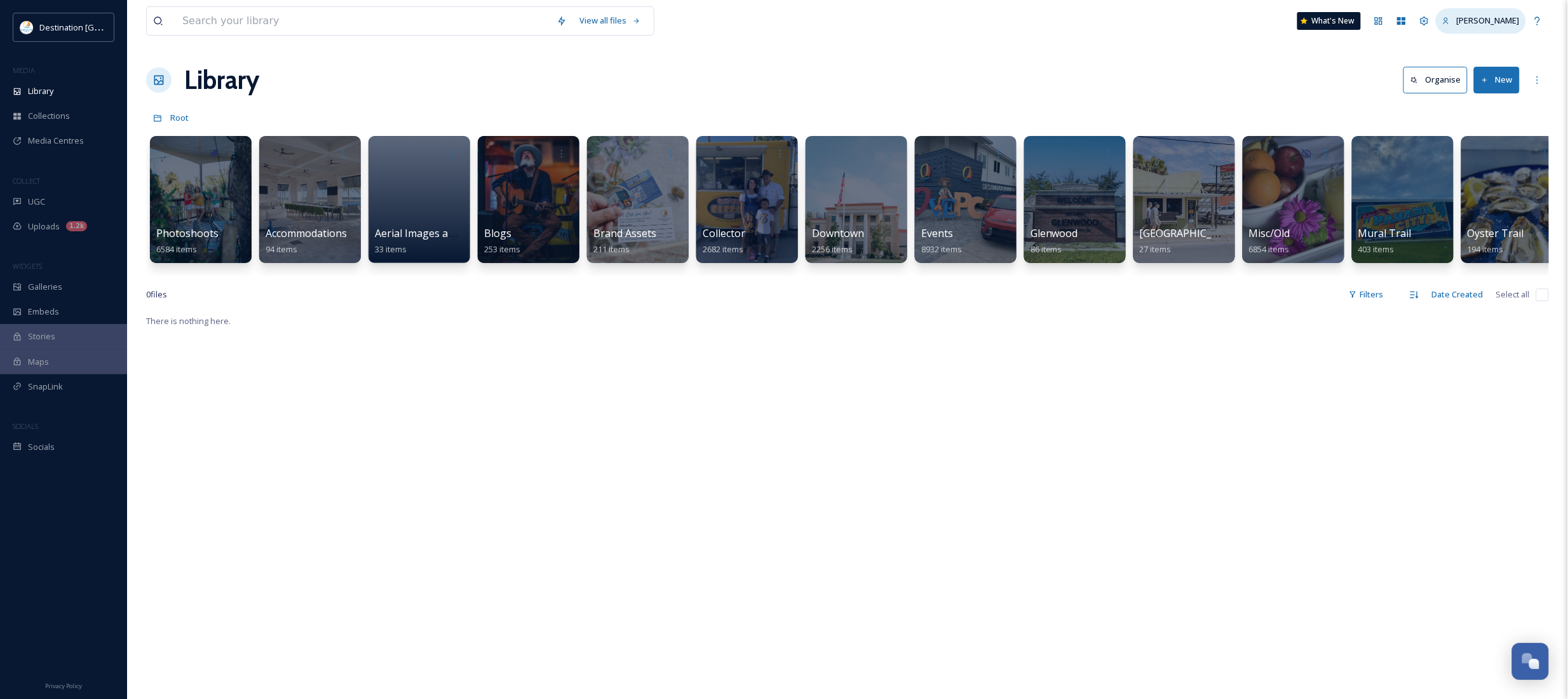
click at [1516, 21] on span "[PERSON_NAME]" at bounding box center [1488, 20] width 63 height 11
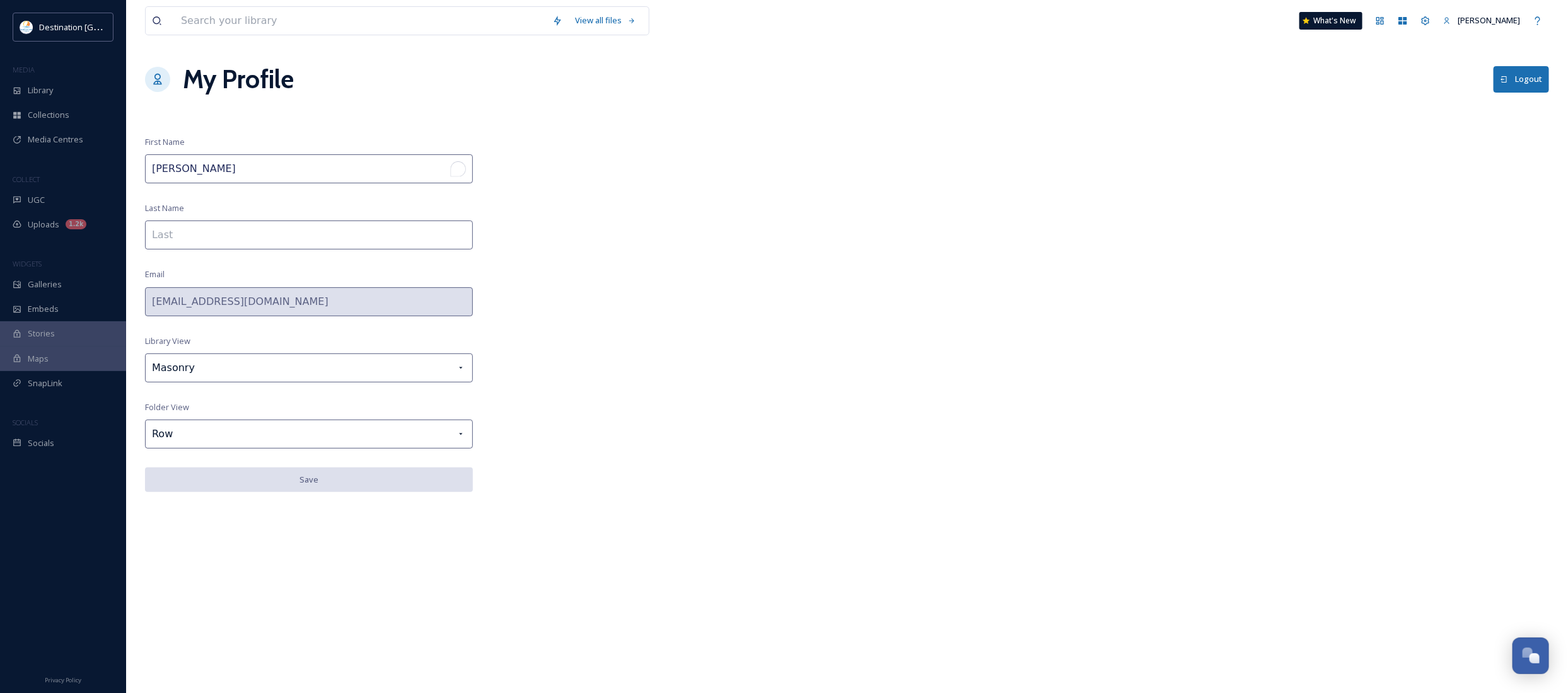
drag, startPoint x: 157, startPoint y: 162, endPoint x: 263, endPoint y: 192, distance: 110.2
click at [96, 158] on div "Destination Panama City MEDIA Library Collections Media Centres COLLECT UGC Upl…" at bounding box center [784, 346] width 1568 height 693
type input "Destination [GEOGRAPHIC_DATA]"
click at [641, 432] on div "View all files What's New Patti My Profile Logout First Name Destination Panama…" at bounding box center [847, 346] width 1442 height 693
click at [252, 235] on input at bounding box center [309, 235] width 328 height 29
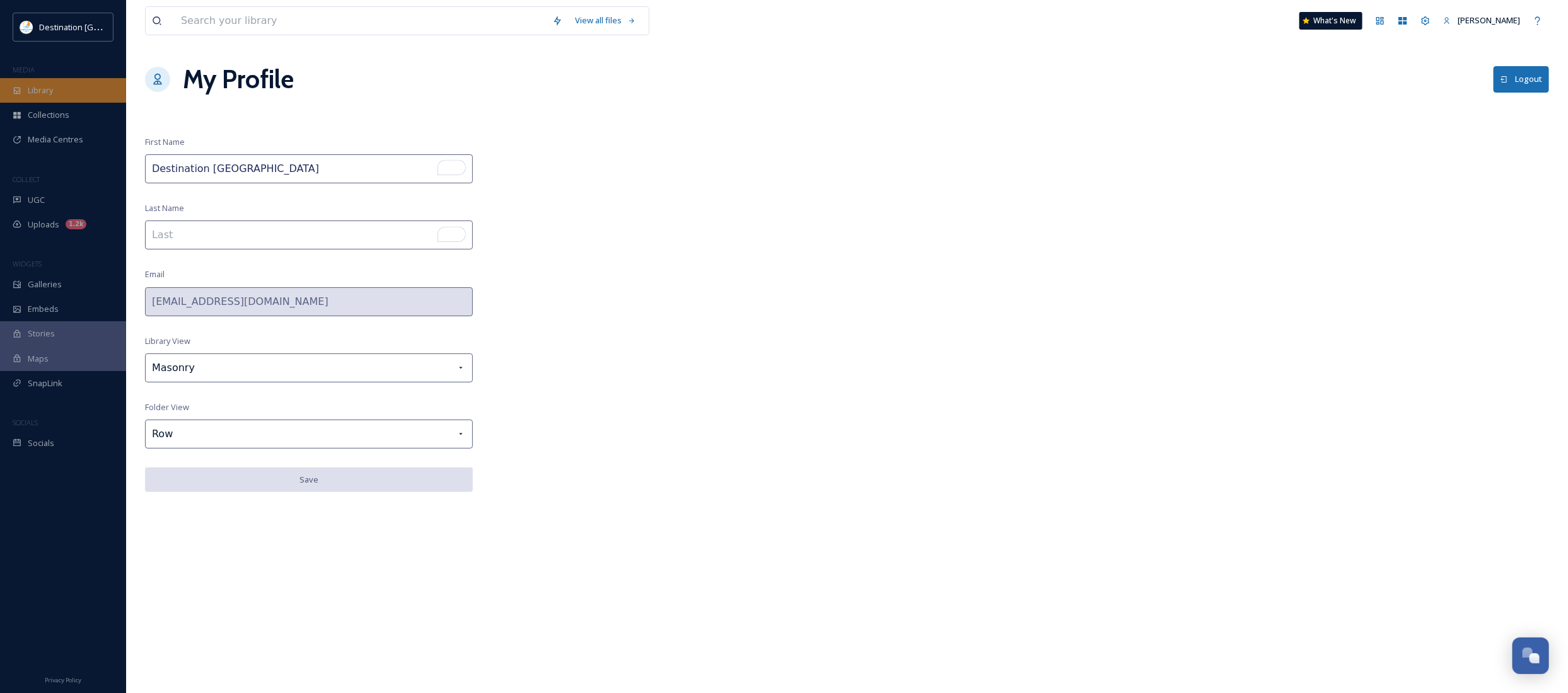
click at [23, 92] on div "Library" at bounding box center [63, 90] width 126 height 25
